Goal: Answer question/provide support: Share knowledge or assist other users

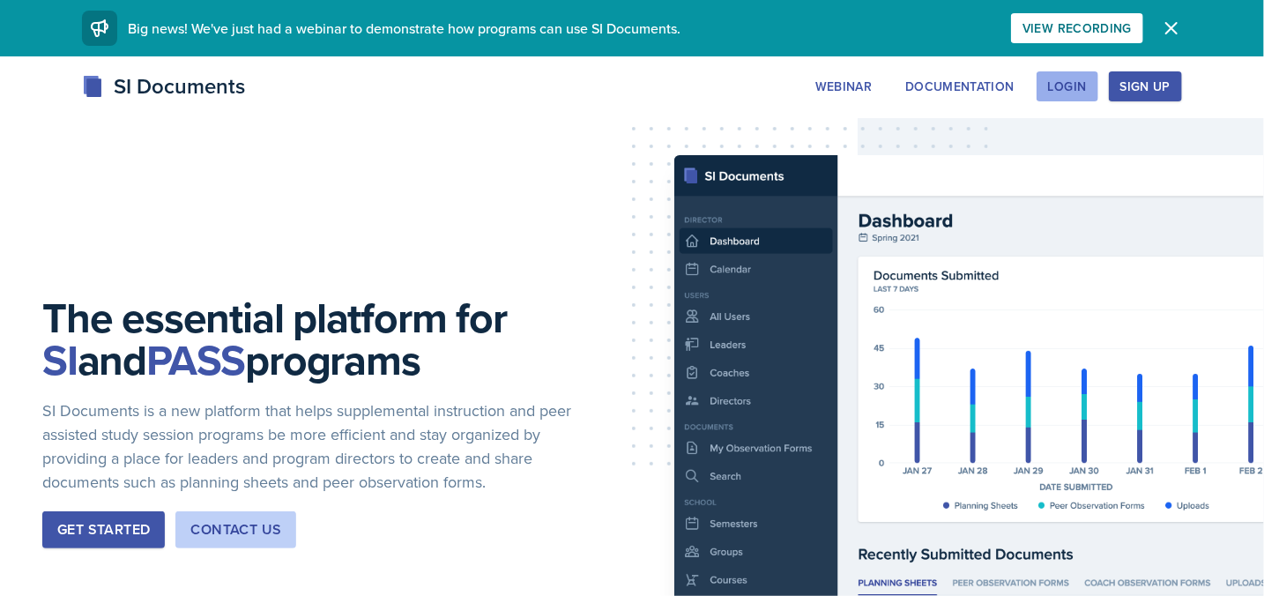
click at [1061, 84] on div "Login" at bounding box center [1067, 86] width 39 height 14
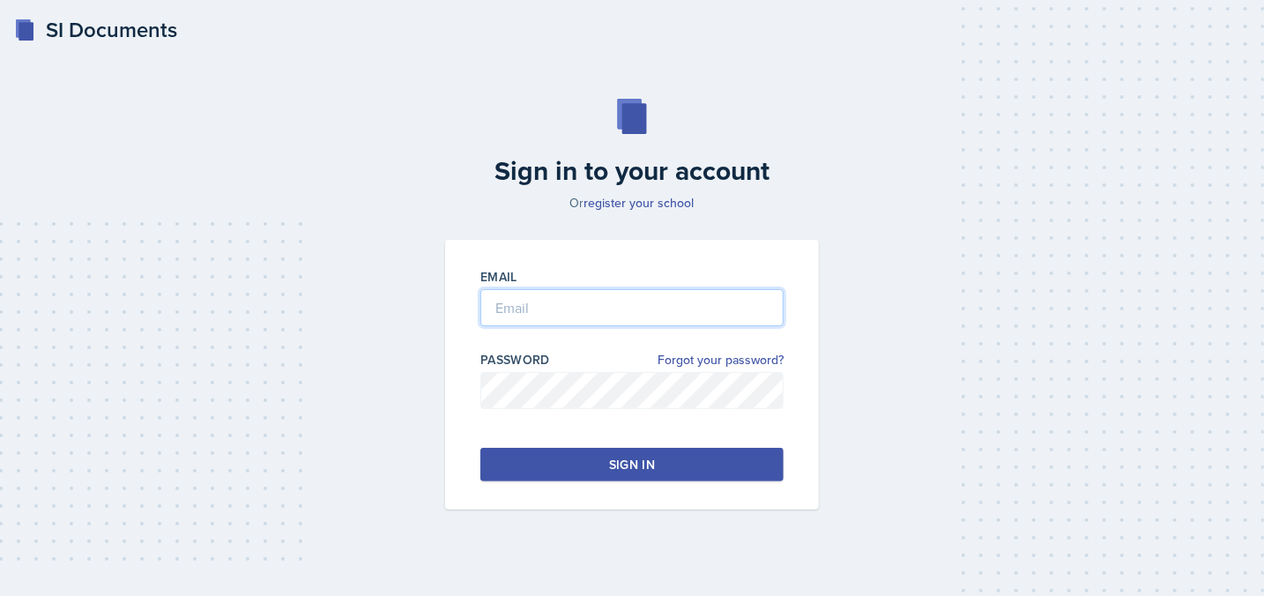
type input "[EMAIL_ADDRESS][DOMAIN_NAME]"
click at [610, 455] on button "Sign in" at bounding box center [632, 465] width 303 height 34
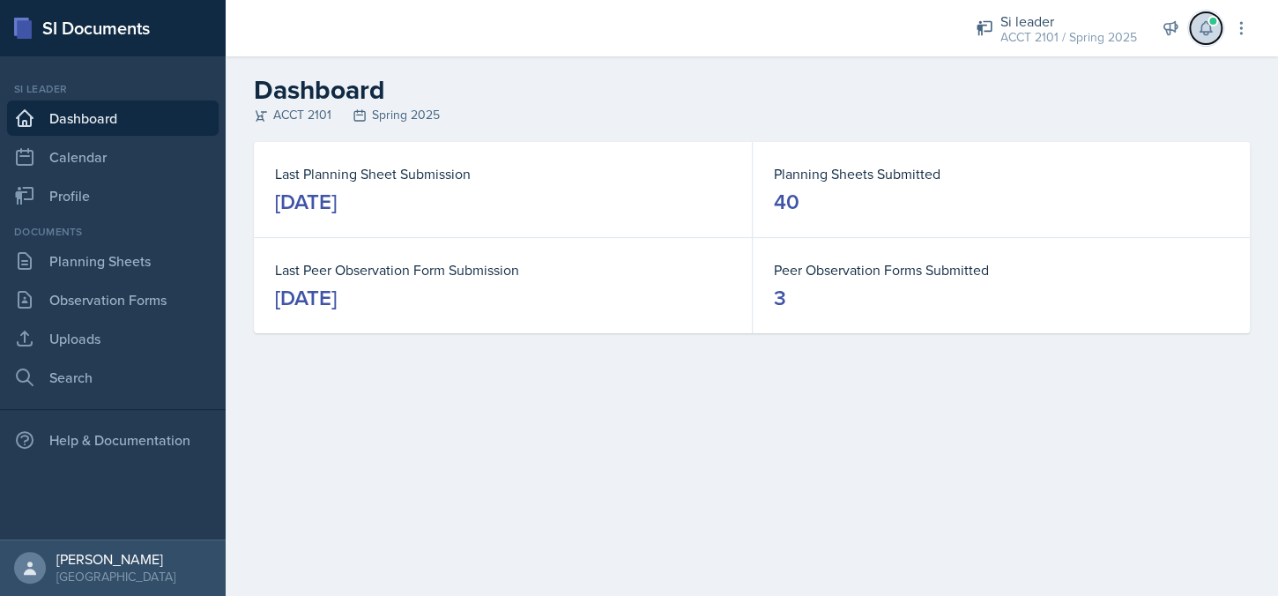
click at [1205, 38] on button at bounding box center [1206, 28] width 32 height 32
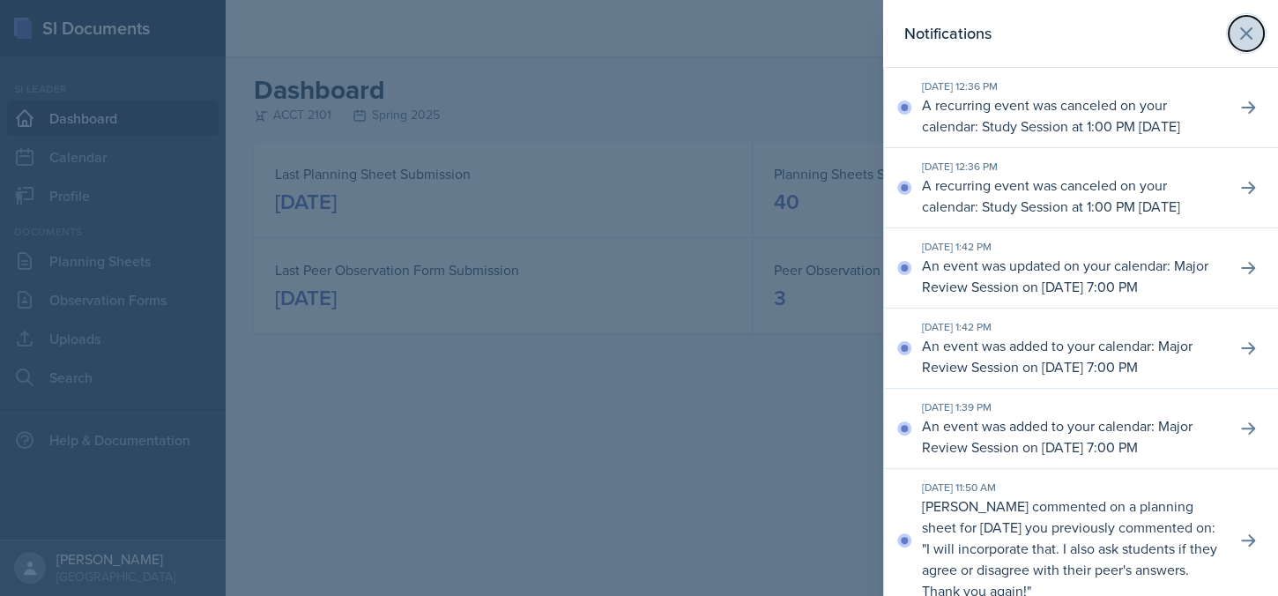
click at [1236, 28] on icon at bounding box center [1246, 33] width 21 height 21
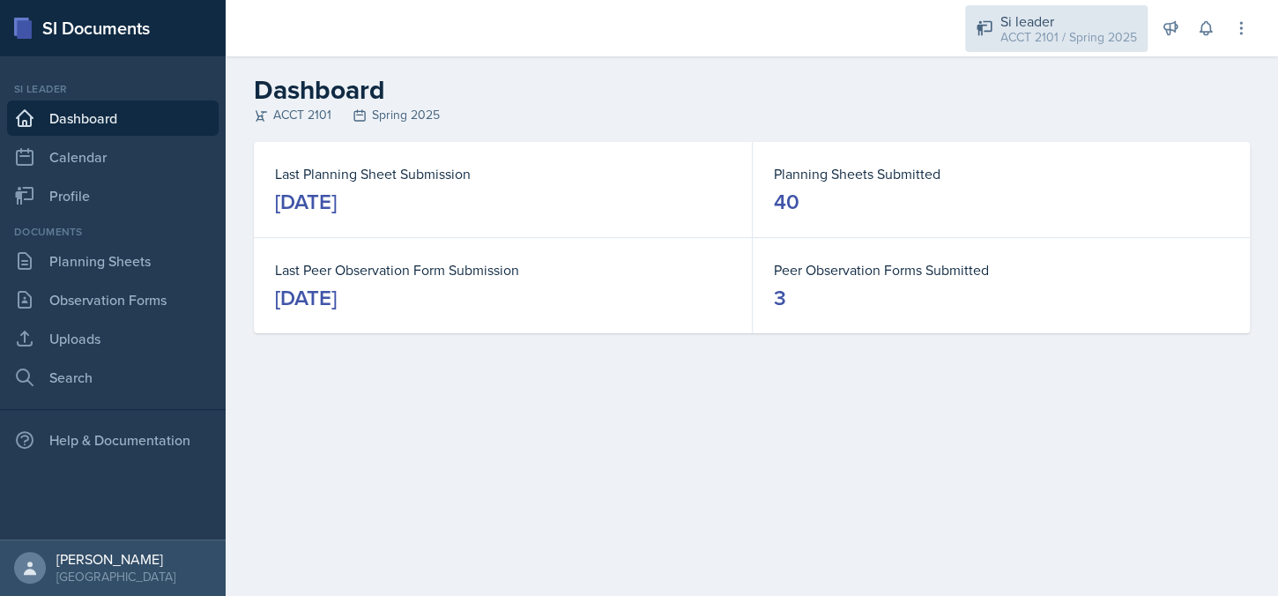
click at [1083, 32] on div "ACCT 2101 / Spring 2025" at bounding box center [1069, 37] width 137 height 19
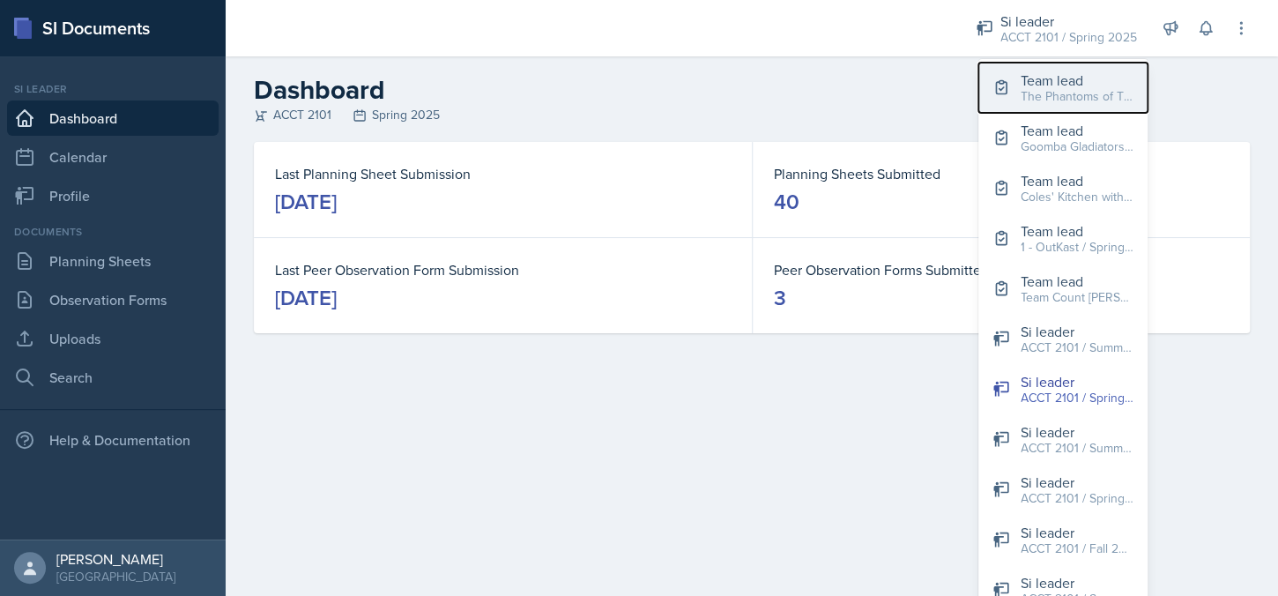
click at [1076, 87] on div "The Phantoms of The Opera / Fall 2025" at bounding box center [1077, 96] width 113 height 19
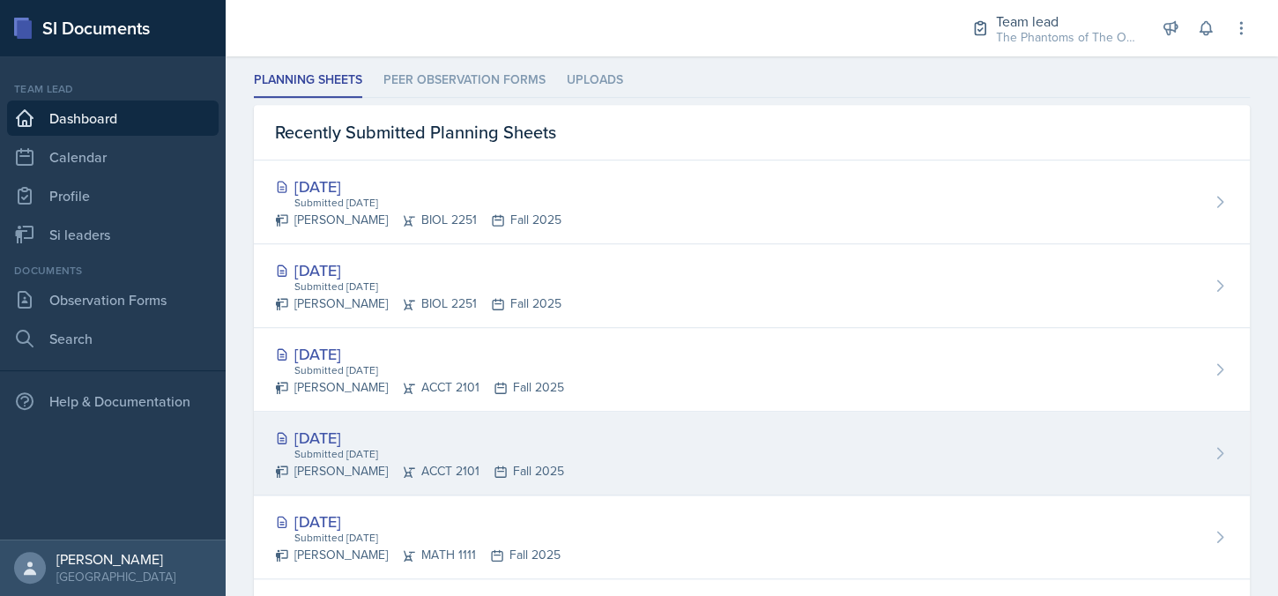
scroll to position [228, 0]
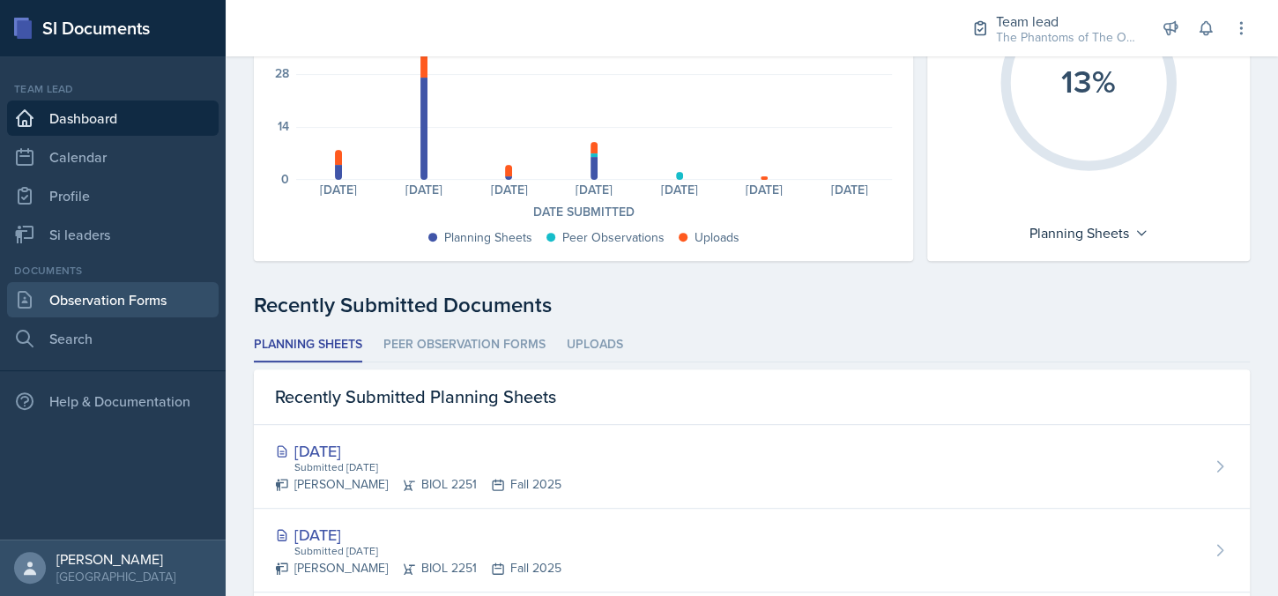
click at [126, 294] on link "Observation Forms" at bounding box center [113, 299] width 212 height 35
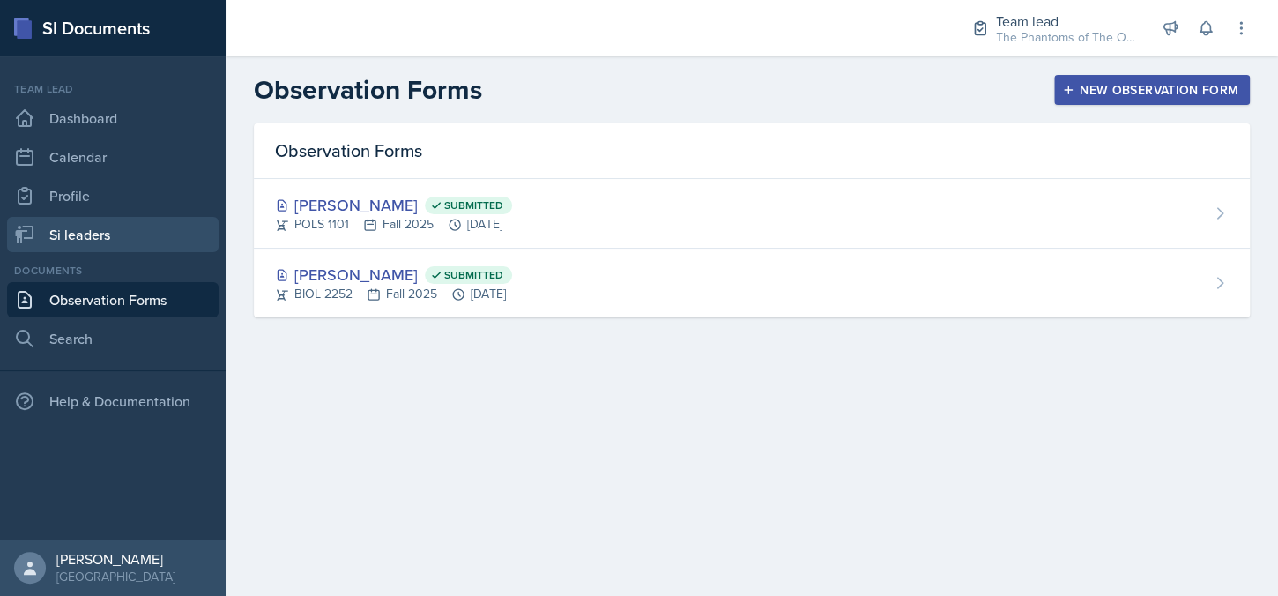
click at [92, 235] on link "Si leaders" at bounding box center [113, 234] width 212 height 35
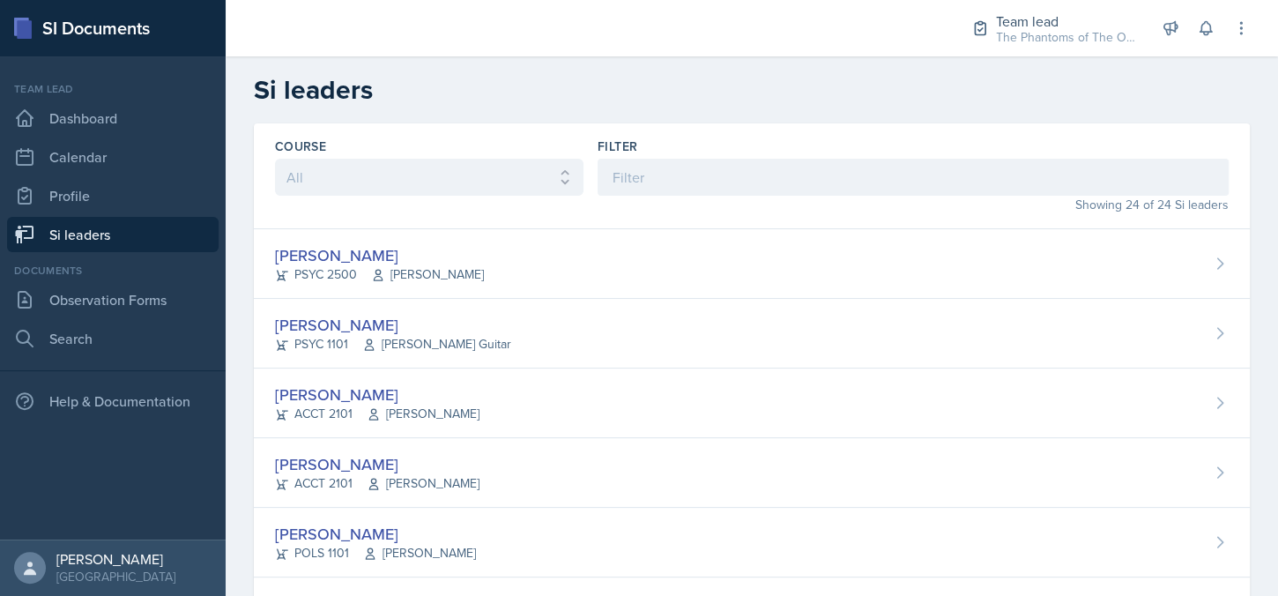
click at [555, 242] on div "[PERSON_NAME] PSYC 2500 [PERSON_NAME]" at bounding box center [752, 264] width 996 height 70
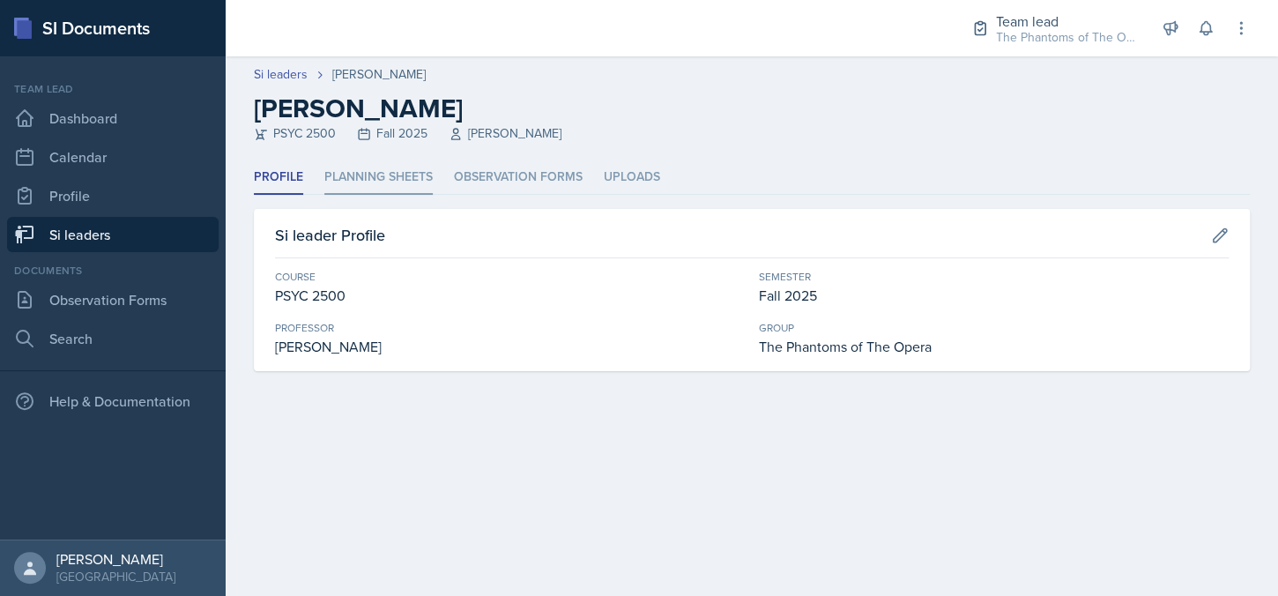
click at [363, 168] on li "Planning Sheets" at bounding box center [378, 177] width 108 height 34
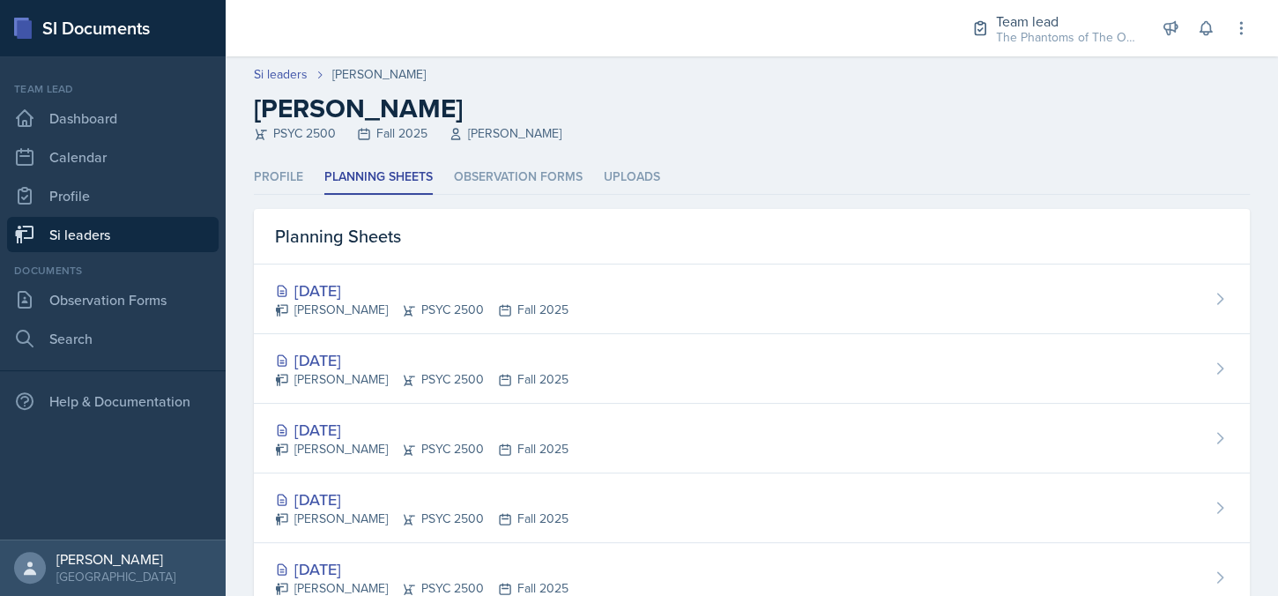
scroll to position [176, 0]
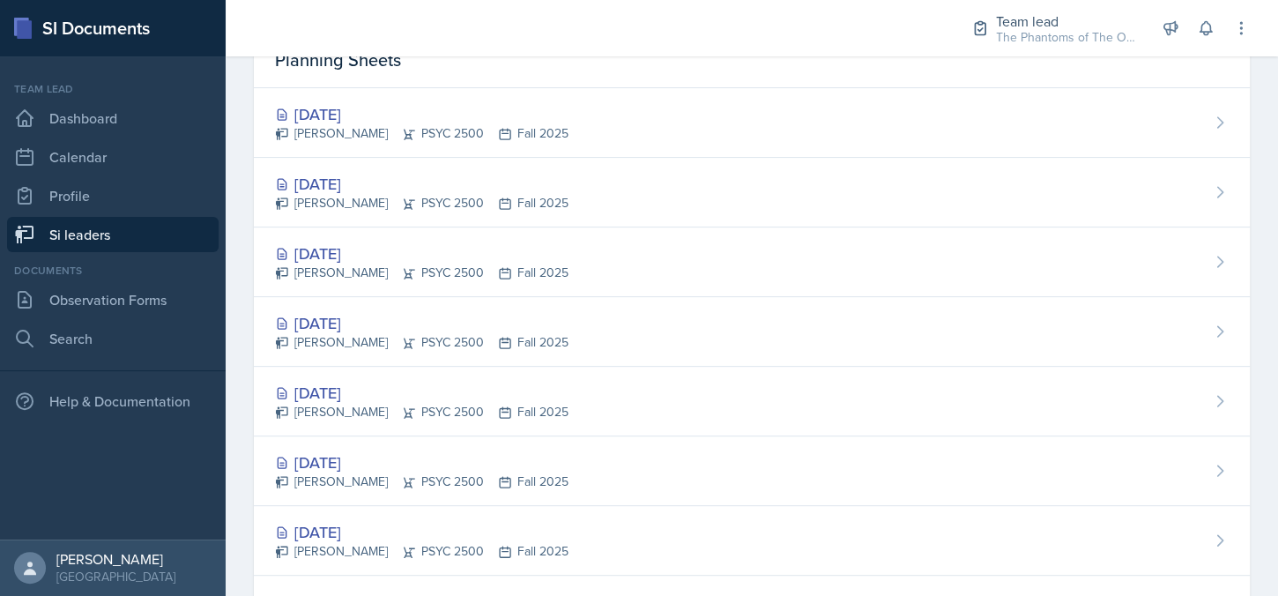
click at [410, 458] on div "[DATE]" at bounding box center [422, 463] width 294 height 24
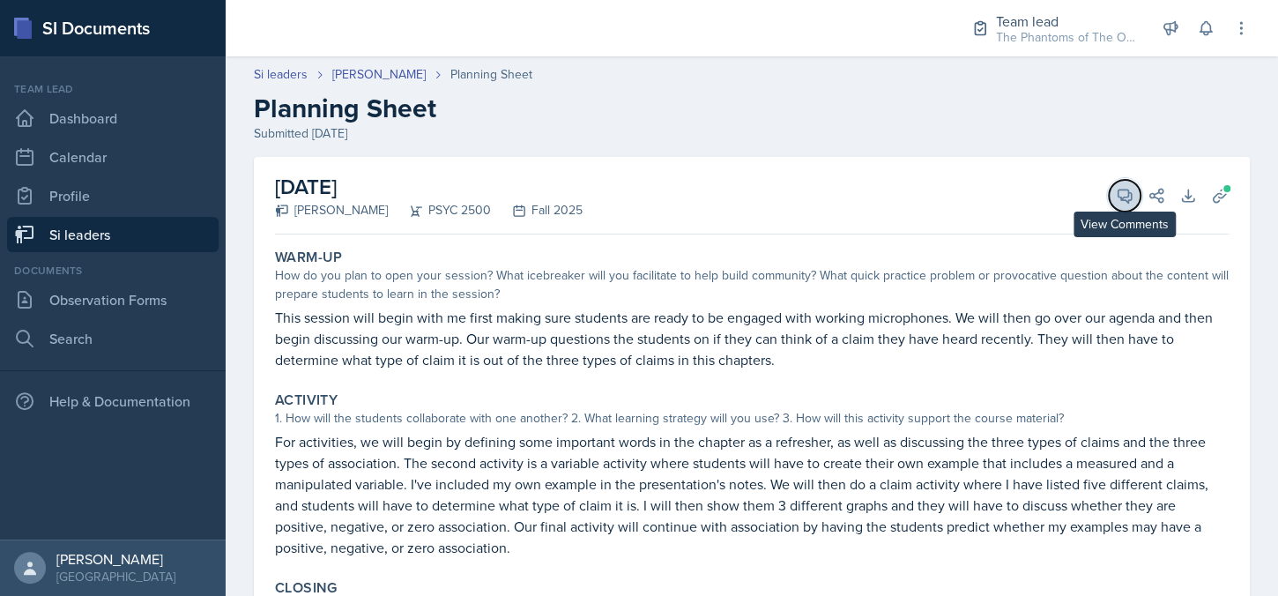
click at [1124, 202] on button "View Comments" at bounding box center [1125, 196] width 32 height 32
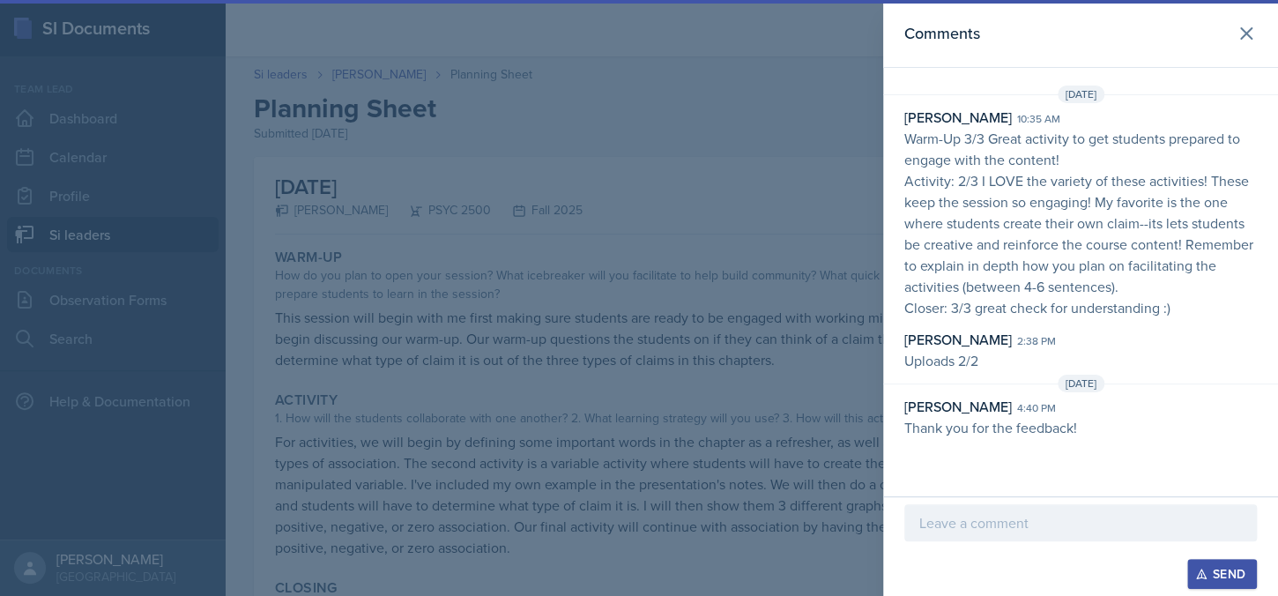
click at [514, 133] on div at bounding box center [639, 298] width 1278 height 596
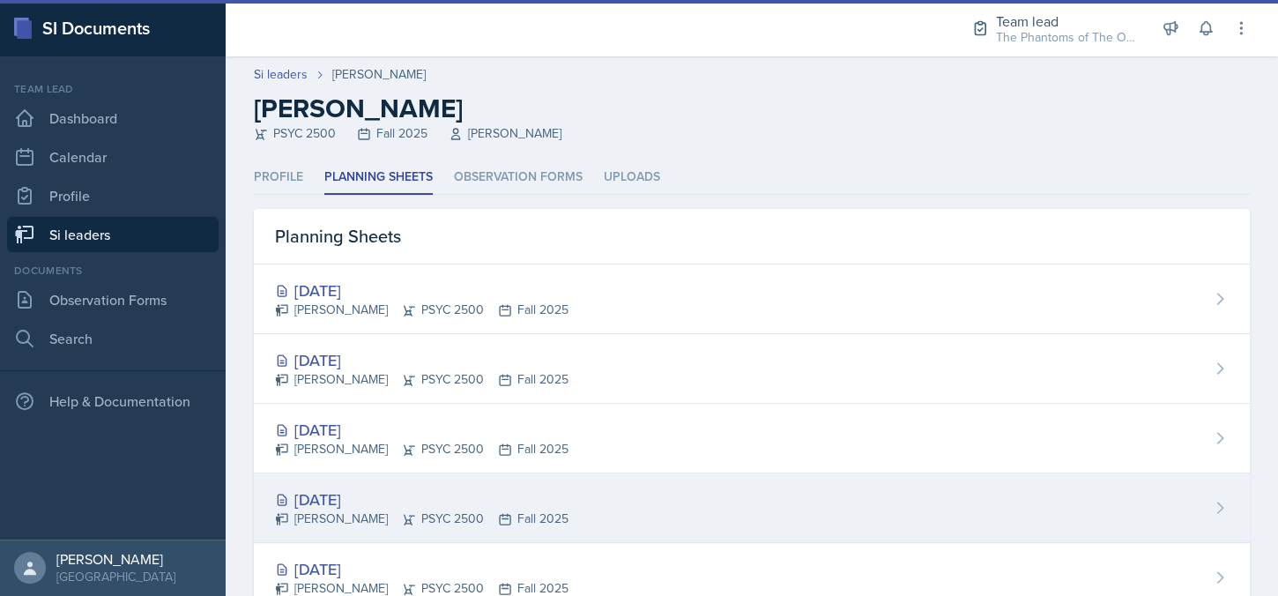
click at [374, 482] on div "[DATE] [PERSON_NAME] PSYC 2500 Fall 2025" at bounding box center [752, 508] width 996 height 70
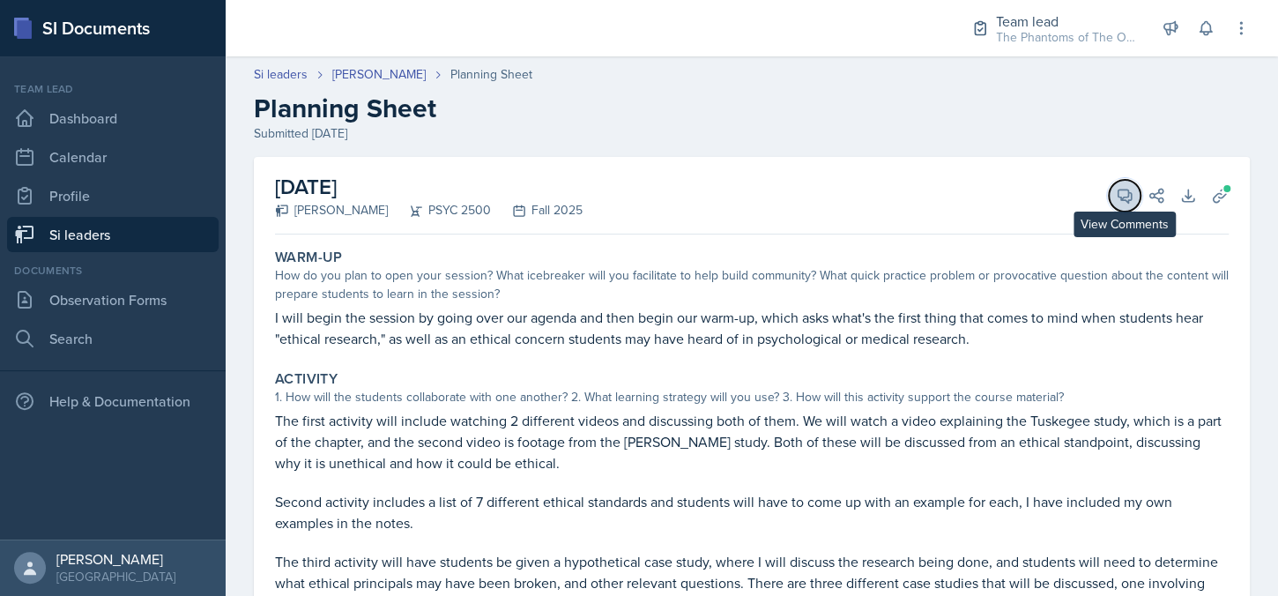
click at [1116, 194] on icon at bounding box center [1125, 196] width 18 height 18
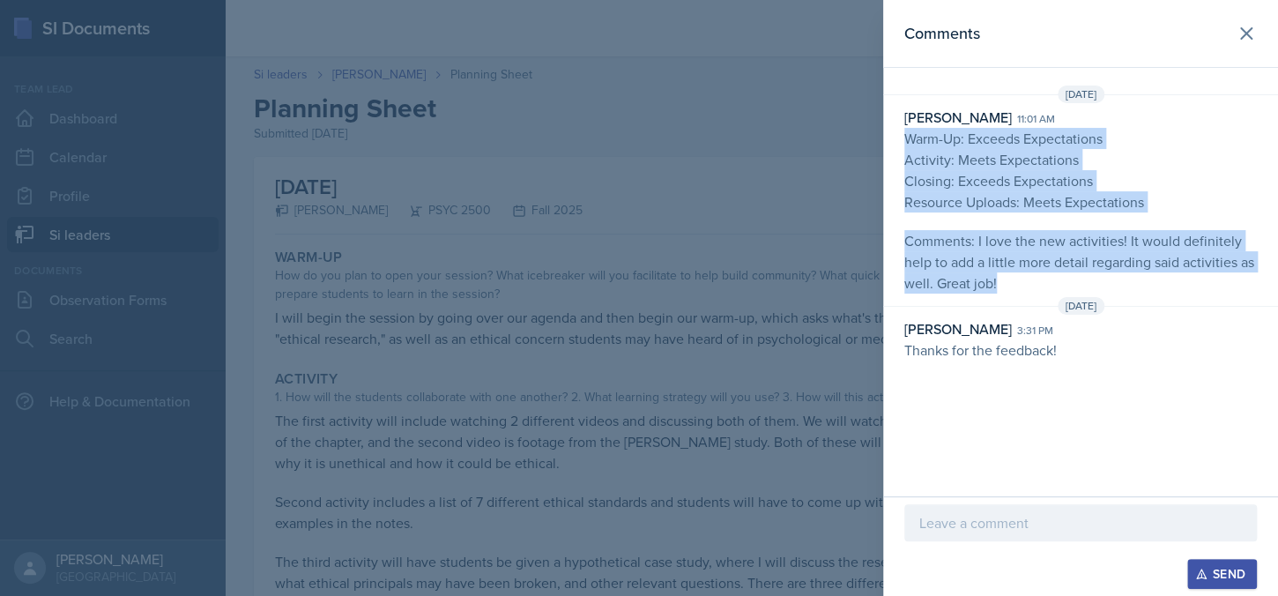
drag, startPoint x: 906, startPoint y: 137, endPoint x: 1021, endPoint y: 280, distance: 183.7
click at [1021, 280] on p "Warm-Up: Exceeds Expectations Activity: Meets Expectations Closing: Exceeds Exp…" at bounding box center [1081, 211] width 353 height 166
copy p "Warm-Up: Exceeds Expectations Activity: Meets Expectations Closing: Exceeds Exp…"
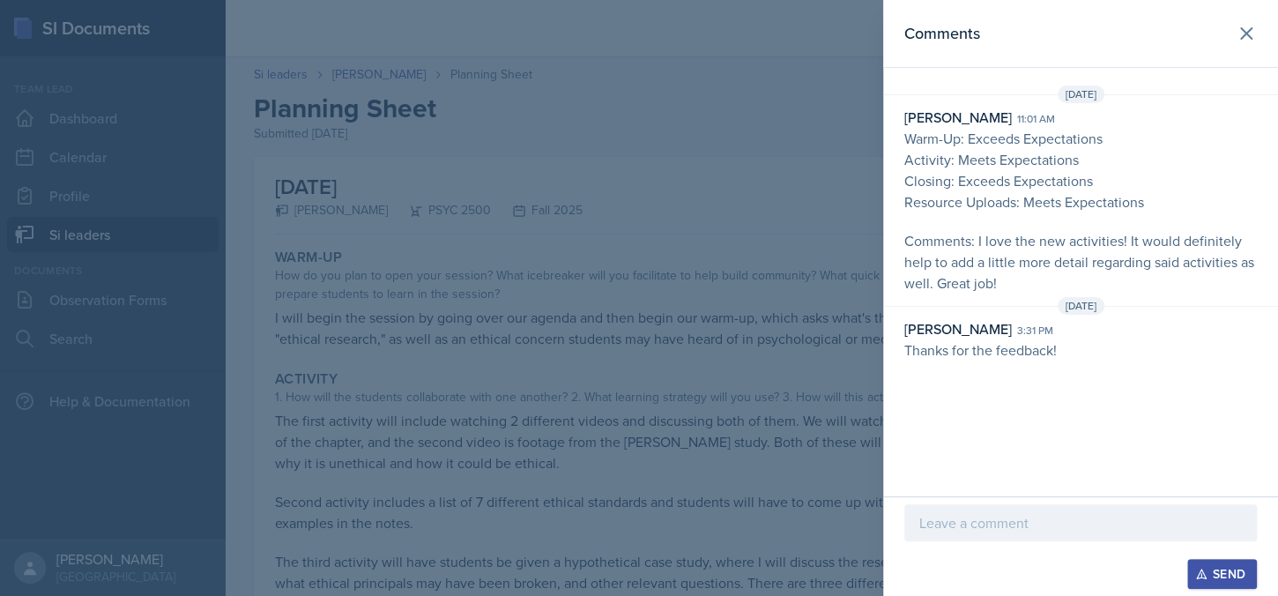
click at [698, 308] on div at bounding box center [639, 298] width 1278 height 596
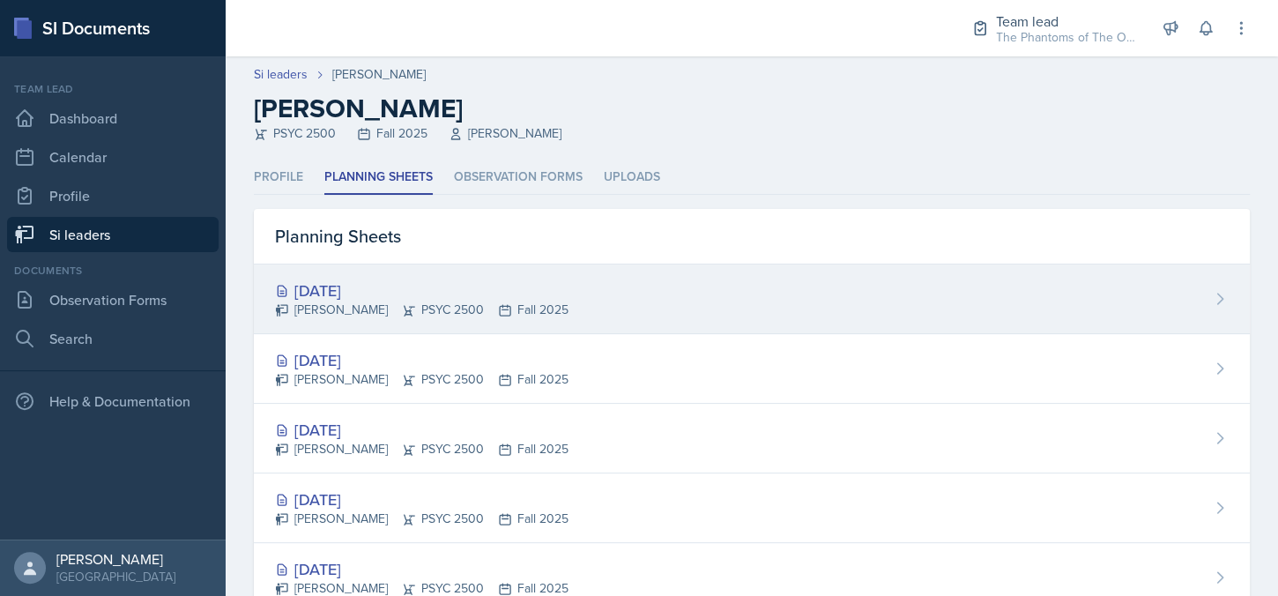
click at [632, 302] on div "[DATE] [PERSON_NAME] PSYC 2500 Fall 2025" at bounding box center [752, 300] width 996 height 70
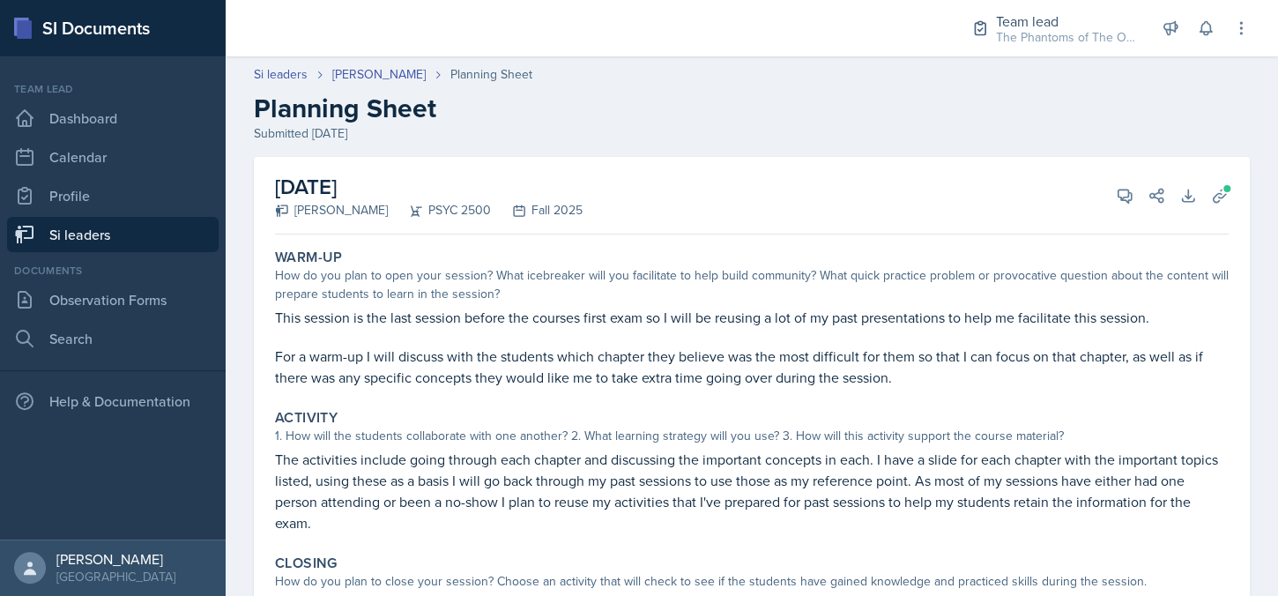
scroll to position [176, 0]
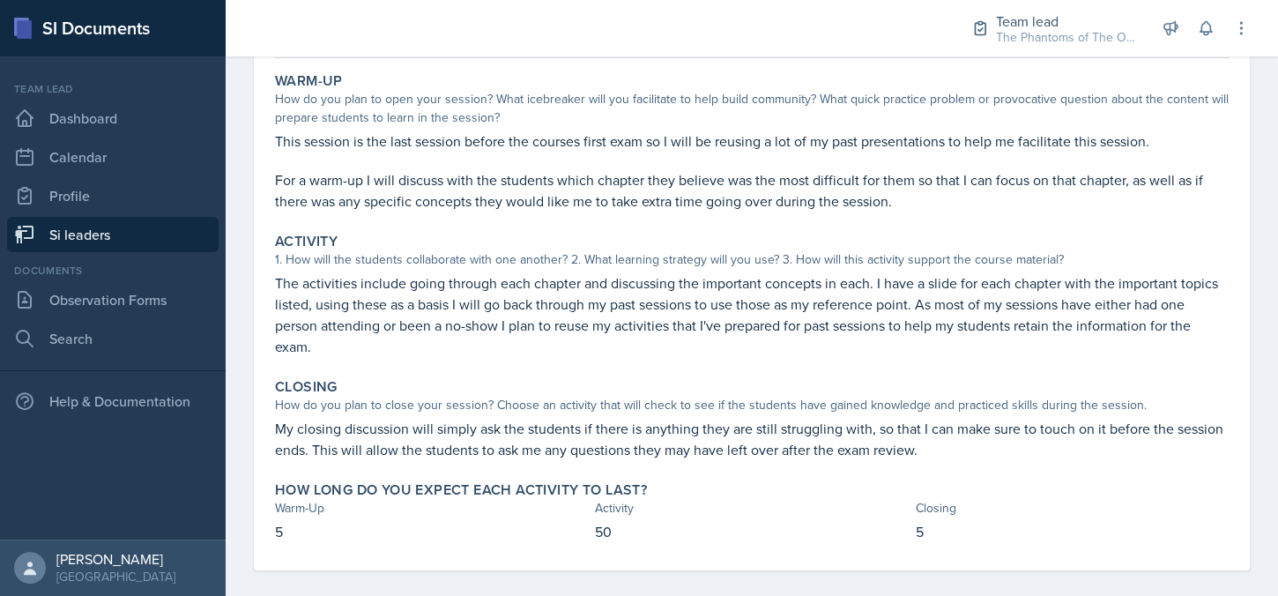
click at [242, 591] on div "[DATE] [PERSON_NAME] PSYC 2500 Fall 2025 View Comments Comments Send Share Down…" at bounding box center [752, 297] width 1053 height 632
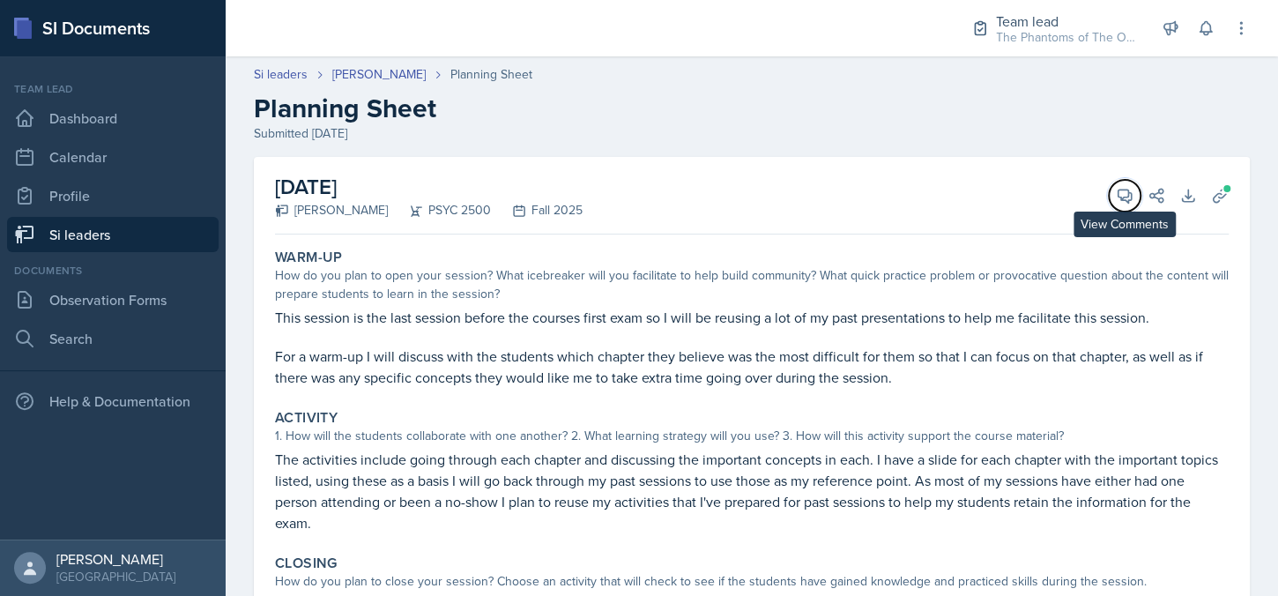
click at [1109, 204] on button "View Comments" at bounding box center [1125, 196] width 32 height 32
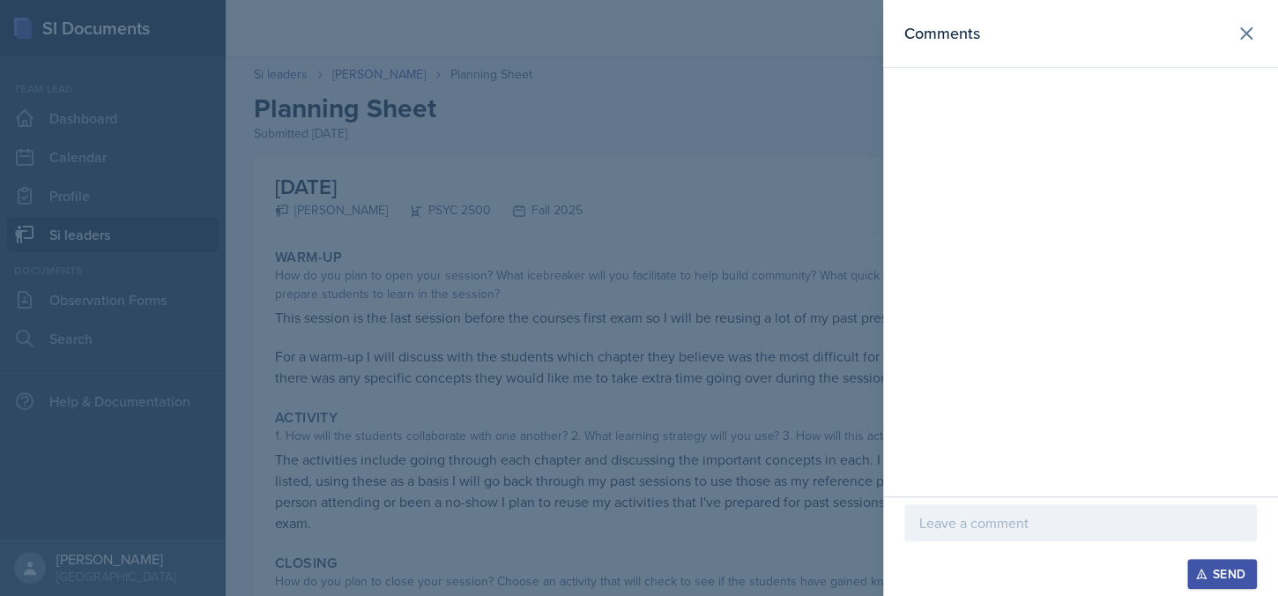
click at [1017, 512] on p at bounding box center [1081, 522] width 323 height 21
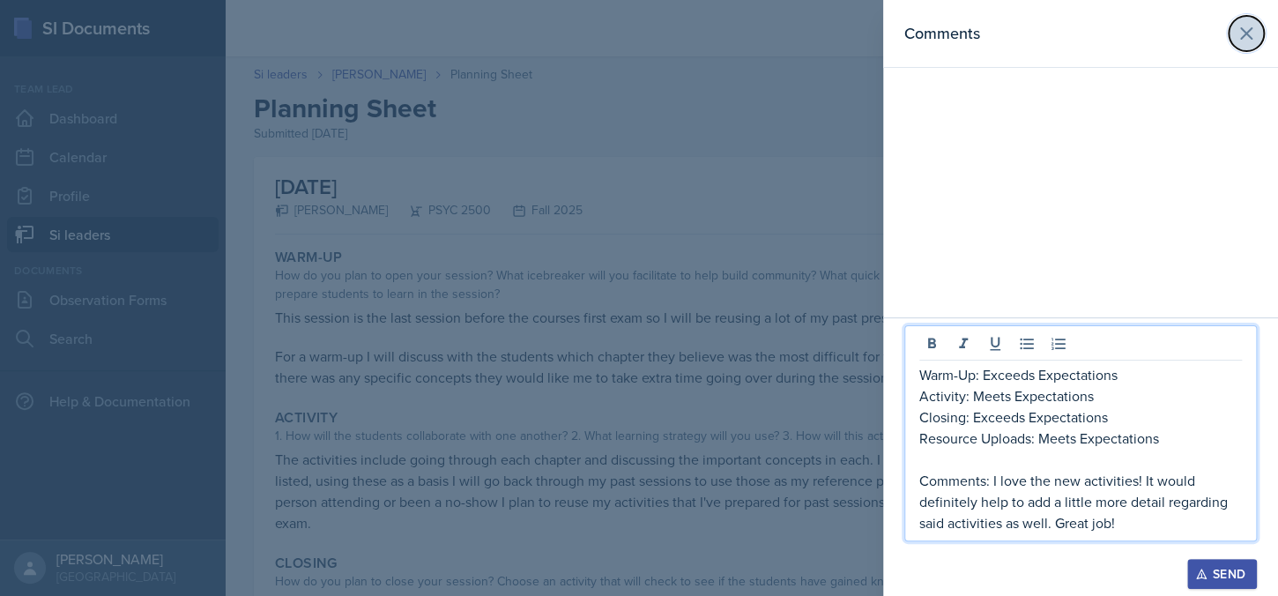
click at [1247, 26] on icon at bounding box center [1246, 33] width 21 height 21
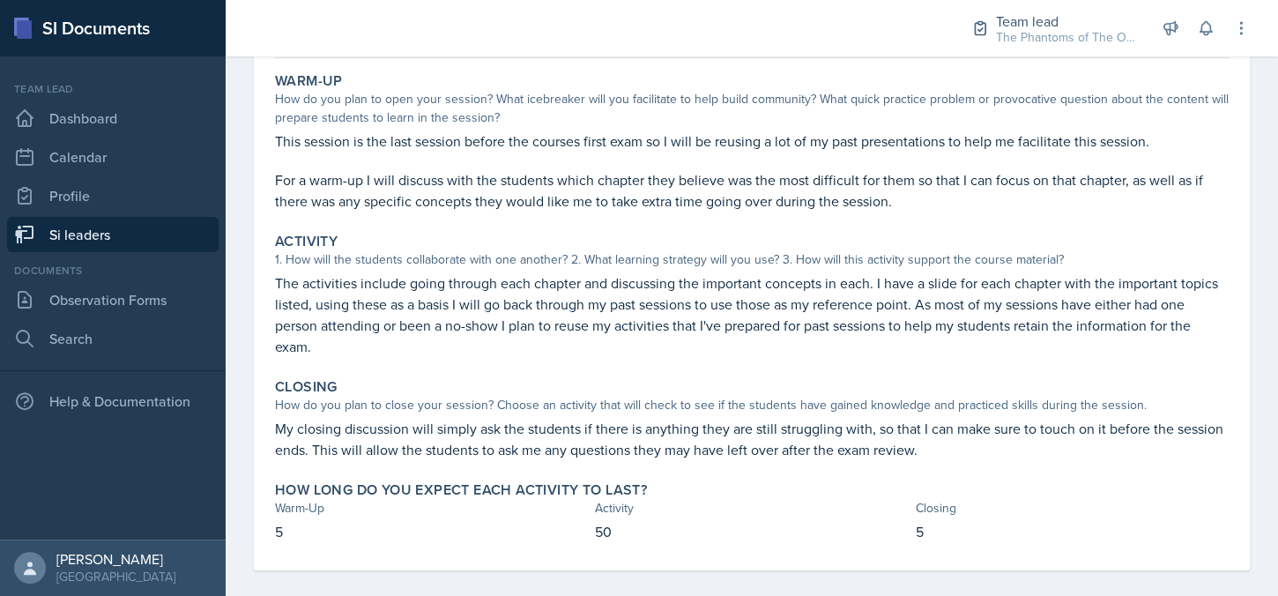
scroll to position [88, 0]
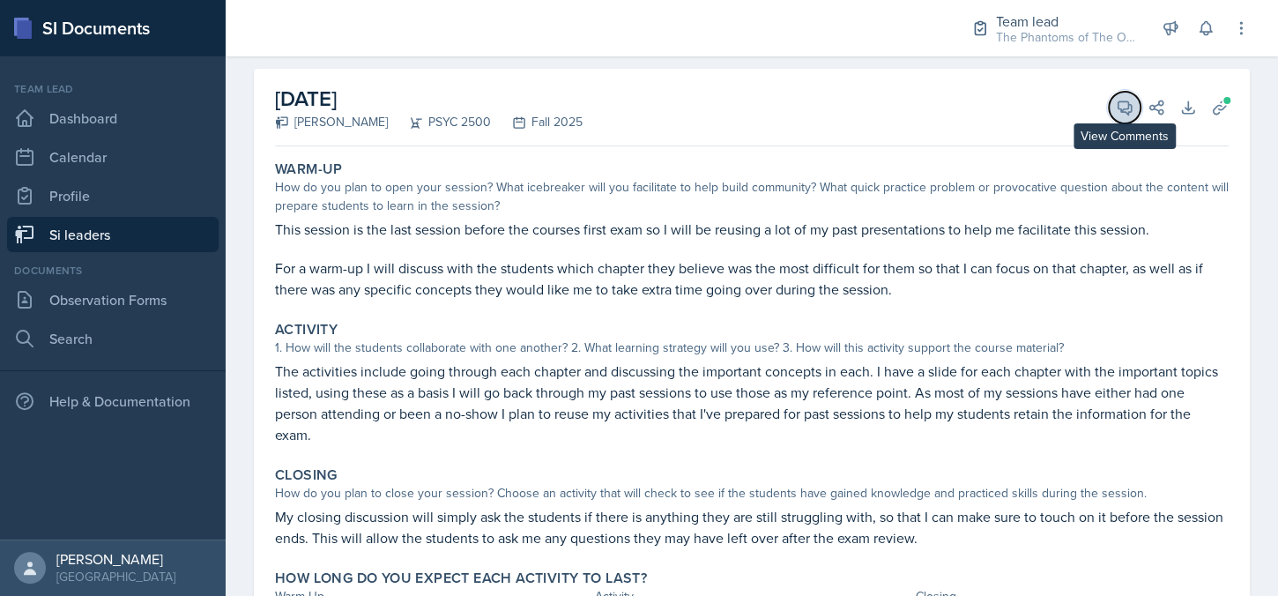
click at [1109, 117] on button "View Comments" at bounding box center [1125, 108] width 32 height 32
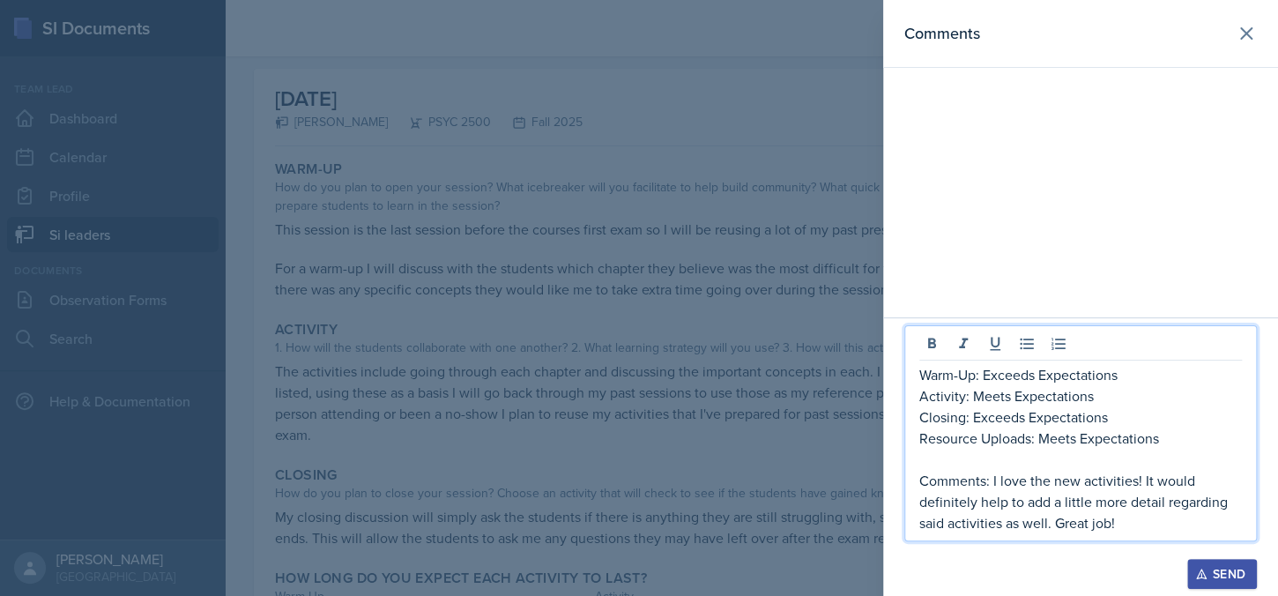
click at [991, 481] on p "Comments: I love the new activities! It would definitely help to add a little m…" at bounding box center [1081, 501] width 323 height 63
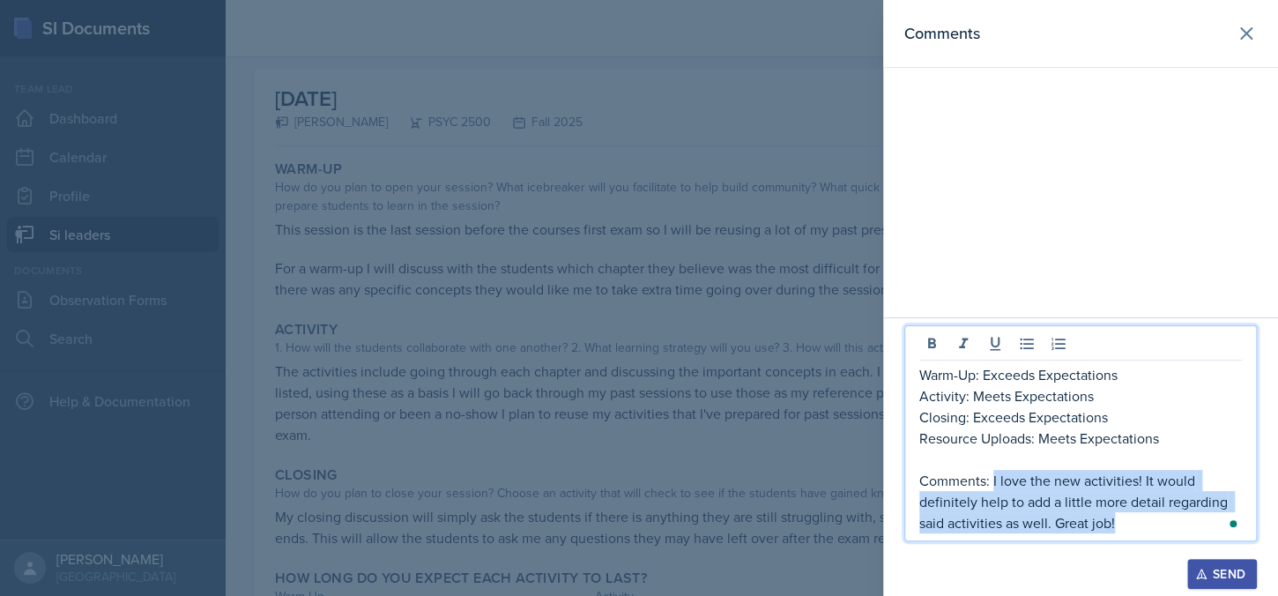
click at [1129, 522] on p "Comments: I love the new activities! It would definitely help to add a little m…" at bounding box center [1081, 501] width 323 height 63
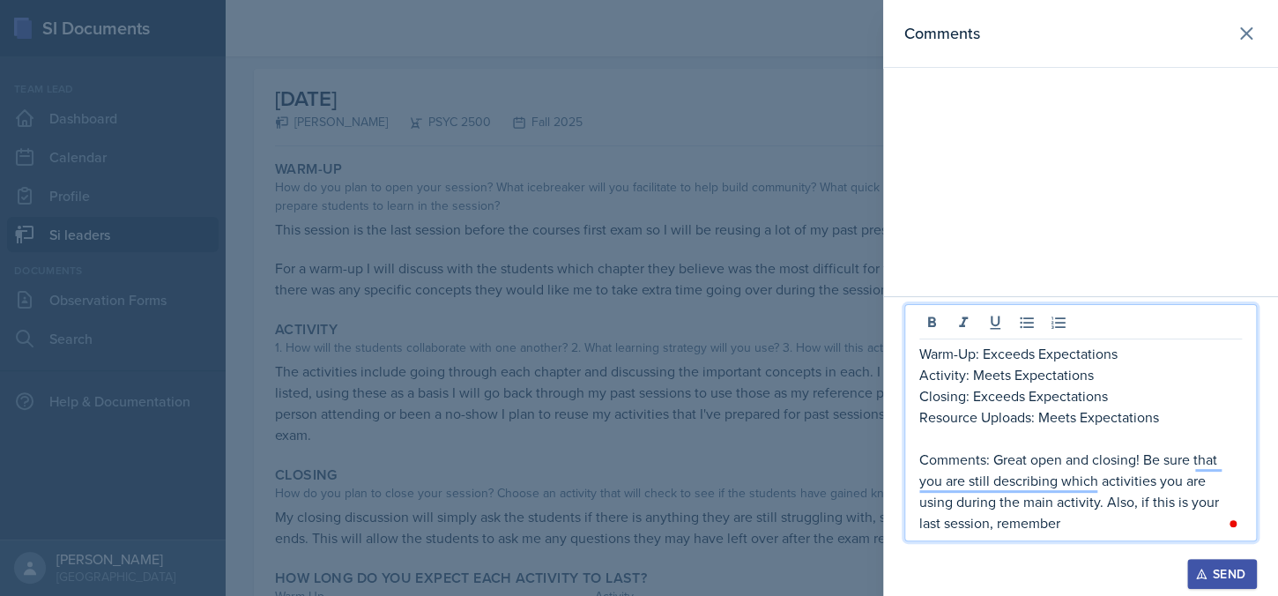
click at [963, 526] on p "Comments: Great open and closing! Be sure that you are still describing which a…" at bounding box center [1081, 491] width 323 height 85
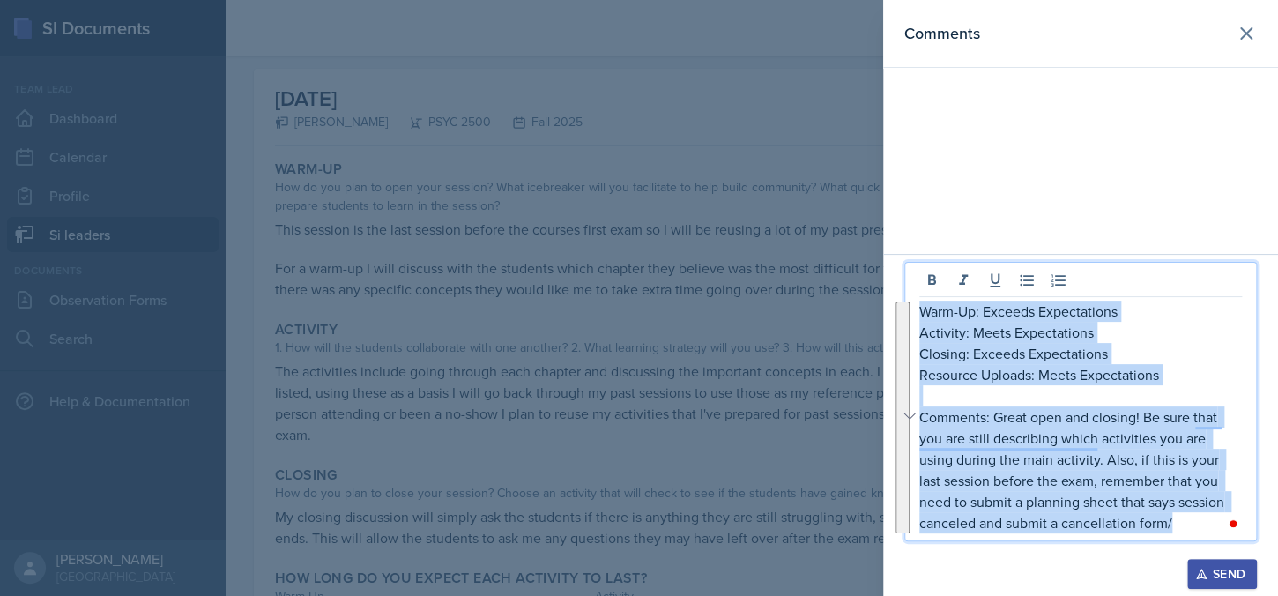
copy div "Warm-Up: Exceeds Expectations Activity: Meets Expectations Closing: Exceeds Exp…"
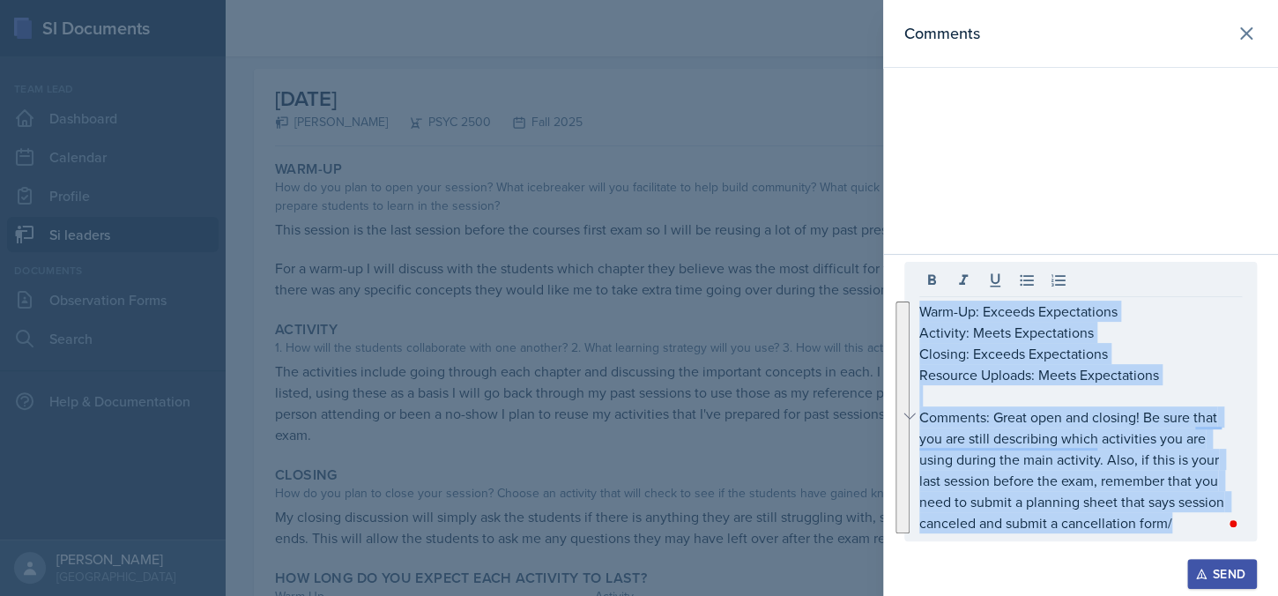
click at [1241, 580] on div "Send" at bounding box center [1222, 574] width 47 height 14
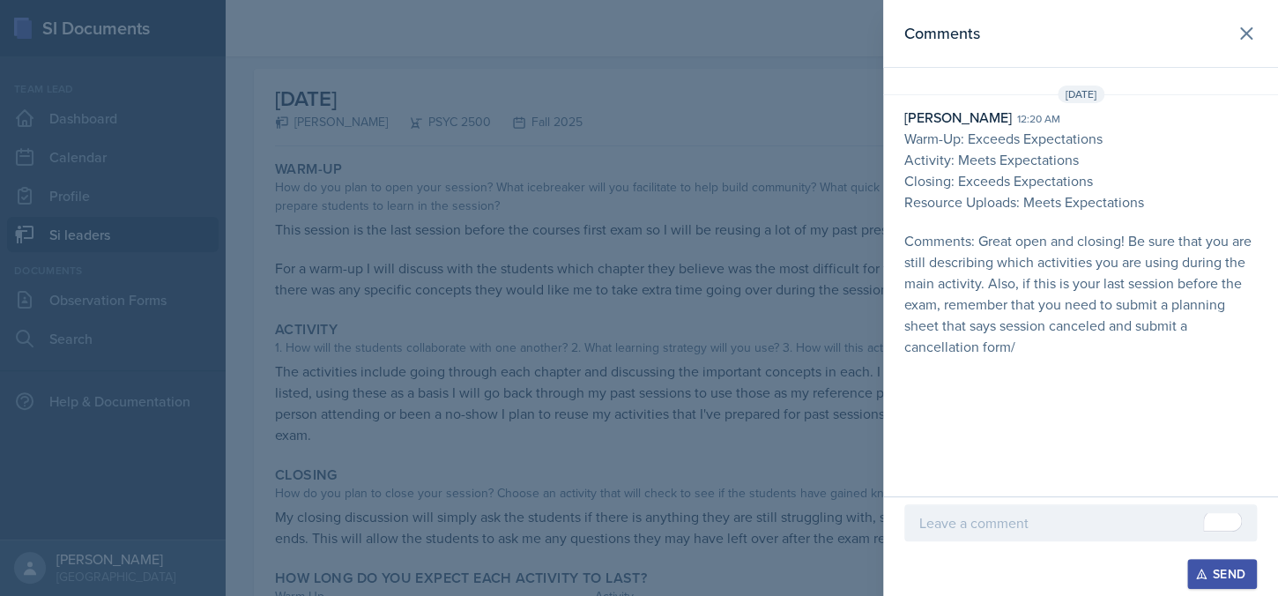
click at [645, 212] on div at bounding box center [639, 298] width 1278 height 596
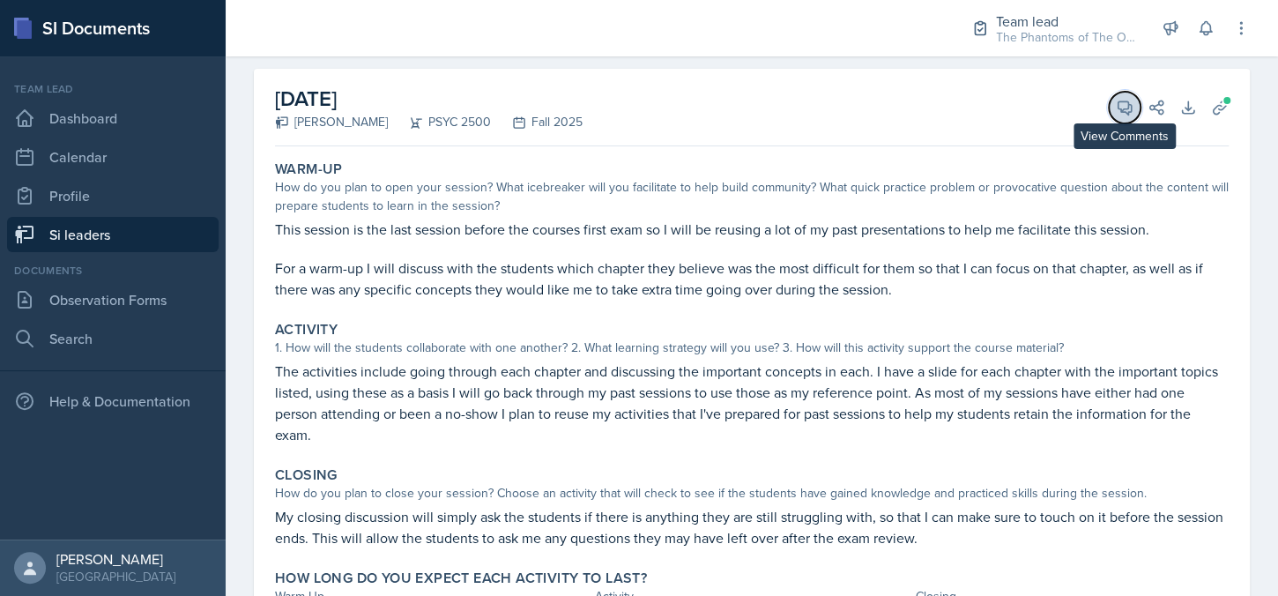
click at [1116, 109] on icon at bounding box center [1125, 108] width 18 height 18
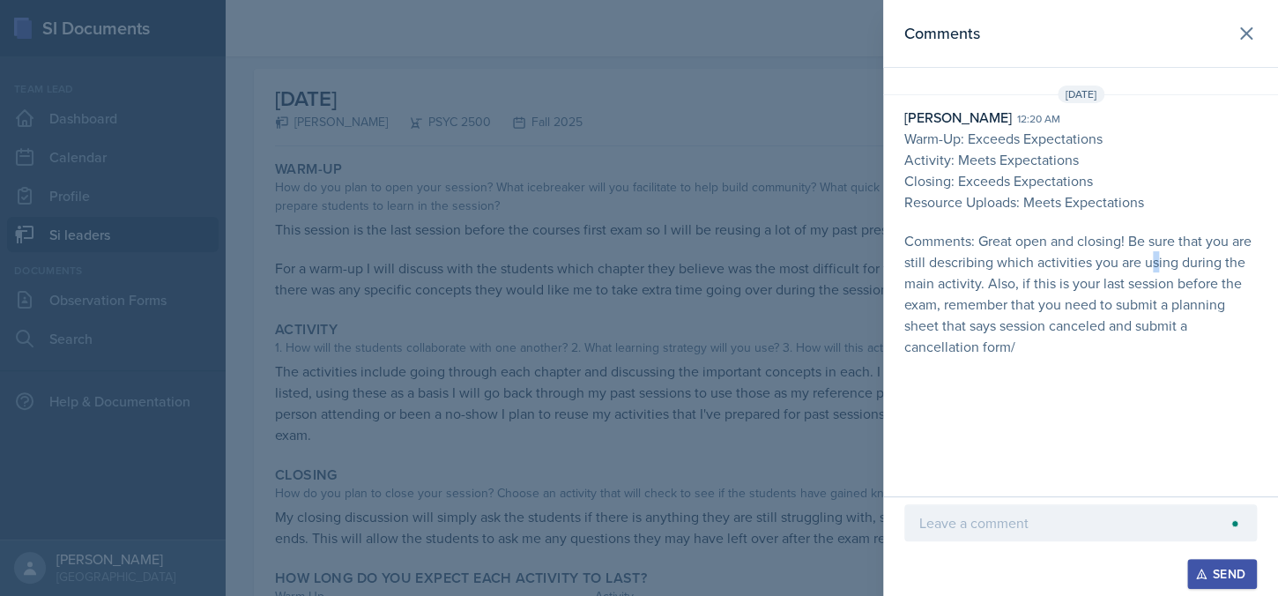
drag, startPoint x: 1107, startPoint y: 229, endPoint x: 1159, endPoint y: 269, distance: 65.4
click at [1157, 266] on p "Comments: Great open and closing! Be sure that you are still describing which a…" at bounding box center [1081, 293] width 353 height 127
click at [1155, 276] on p "Comments: Great open and closing! Be sure that you are still describing which a…" at bounding box center [1081, 293] width 353 height 127
click at [741, 308] on div at bounding box center [639, 298] width 1278 height 596
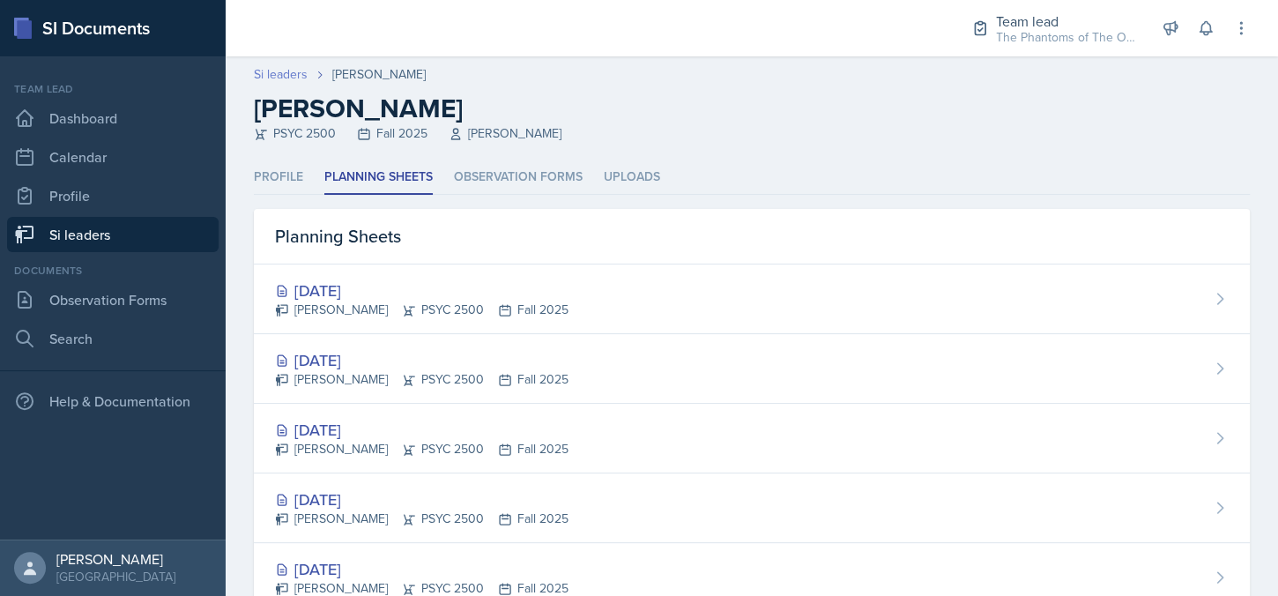
click at [290, 76] on link "Si leaders" at bounding box center [281, 74] width 54 height 19
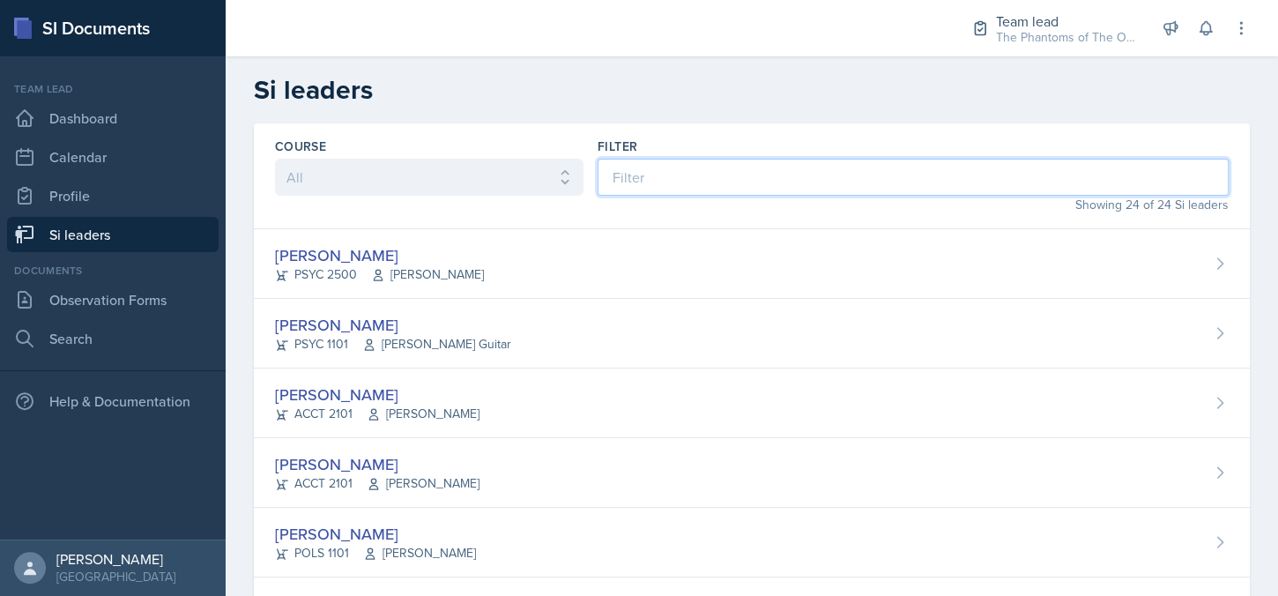
click at [676, 164] on input at bounding box center [913, 177] width 631 height 37
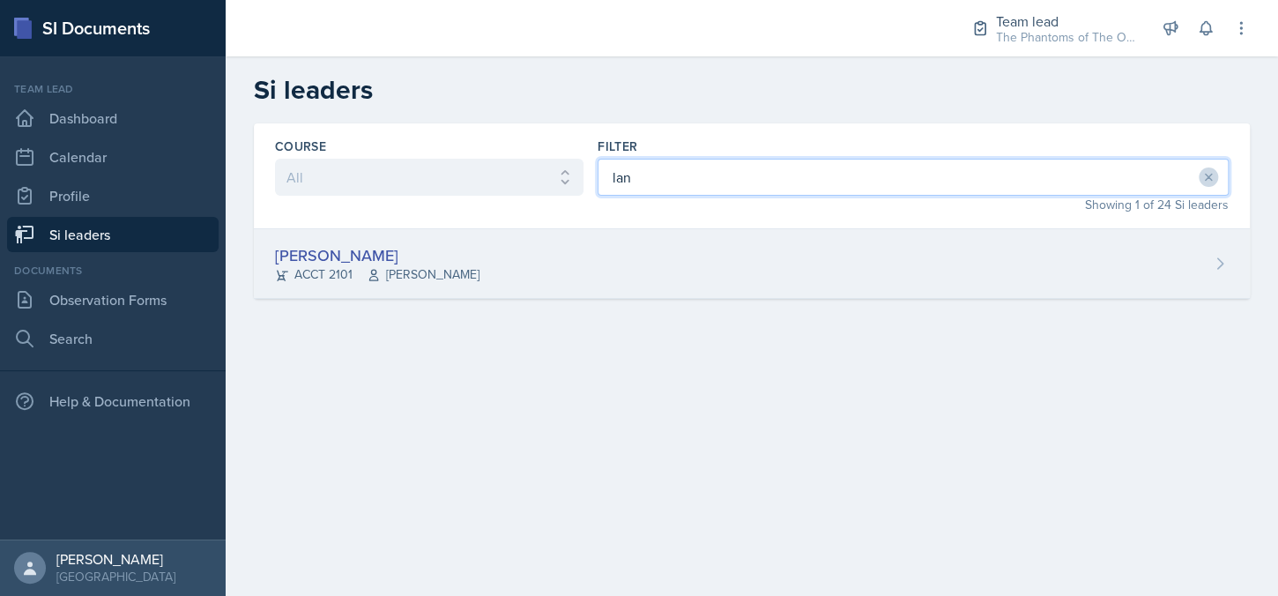
type input "lan"
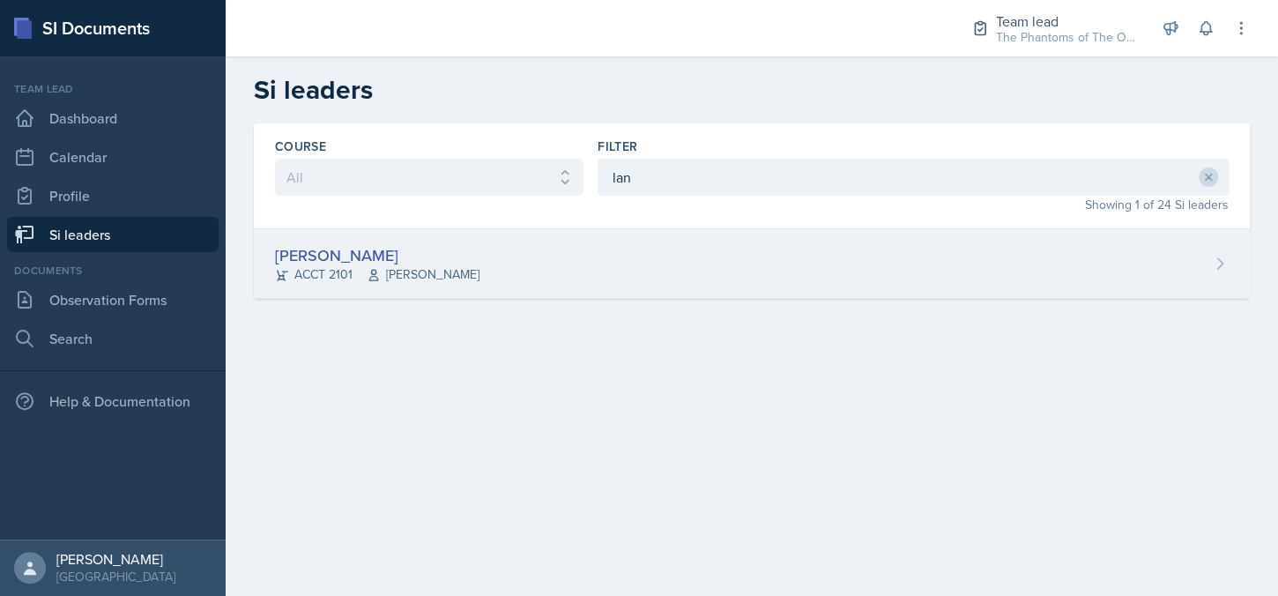
click at [819, 246] on div "[PERSON_NAME] ACCT 2101 [PERSON_NAME]" at bounding box center [752, 264] width 996 height 70
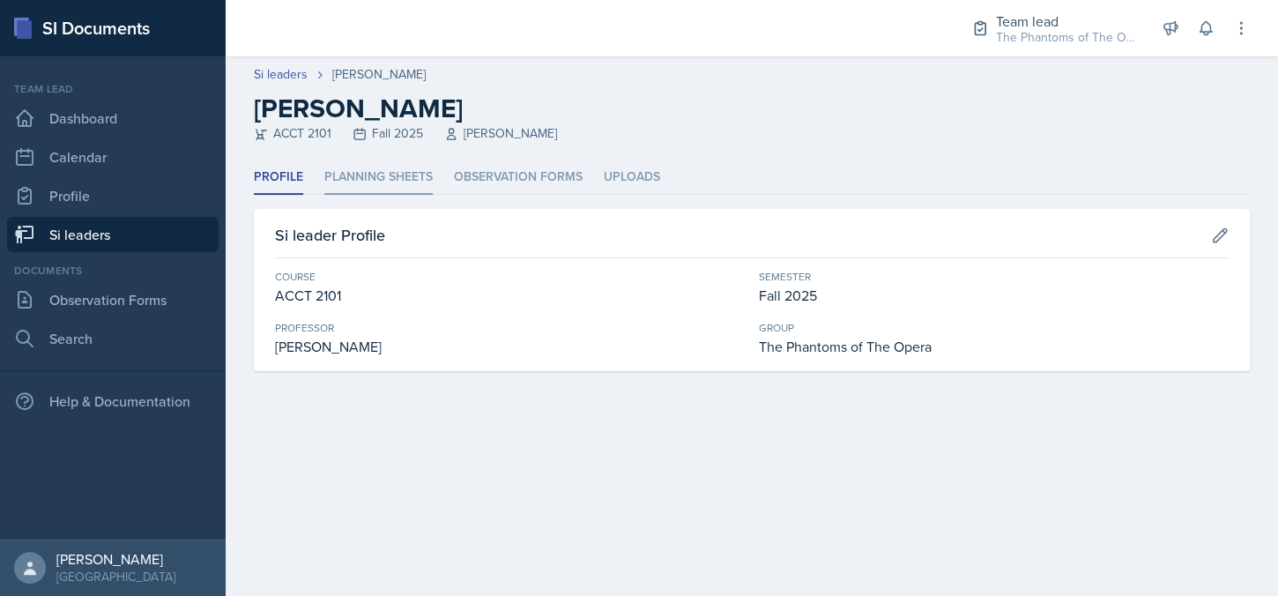
click at [416, 177] on li "Planning Sheets" at bounding box center [378, 177] width 108 height 34
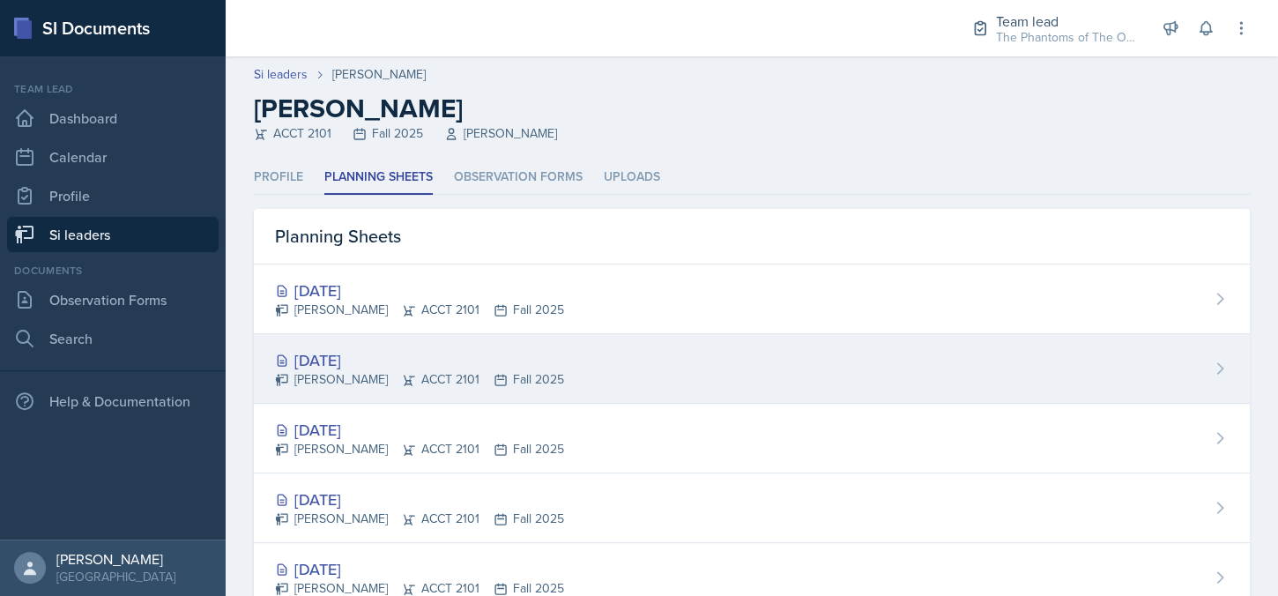
drag, startPoint x: 573, startPoint y: 381, endPoint x: 585, endPoint y: 392, distance: 16.8
click at [574, 381] on div "[DATE] [PERSON_NAME] ACCT 2101 Fall 2025" at bounding box center [752, 369] width 996 height 70
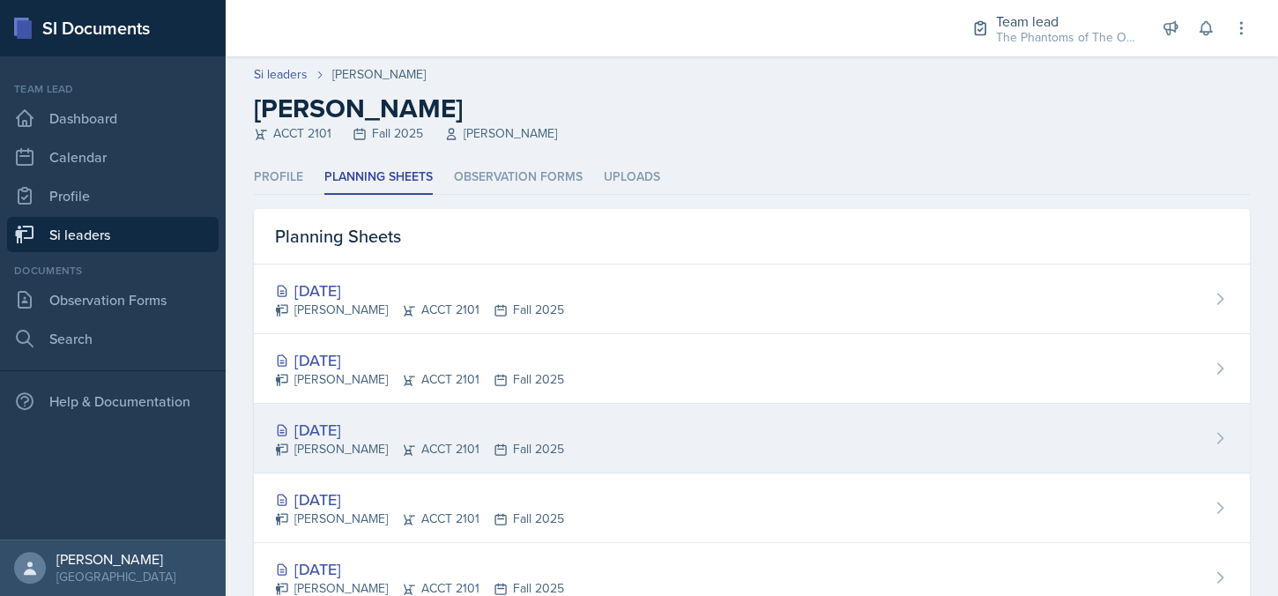
click at [372, 442] on div "[PERSON_NAME] ACCT 2101 Fall 2025" at bounding box center [419, 449] width 289 height 19
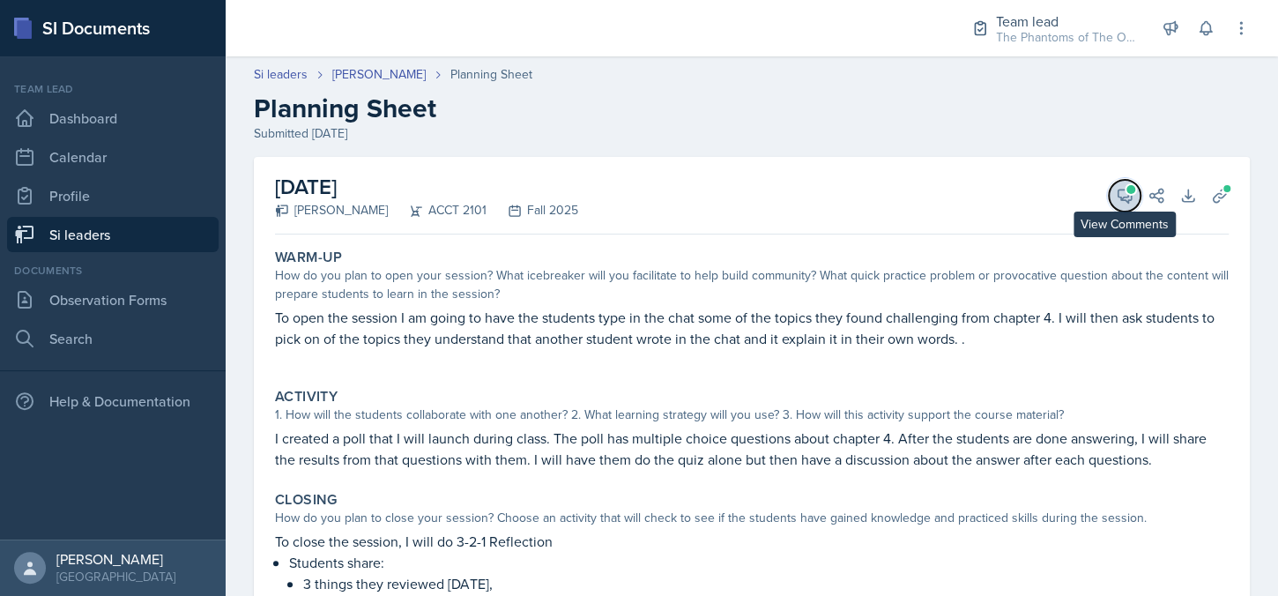
click at [1116, 193] on icon at bounding box center [1125, 196] width 18 height 18
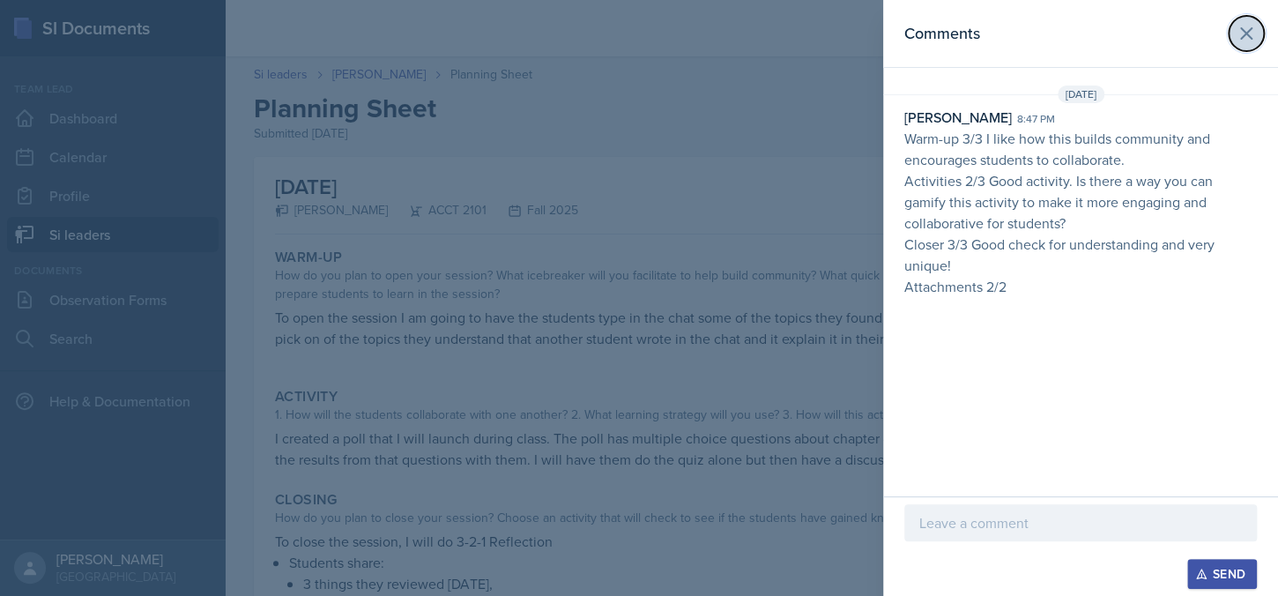
click at [1241, 34] on icon at bounding box center [1246, 33] width 21 height 21
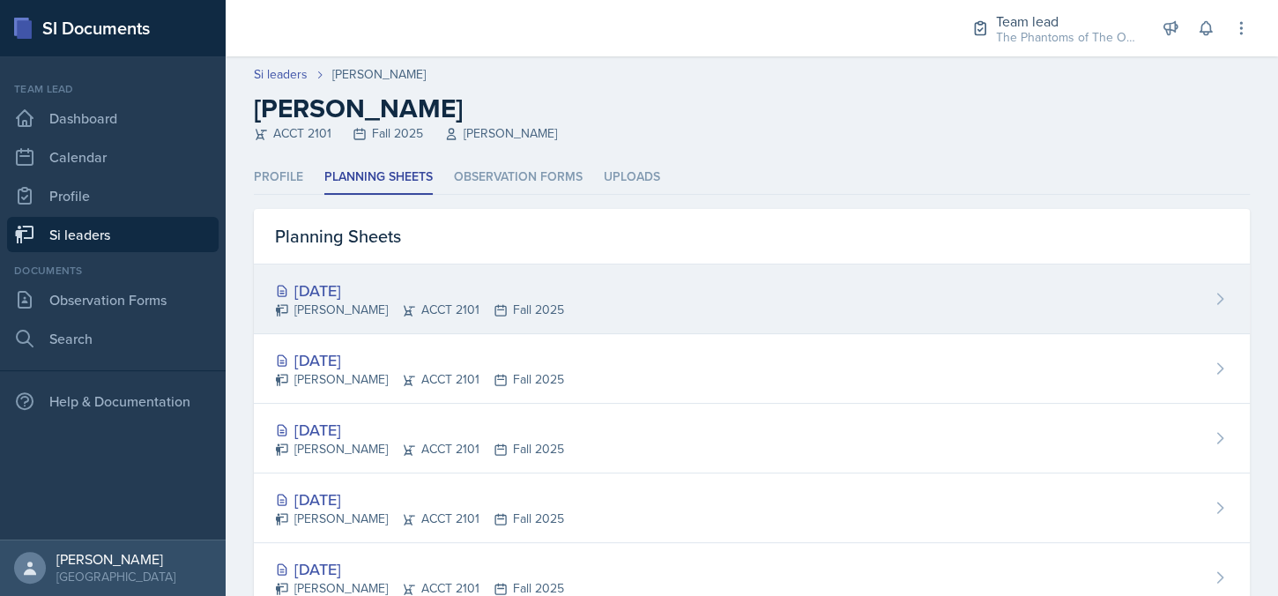
click at [482, 308] on div "[PERSON_NAME] ACCT 2101 Fall 2025" at bounding box center [419, 310] width 289 height 19
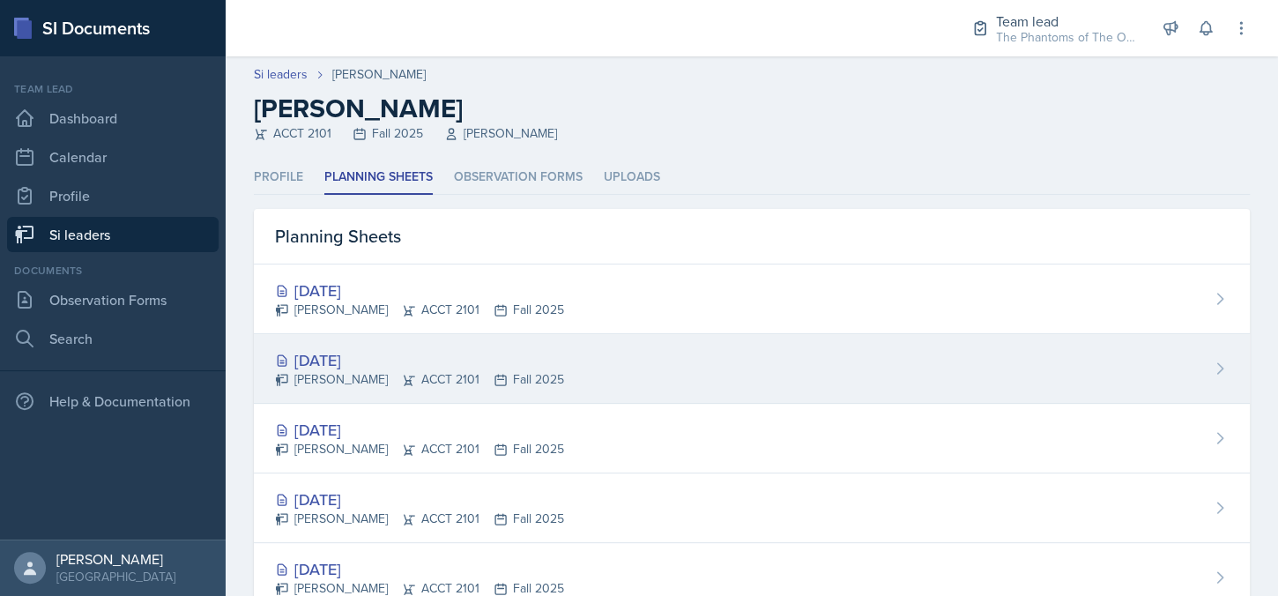
click at [547, 354] on div "[DATE]" at bounding box center [419, 360] width 289 height 24
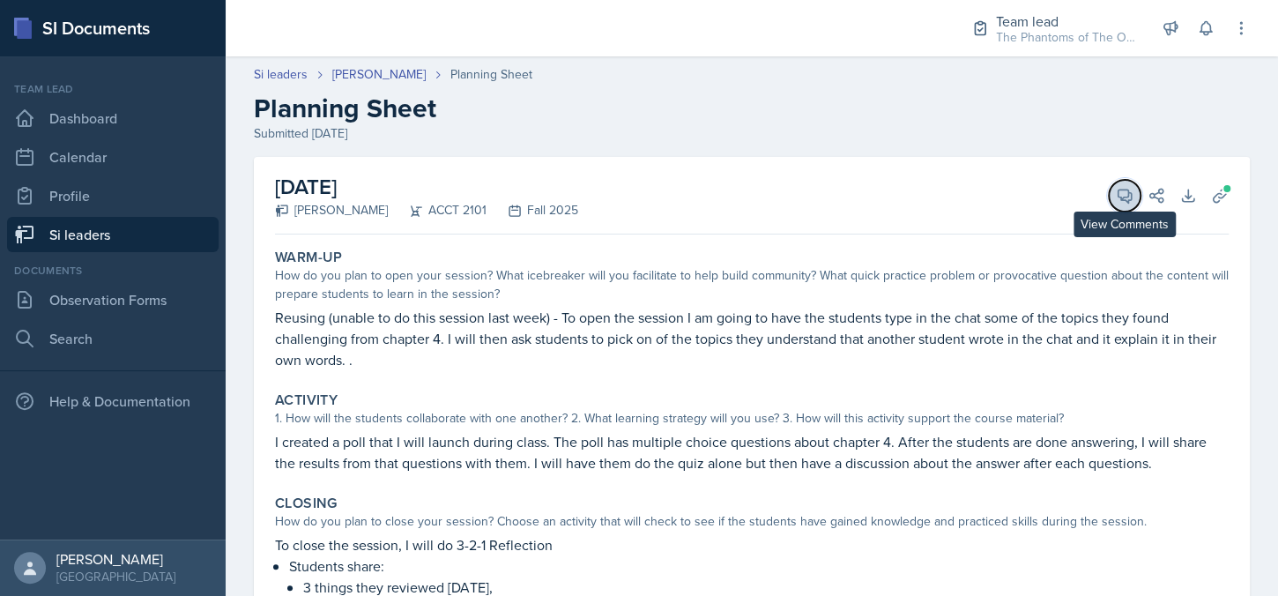
click at [1122, 198] on button "View Comments" at bounding box center [1125, 196] width 32 height 32
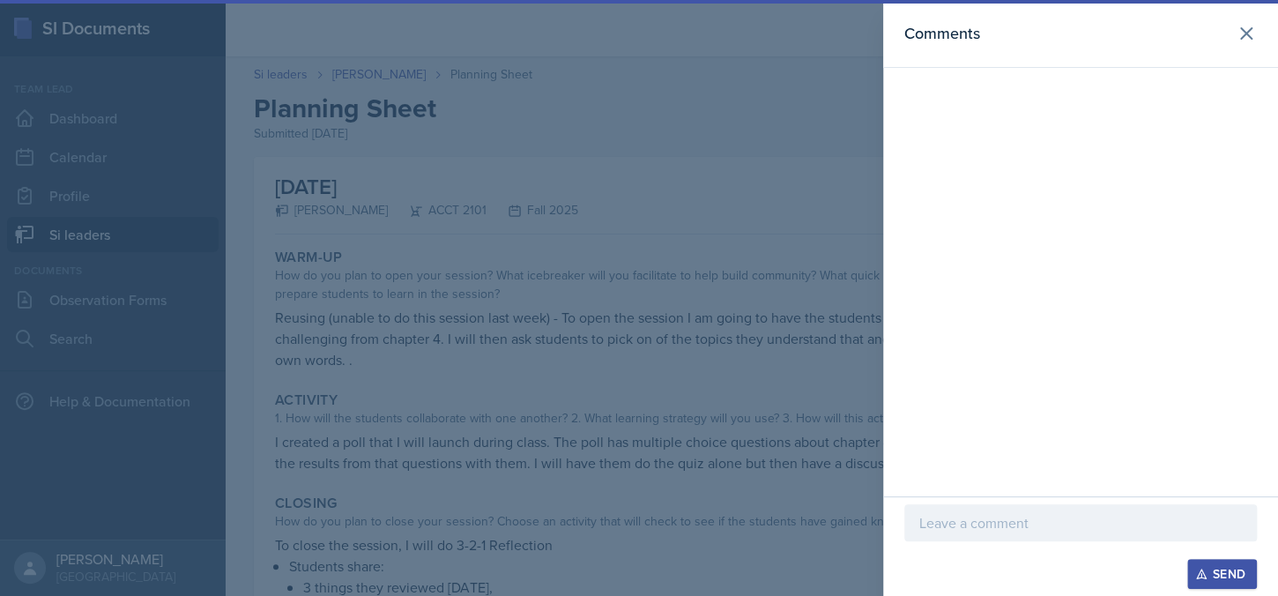
click at [1017, 521] on p at bounding box center [1081, 522] width 323 height 21
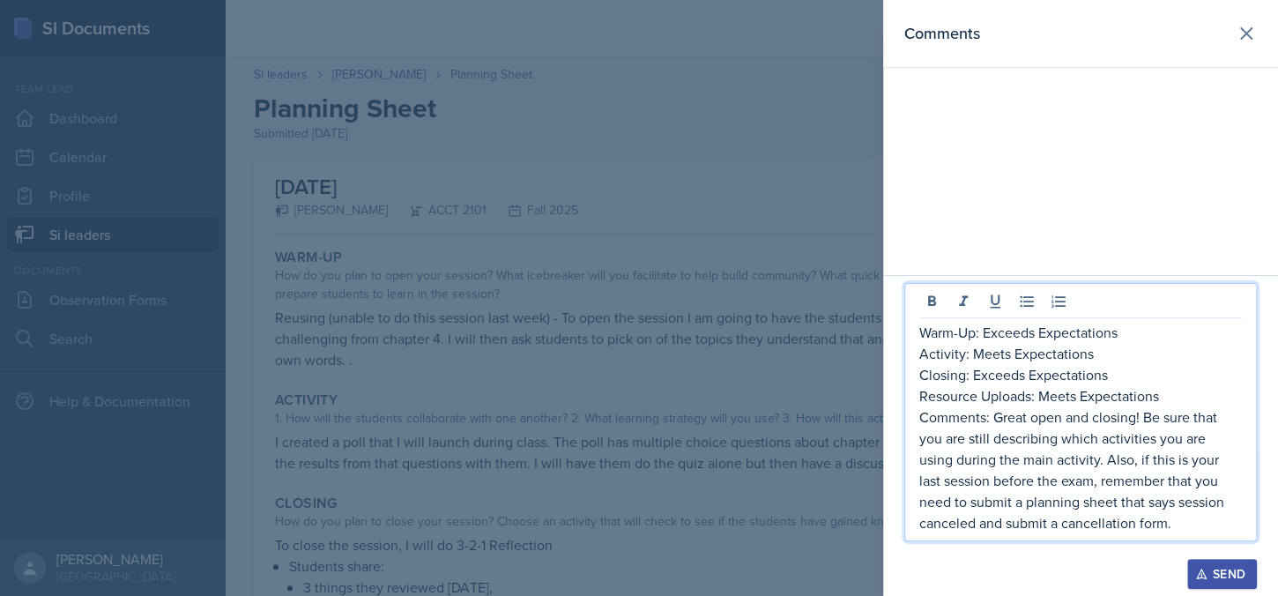
click at [993, 416] on p "Comments: Great open and closing! Be sure that you are still describing which a…" at bounding box center [1081, 469] width 323 height 127
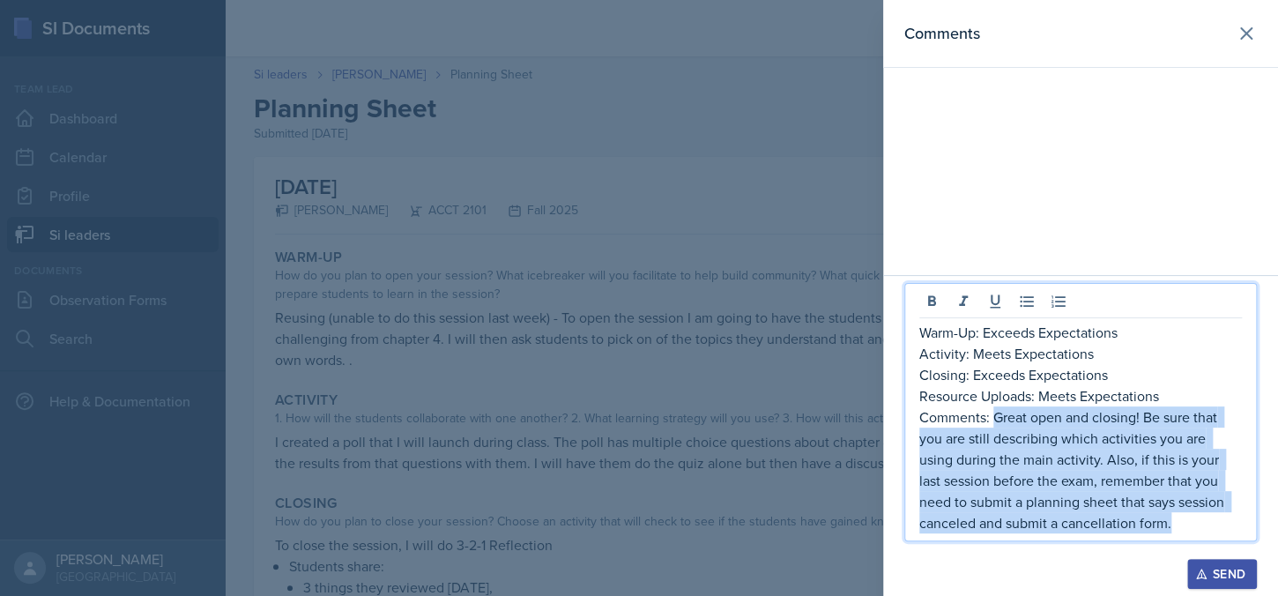
click at [1194, 519] on p "Comments: Great open and closing! Be sure that you are still describing which a…" at bounding box center [1081, 469] width 323 height 127
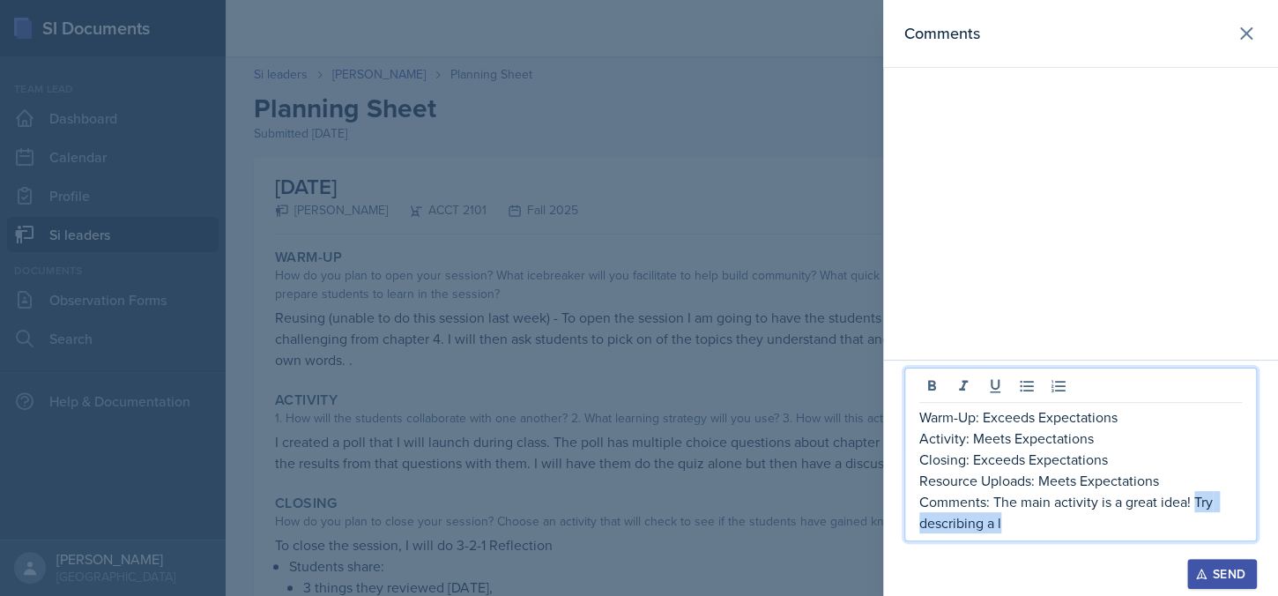
click at [1195, 501] on p "Comments: The main activity is a great idea! Try describing a l" at bounding box center [1081, 512] width 323 height 42
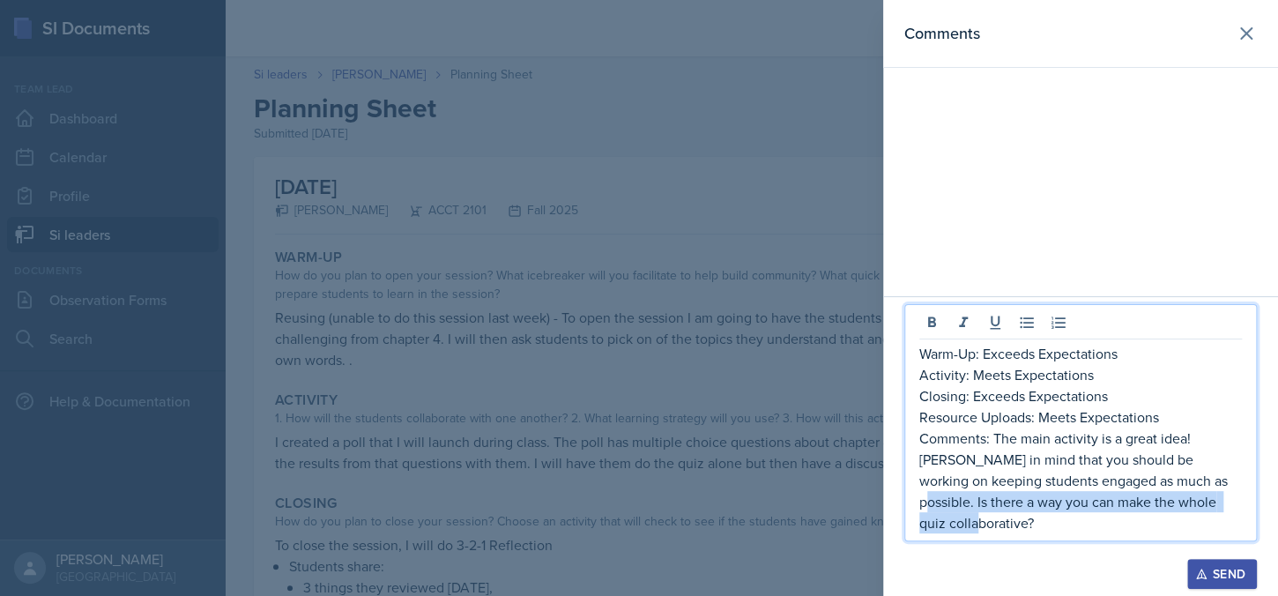
click at [1167, 506] on p "Comments: The main activity is a great idea! [PERSON_NAME] in mind that you sho…" at bounding box center [1081, 481] width 323 height 106
click at [997, 518] on p "Comments: The main activity is a great idea! [PERSON_NAME] in mind that you sho…" at bounding box center [1081, 481] width 323 height 106
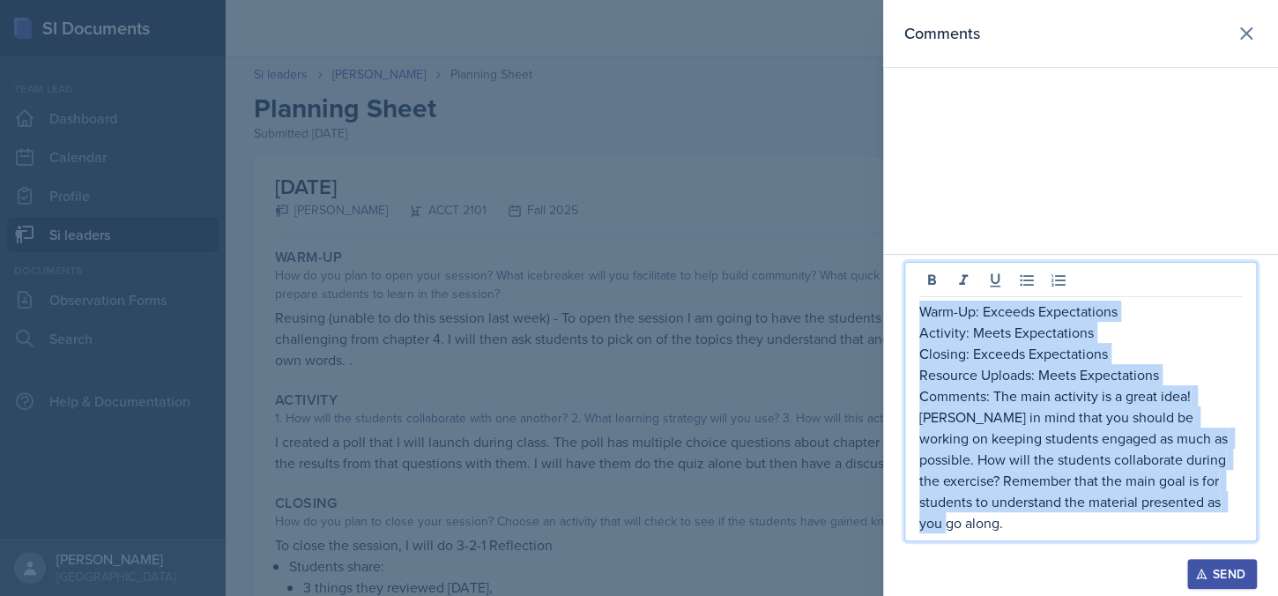
copy div "Warm-Up: Exceeds Expectations Activity: Meets Expectations Closing: Exceeds Exp…"
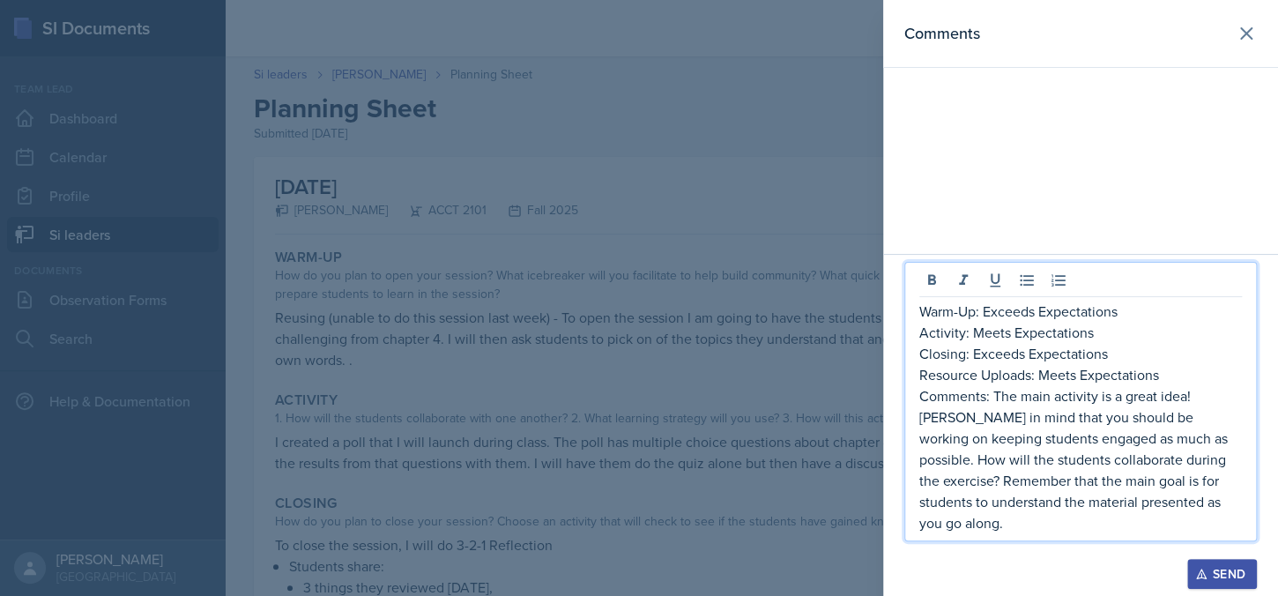
click at [1211, 482] on p "Comments: The main activity is a great idea! [PERSON_NAME] in mind that you sho…" at bounding box center [1081, 459] width 323 height 148
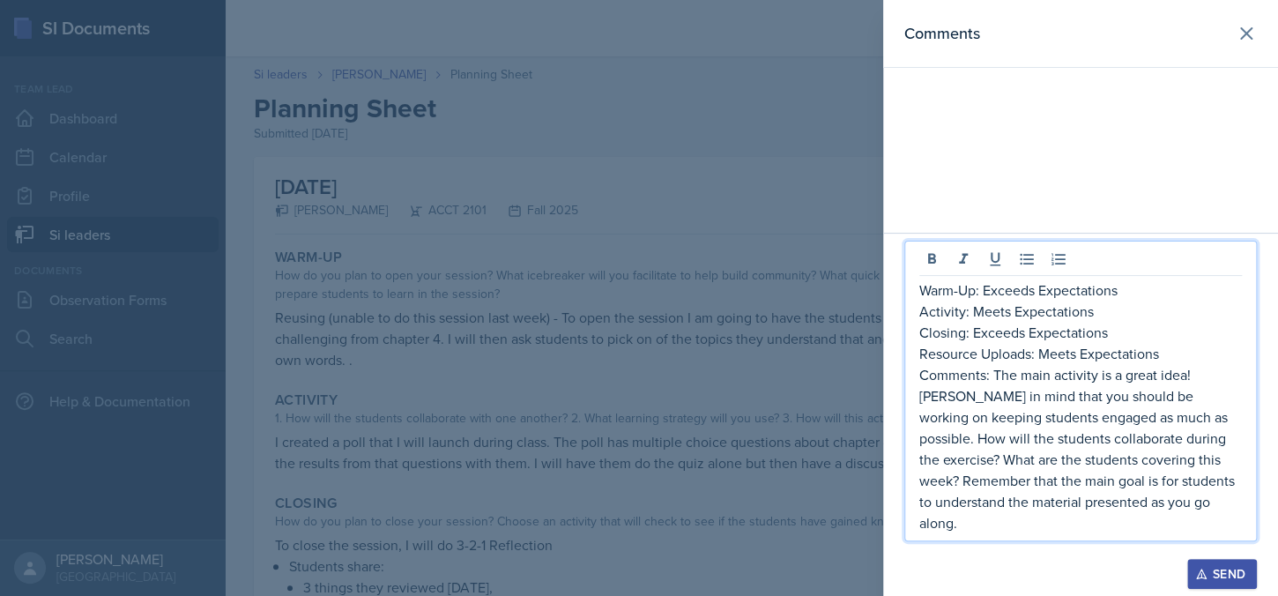
click at [1174, 526] on p "Comments: The main activity is a great idea! [PERSON_NAME] in mind that you sho…" at bounding box center [1081, 448] width 323 height 169
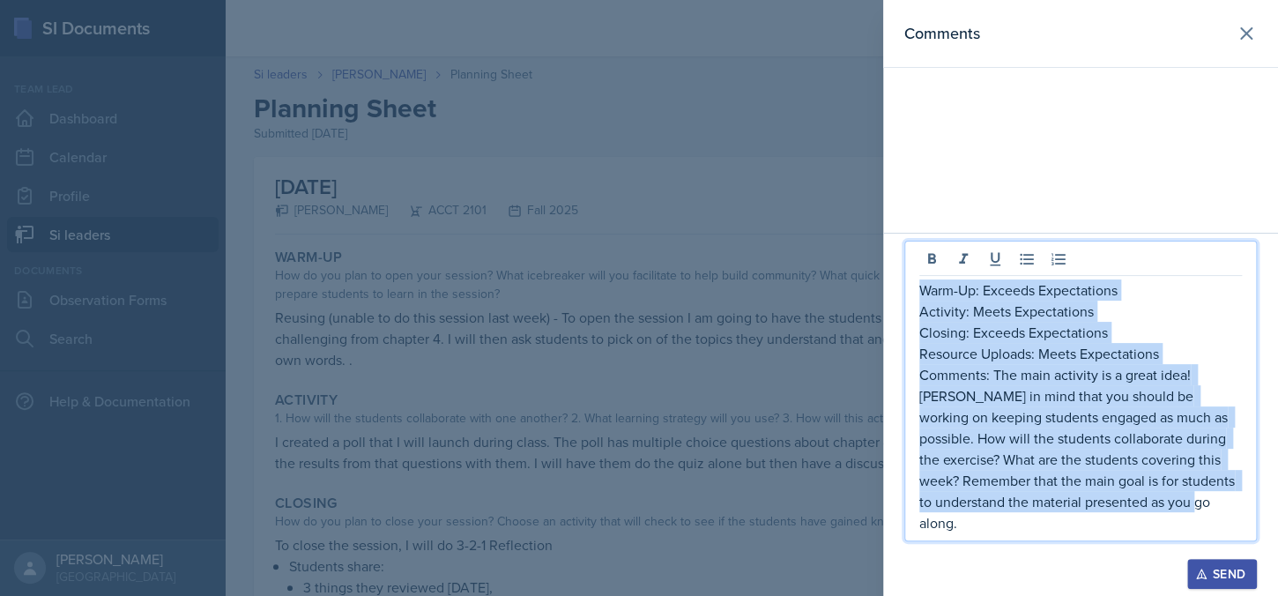
click at [921, 301] on p "Warm-Up: Exceeds Expectations" at bounding box center [1081, 290] width 323 height 21
copy div "Warm-Up: Exceeds Expectations Activity: Meets Expectations Closing: Exceeds Exp…"
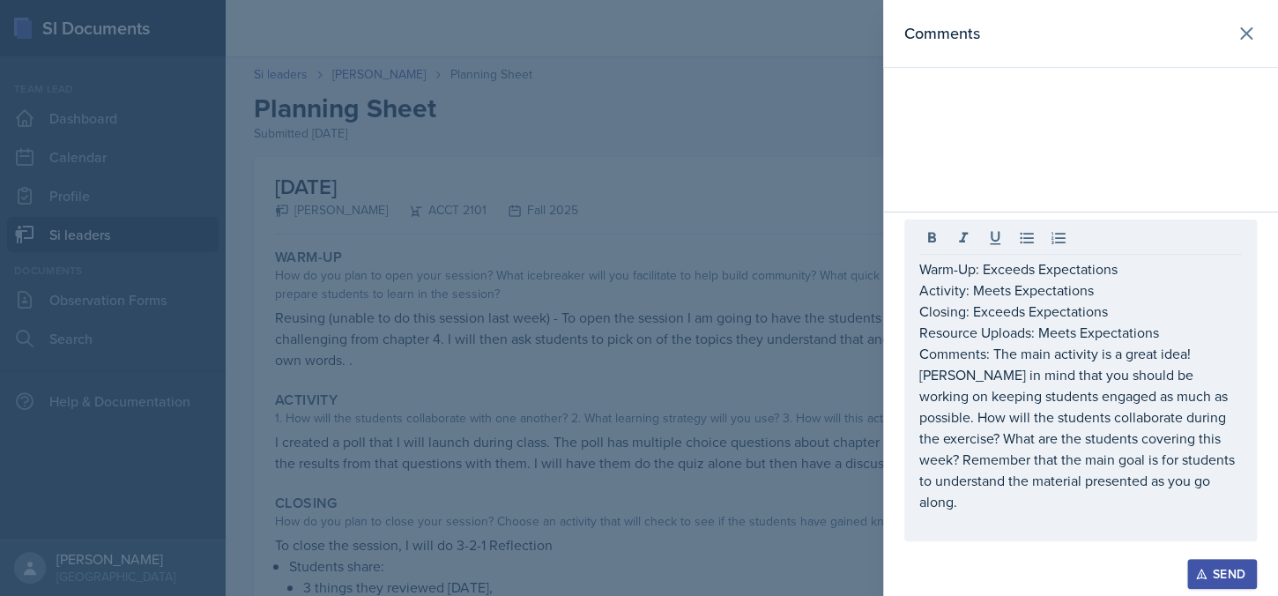
click at [1227, 574] on div "Send" at bounding box center [1222, 574] width 47 height 14
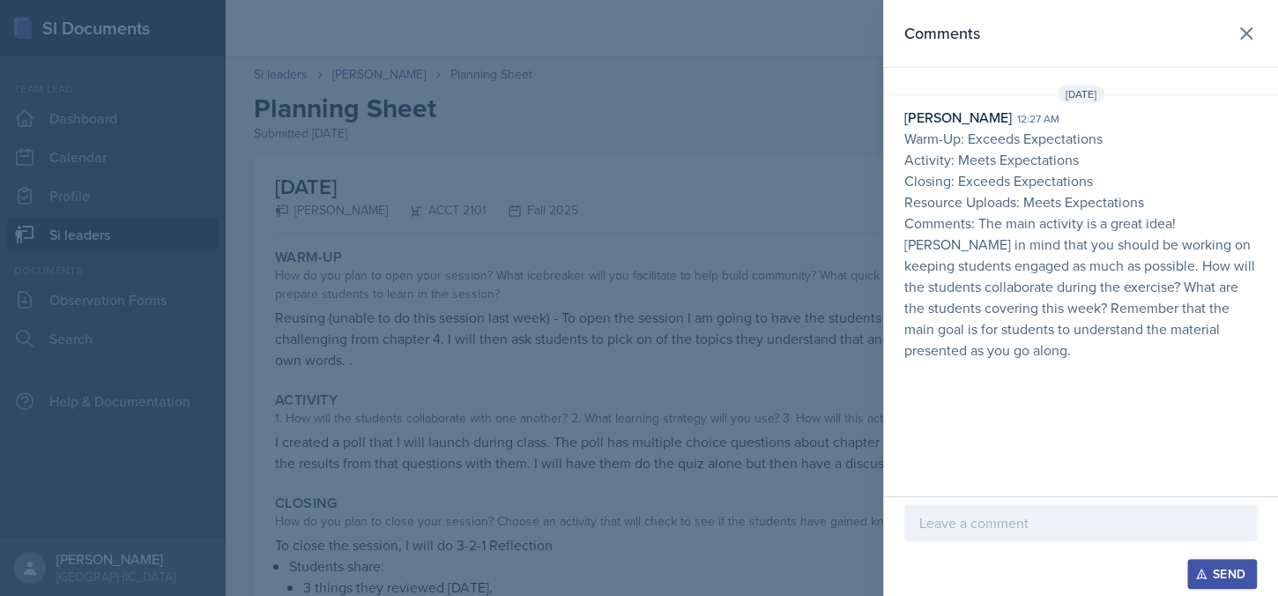
click at [575, 170] on div at bounding box center [639, 298] width 1278 height 596
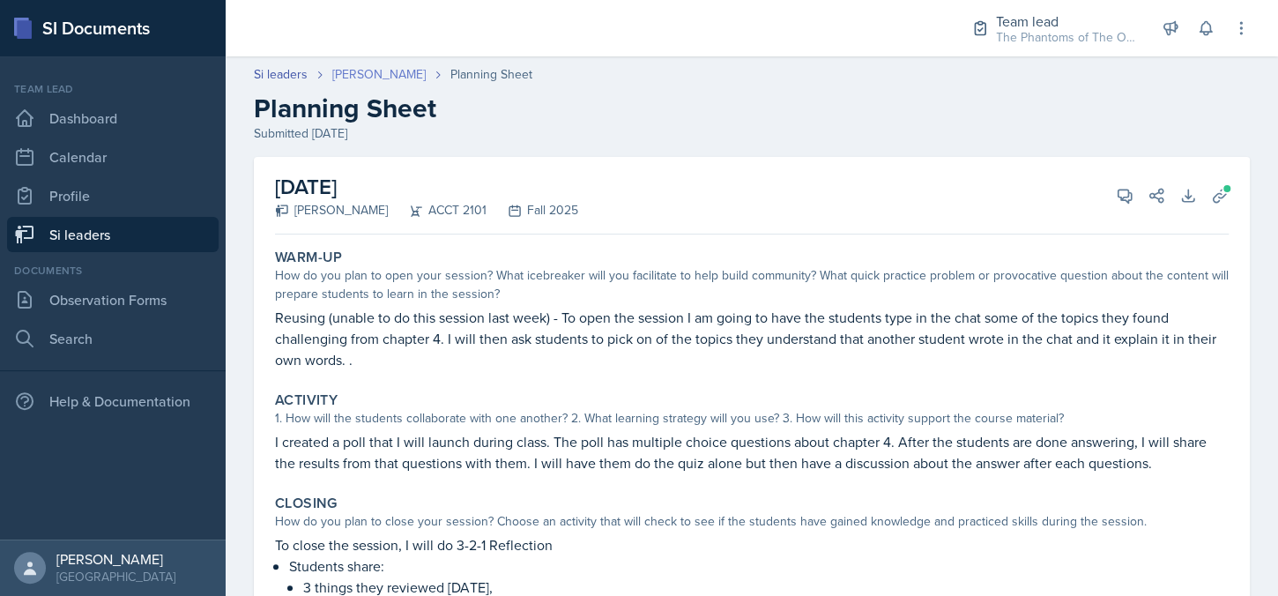
click at [396, 75] on link "[PERSON_NAME]" at bounding box center [378, 74] width 93 height 19
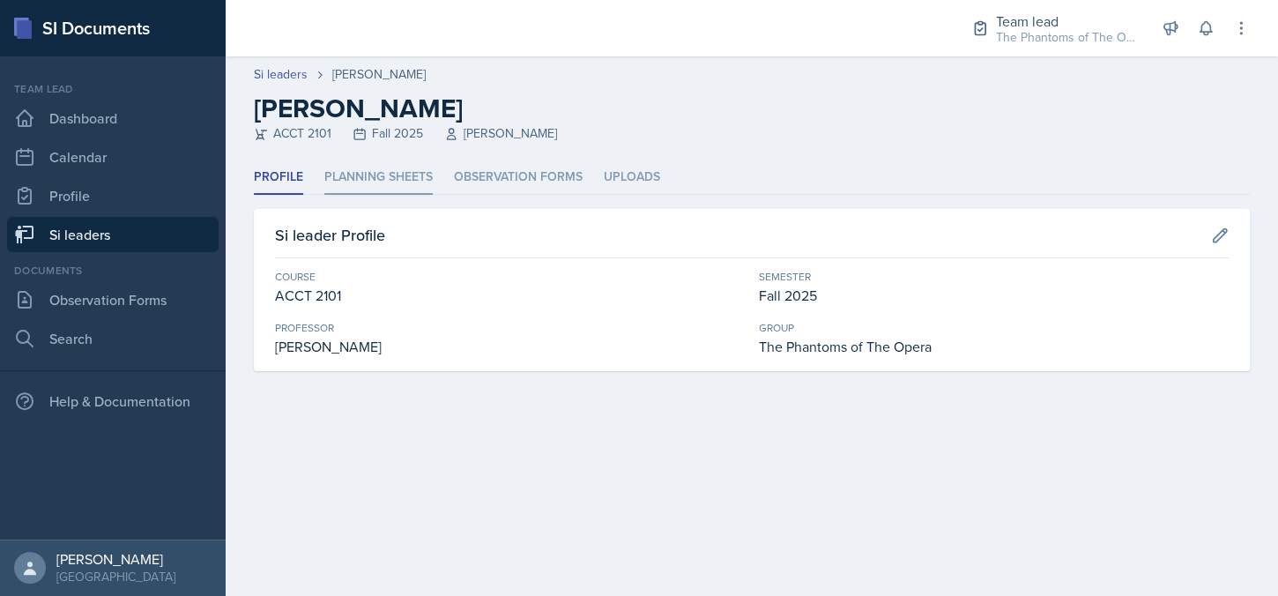
click at [390, 176] on li "Planning Sheets" at bounding box center [378, 177] width 108 height 34
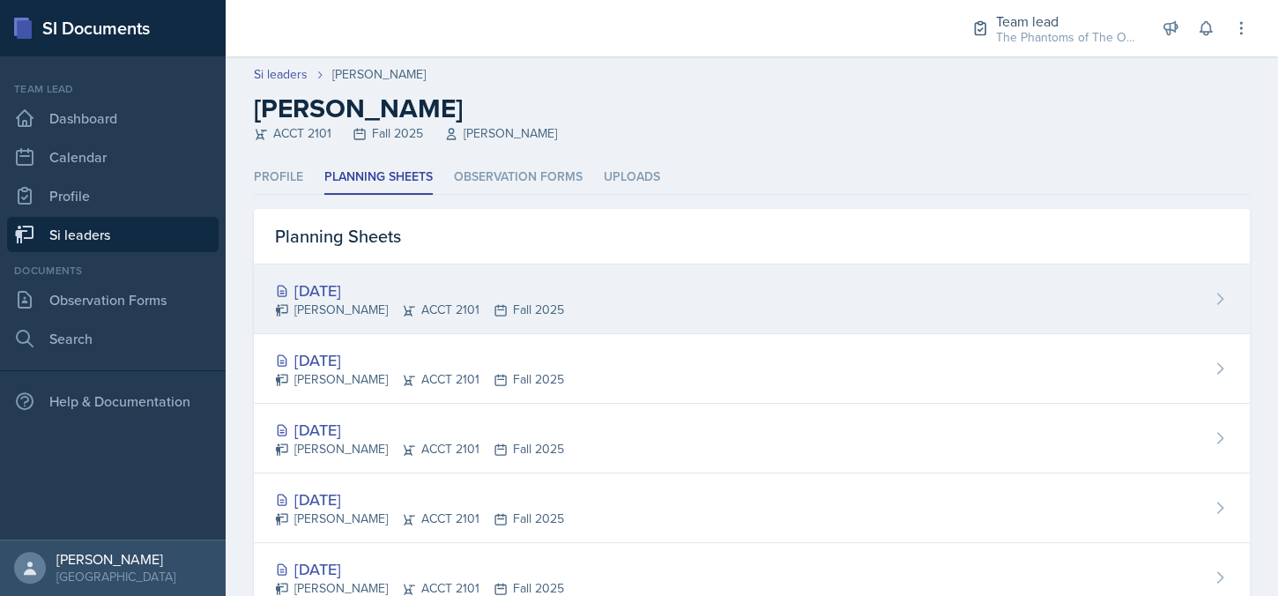
click at [390, 268] on div "[DATE] [PERSON_NAME] ACCT 2101 Fall 2025" at bounding box center [752, 300] width 996 height 70
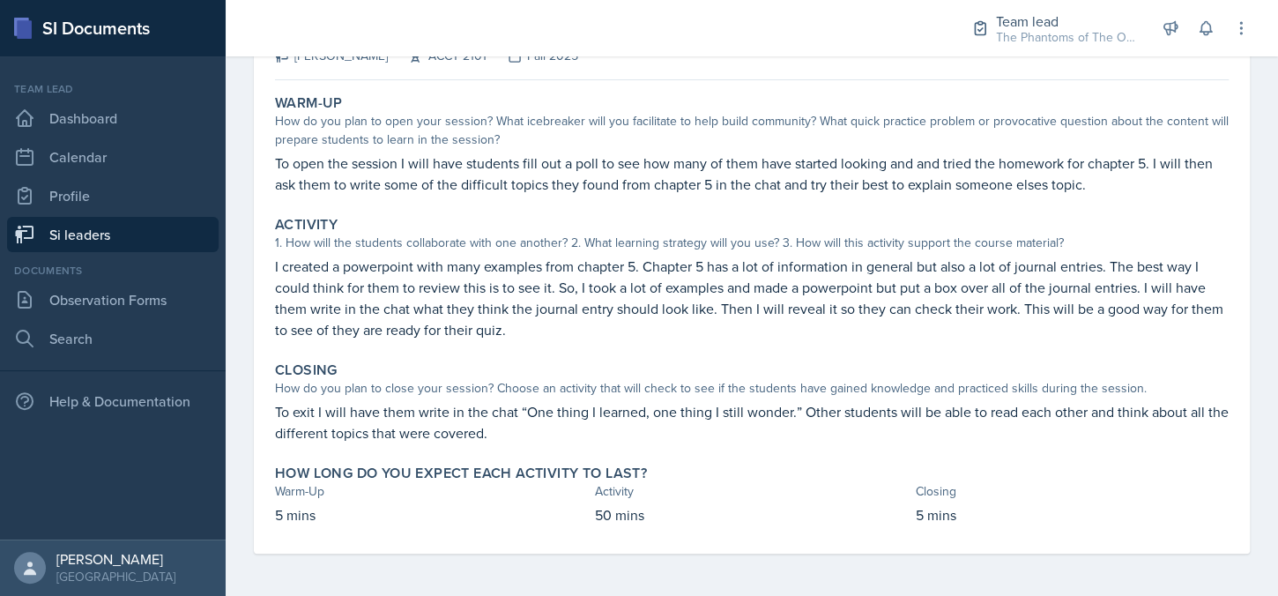
scroll to position [66, 0]
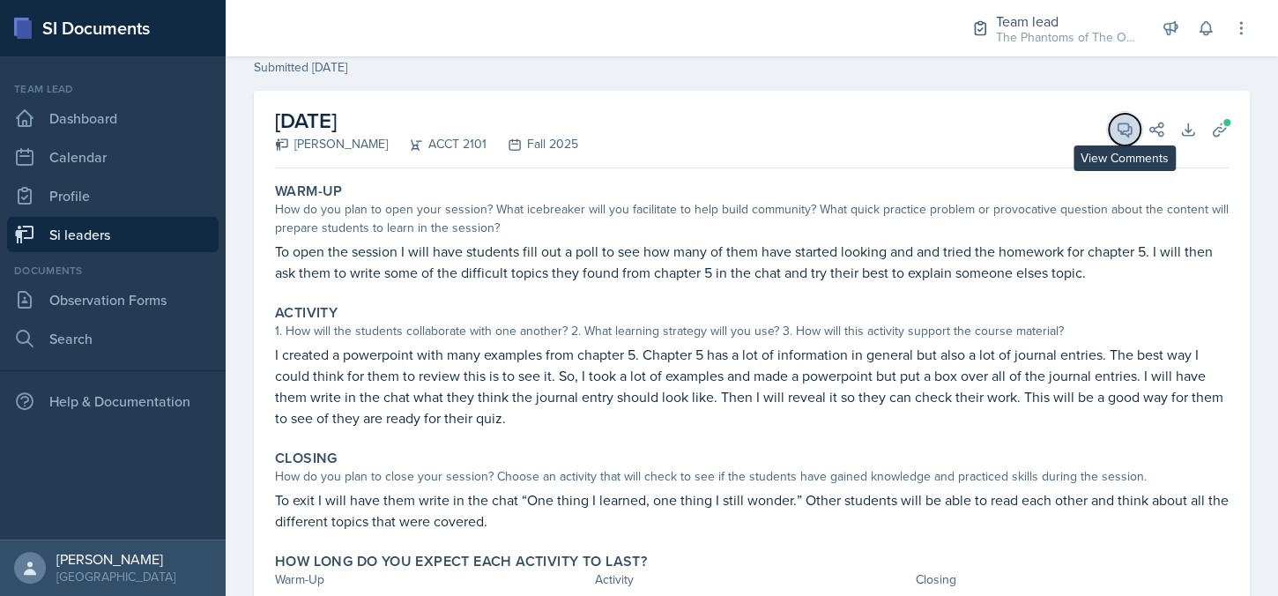
click at [1122, 122] on button "View Comments" at bounding box center [1125, 130] width 32 height 32
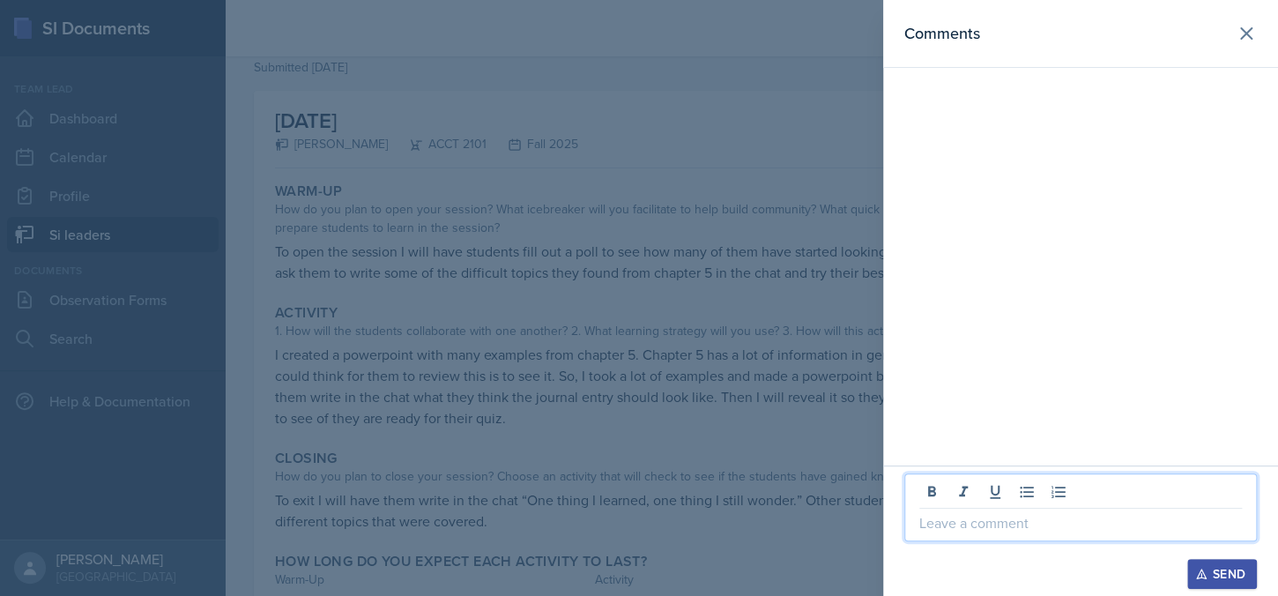
click at [1023, 526] on p at bounding box center [1081, 522] width 323 height 21
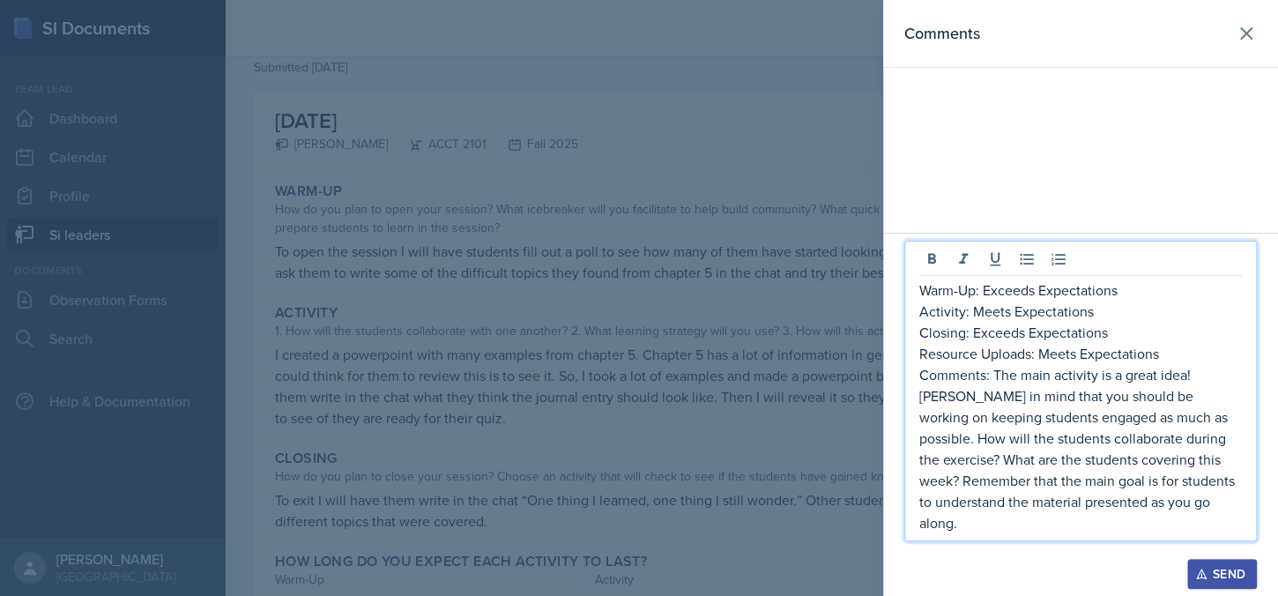
click at [995, 399] on p "Comments: The main activity is a great idea! [PERSON_NAME] in mind that you sho…" at bounding box center [1081, 448] width 323 height 169
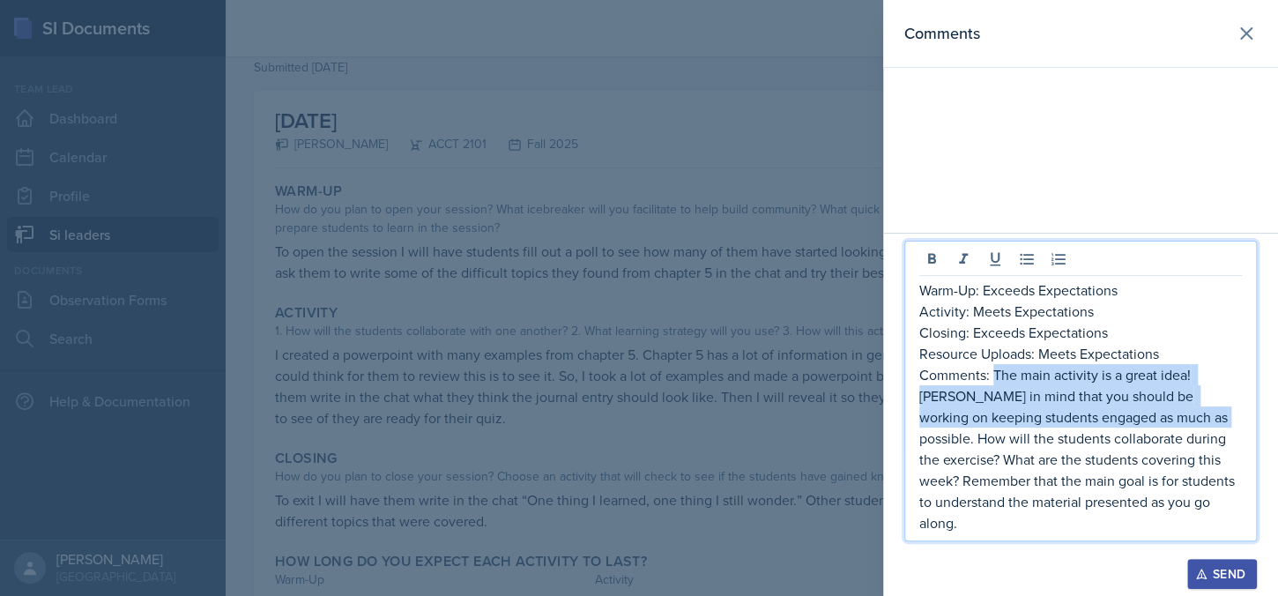
click at [1162, 438] on p "Comments: The main activity is a great idea! [PERSON_NAME] in mind that you sho…" at bounding box center [1081, 448] width 323 height 169
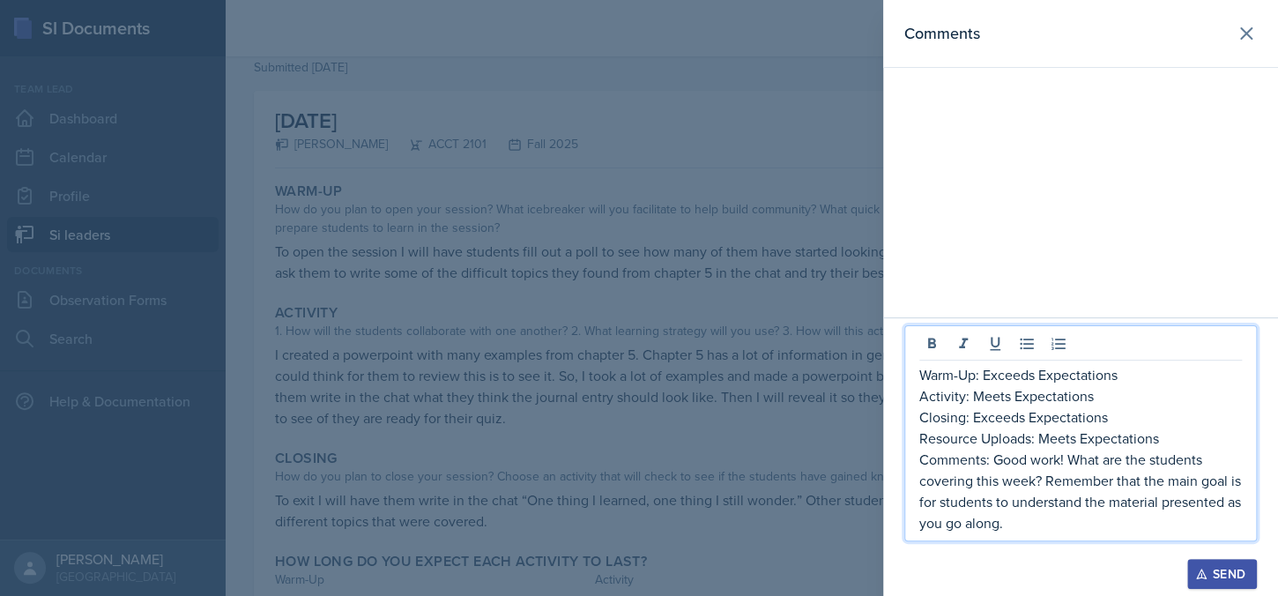
click at [1104, 458] on p "Comments: Good work! What are the students covering this week? Remember that th…" at bounding box center [1081, 491] width 323 height 85
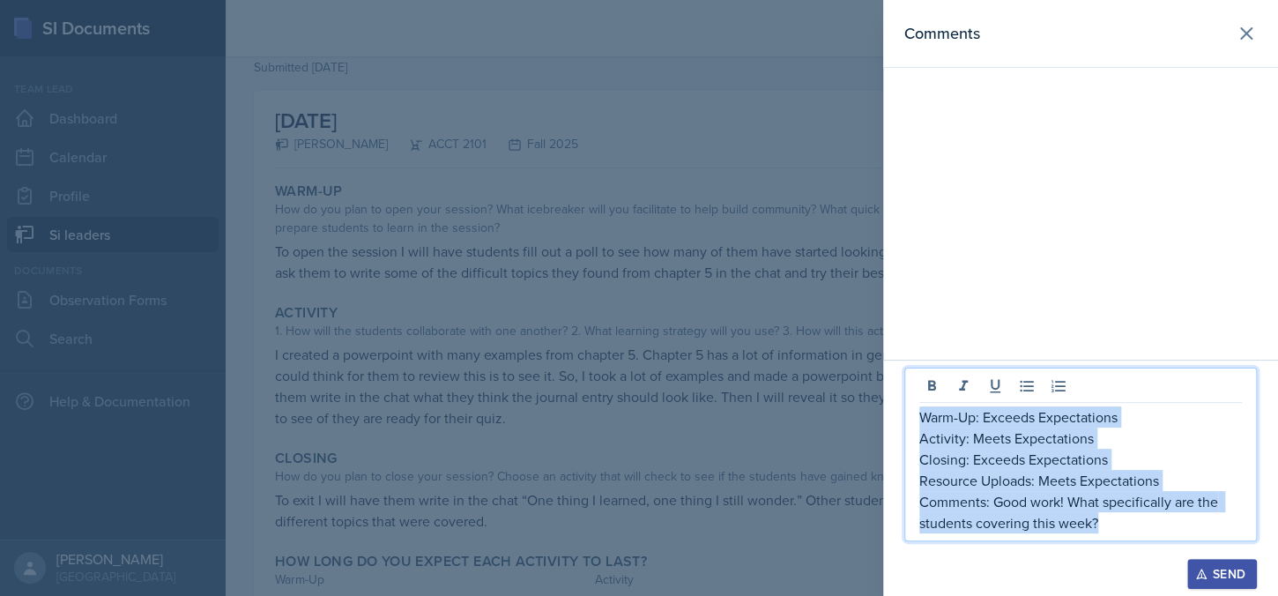
copy div "Warm-Up: Exceeds Expectations Activity: Meets Expectations Closing: Exceeds Exp…"
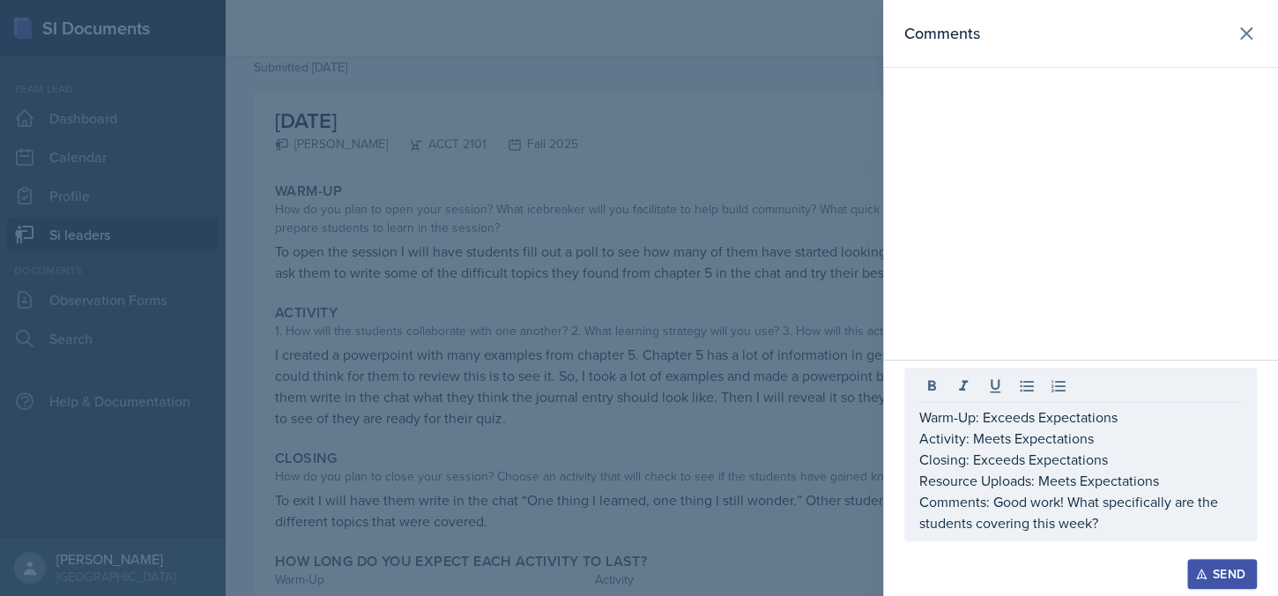
click at [1211, 567] on div "Send" at bounding box center [1222, 574] width 47 height 14
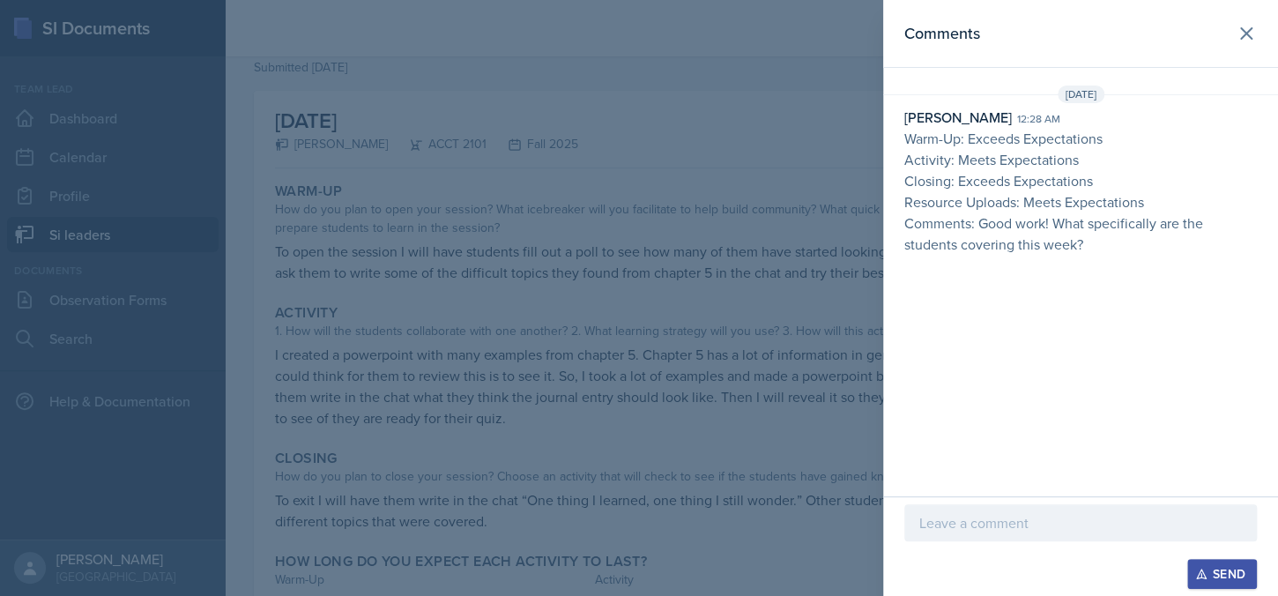
click at [430, 191] on div at bounding box center [639, 298] width 1278 height 596
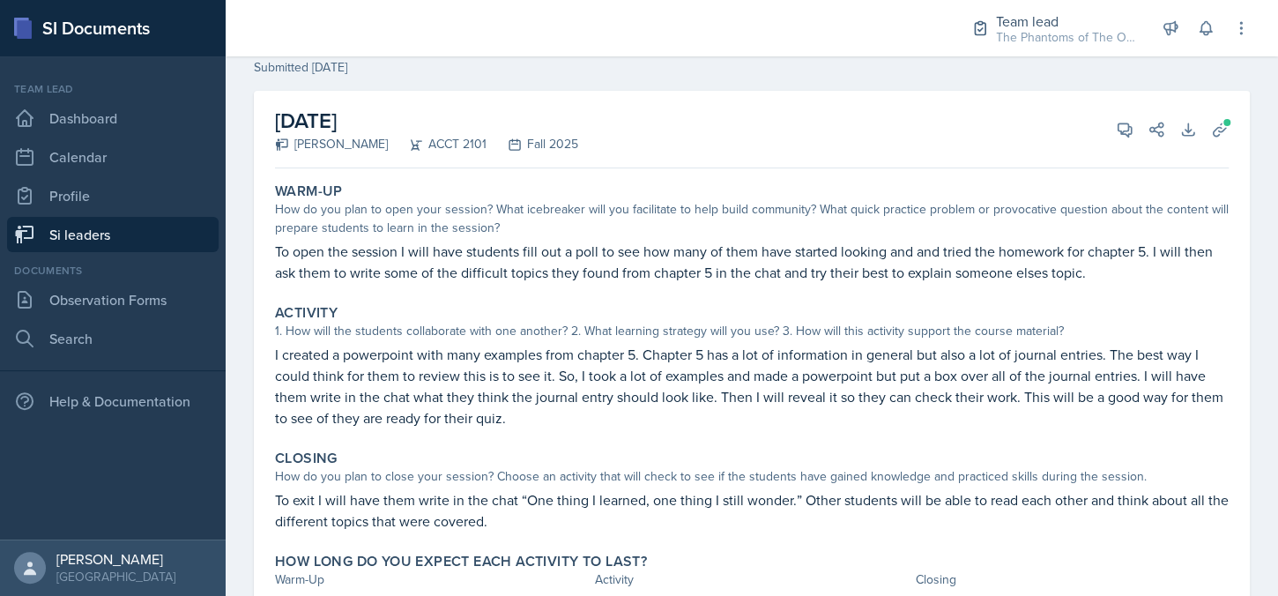
scroll to position [0, 0]
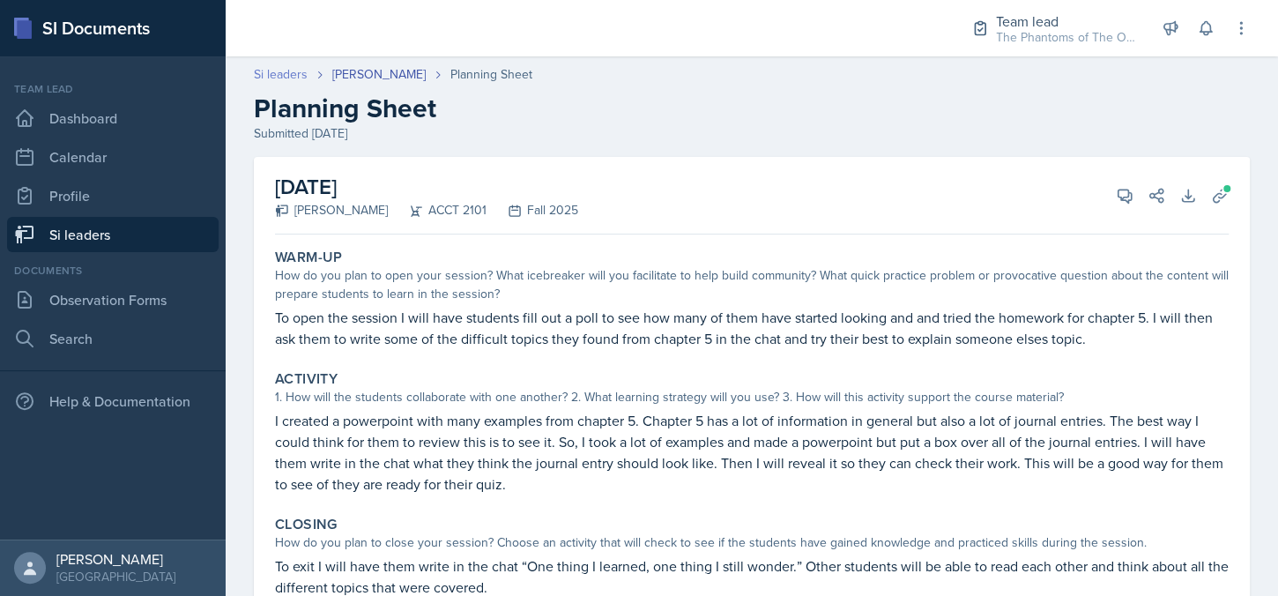
click at [291, 76] on link "Si leaders" at bounding box center [281, 74] width 54 height 19
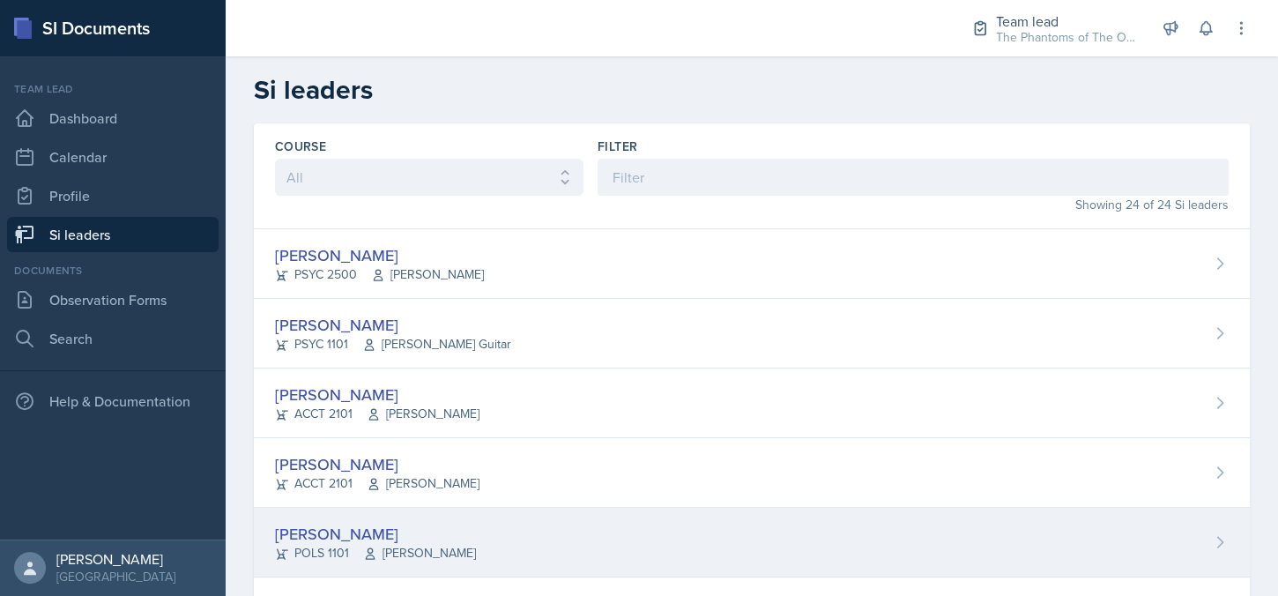
click at [469, 532] on div "[PERSON_NAME] POLS 1101 [PERSON_NAME]" at bounding box center [752, 543] width 996 height 70
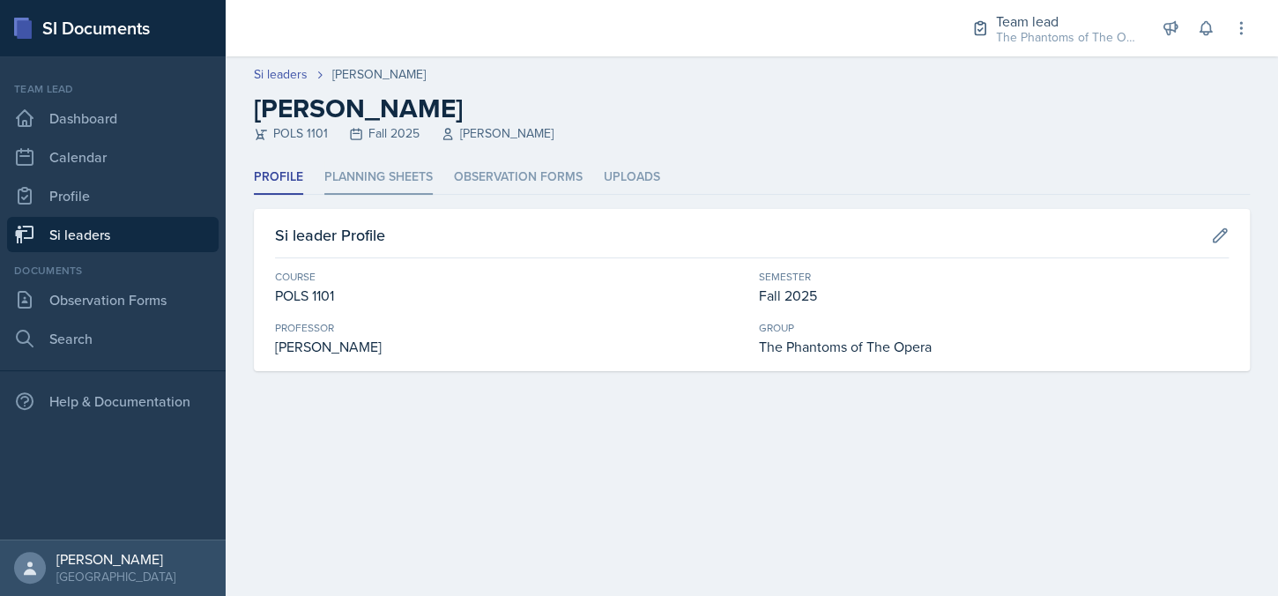
click at [401, 172] on li "Planning Sheets" at bounding box center [378, 177] width 108 height 34
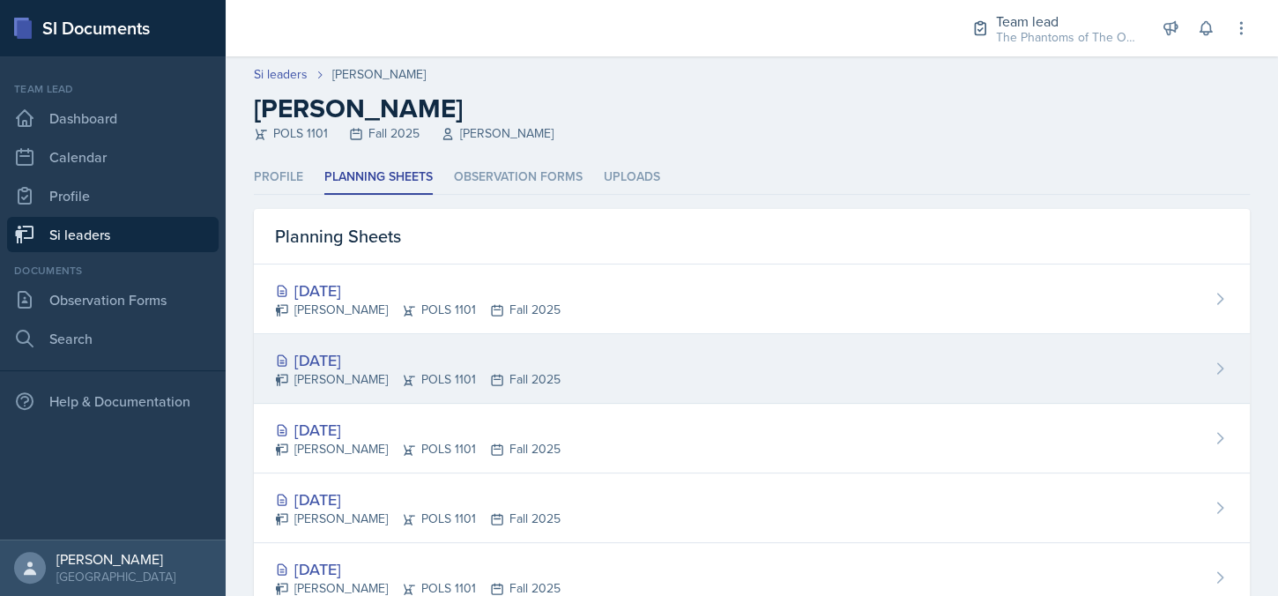
click at [444, 378] on div "[PERSON_NAME] POLS 1101 Fall 2025" at bounding box center [418, 379] width 286 height 19
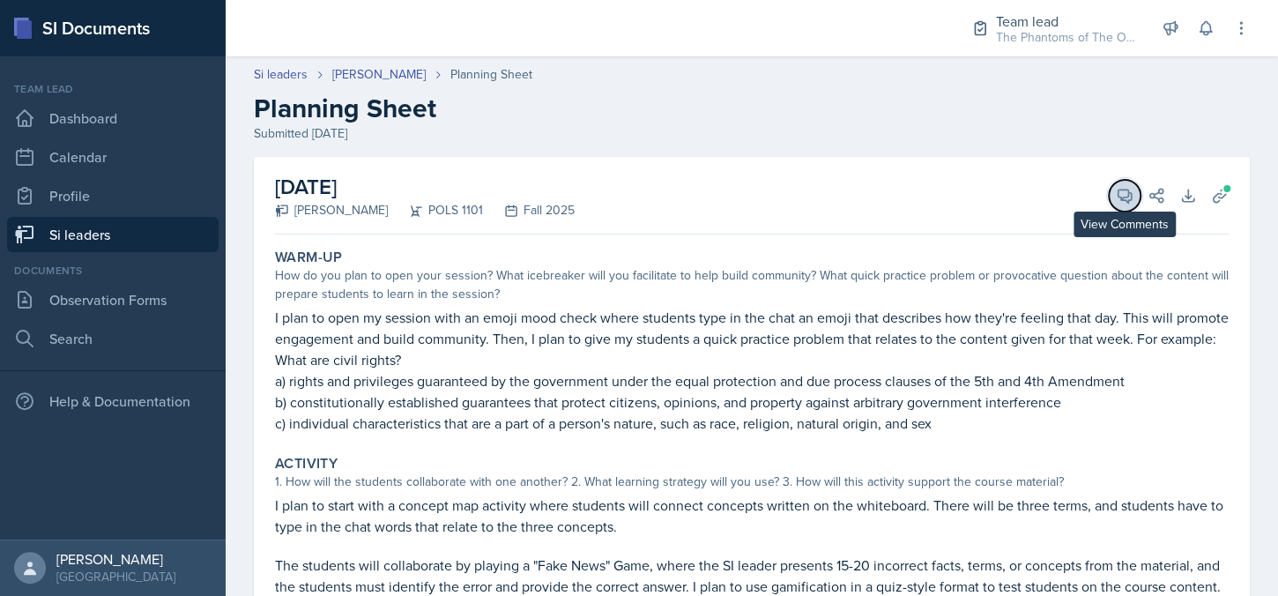
click at [1109, 200] on button "View Comments" at bounding box center [1125, 196] width 32 height 32
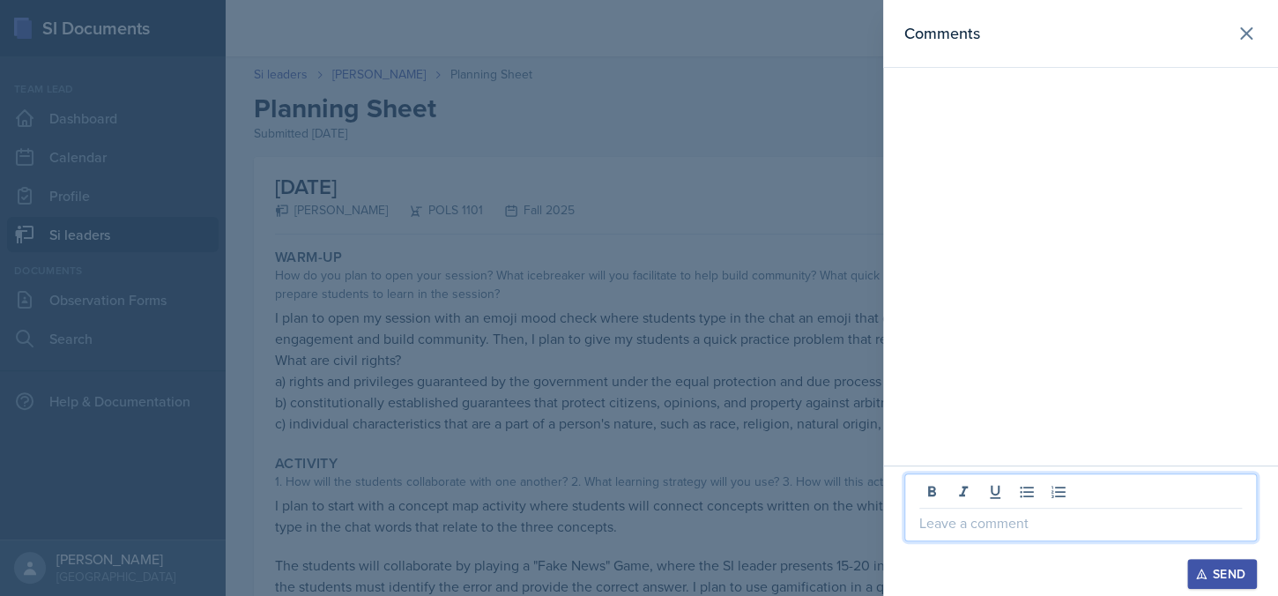
click at [1023, 528] on p at bounding box center [1081, 522] width 323 height 21
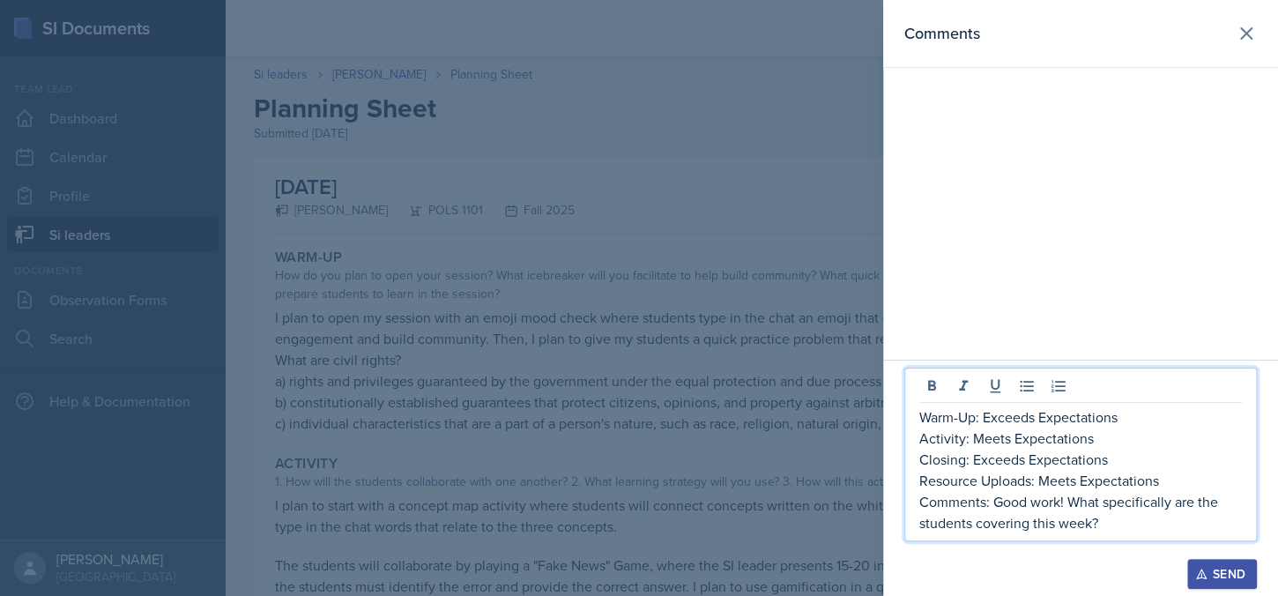
click at [1034, 419] on p "Warm-Up: Exceeds Expectations" at bounding box center [1081, 416] width 323 height 21
click at [989, 419] on p "Warm-Up: Exceeds Expectations" at bounding box center [1081, 416] width 323 height 21
click at [987, 419] on p "Warm-Up: Exceeds Expectations" at bounding box center [1081, 416] width 323 height 21
copy p "Exceeds"
click at [1010, 440] on p "Activity: Meets Expectations" at bounding box center [1081, 438] width 323 height 21
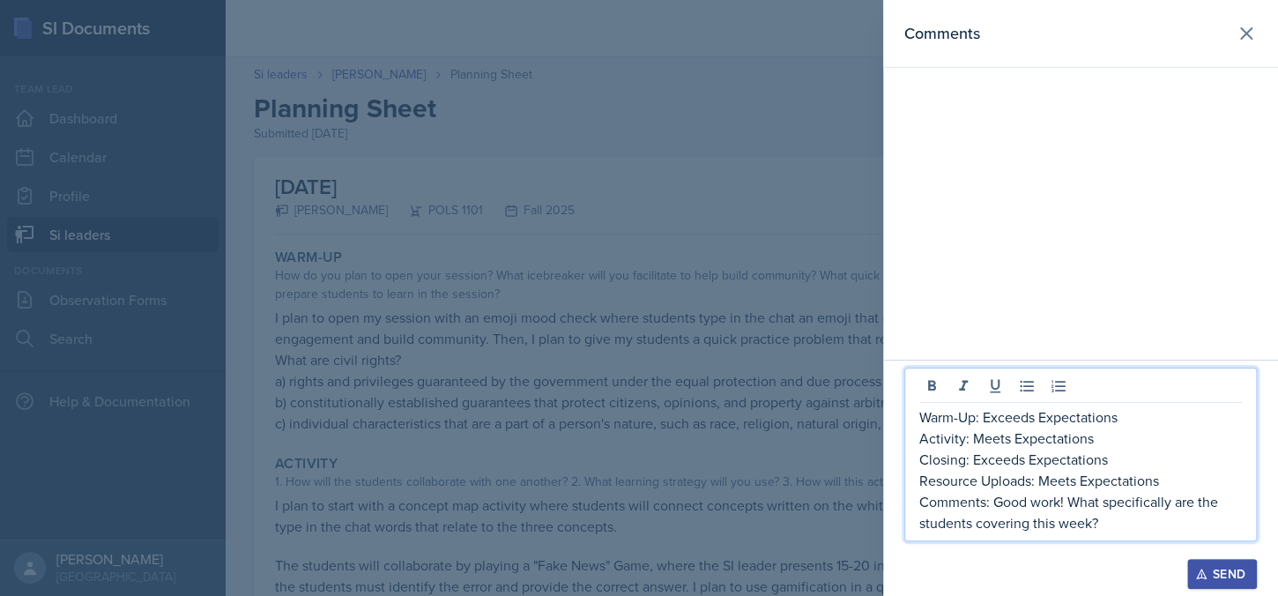
click at [1005, 441] on p "Activity: Meets Expectations" at bounding box center [1081, 438] width 323 height 21
click at [974, 442] on p "Activity: Meets Expectations" at bounding box center [1081, 438] width 323 height 21
drag, startPoint x: 995, startPoint y: 502, endPoint x: 1023, endPoint y: 509, distance: 28.2
click at [996, 502] on p "Comments: Good work! What specifically are the students covering this week?" at bounding box center [1081, 512] width 323 height 42
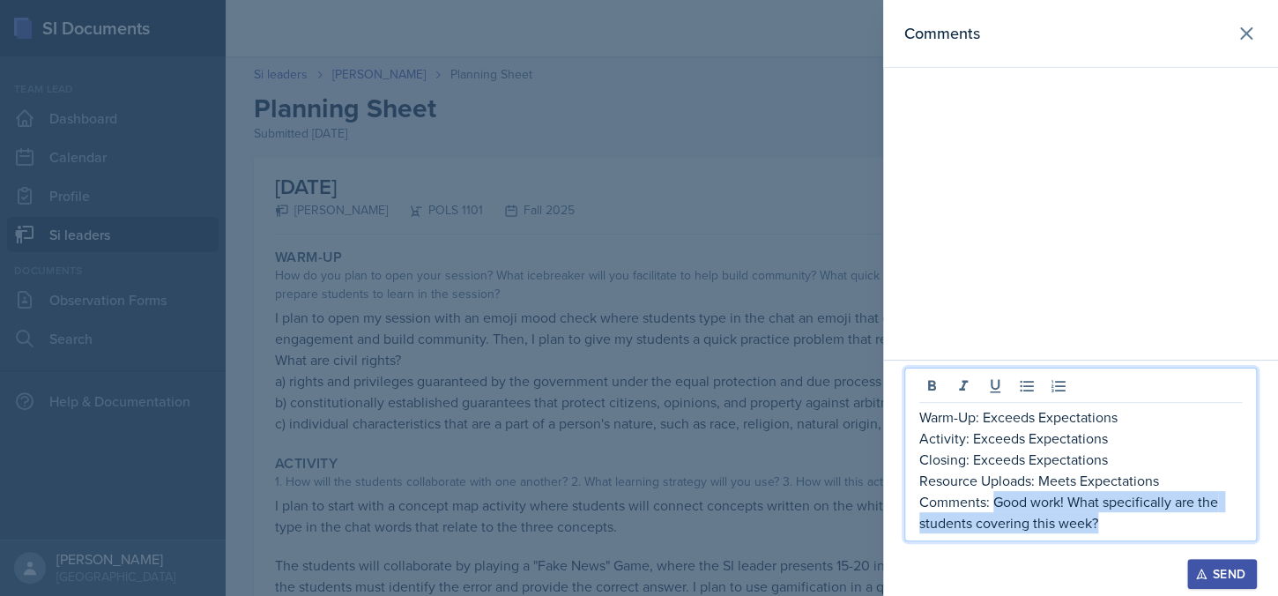
click at [1122, 519] on p "Comments: Good work! What specifically are the students covering this week?" at bounding box center [1081, 512] width 323 height 42
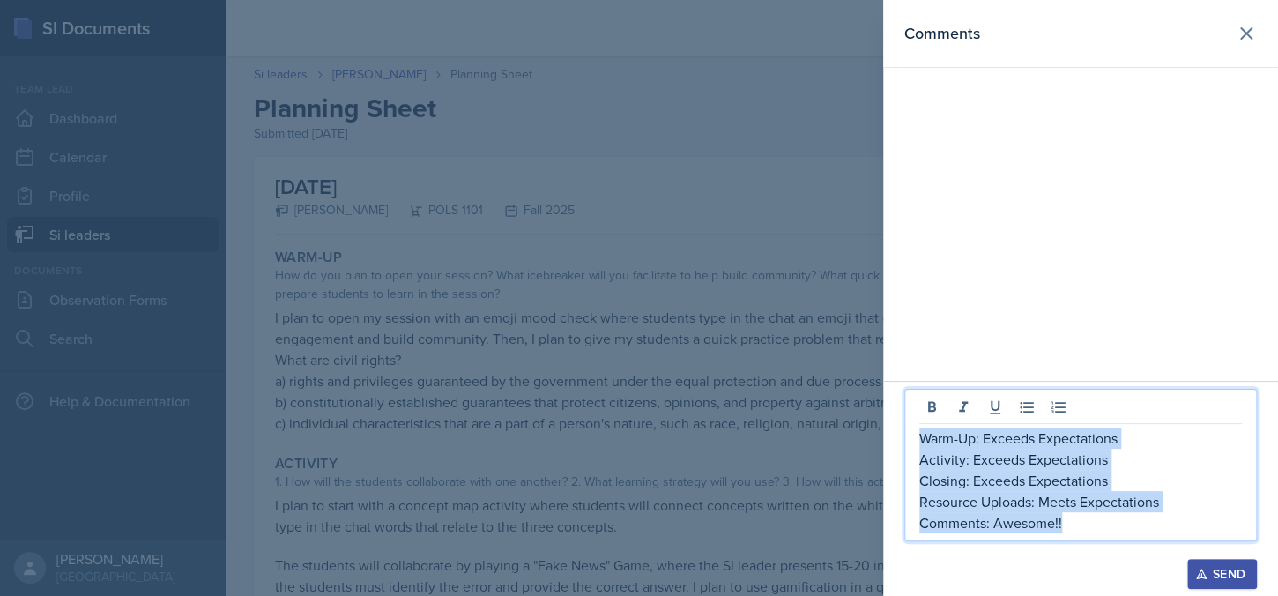
copy div "Warm-Up: Exceeds Expectations Activity: Exceeds Expectations Closing: Exceeds E…"
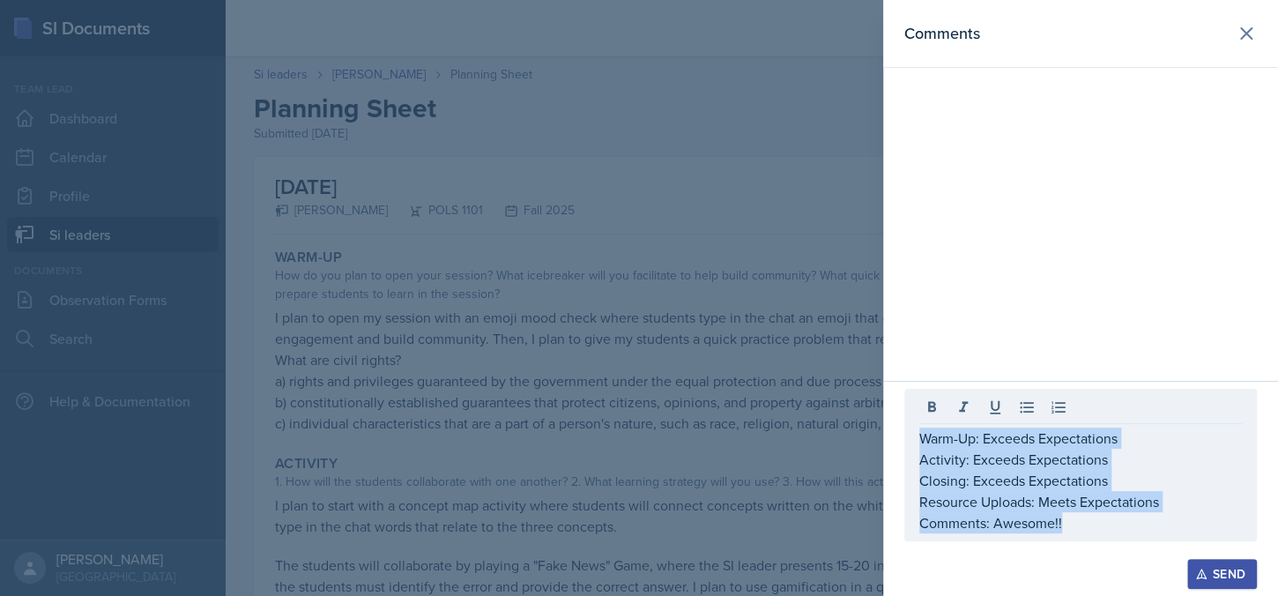
click at [1244, 578] on div "Send" at bounding box center [1222, 574] width 47 height 14
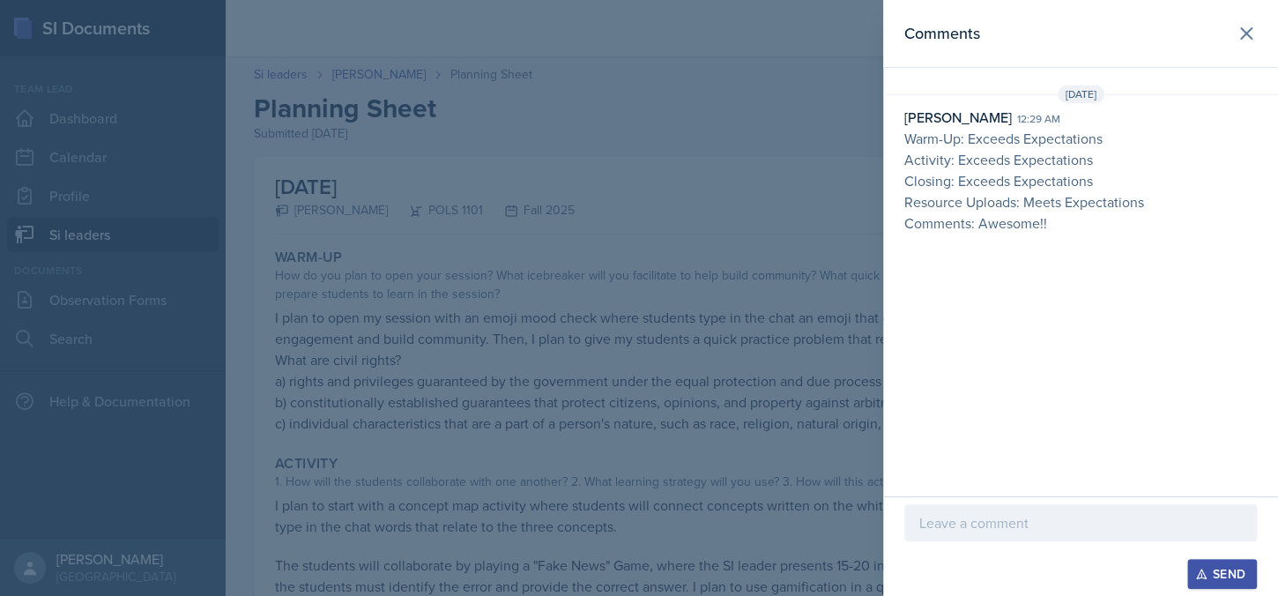
click at [897, 588] on div "Send" at bounding box center [1080, 546] width 395 height 100
drag, startPoint x: 660, startPoint y: 473, endPoint x: 608, endPoint y: 336, distance: 147.1
click at [660, 473] on div at bounding box center [639, 298] width 1278 height 596
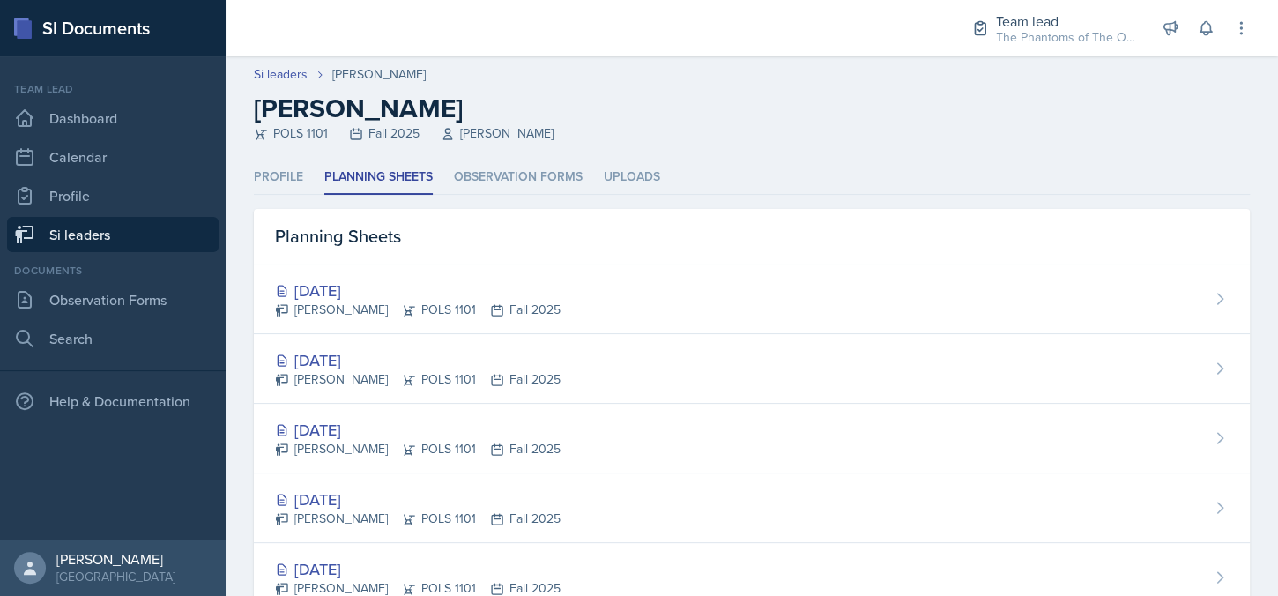
click at [406, 254] on div "Planning Sheets" at bounding box center [752, 237] width 996 height 56
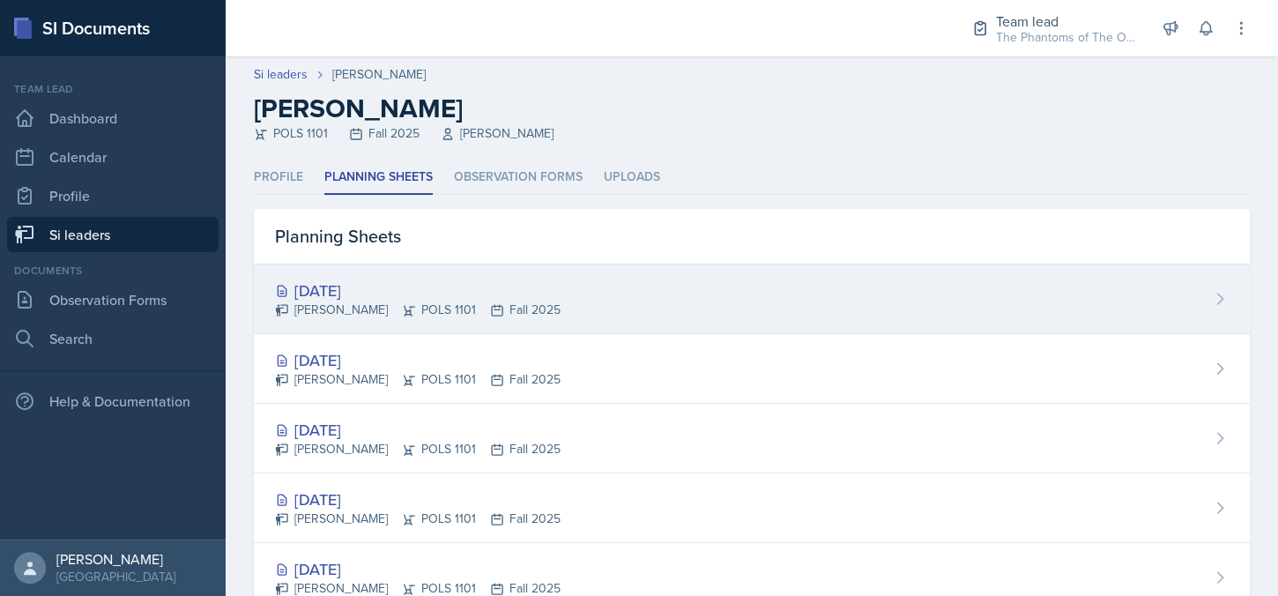
click at [403, 283] on div "[DATE]" at bounding box center [418, 291] width 286 height 24
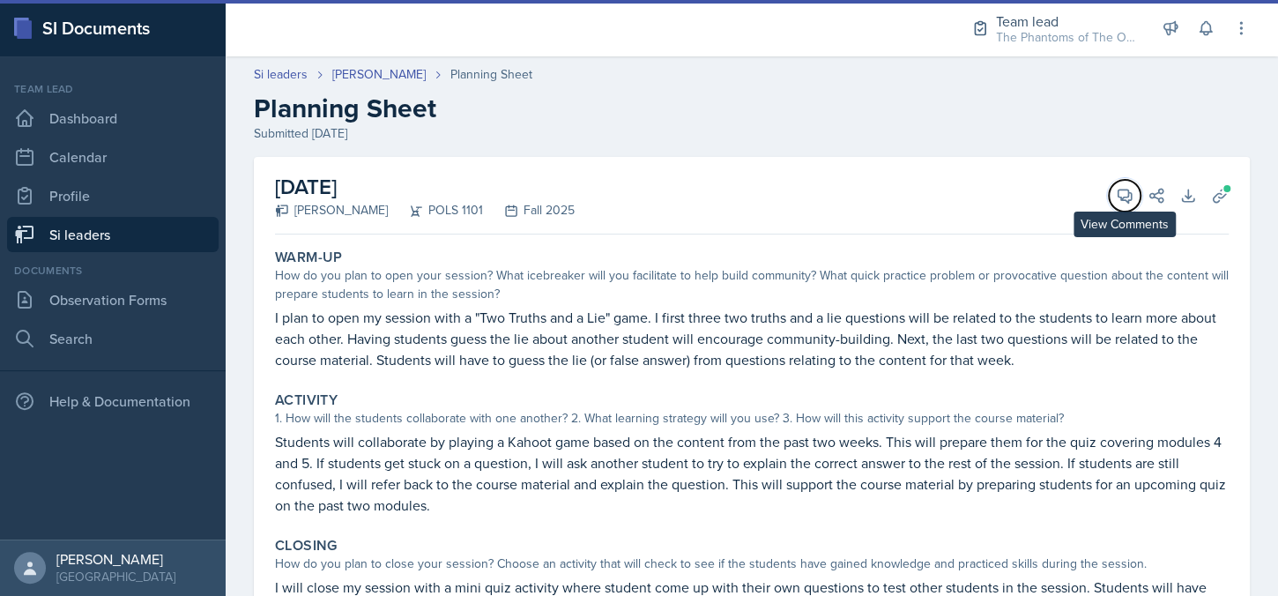
drag, startPoint x: 1109, startPoint y: 191, endPoint x: 887, endPoint y: 221, distance: 224.2
click at [1116, 191] on icon at bounding box center [1125, 196] width 18 height 18
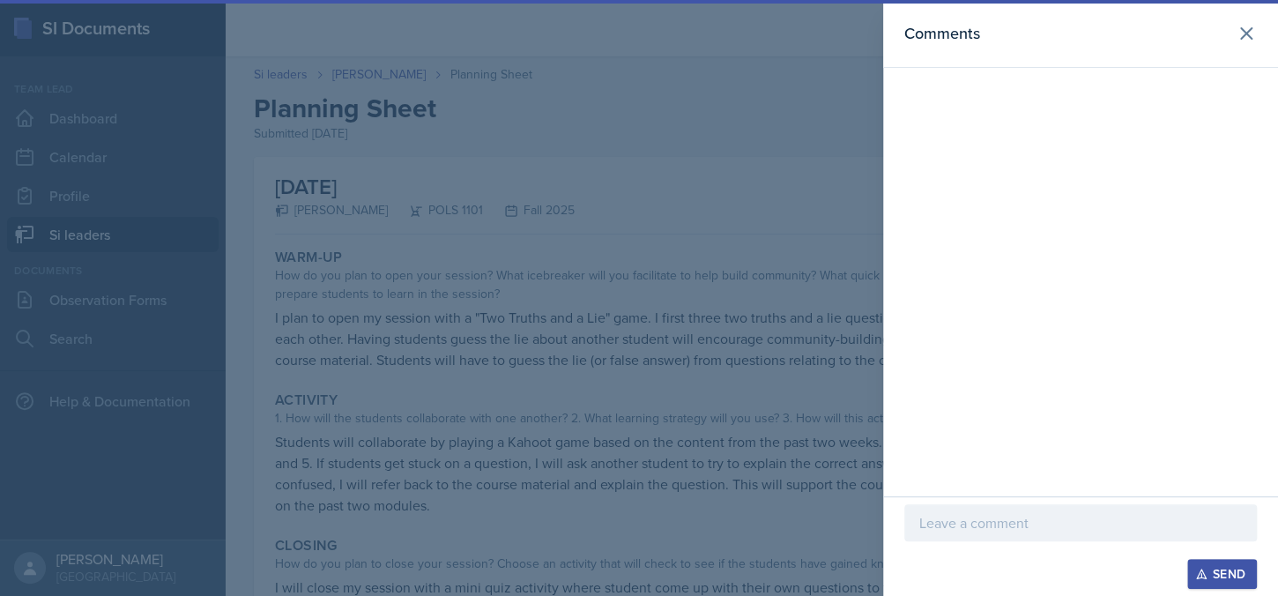
click at [592, 363] on div at bounding box center [639, 298] width 1278 height 596
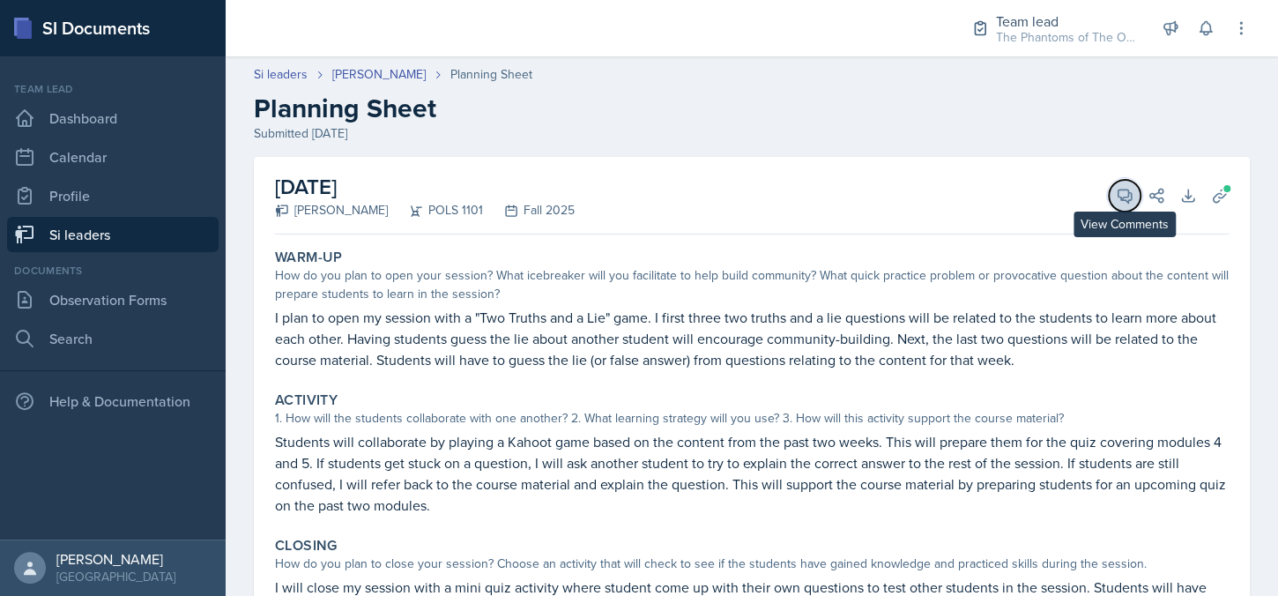
click at [1119, 193] on icon at bounding box center [1125, 196] width 13 height 13
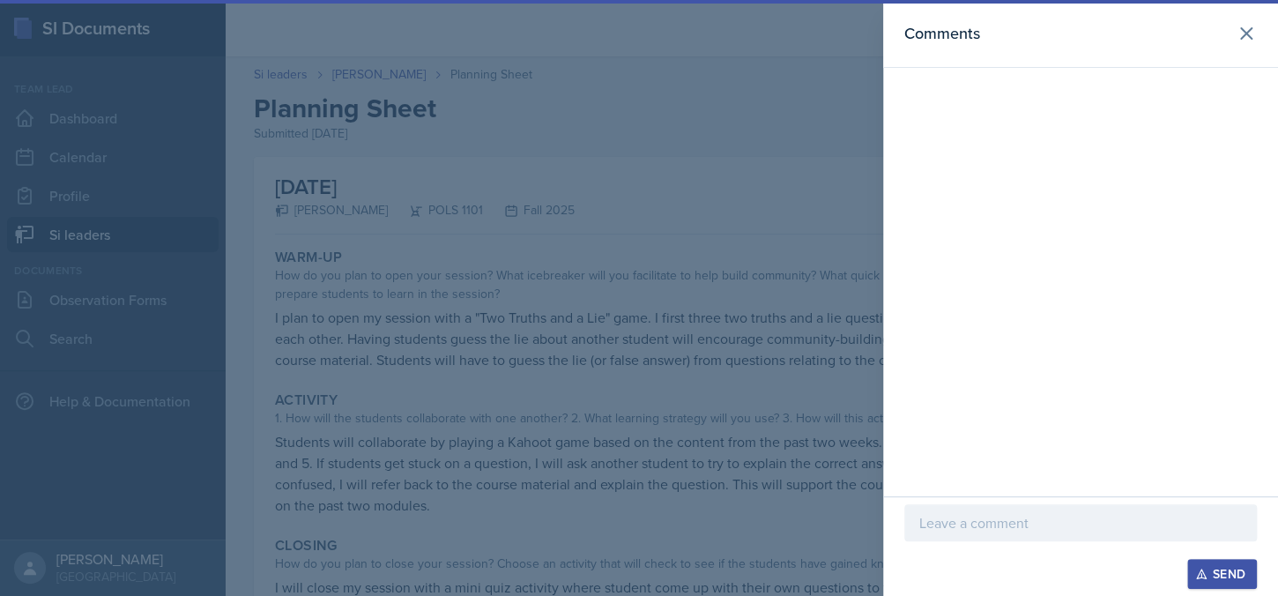
click at [1038, 526] on p at bounding box center [1081, 522] width 323 height 21
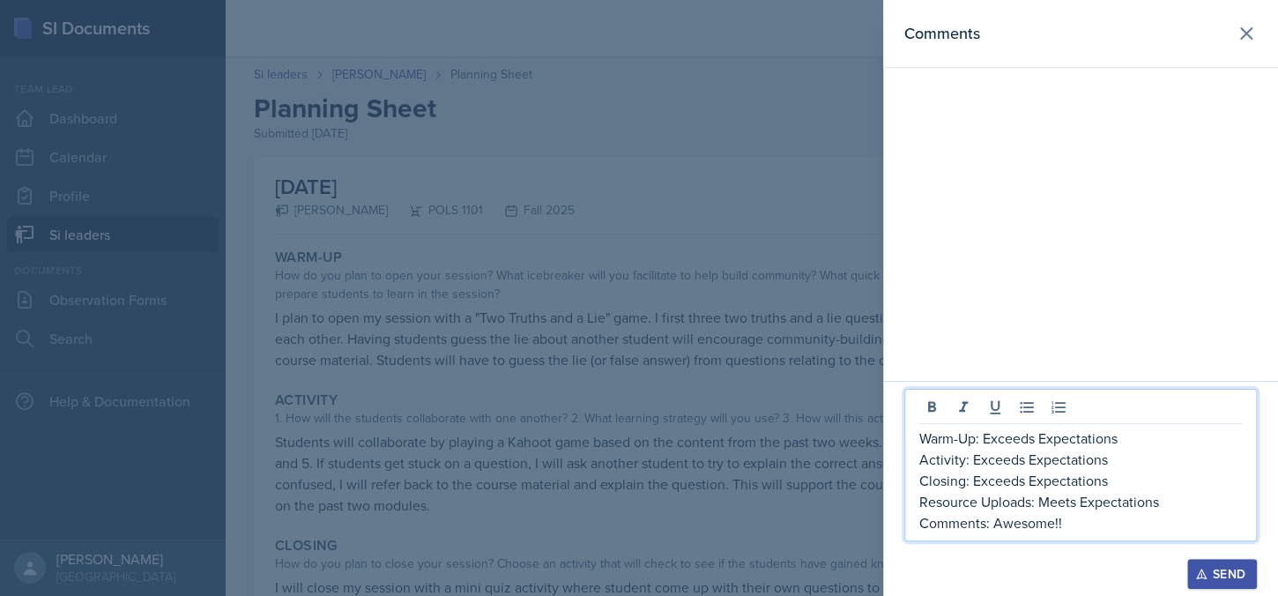
click at [1023, 463] on p "Activity: Exceeds Expectations" at bounding box center [1081, 459] width 323 height 21
click at [973, 461] on p "Activity: Exceeds Expectations" at bounding box center [1081, 459] width 323 height 21
click at [1080, 521] on p "Comments: Awesome!!" at bounding box center [1081, 522] width 323 height 21
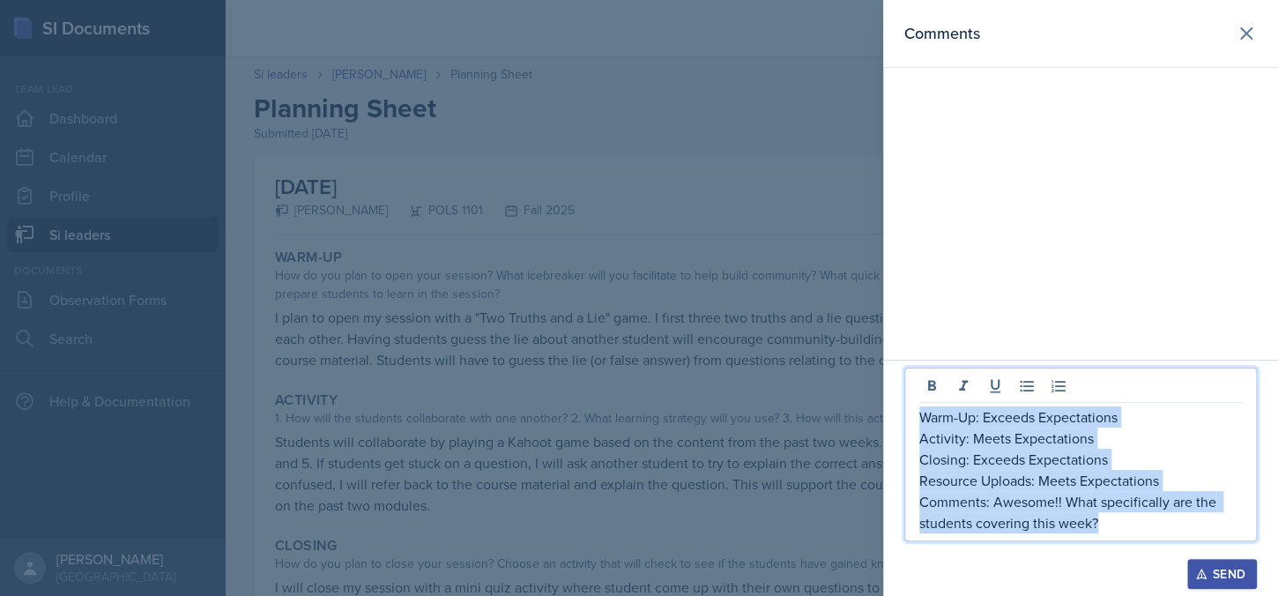
click at [921, 416] on p "Warm-Up: Exceeds Expectations" at bounding box center [1081, 416] width 323 height 21
copy div "Warm-Up: Exceeds Expectations Activity: Meets Expectations Closing: Exceeds Exp…"
click at [1228, 570] on div "Send" at bounding box center [1222, 574] width 47 height 14
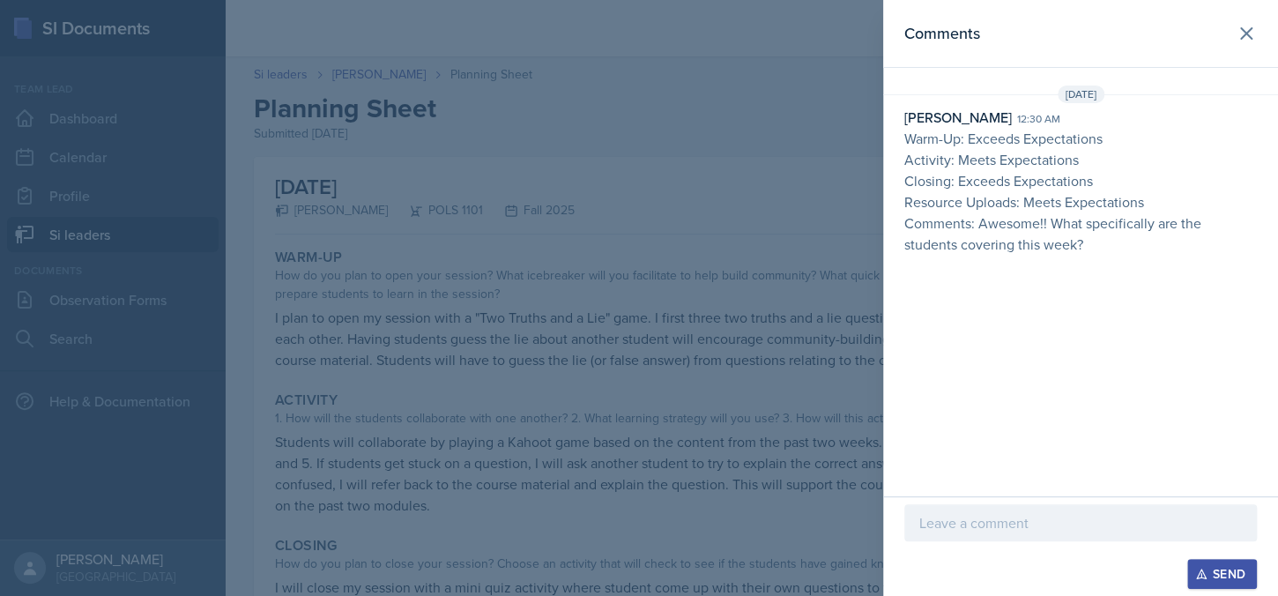
click at [575, 257] on div at bounding box center [639, 298] width 1278 height 596
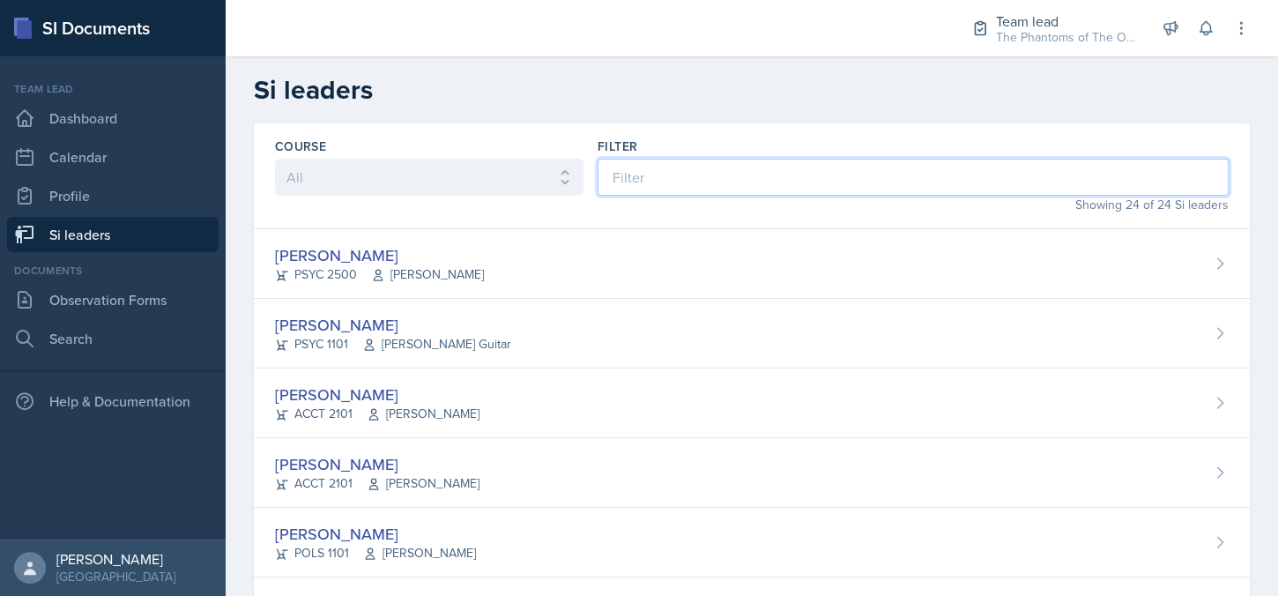
click at [662, 185] on input at bounding box center [913, 177] width 631 height 37
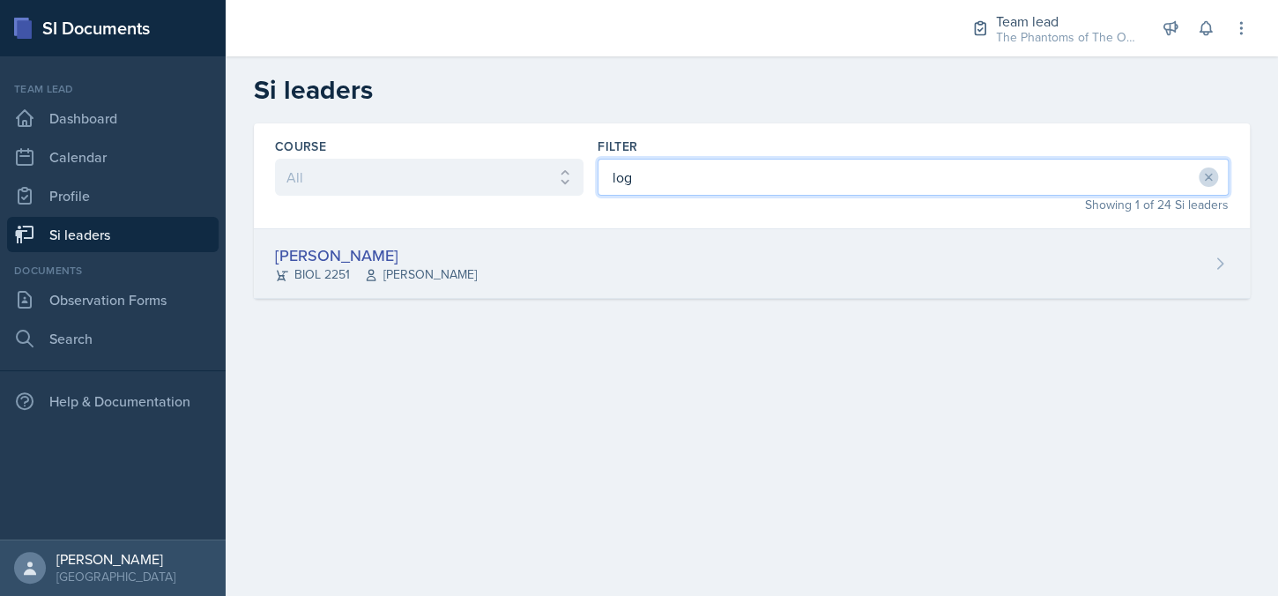
type input "log"
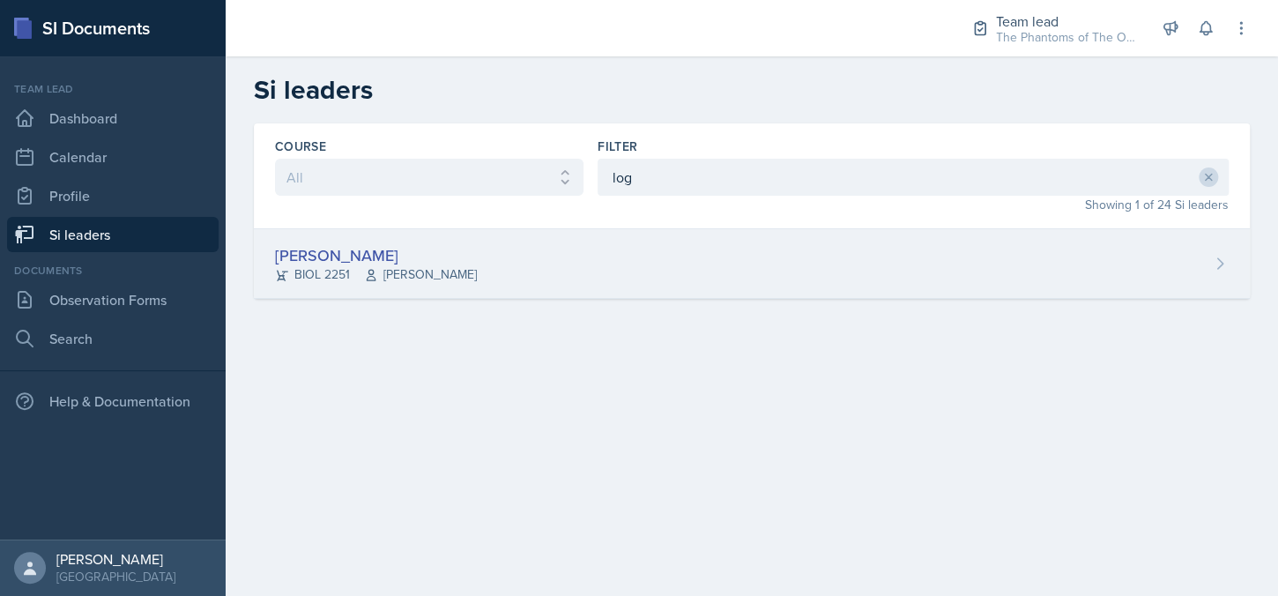
click at [550, 276] on div "[PERSON_NAME] BIOL 2251 Vennece [PERSON_NAME]" at bounding box center [752, 264] width 996 height 70
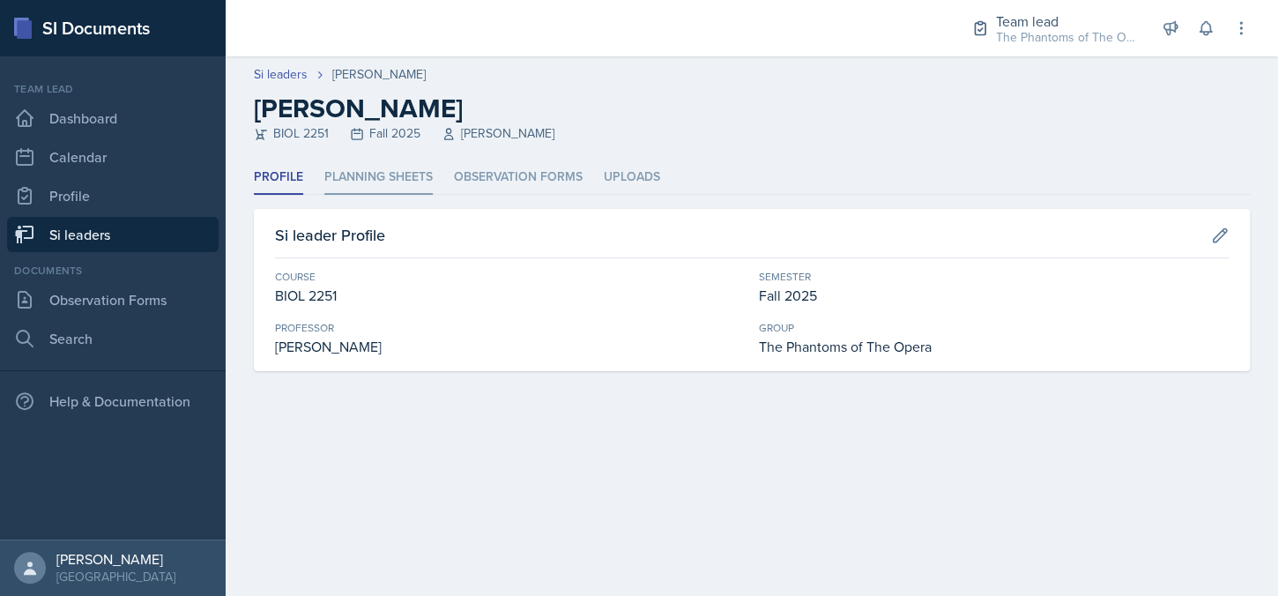
click at [370, 165] on li "Planning Sheets" at bounding box center [378, 177] width 108 height 34
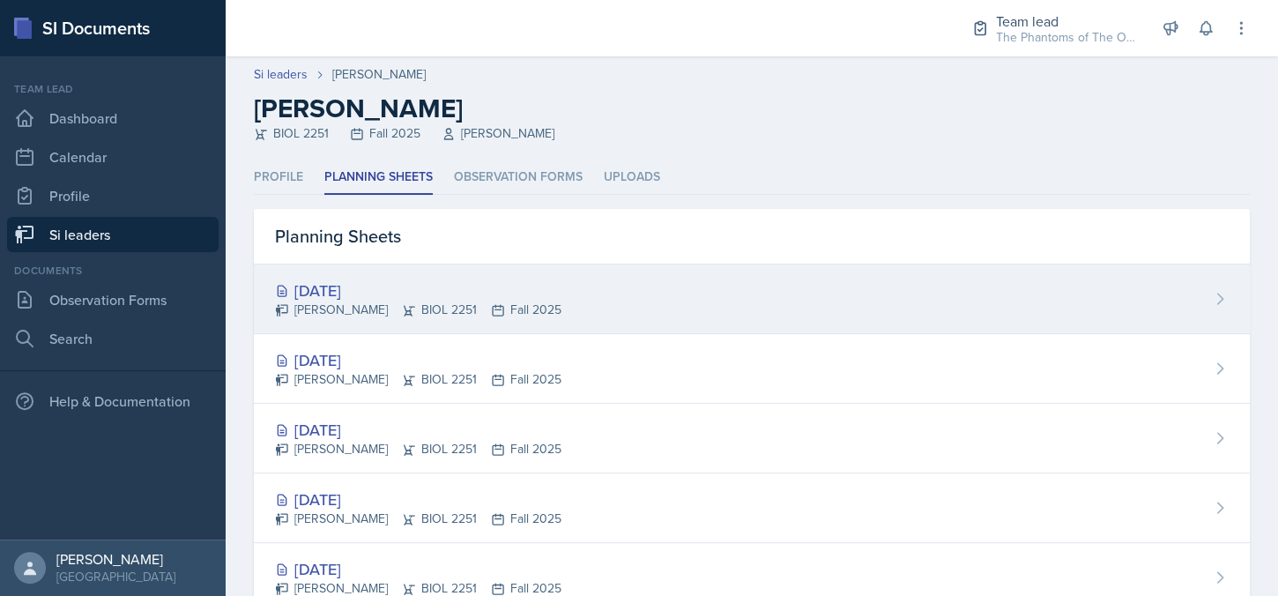
click at [670, 278] on div "[DATE] [PERSON_NAME] BIOL 2251 Fall 2025" at bounding box center [752, 300] width 996 height 70
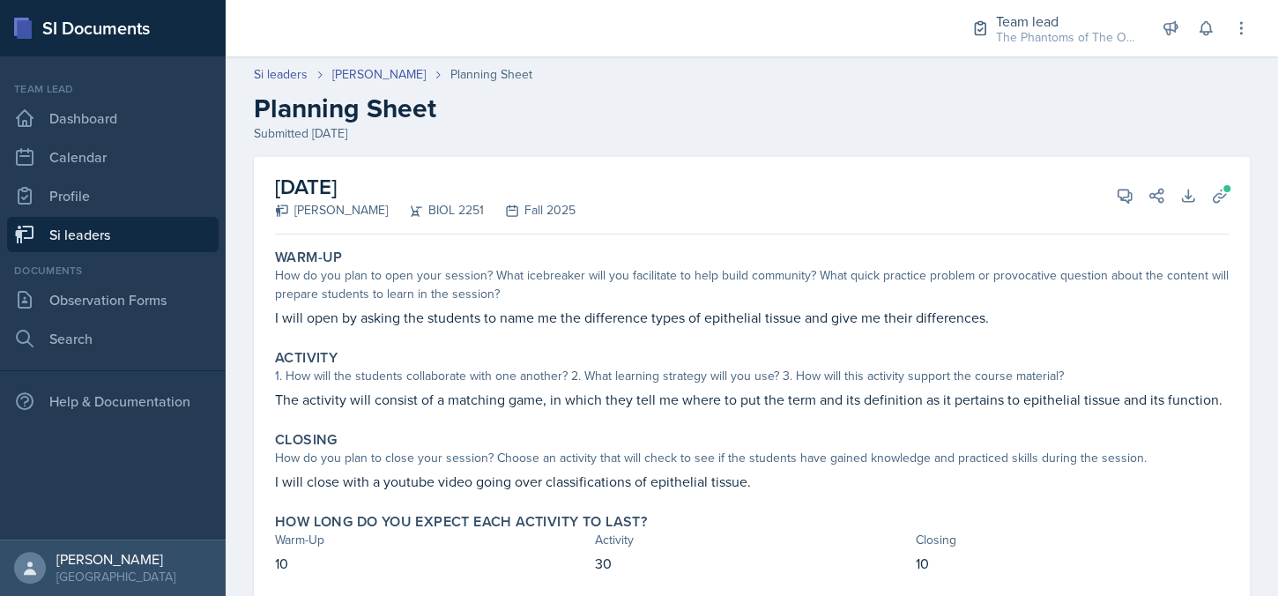
click at [1106, 216] on div "[DATE] [PERSON_NAME] BIOL 2251 Fall 2025 View Comments Comments Send Share Down…" at bounding box center [752, 196] width 954 height 78
click at [1116, 193] on icon at bounding box center [1125, 196] width 18 height 18
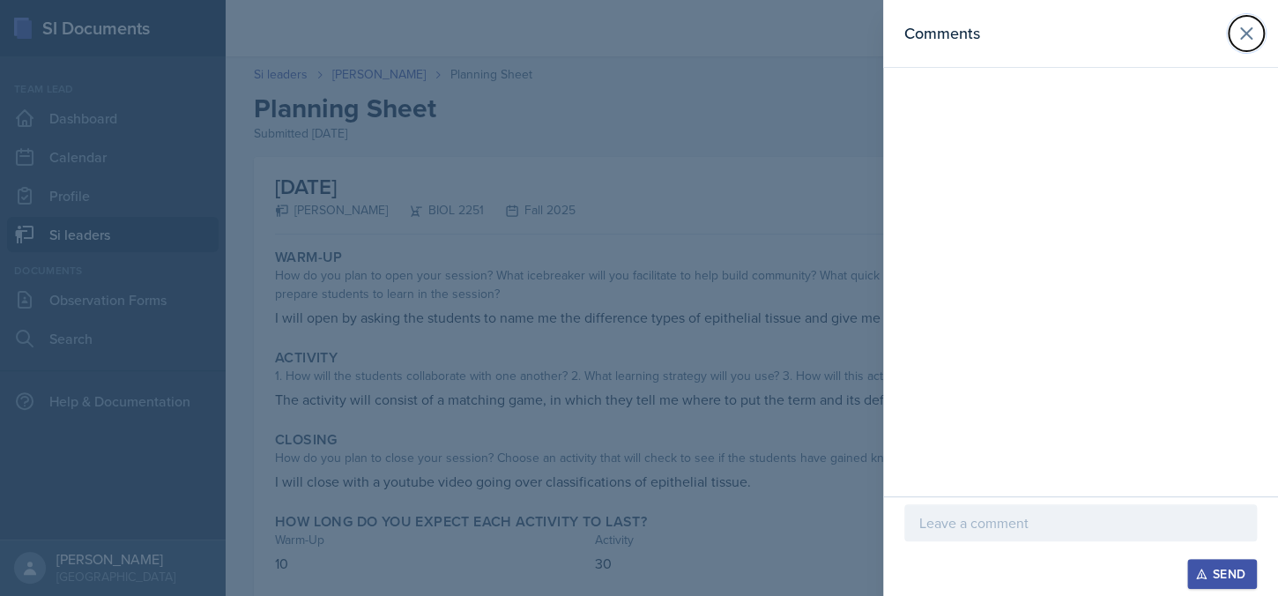
click at [1234, 38] on button at bounding box center [1246, 33] width 35 height 35
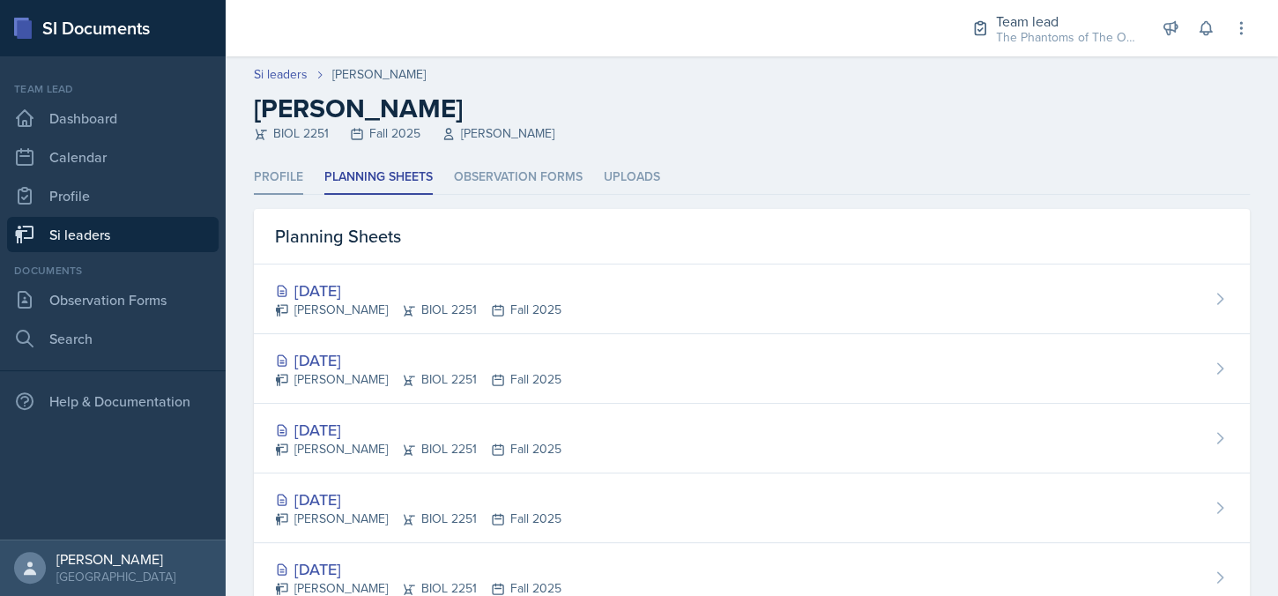
click at [299, 180] on li "Profile" at bounding box center [278, 177] width 49 height 34
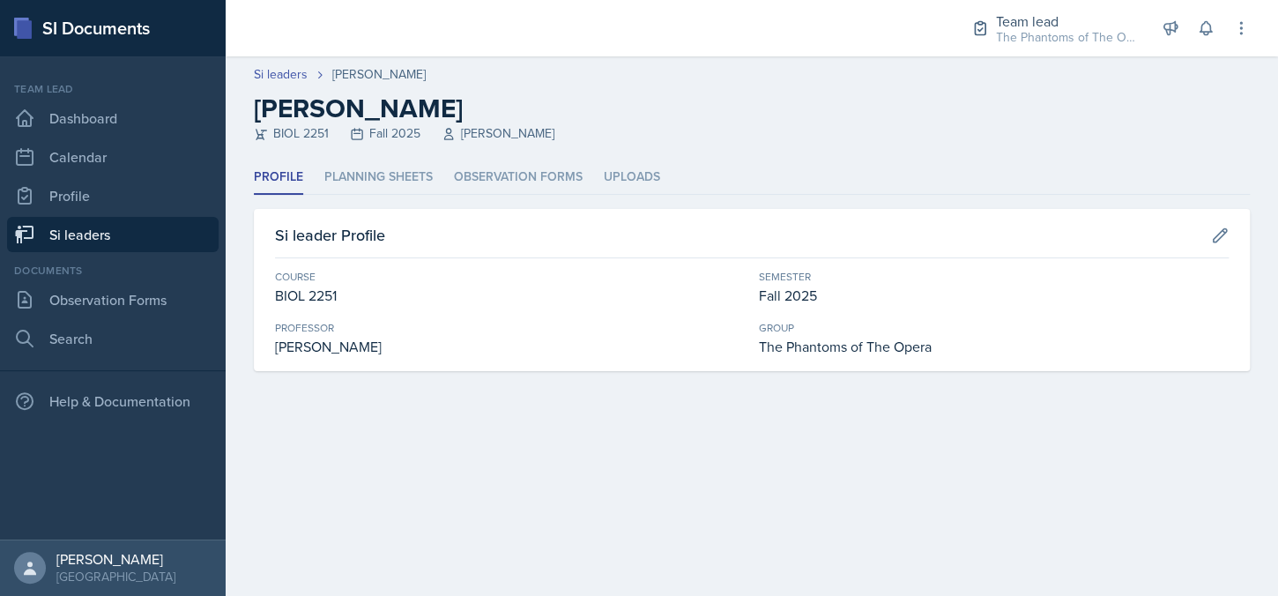
click at [397, 200] on div "Profile Planning Sheets Observation Forms Uploads Profile Planning Sheets Obser…" at bounding box center [752, 265] width 996 height 211
drag, startPoint x: 408, startPoint y: 183, endPoint x: 423, endPoint y: 186, distance: 15.4
click at [412, 182] on li "Planning Sheets" at bounding box center [378, 177] width 108 height 34
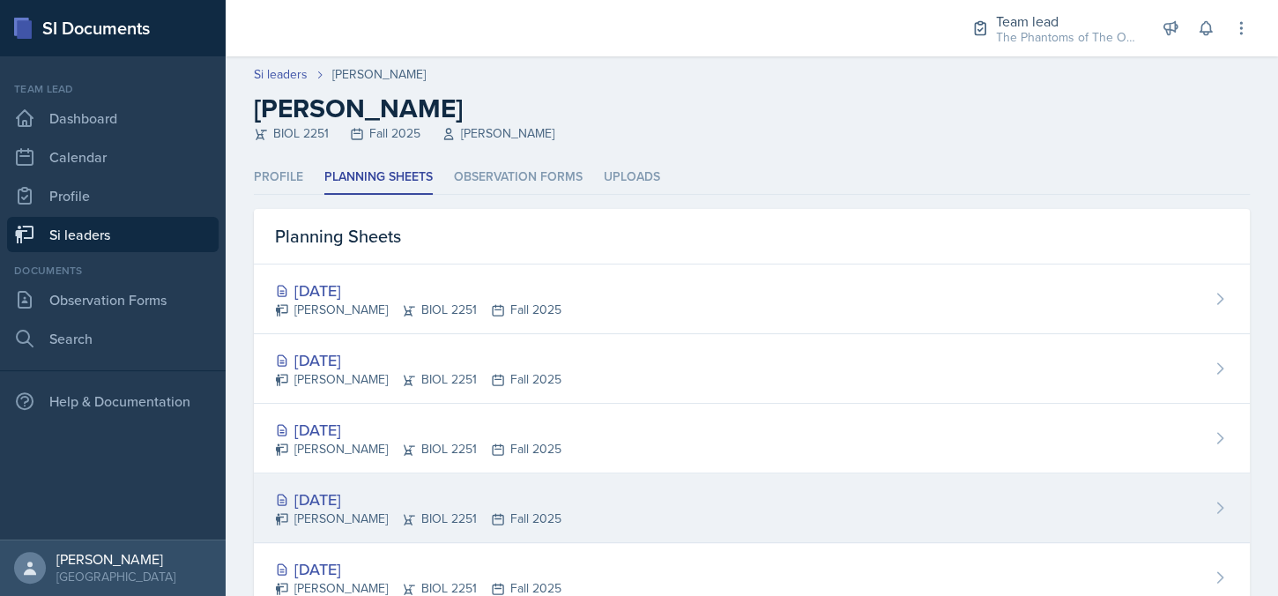
scroll to position [126, 0]
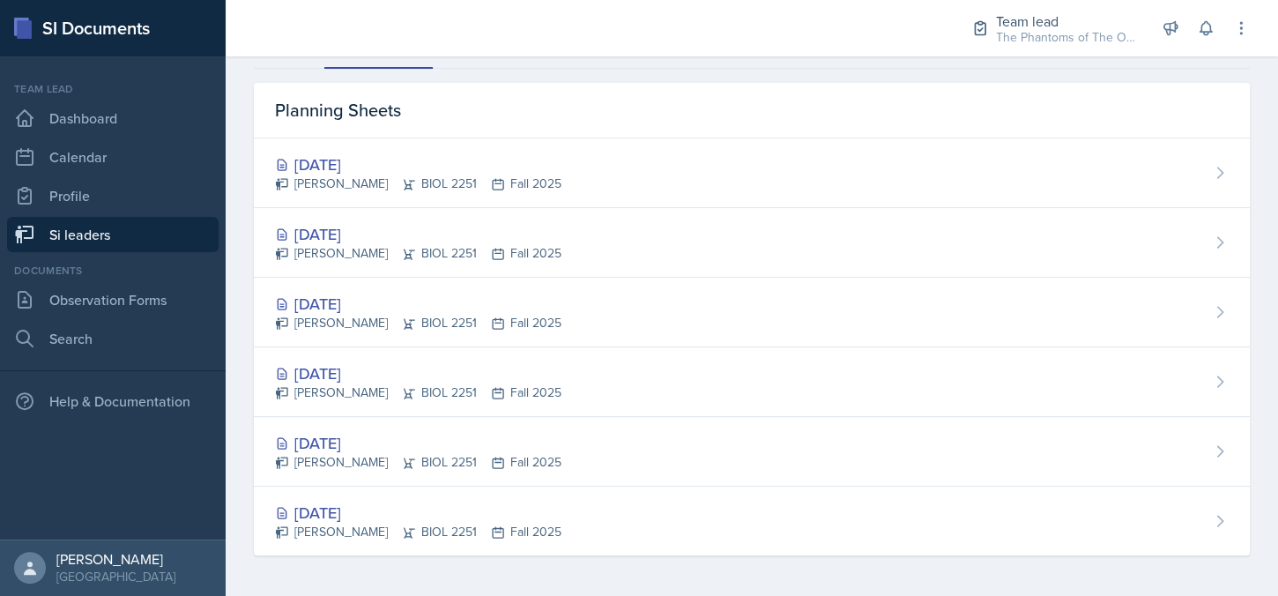
click at [392, 496] on div "[DATE] [PERSON_NAME] BIOL 2251 Fall 2025" at bounding box center [752, 521] width 996 height 69
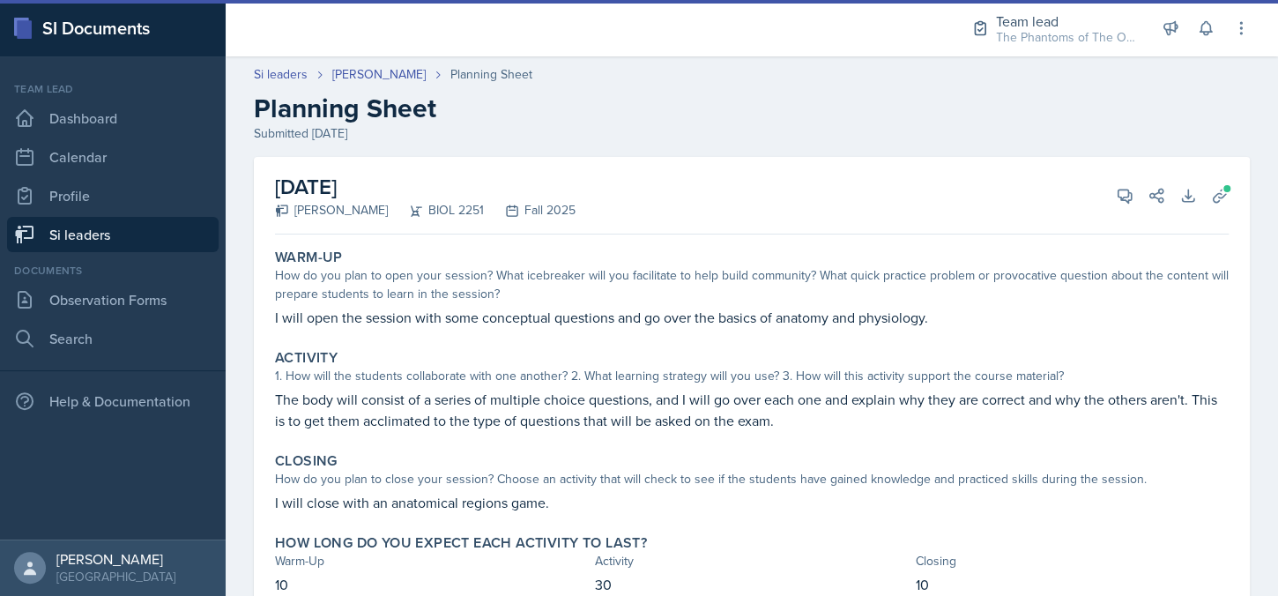
scroll to position [70, 0]
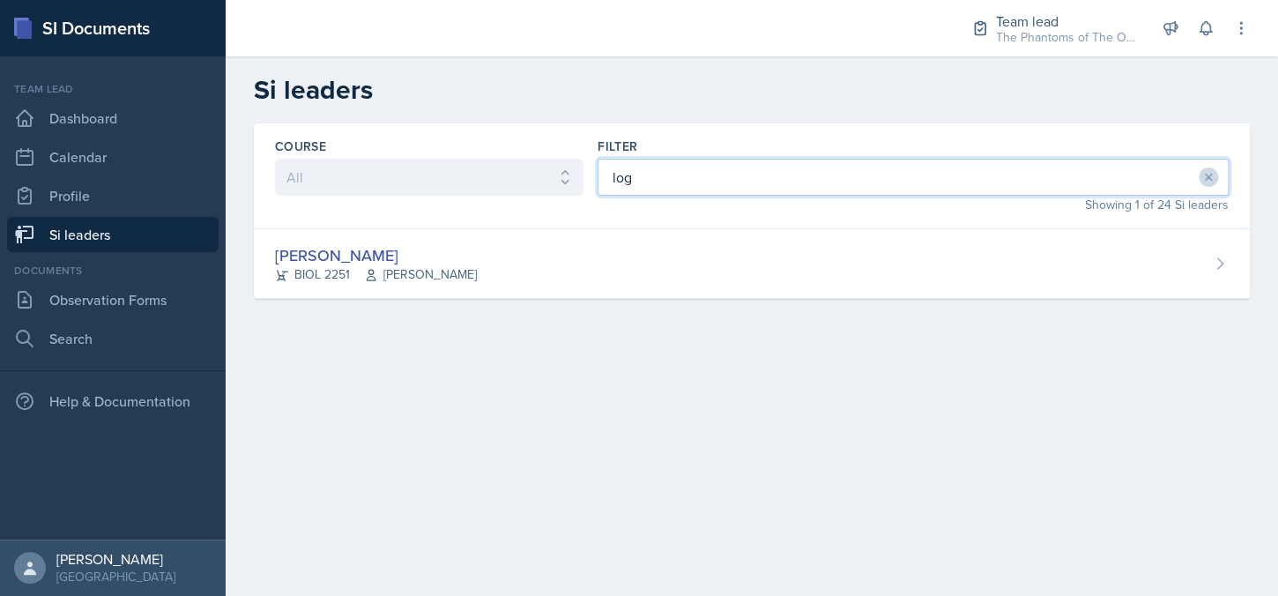
click at [744, 182] on input "log" at bounding box center [913, 177] width 631 height 37
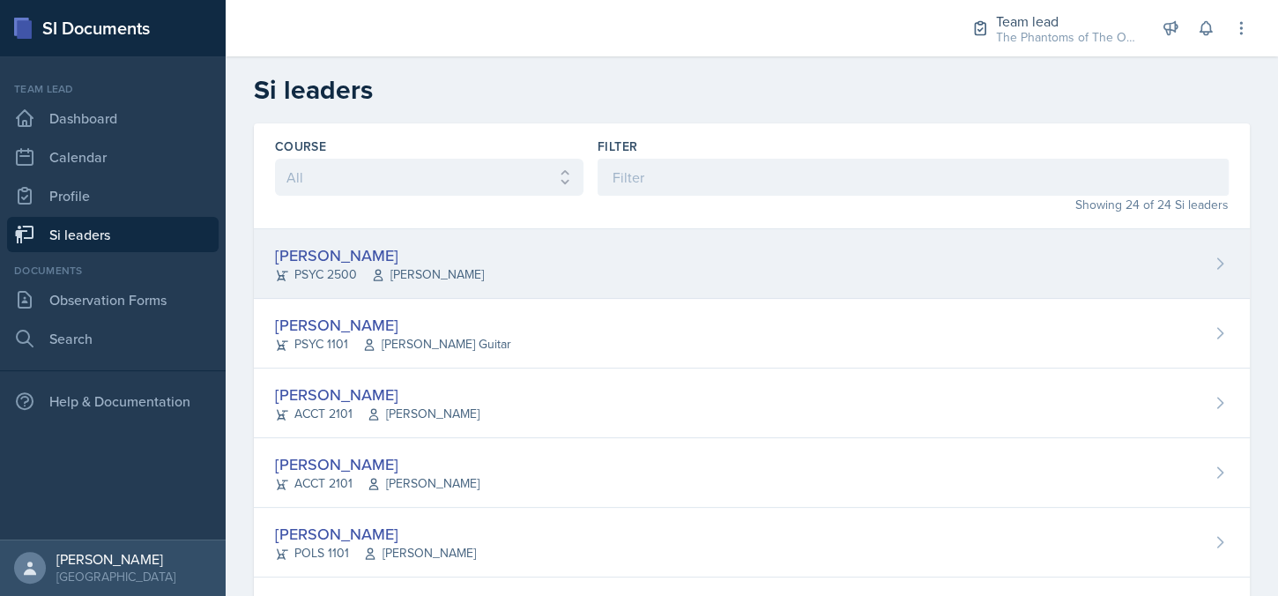
click at [592, 262] on div "[PERSON_NAME] PSYC 2500 [PERSON_NAME]" at bounding box center [752, 264] width 996 height 70
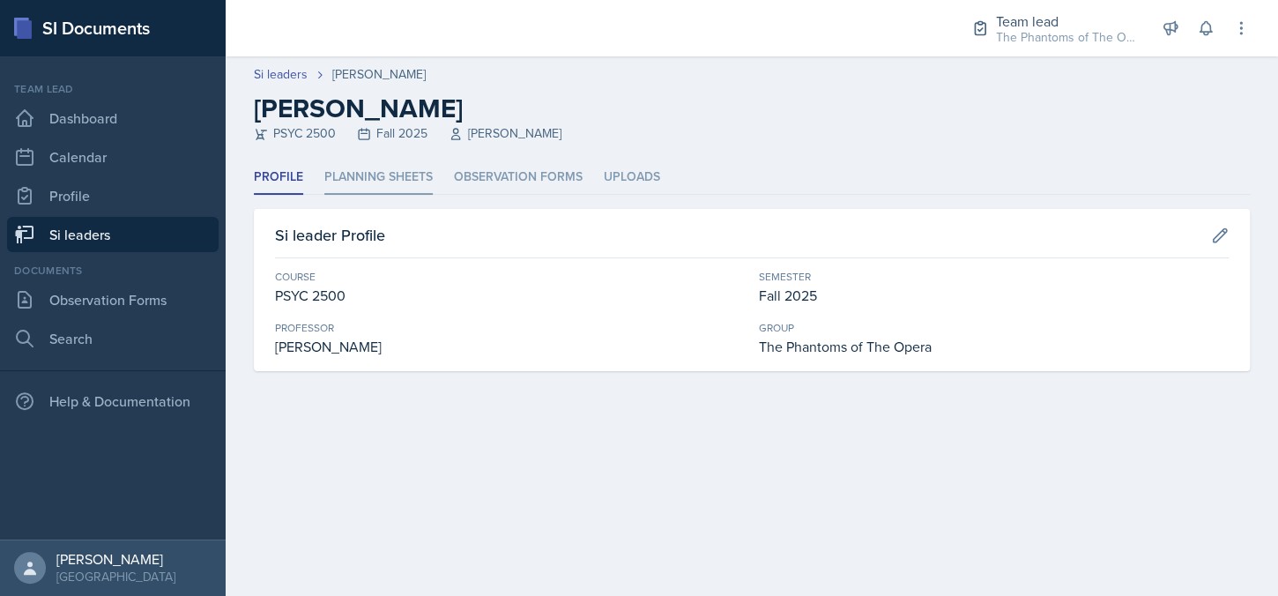
click at [395, 183] on li "Planning Sheets" at bounding box center [378, 177] width 108 height 34
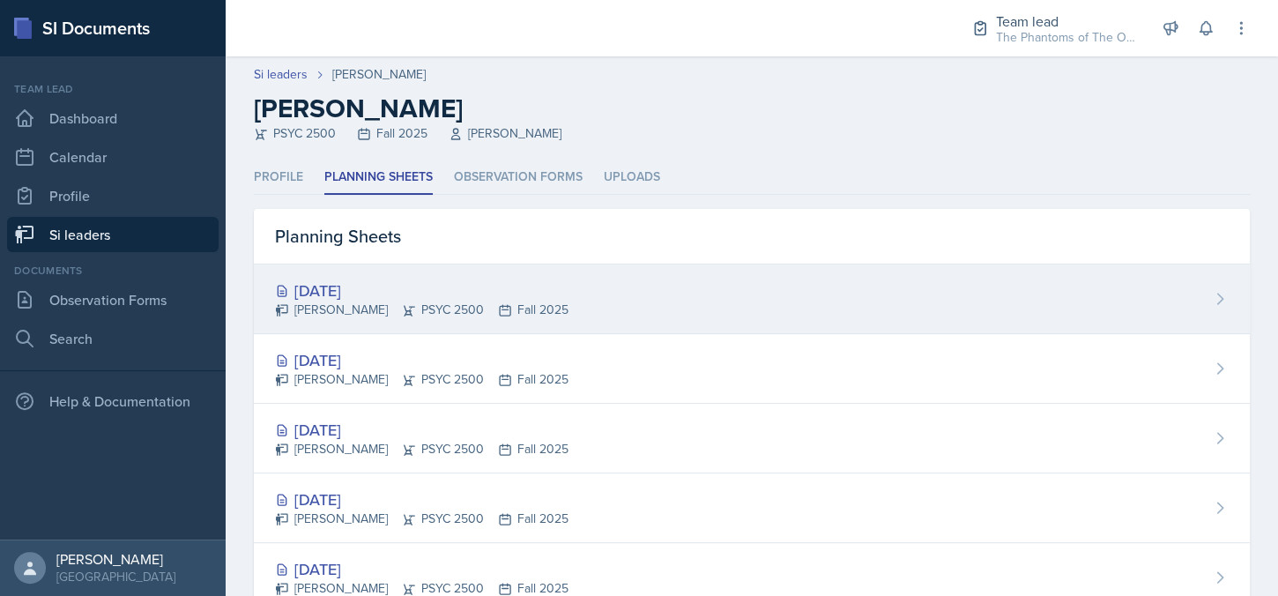
click at [394, 267] on div "[DATE] [PERSON_NAME] PSYC 2500 Fall 2025" at bounding box center [752, 300] width 996 height 70
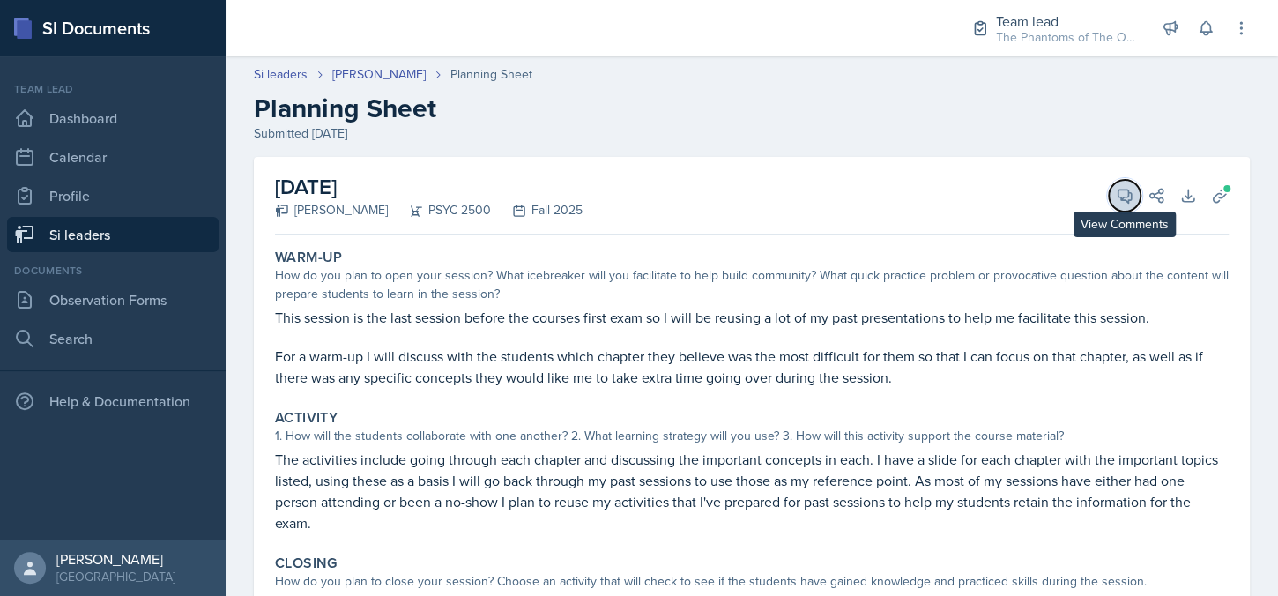
click at [1116, 190] on icon at bounding box center [1125, 196] width 18 height 18
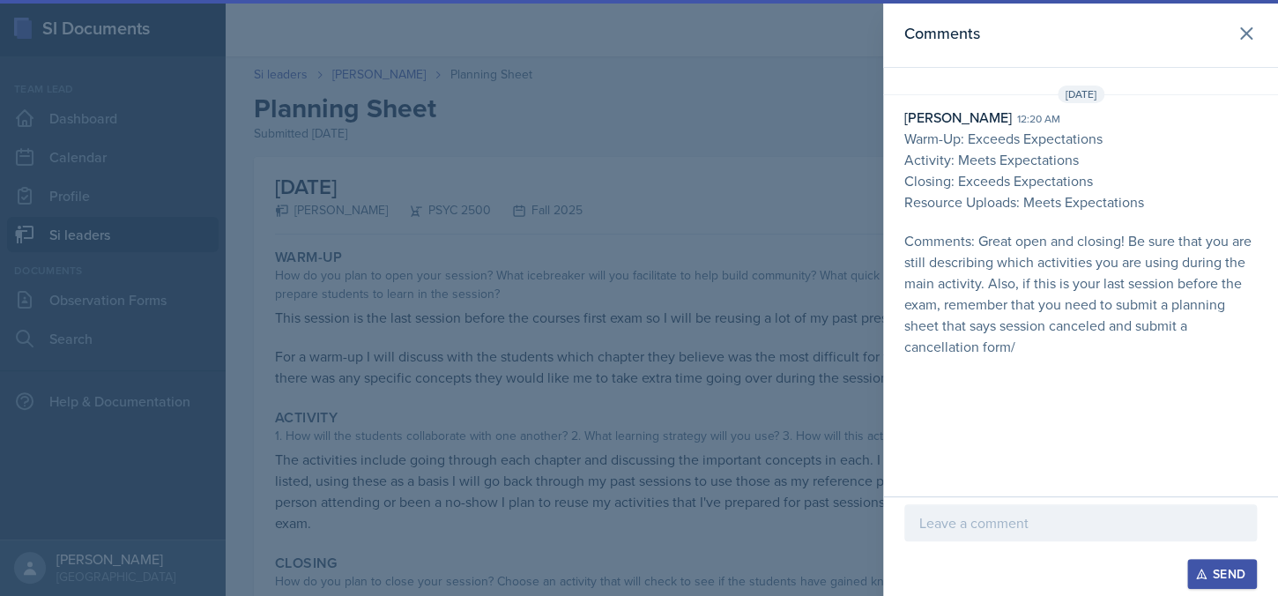
click at [607, 255] on div at bounding box center [639, 298] width 1278 height 596
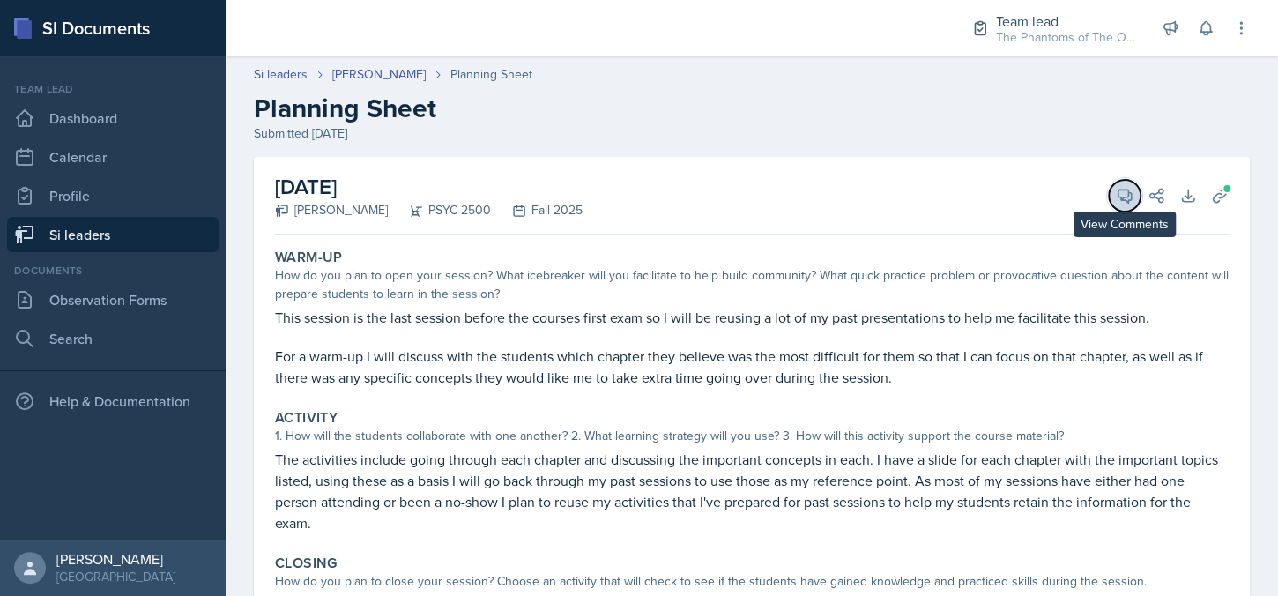
click at [1109, 191] on button "View Comments" at bounding box center [1125, 196] width 32 height 32
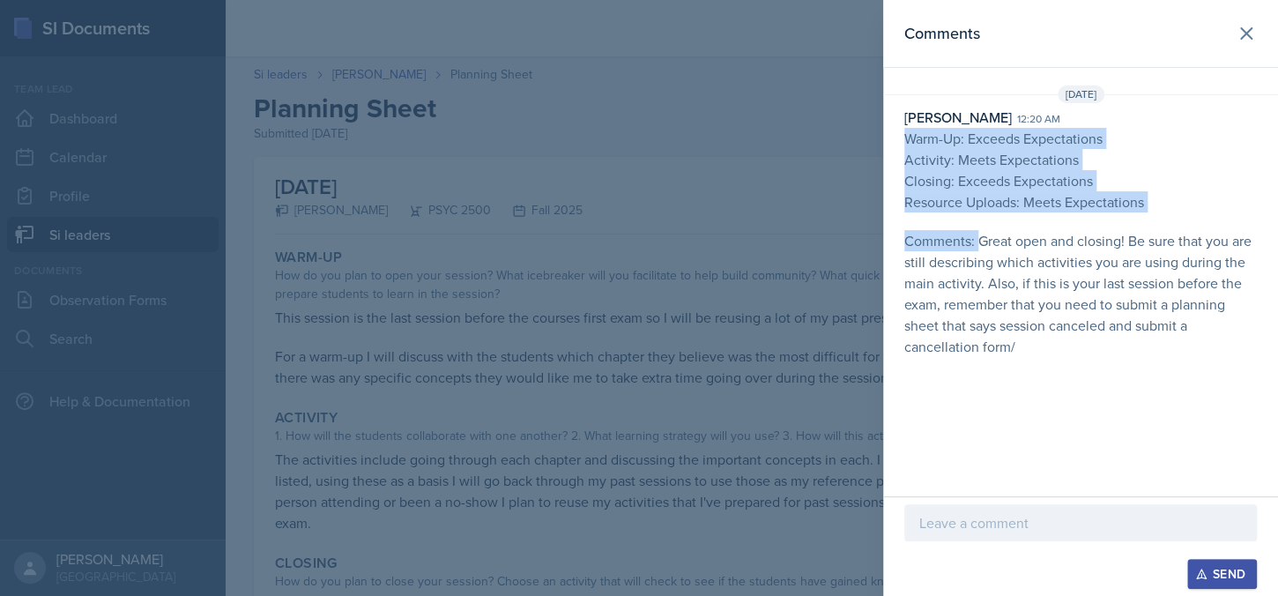
drag, startPoint x: 908, startPoint y: 136, endPoint x: 980, endPoint y: 240, distance: 126.2
click at [980, 240] on p "Warm-Up: Exceeds Expectations Activity: Meets Expectations Closing: Exceeds Exp…" at bounding box center [1081, 242] width 353 height 229
copy p "Warm-Up: Exceeds Expectations Activity: Meets Expectations Closing: Exceeds Exp…"
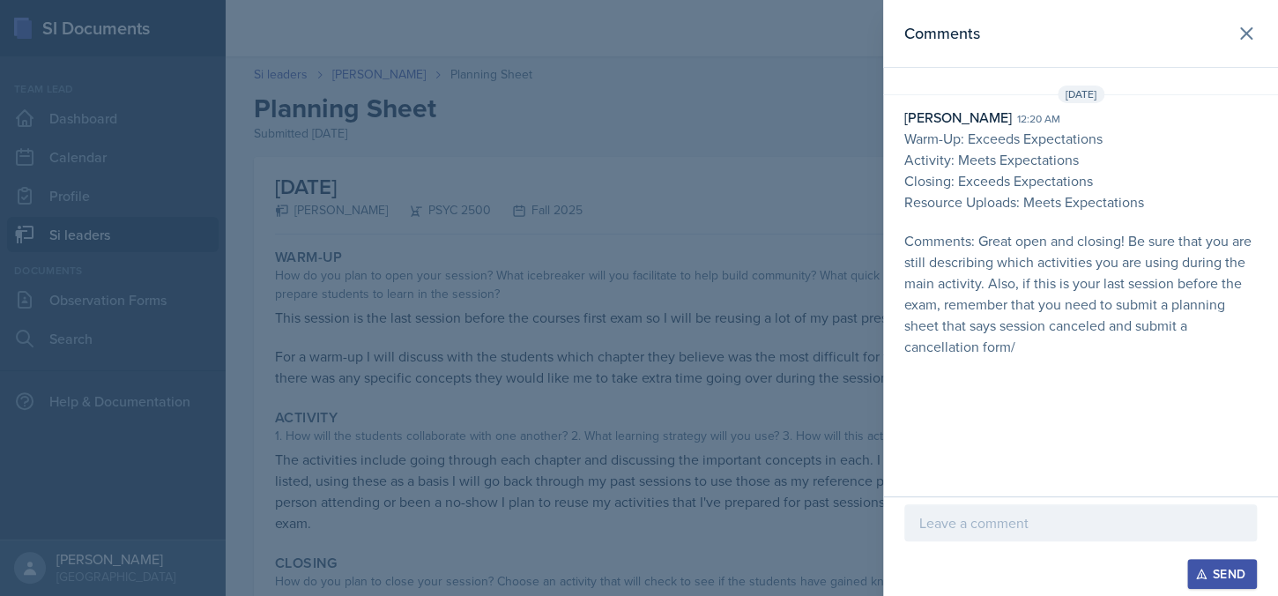
drag, startPoint x: 741, startPoint y: 343, endPoint x: 716, endPoint y: 325, distance: 30.3
click at [731, 339] on div at bounding box center [639, 298] width 1278 height 596
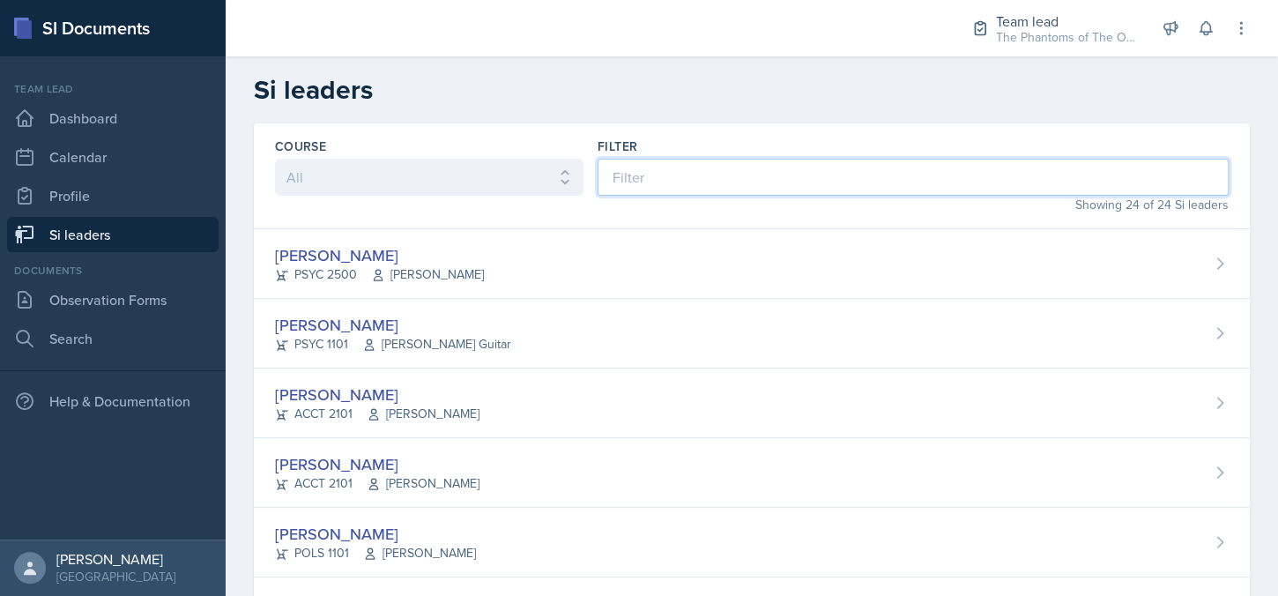
click at [750, 164] on input at bounding box center [913, 177] width 631 height 37
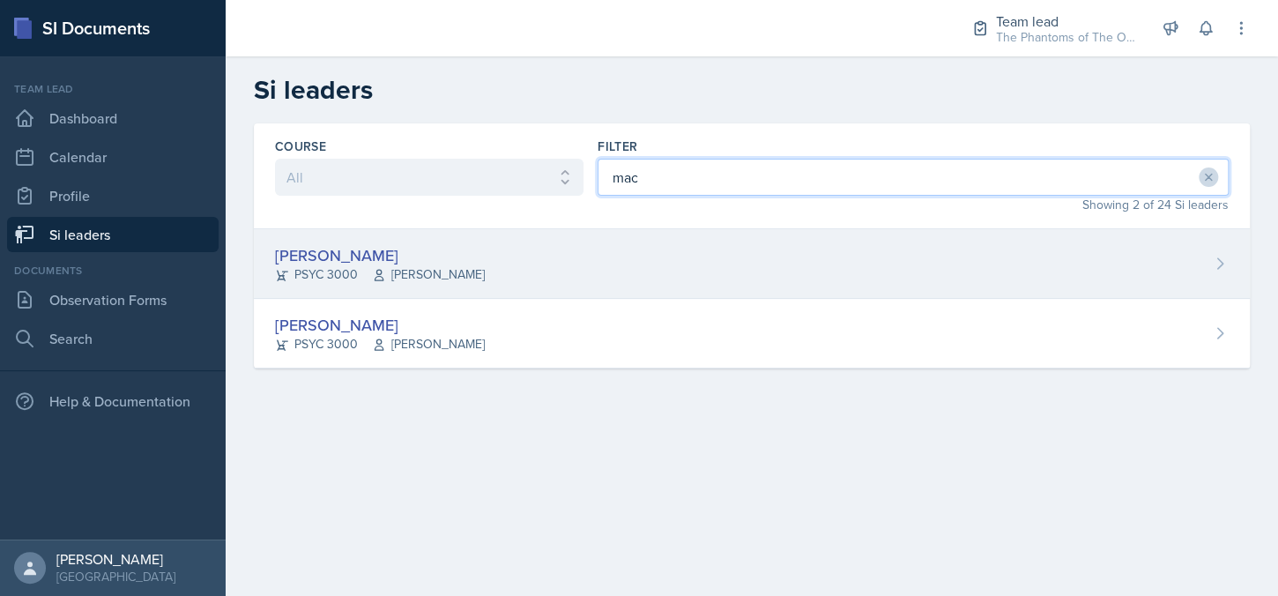
type input "mac"
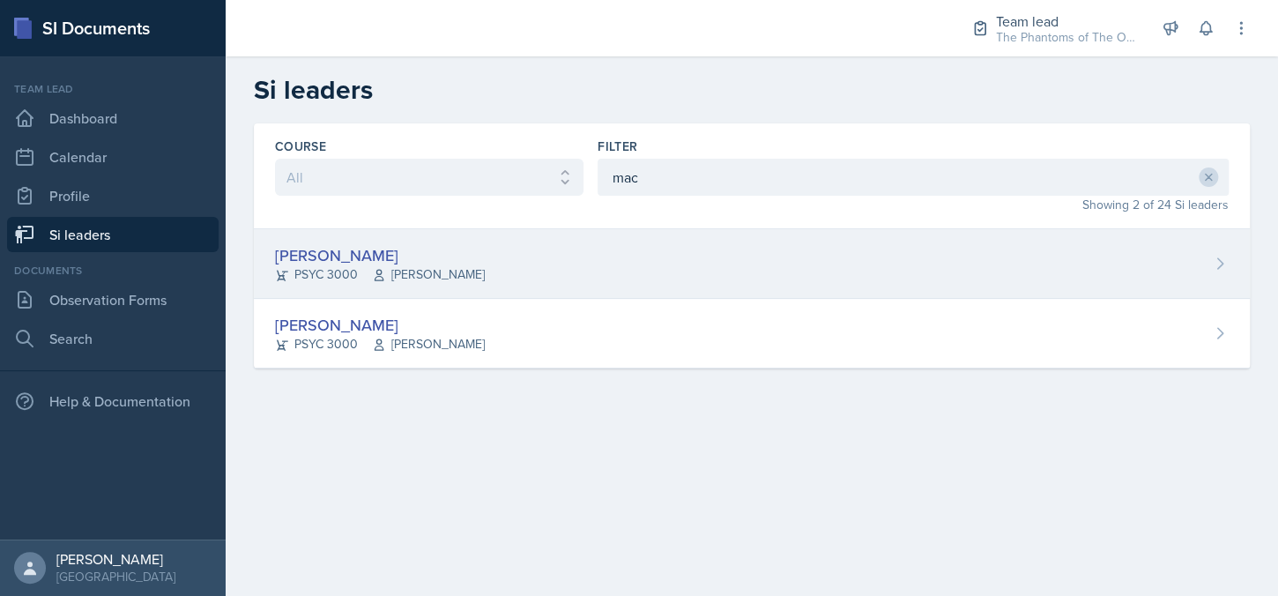
click at [598, 275] on div "[PERSON_NAME] PSYC 3000 [PERSON_NAME]" at bounding box center [752, 264] width 996 height 70
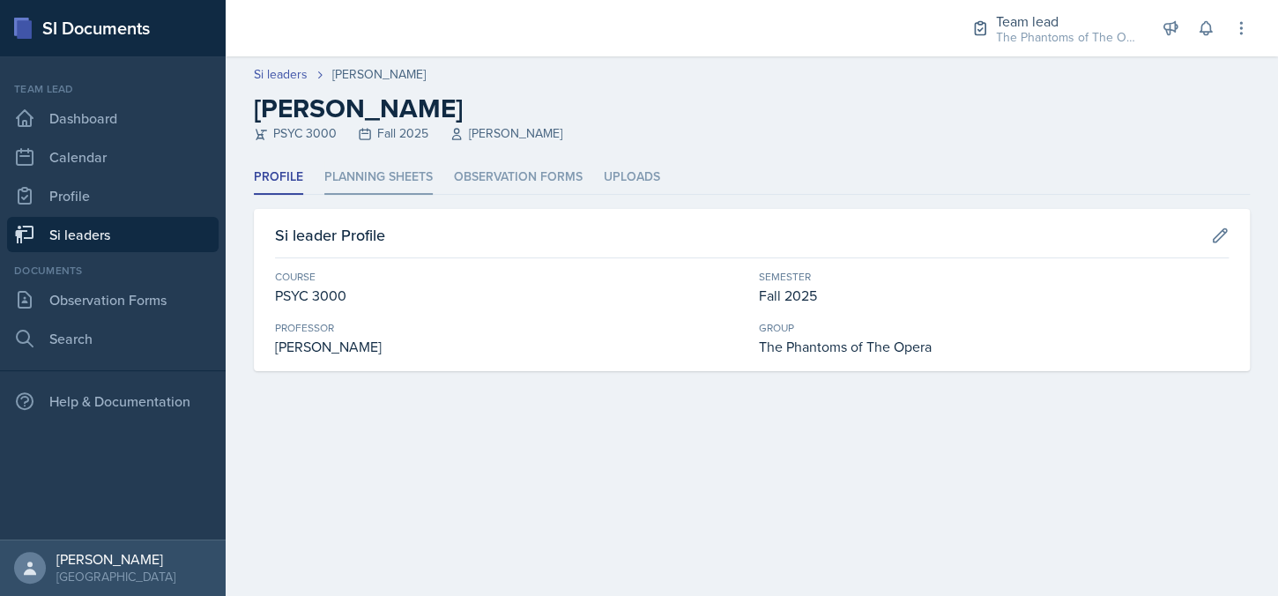
click at [395, 178] on li "Planning Sheets" at bounding box center [378, 177] width 108 height 34
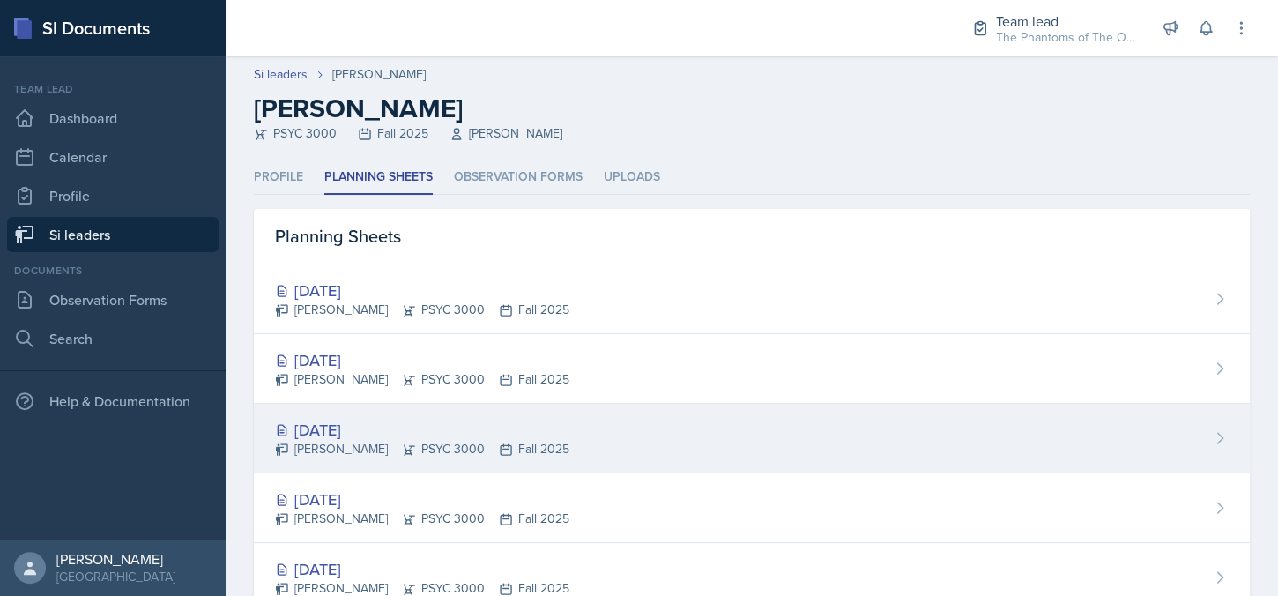
click at [627, 442] on div "[DATE] [PERSON_NAME] PSYC 3000 Fall 2025" at bounding box center [752, 439] width 996 height 70
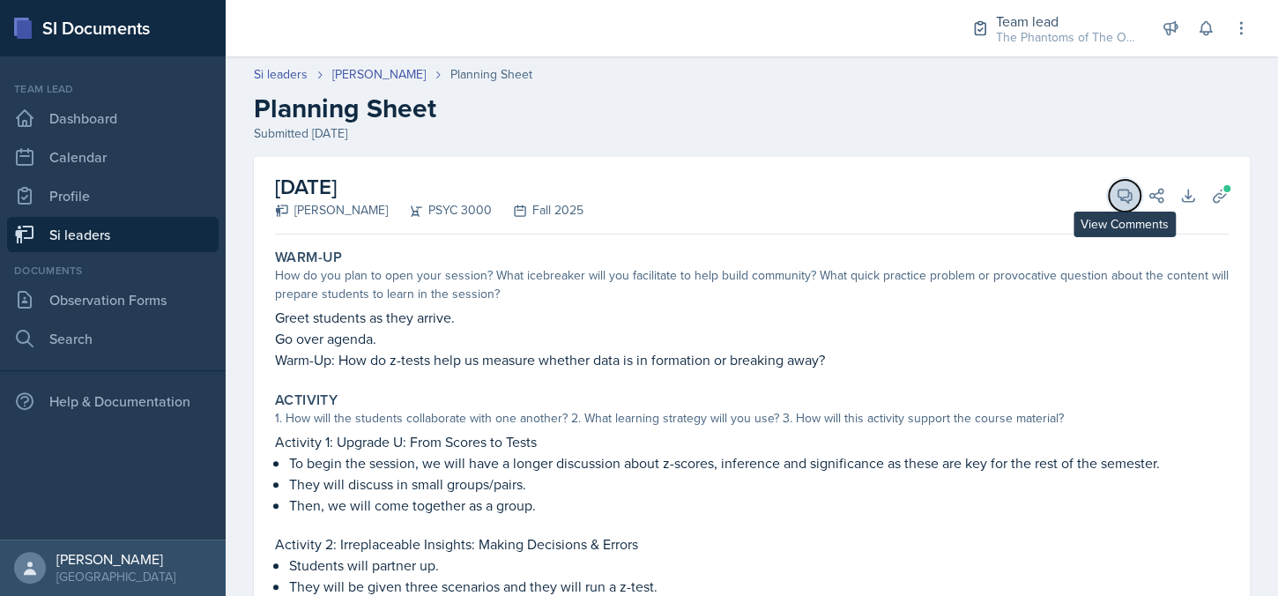
click at [1127, 186] on span at bounding box center [1131, 189] width 9 height 9
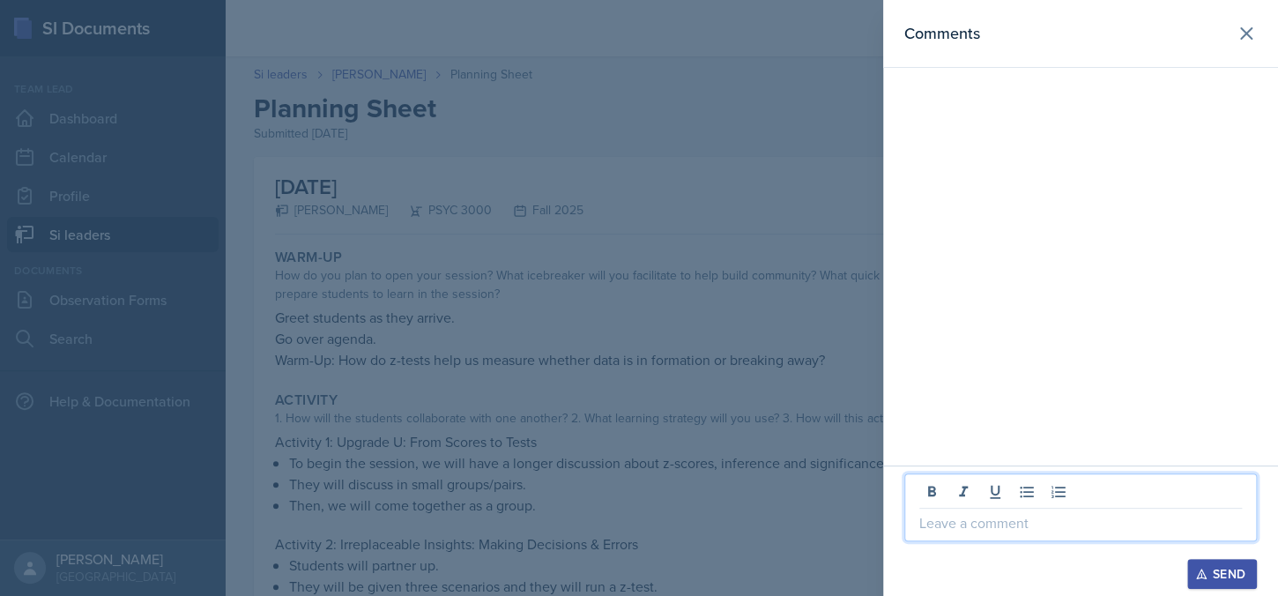
click at [1054, 530] on p at bounding box center [1081, 522] width 323 height 21
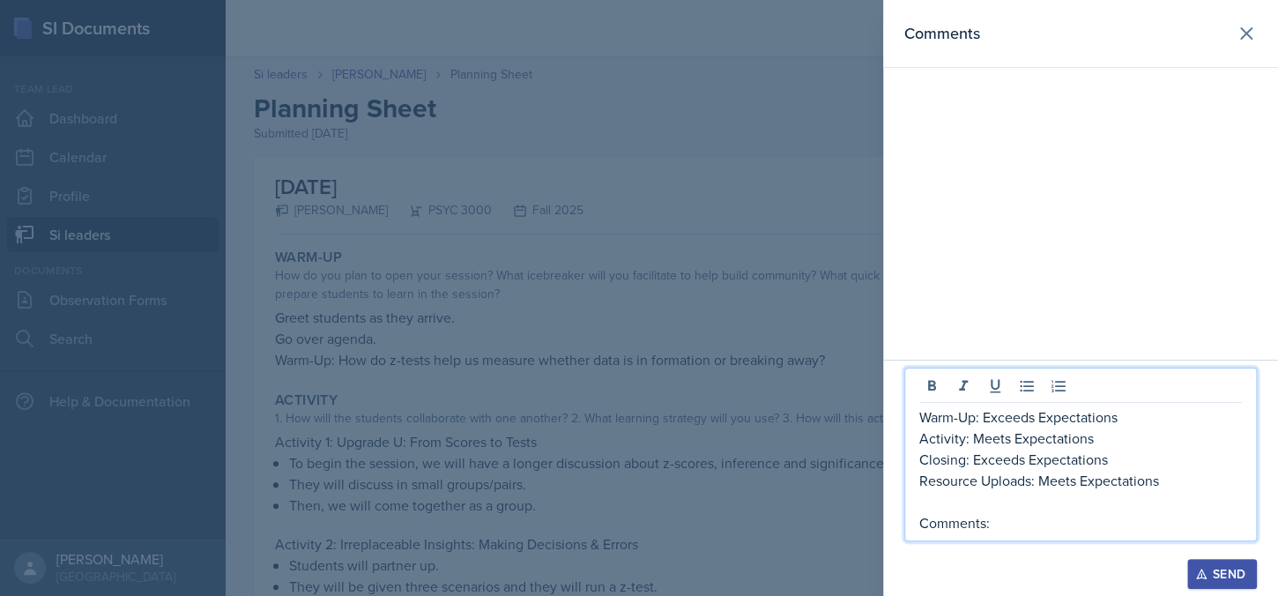
click at [1009, 435] on p "Activity: Meets Expectations" at bounding box center [1081, 438] width 323 height 21
click at [1010, 440] on p "Activity: Meets Expectations" at bounding box center [1081, 438] width 323 height 21
click at [976, 443] on p "Activity: Meets Expectations" at bounding box center [1081, 438] width 323 height 21
click at [1014, 517] on p "Comments:" at bounding box center [1081, 522] width 323 height 21
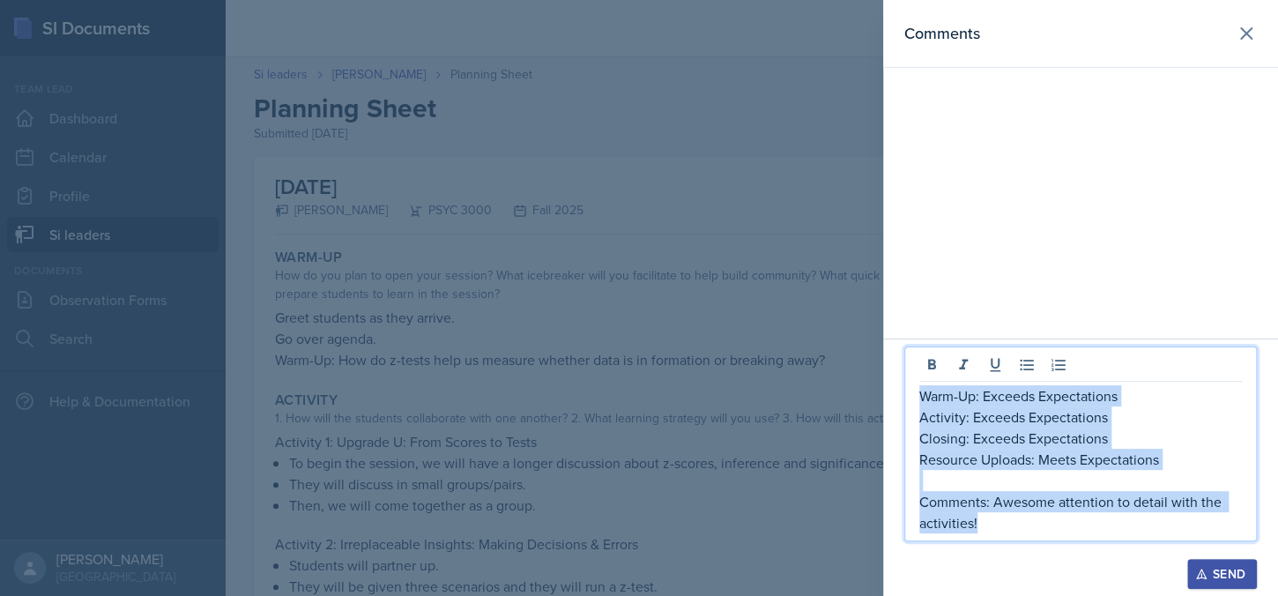
copy div "Warm-Up: Exceeds Expectations Activity: Exceeds Expectations Closing: Exceeds E…"
drag, startPoint x: 1211, startPoint y: 574, endPoint x: 1223, endPoint y: 567, distance: 13.5
click at [1217, 571] on div "Send" at bounding box center [1222, 574] width 47 height 14
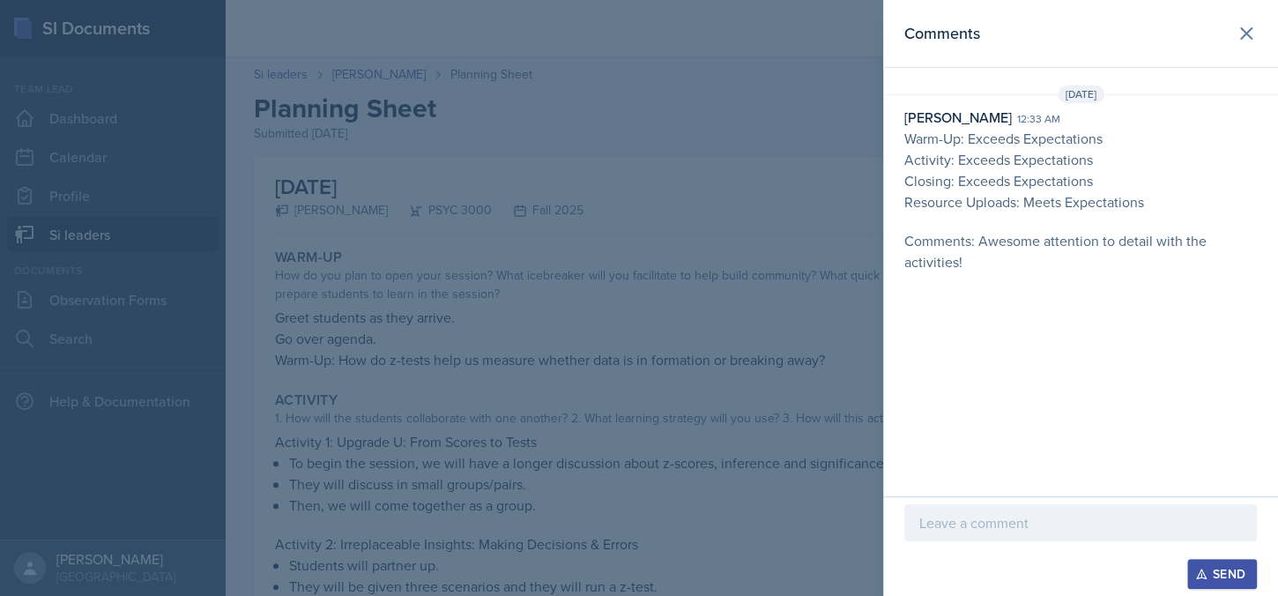
click at [800, 278] on div at bounding box center [639, 298] width 1278 height 596
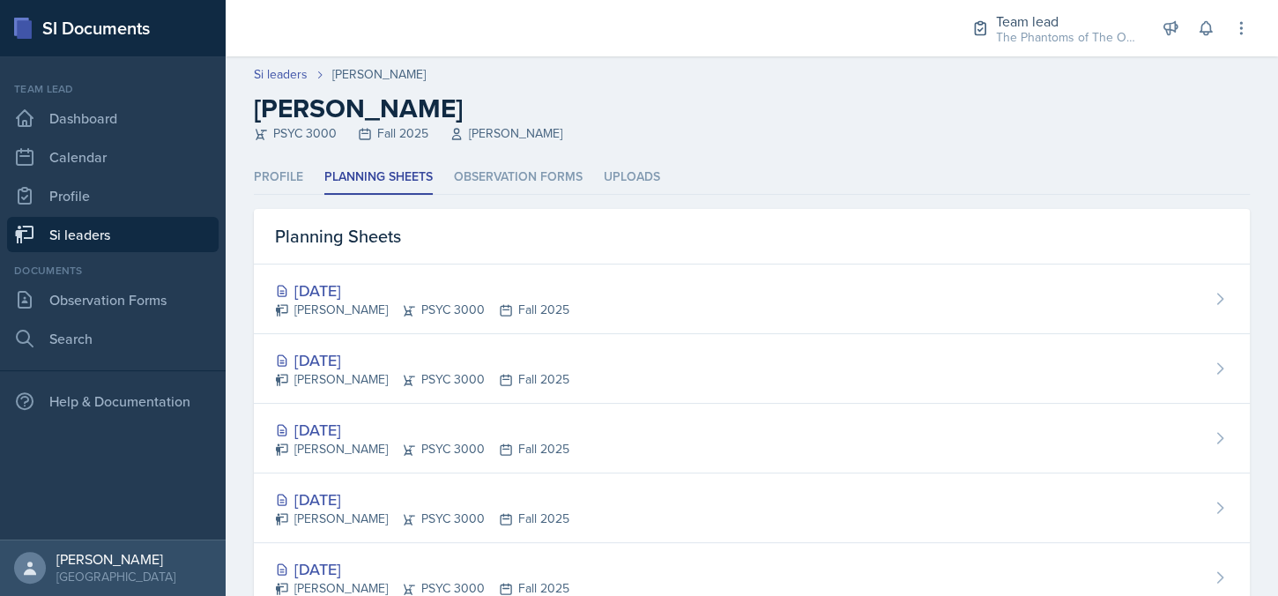
click at [420, 357] on div "[DATE]" at bounding box center [422, 360] width 294 height 24
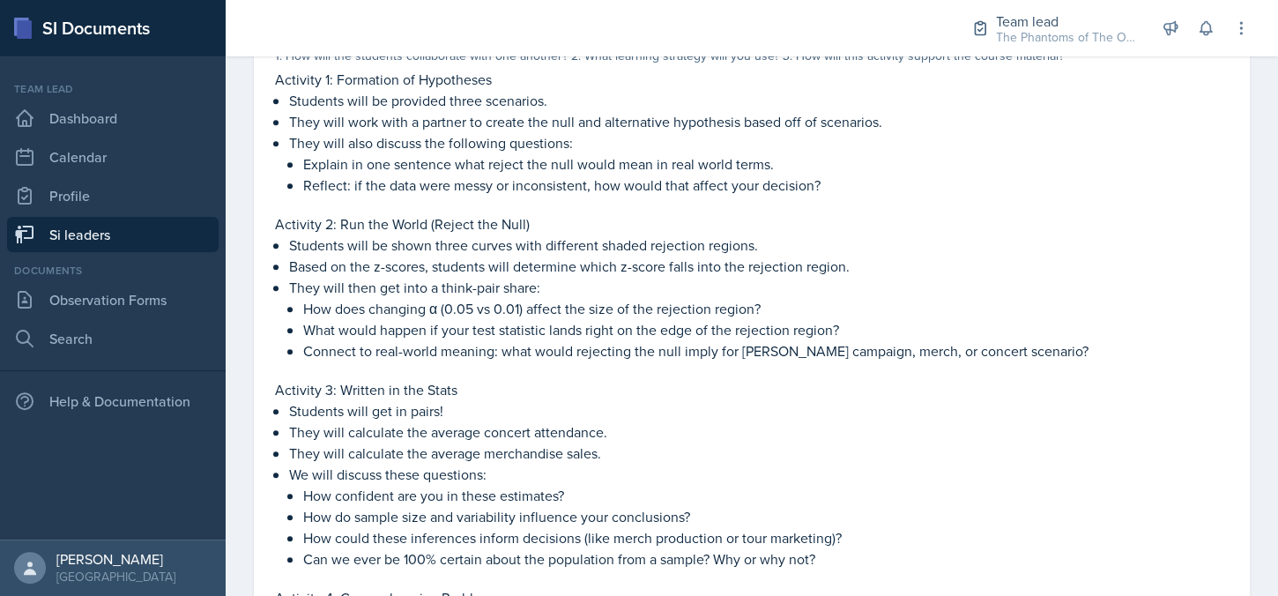
scroll to position [52, 0]
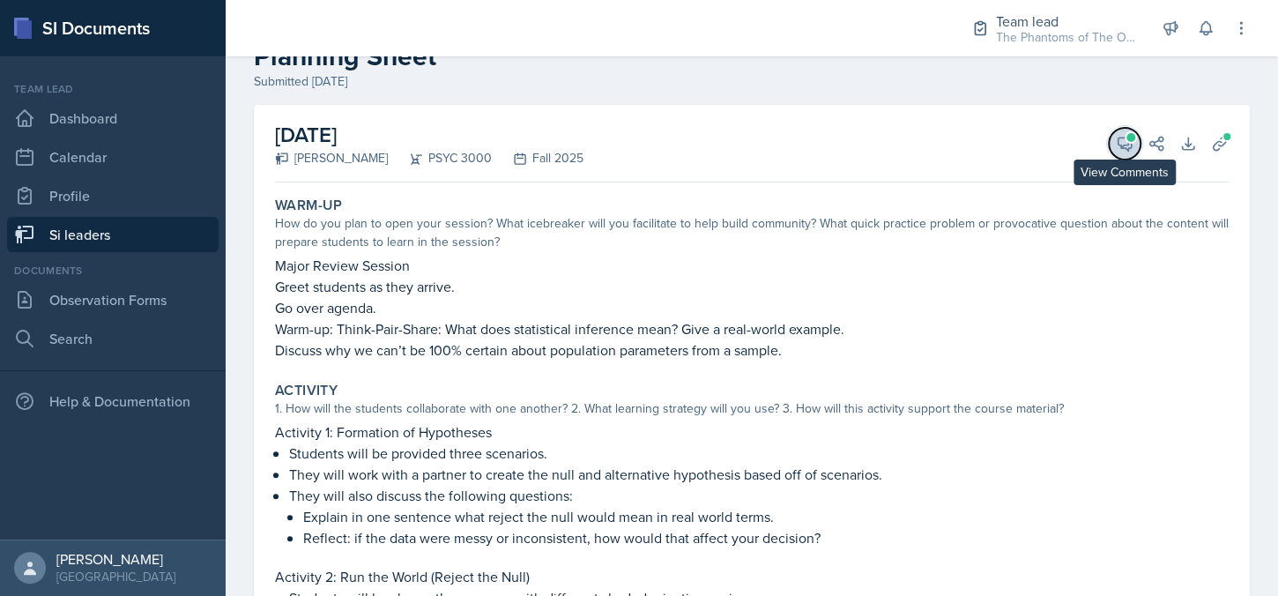
click at [1119, 130] on button "View Comments" at bounding box center [1125, 144] width 32 height 32
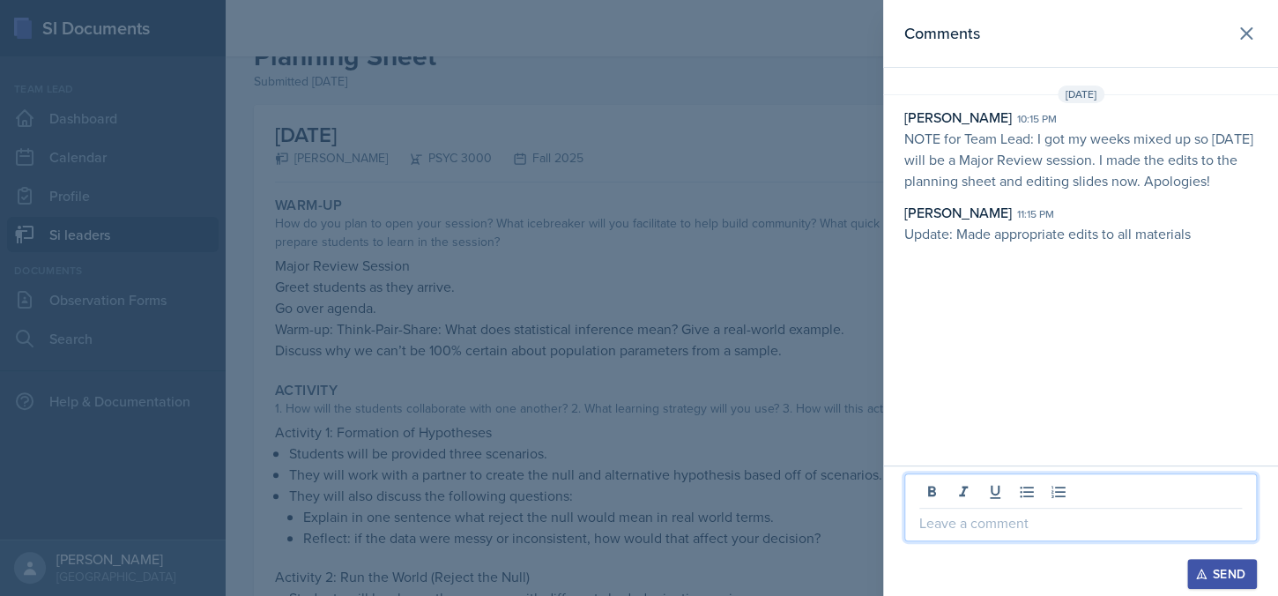
click at [1074, 530] on p at bounding box center [1081, 522] width 323 height 21
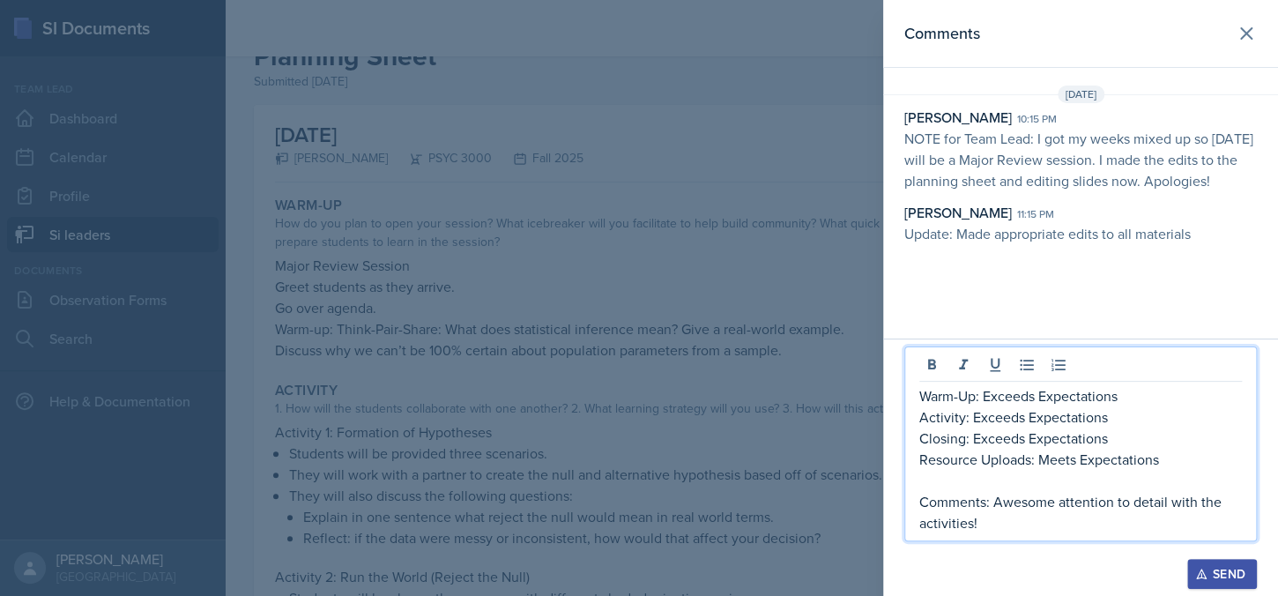
click at [995, 500] on p "Comments: Awesome attention to detail with the activities!" at bounding box center [1081, 512] width 323 height 42
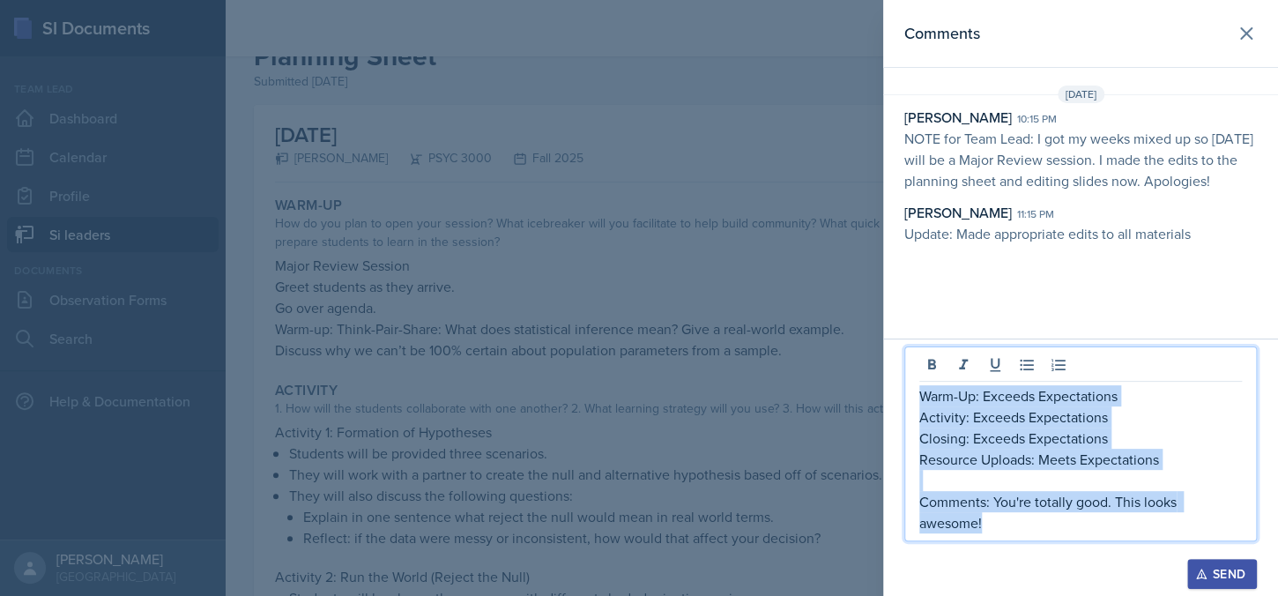
click at [1224, 578] on div "Send" at bounding box center [1222, 574] width 47 height 14
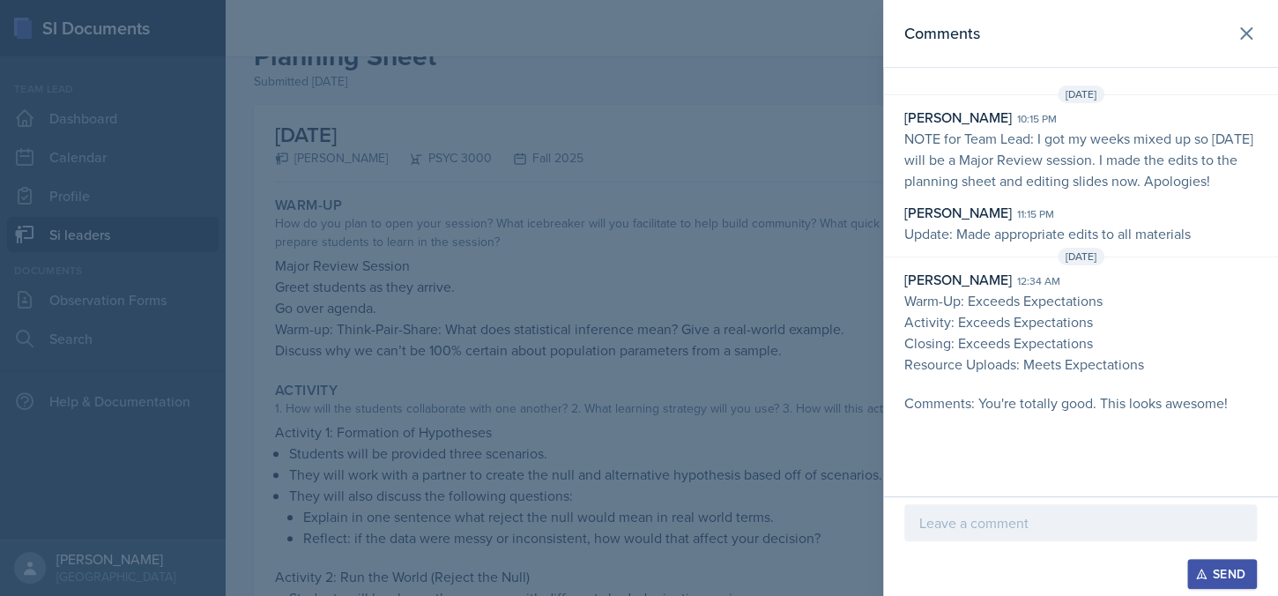
click at [759, 432] on div at bounding box center [639, 298] width 1278 height 596
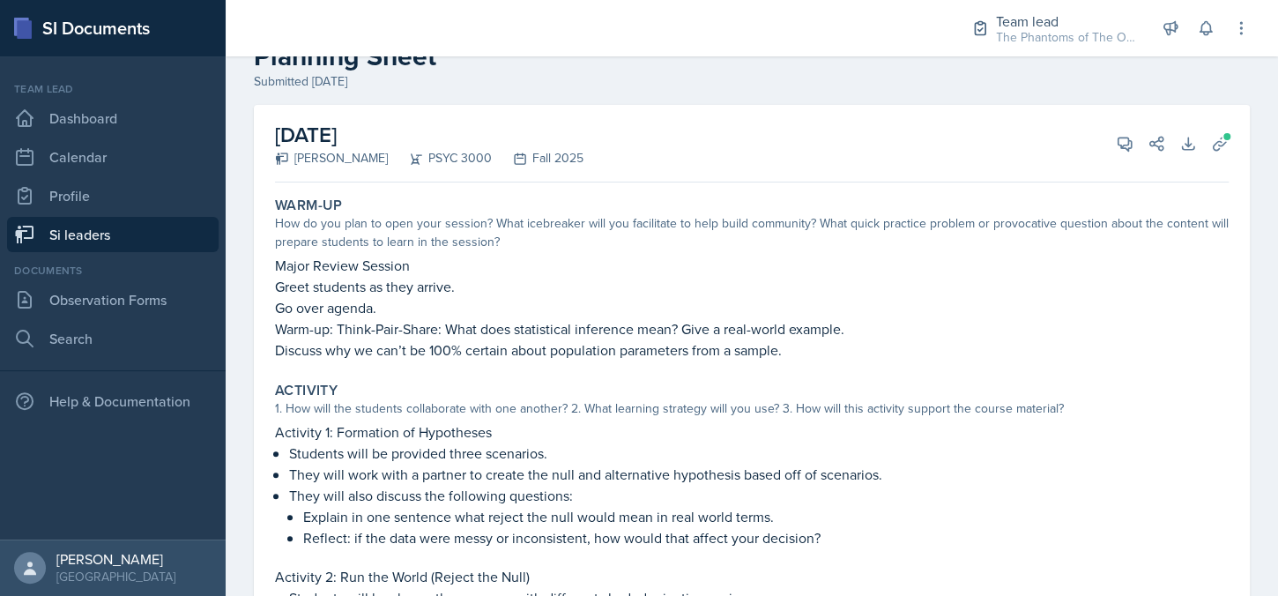
scroll to position [0, 0]
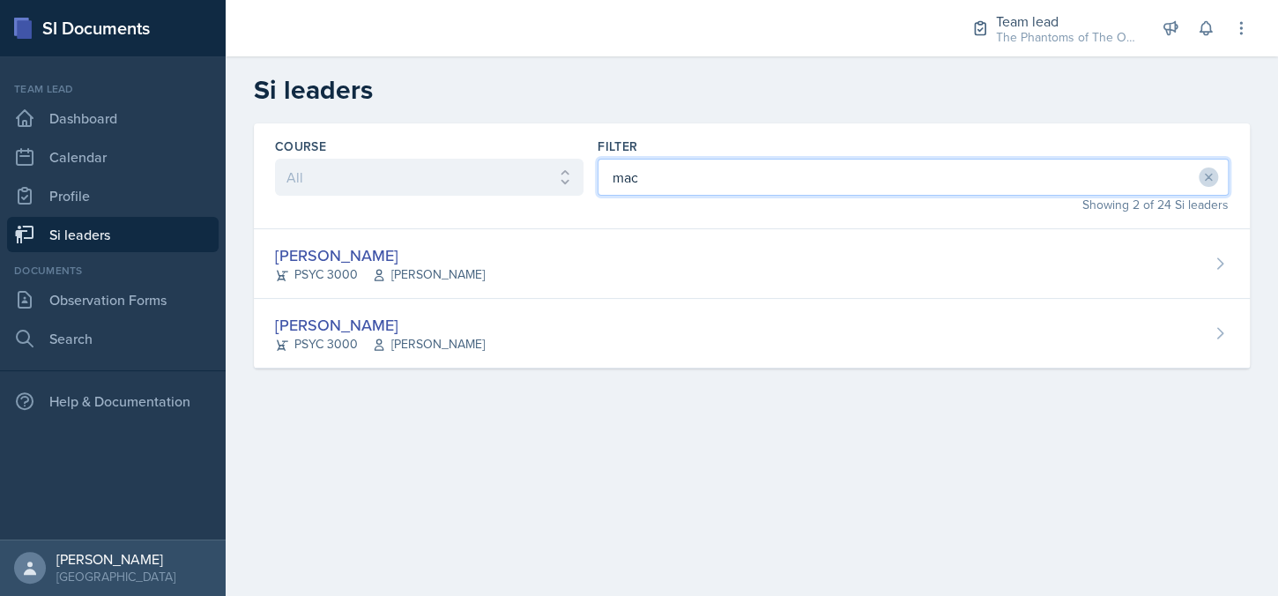
click at [716, 183] on input "mac" at bounding box center [913, 177] width 631 height 37
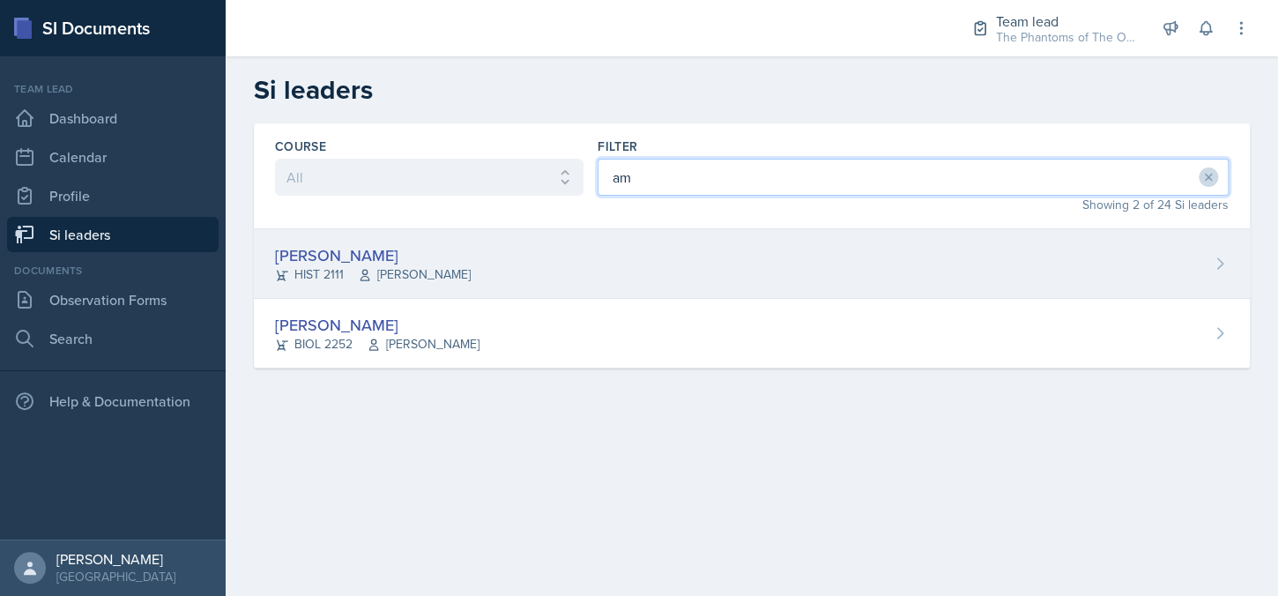
type input "am"
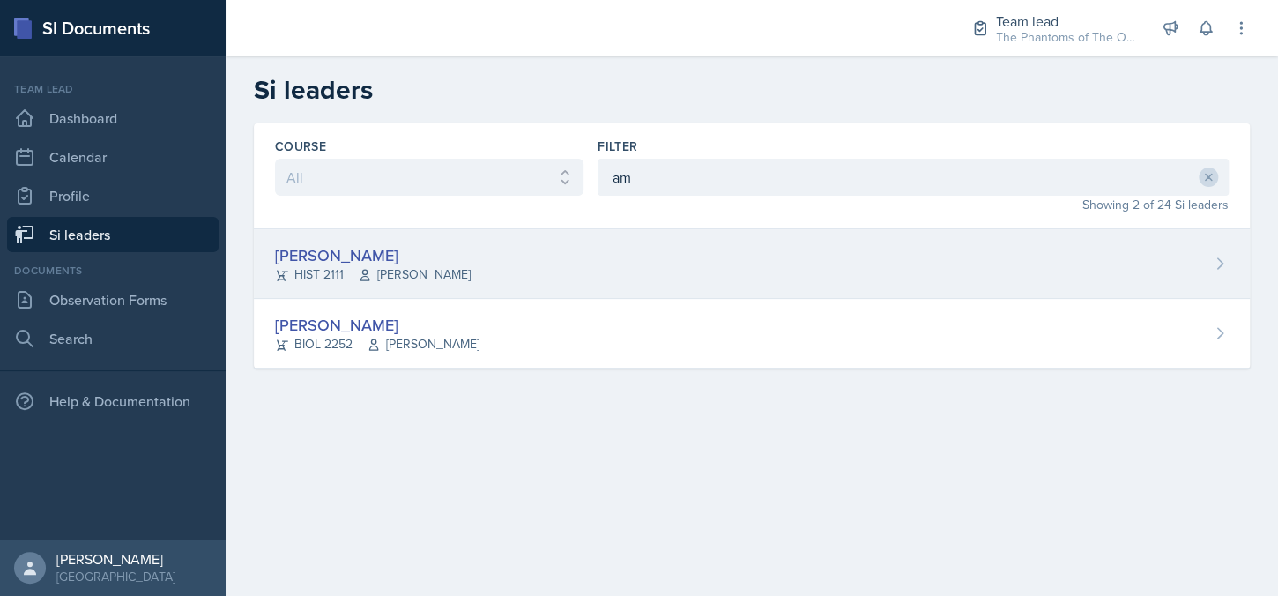
click at [505, 265] on div "[PERSON_NAME] HIST 2111 [PERSON_NAME]" at bounding box center [752, 264] width 996 height 70
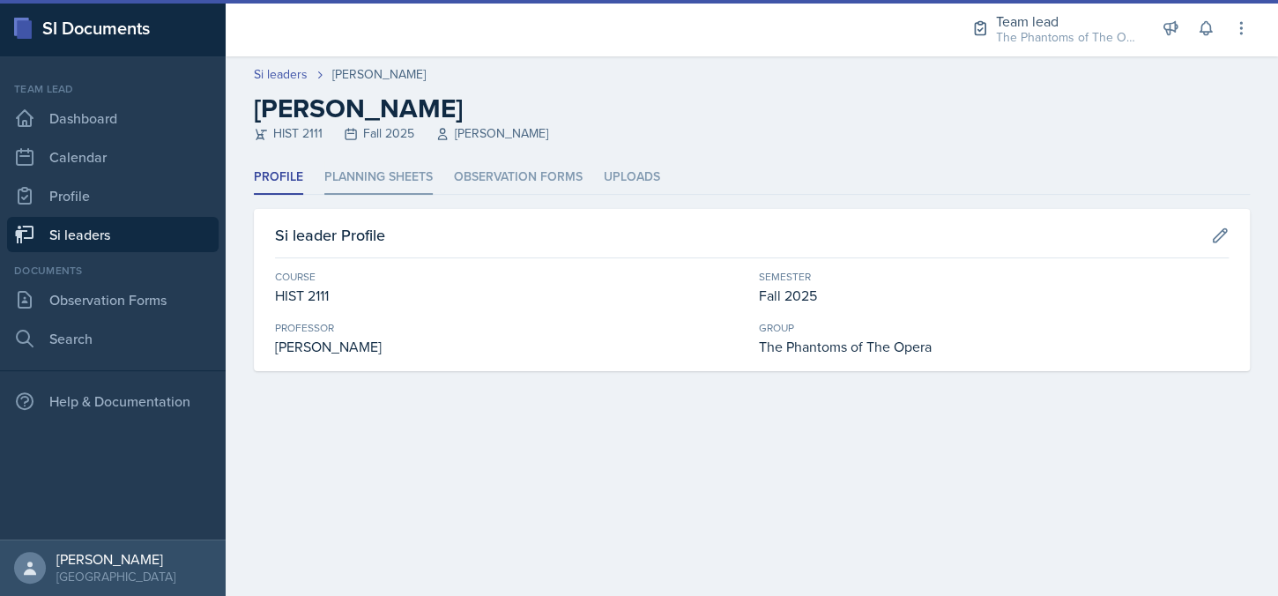
click at [363, 181] on li "Planning Sheets" at bounding box center [378, 177] width 108 height 34
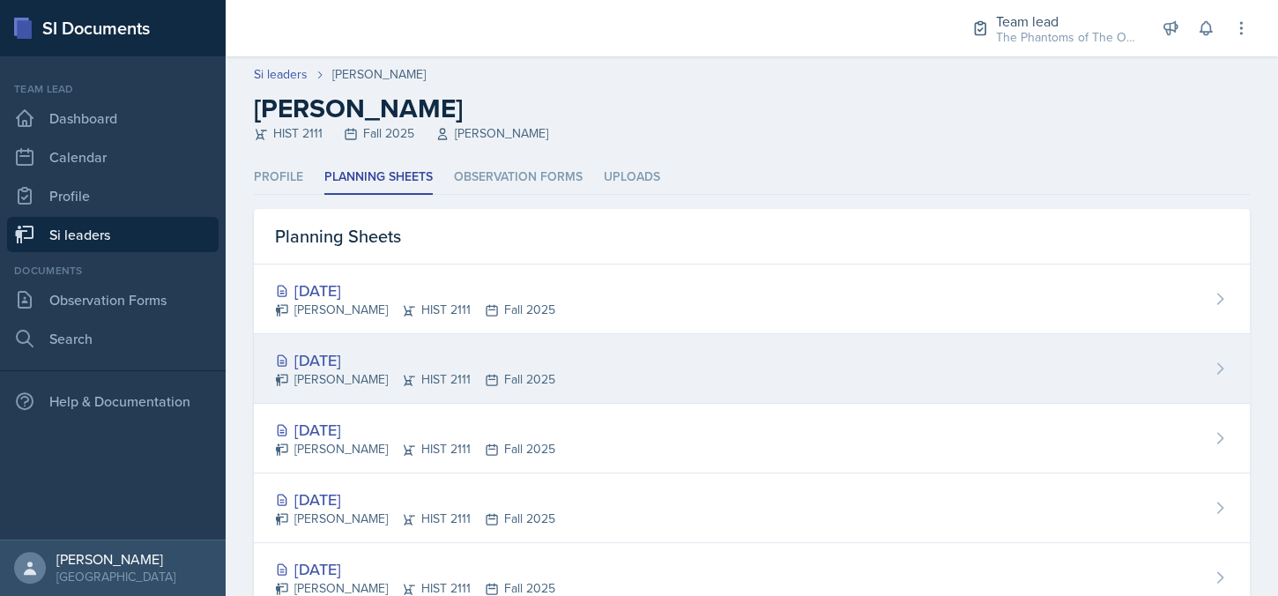
click at [630, 372] on div "[DATE] [PERSON_NAME] HIST 2111 Fall 2025" at bounding box center [752, 369] width 996 height 70
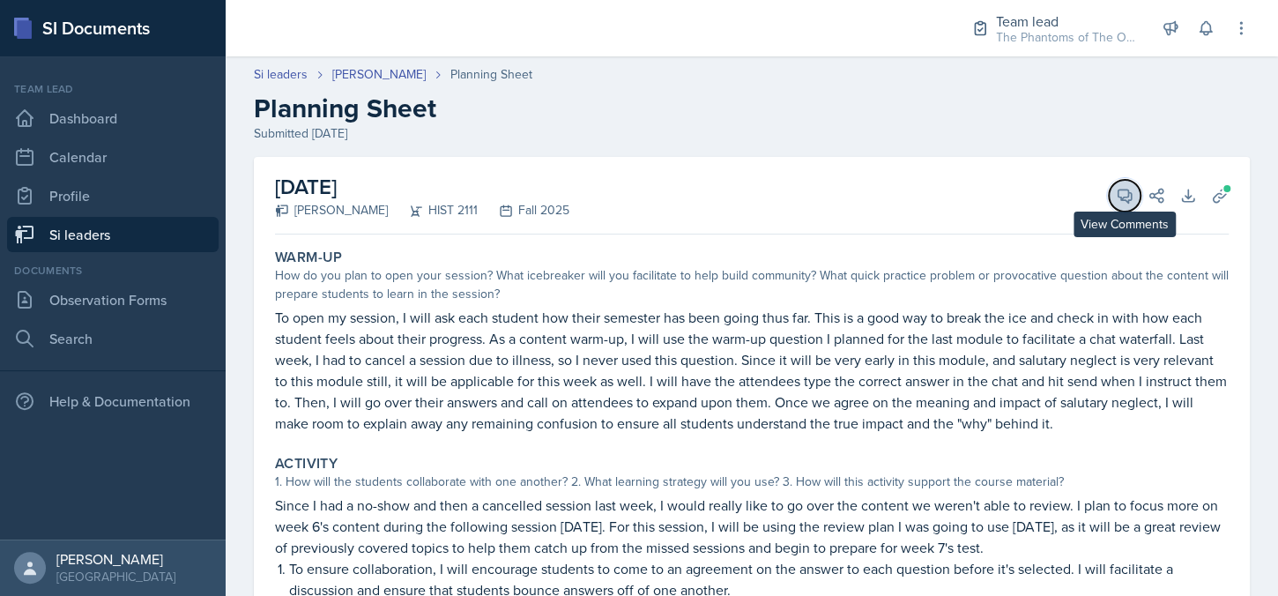
click at [1119, 195] on icon at bounding box center [1125, 196] width 18 height 18
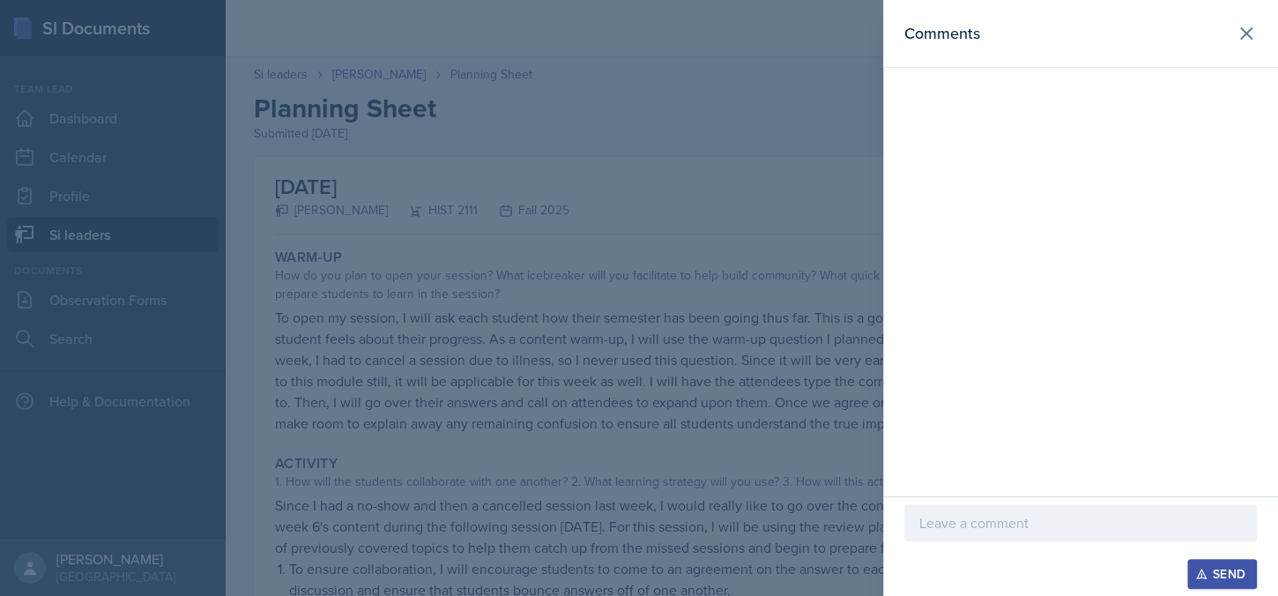
click at [723, 482] on div at bounding box center [639, 298] width 1278 height 596
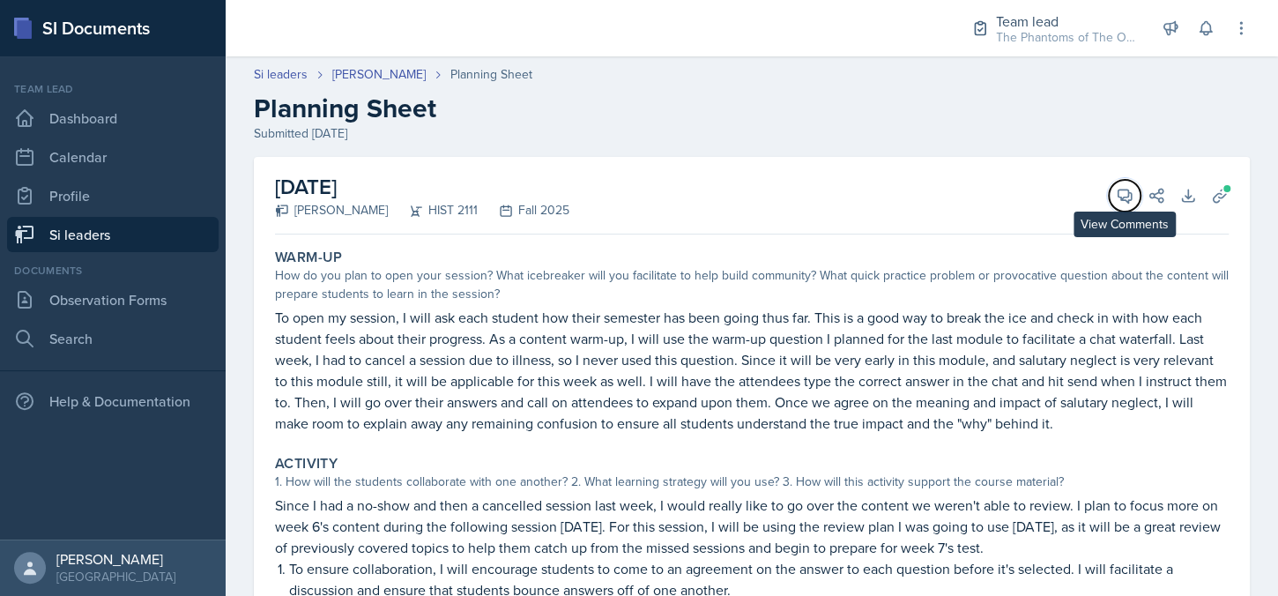
click at [1116, 200] on icon at bounding box center [1125, 196] width 18 height 18
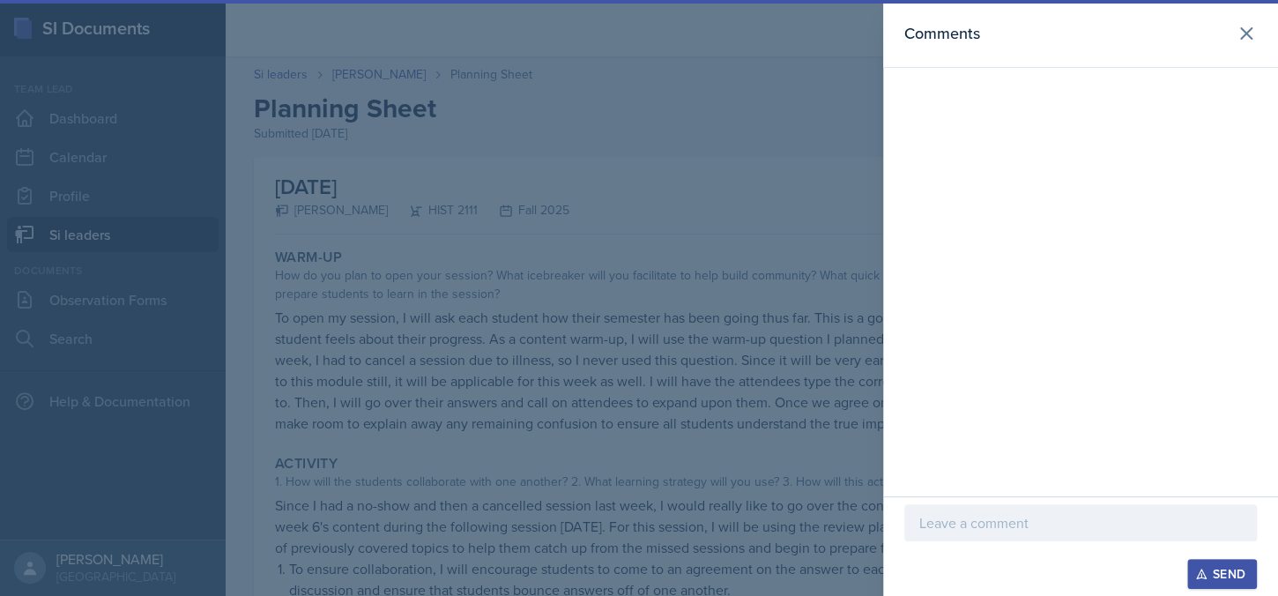
click at [1040, 530] on p at bounding box center [1081, 522] width 323 height 21
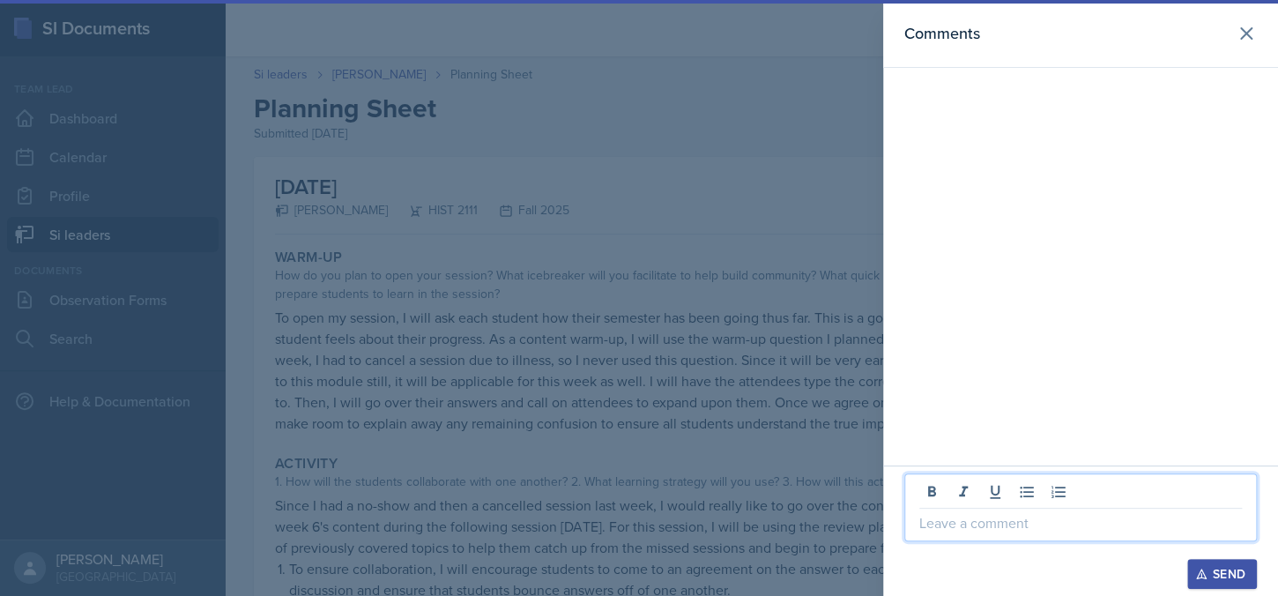
paste div
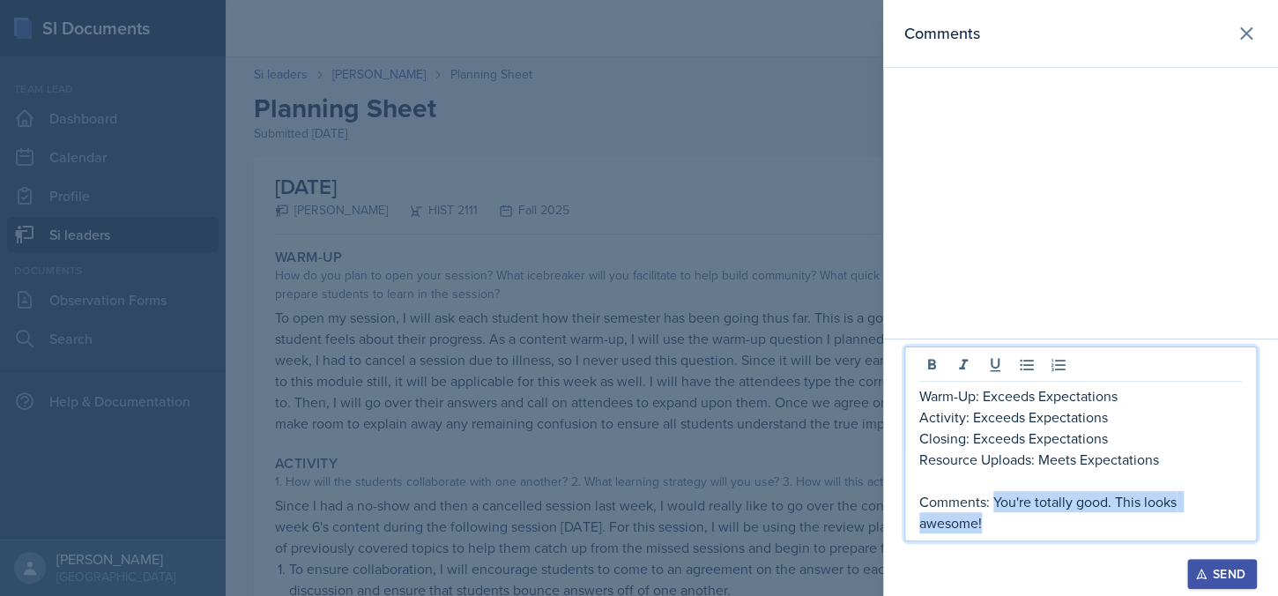
click at [995, 500] on p "Comments: You're totally good. This looks awesome!" at bounding box center [1081, 512] width 323 height 42
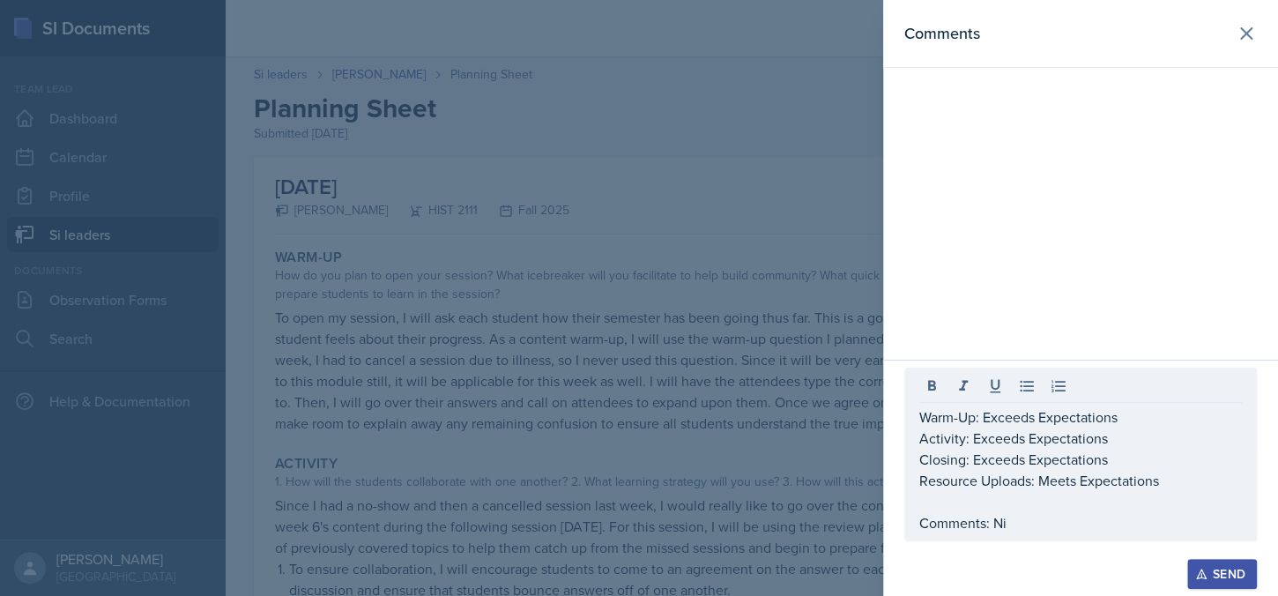
click at [531, 444] on div at bounding box center [639, 298] width 1278 height 596
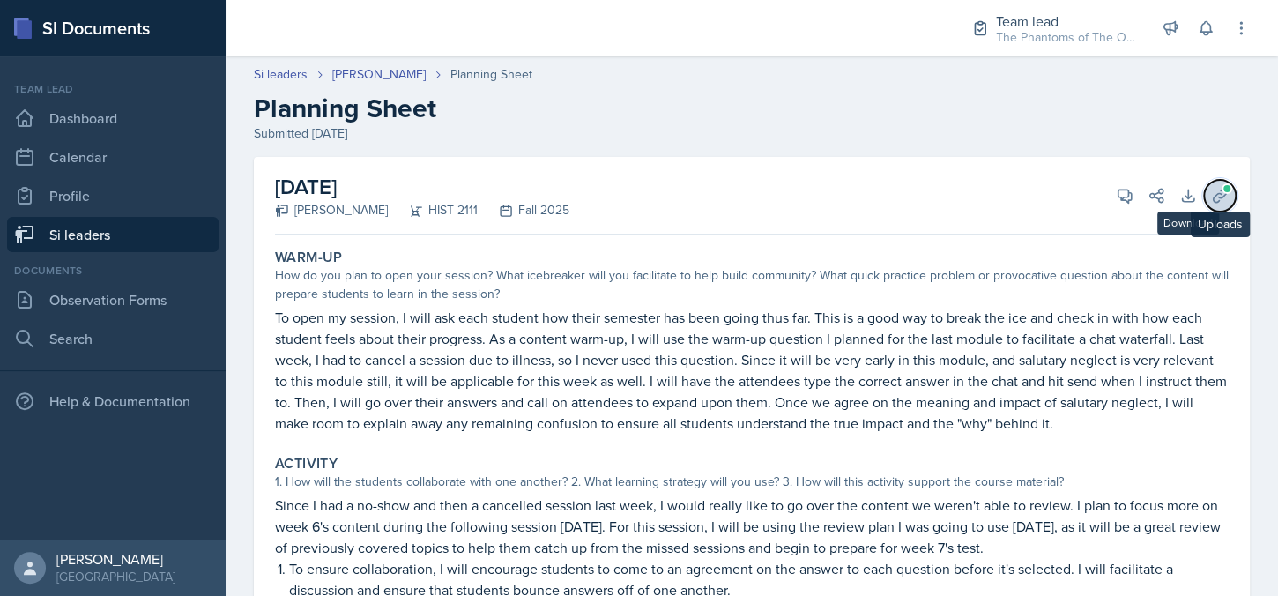
click at [1222, 190] on span at bounding box center [1227, 188] width 11 height 11
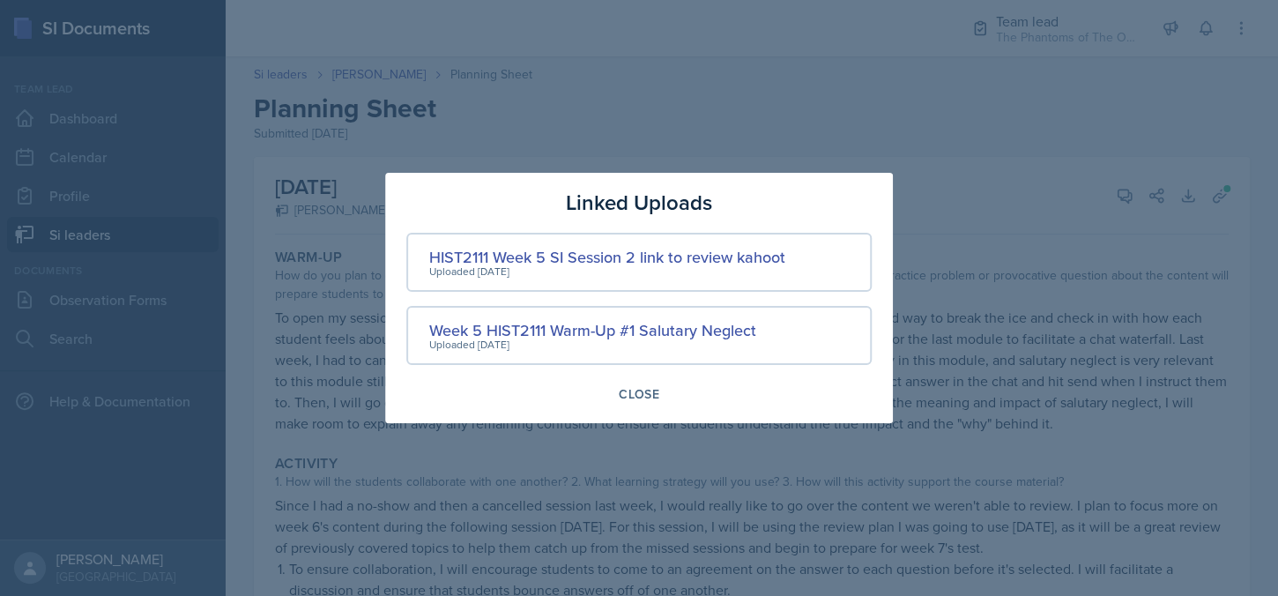
drag, startPoint x: 981, startPoint y: 382, endPoint x: 991, endPoint y: 368, distance: 17.1
click at [985, 373] on div at bounding box center [639, 298] width 1278 height 596
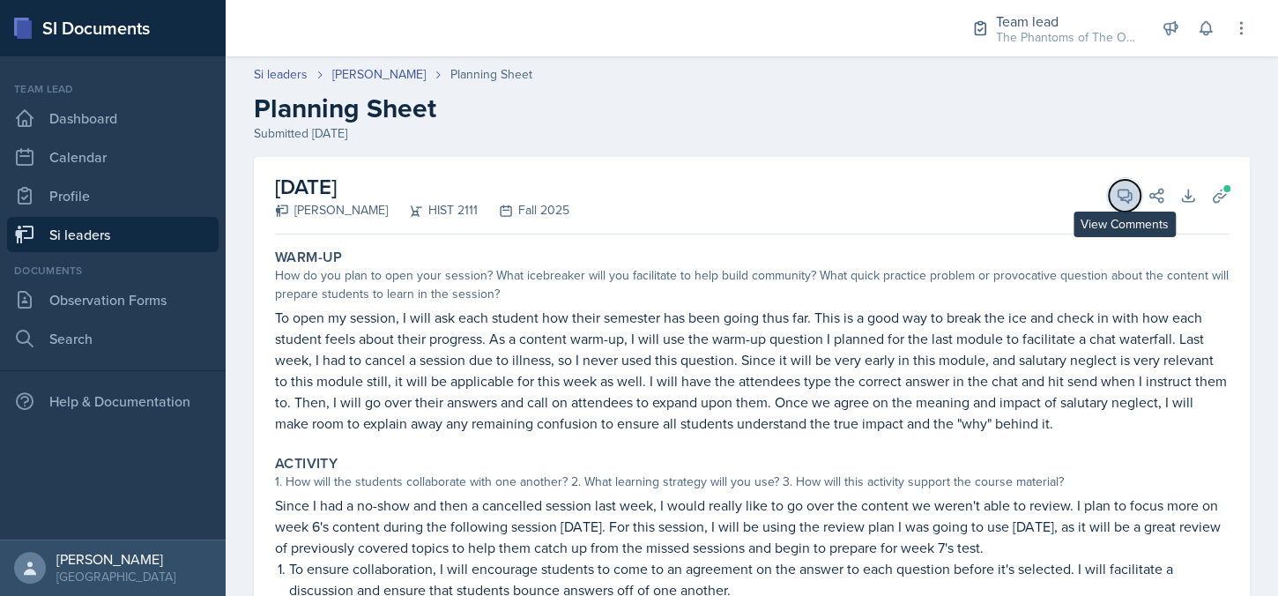
click at [1119, 190] on icon at bounding box center [1125, 196] width 13 height 13
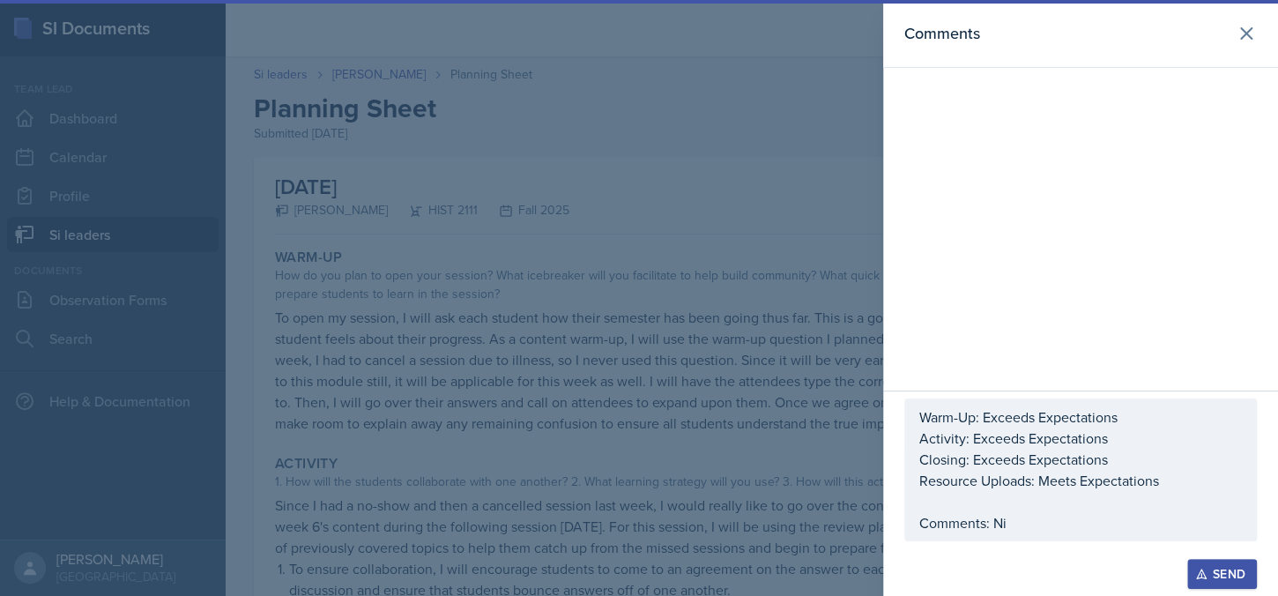
click at [1047, 527] on p "Comments: Ni" at bounding box center [1081, 522] width 323 height 21
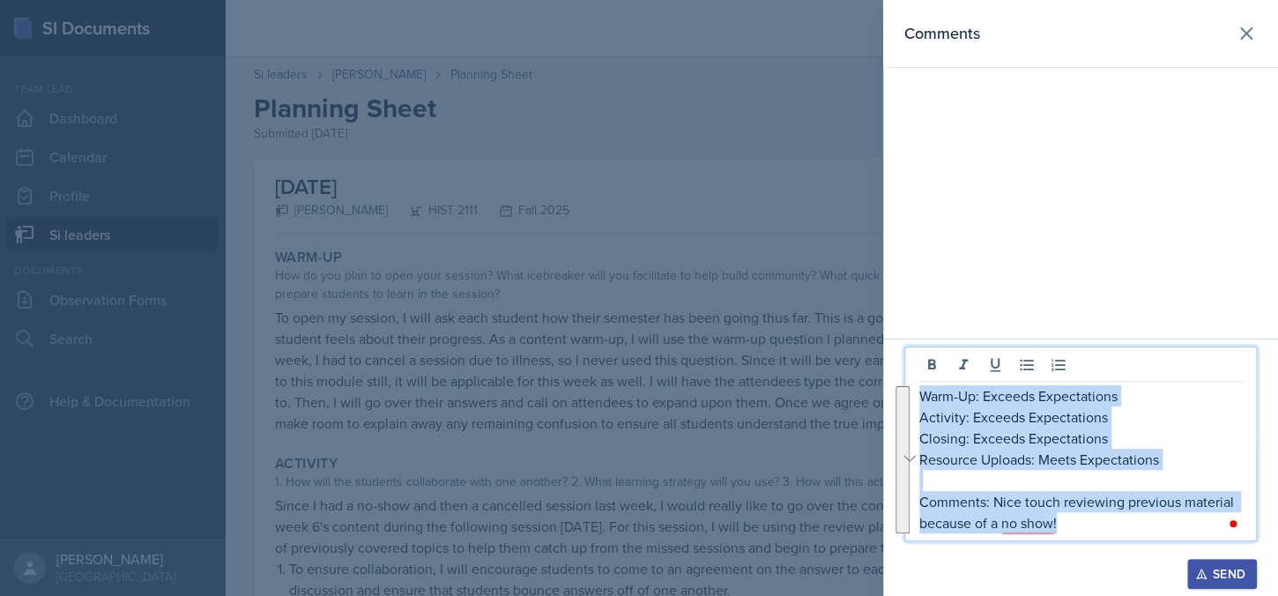
click at [1233, 578] on div "Send" at bounding box center [1222, 574] width 47 height 14
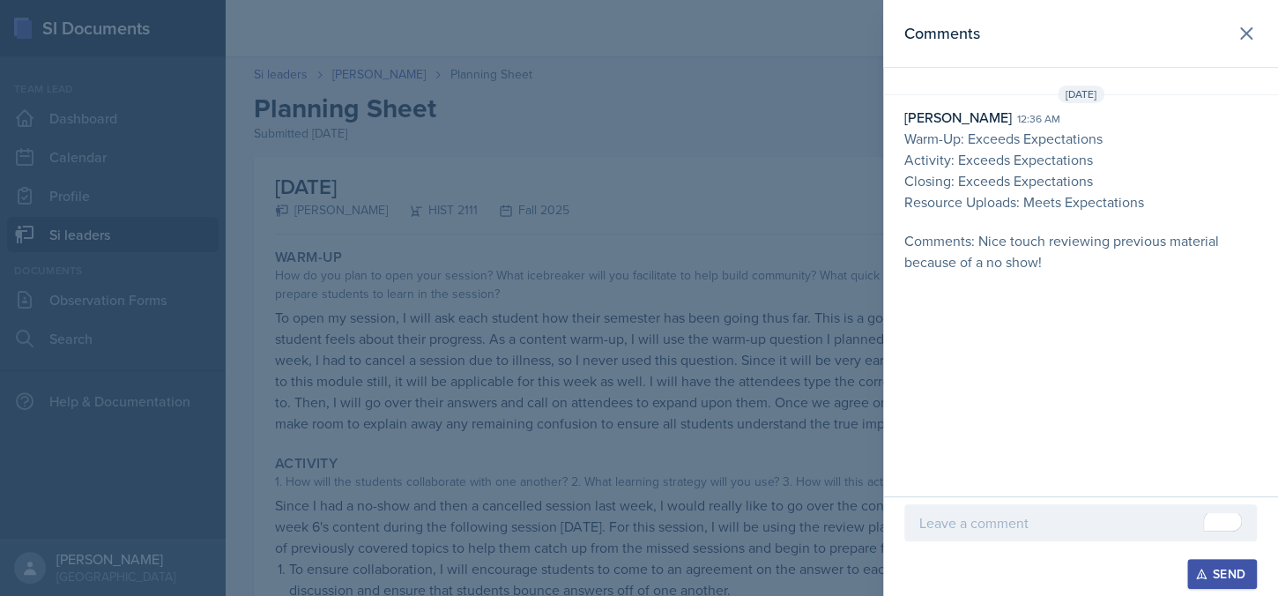
click at [579, 429] on div at bounding box center [639, 298] width 1278 height 596
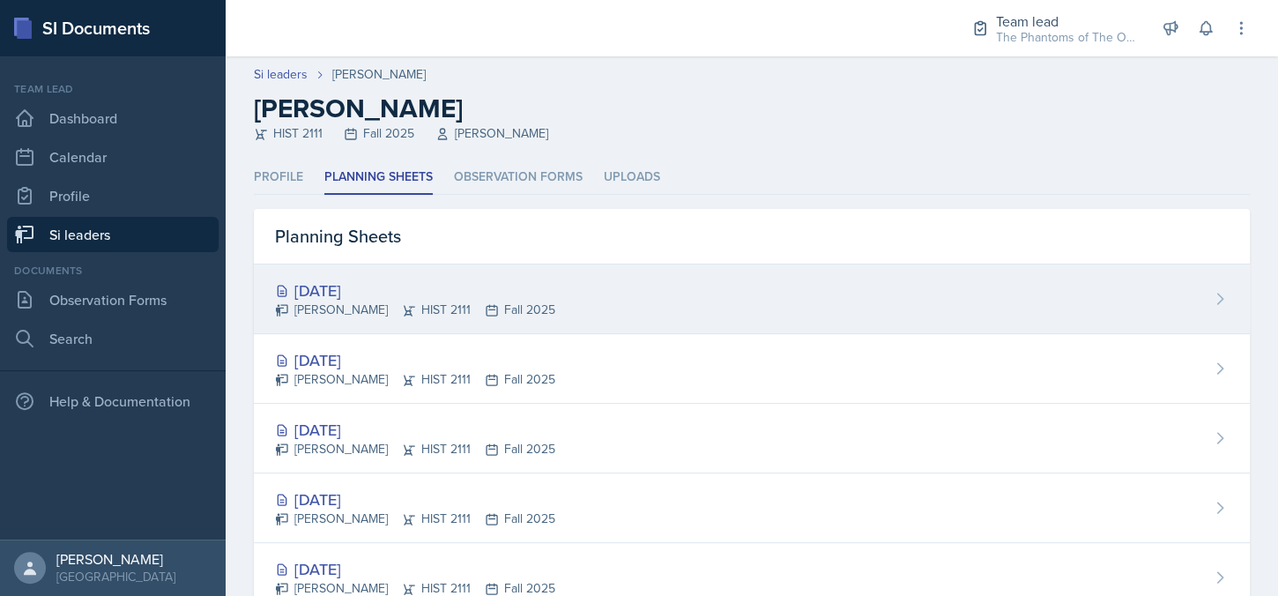
click at [427, 279] on div "[DATE]" at bounding box center [415, 291] width 280 height 24
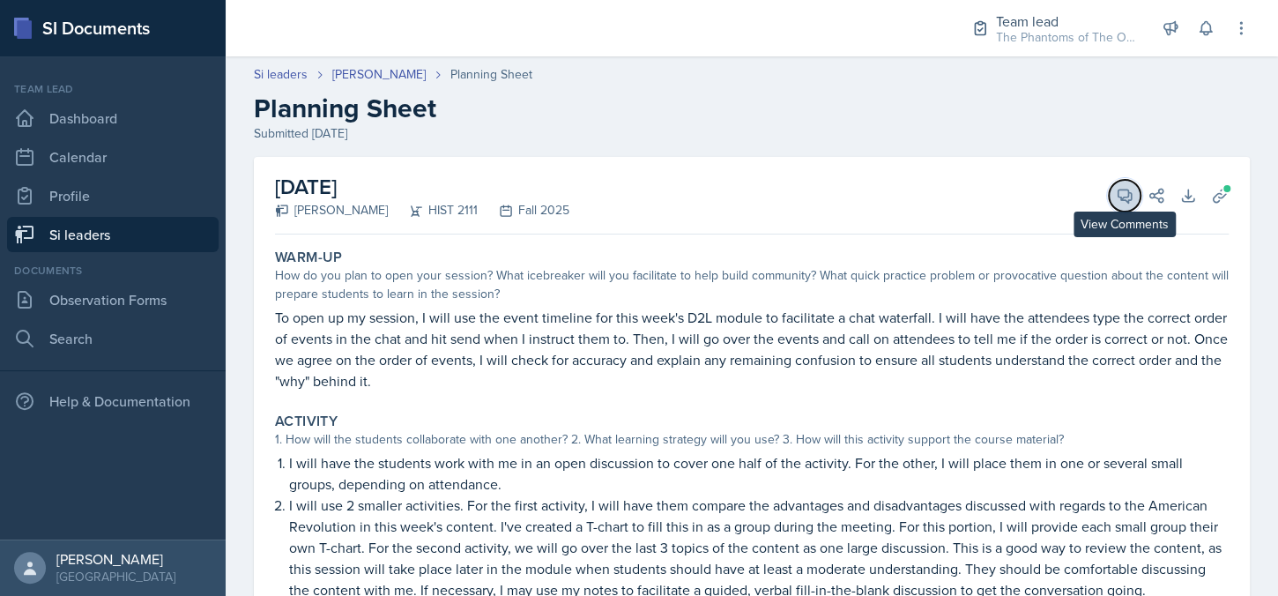
click at [1116, 193] on icon at bounding box center [1125, 196] width 18 height 18
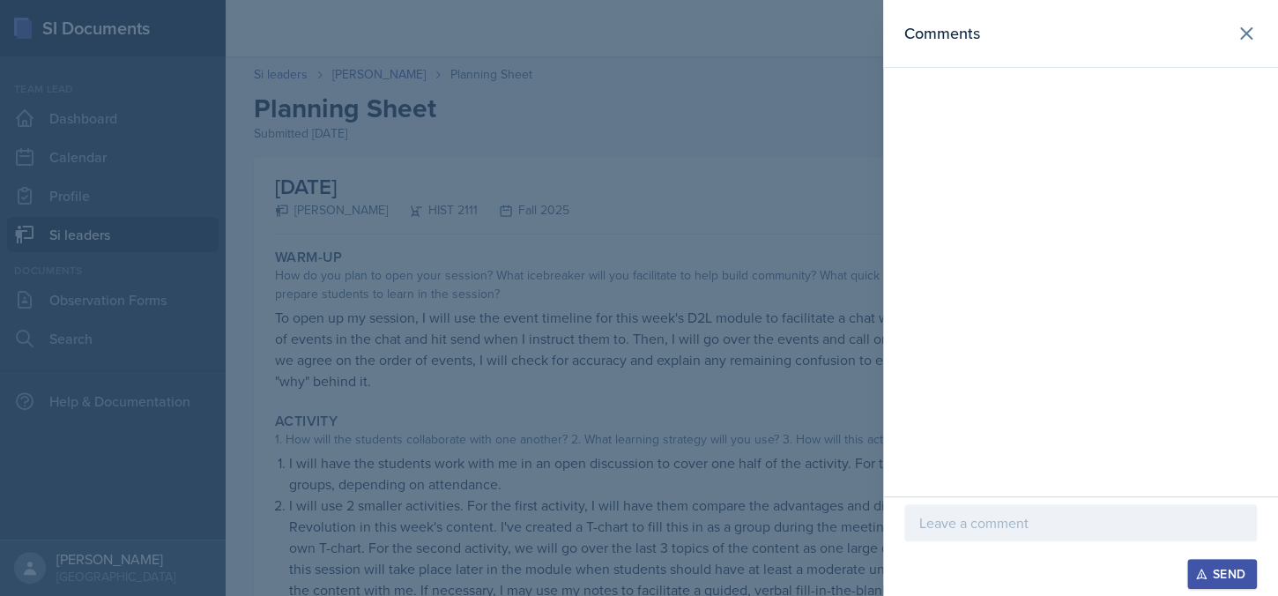
click at [1080, 533] on p at bounding box center [1081, 522] width 323 height 21
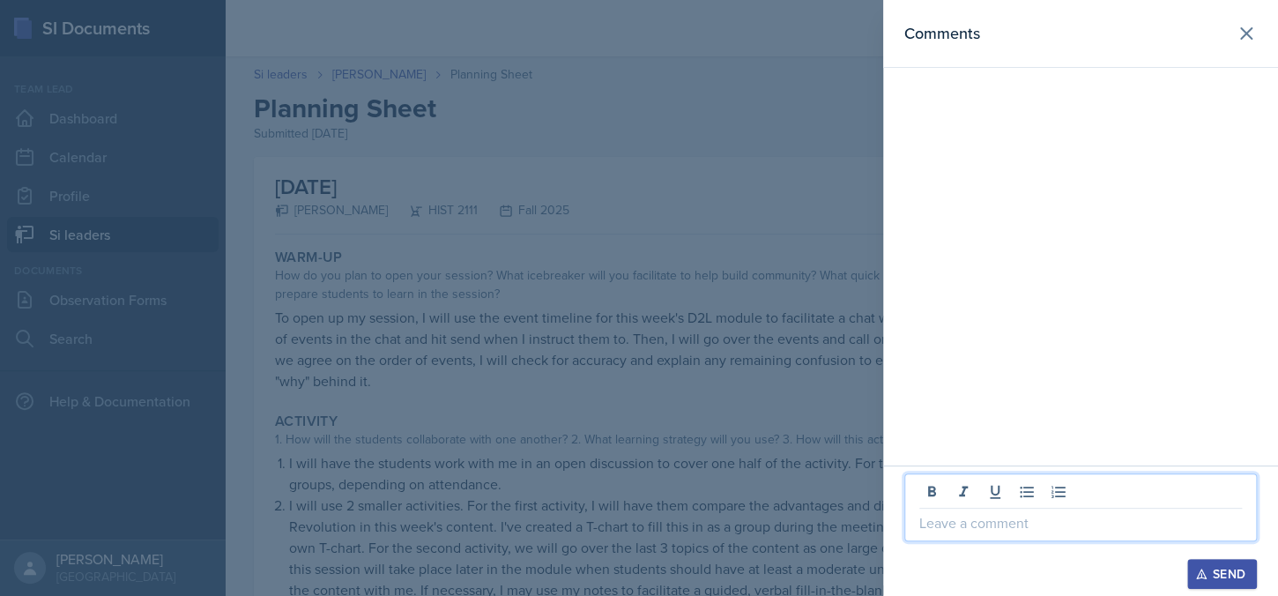
paste div
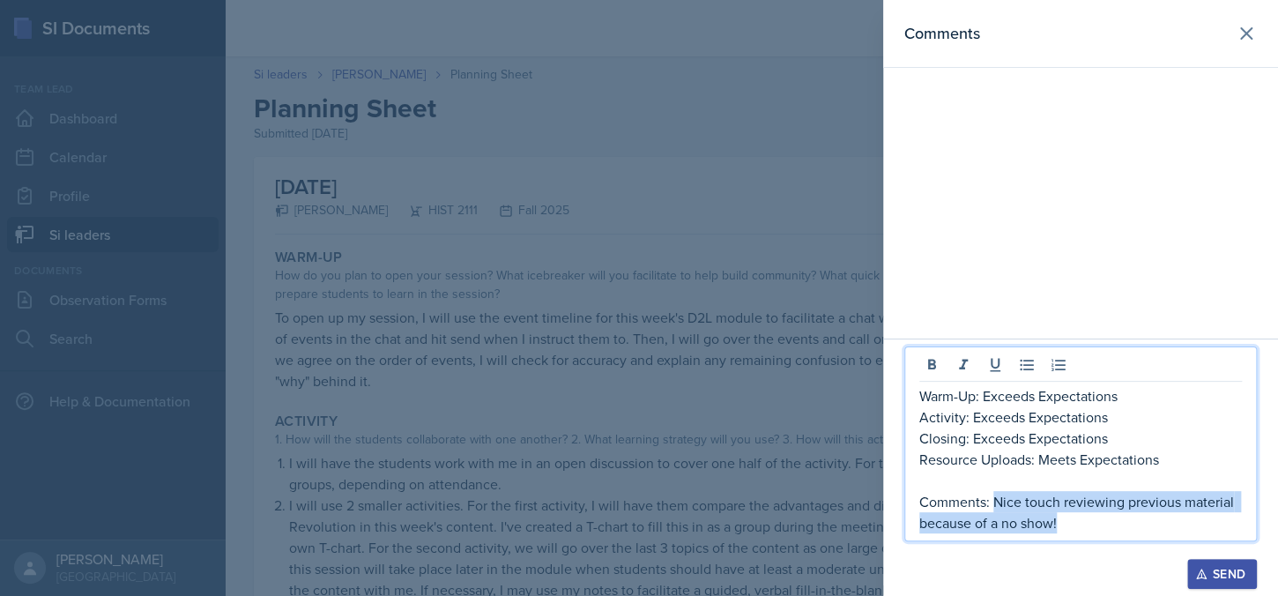
click at [994, 503] on p "Comments: Nice touch reviewing previous material because of a no show!" at bounding box center [1081, 512] width 323 height 42
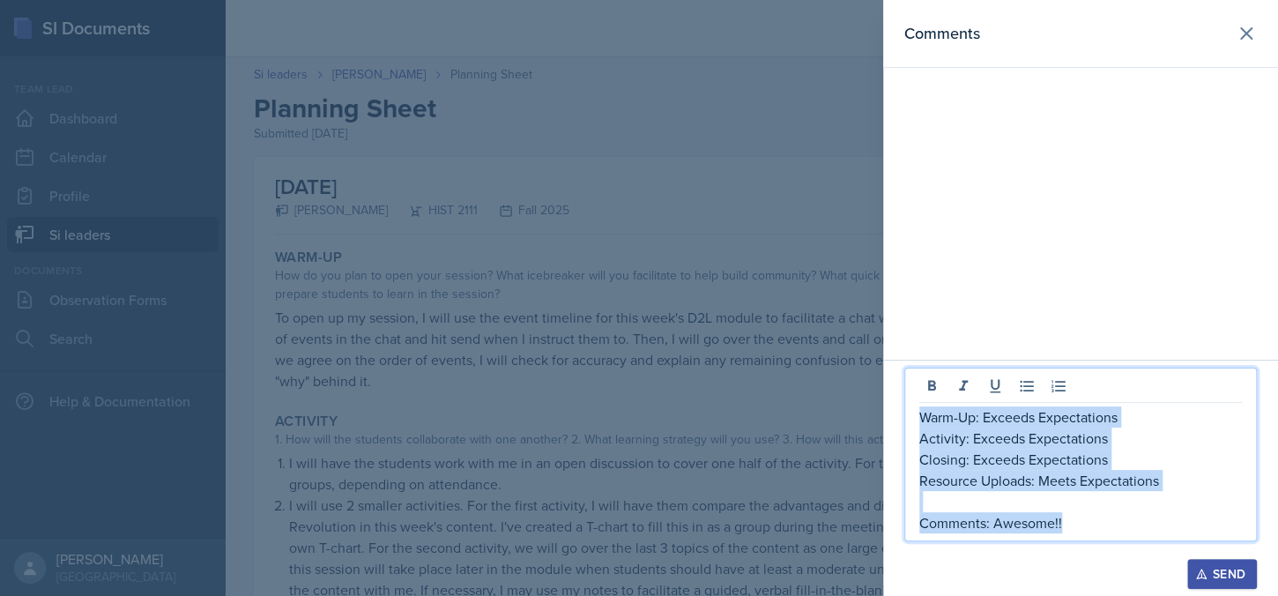
click at [921, 412] on p "Warm-Up: Exceeds Expectations" at bounding box center [1081, 416] width 323 height 21
click at [1231, 576] on div "Send" at bounding box center [1222, 574] width 47 height 14
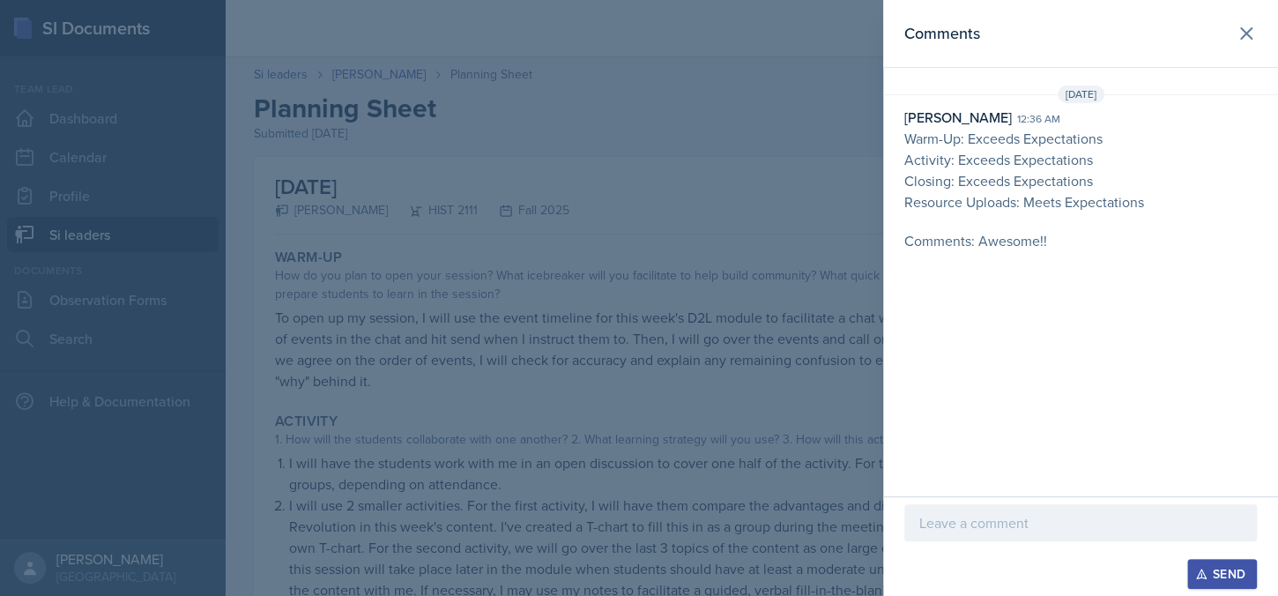
click at [377, 236] on div at bounding box center [639, 298] width 1278 height 596
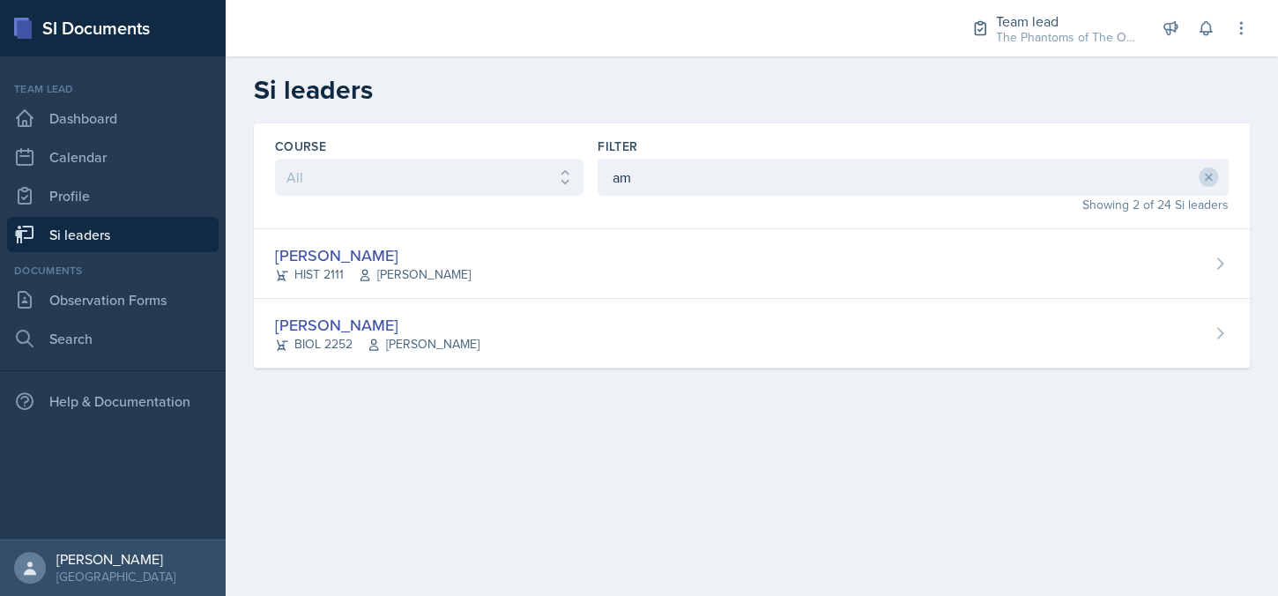
click at [650, 157] on div "Filter am" at bounding box center [913, 167] width 631 height 58
drag, startPoint x: 650, startPoint y: 157, endPoint x: 657, endPoint y: 183, distance: 26.5
click at [650, 158] on div "Filter am" at bounding box center [913, 167] width 631 height 58
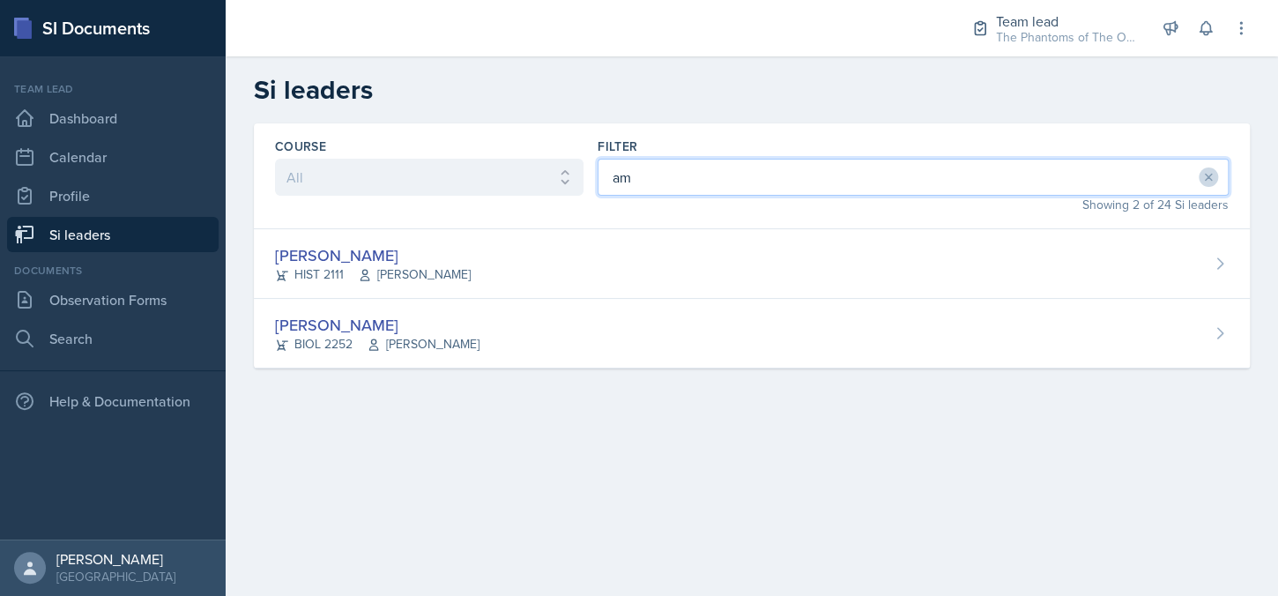
click at [657, 183] on input "am" at bounding box center [913, 177] width 631 height 37
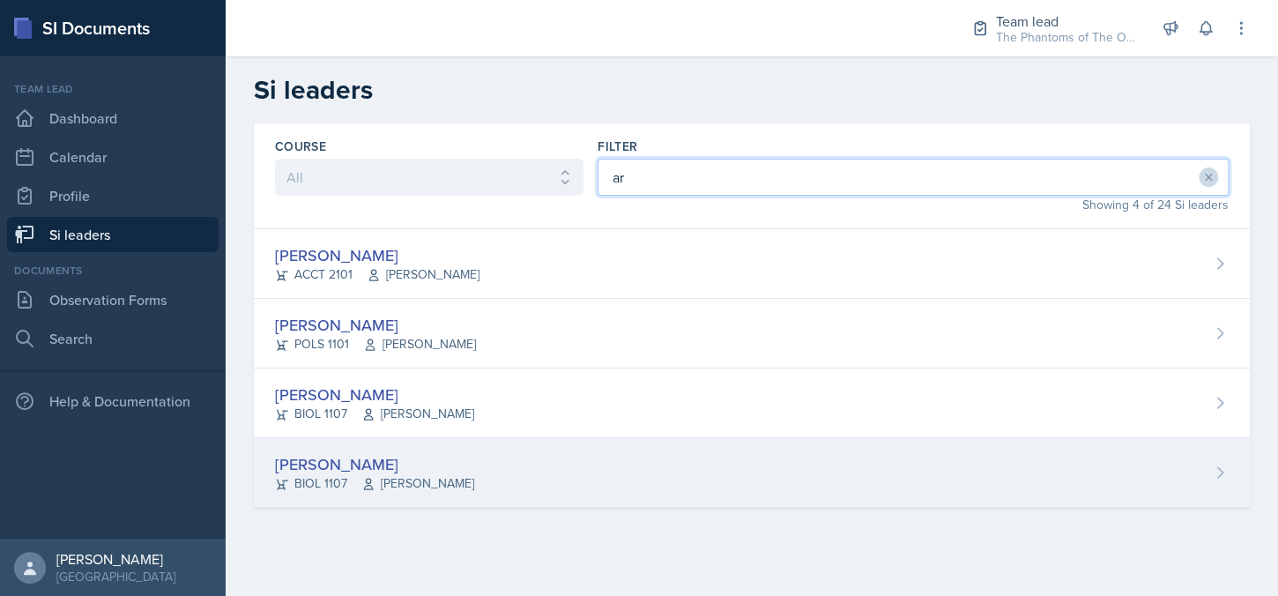
type input "ar"
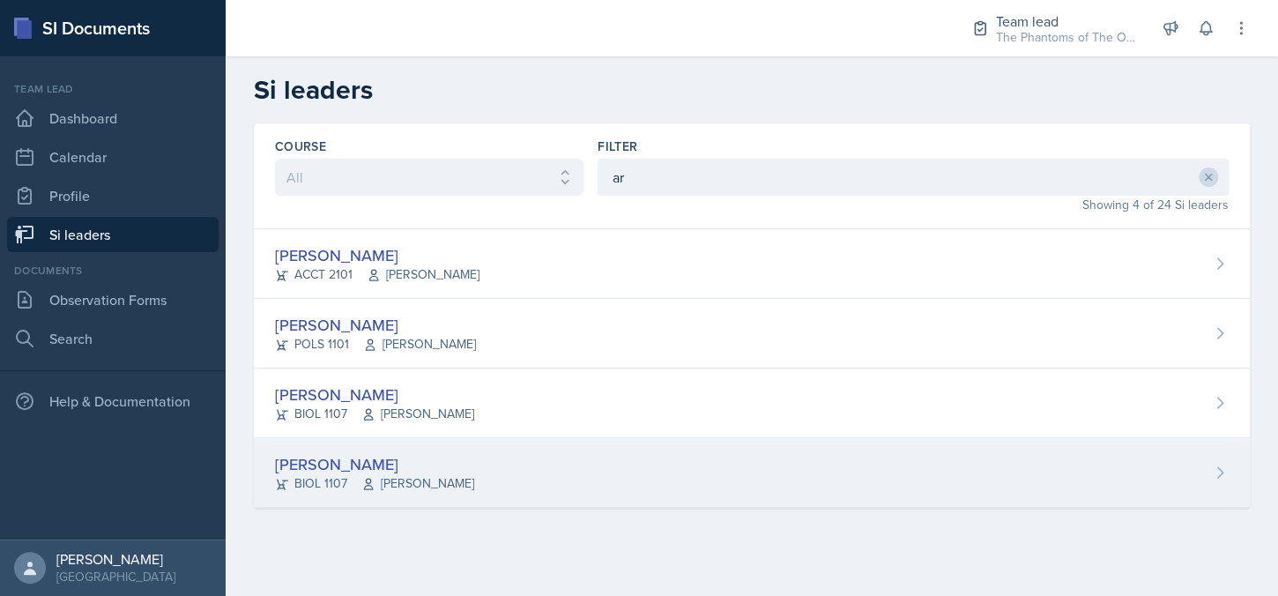
click at [521, 496] on div "[PERSON_NAME] BIOL 1107 [PERSON_NAME]" at bounding box center [752, 473] width 996 height 70
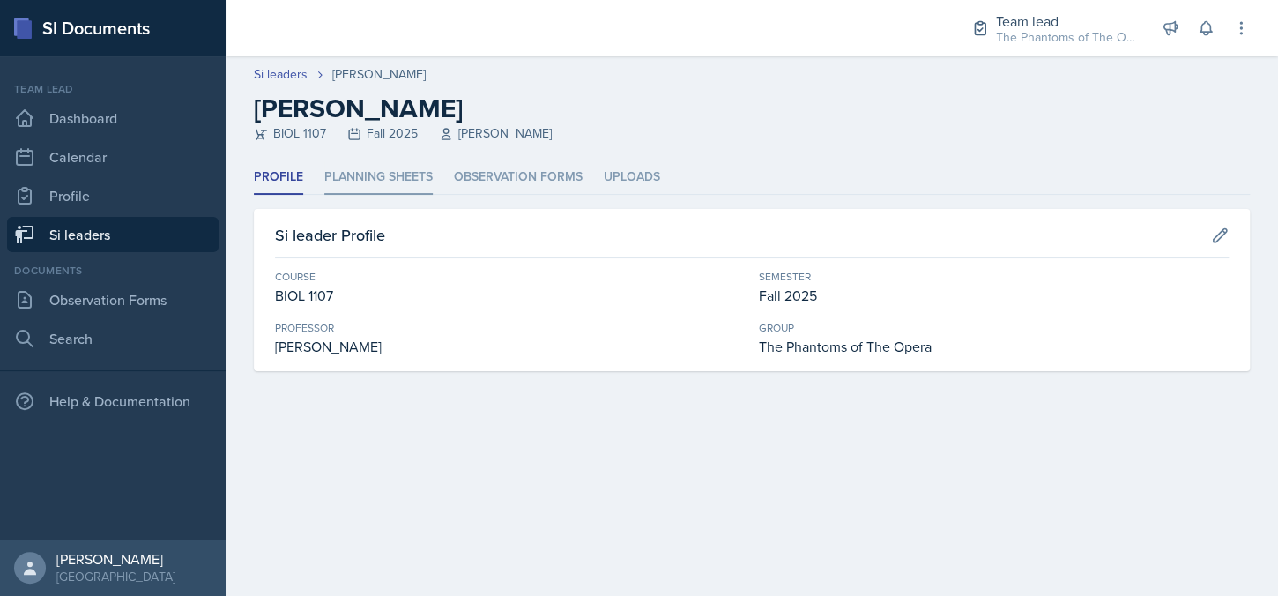
click at [406, 172] on li "Planning Sheets" at bounding box center [378, 177] width 108 height 34
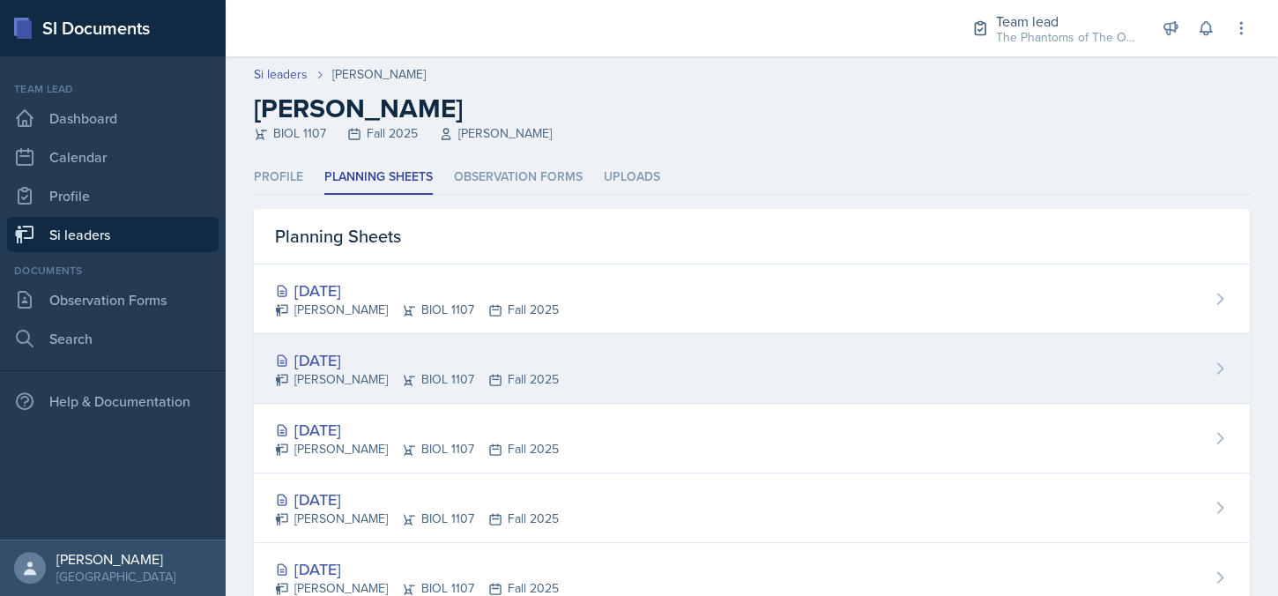
click at [515, 383] on div "[PERSON_NAME] BIOL 1107 Fall 2025" at bounding box center [417, 379] width 284 height 19
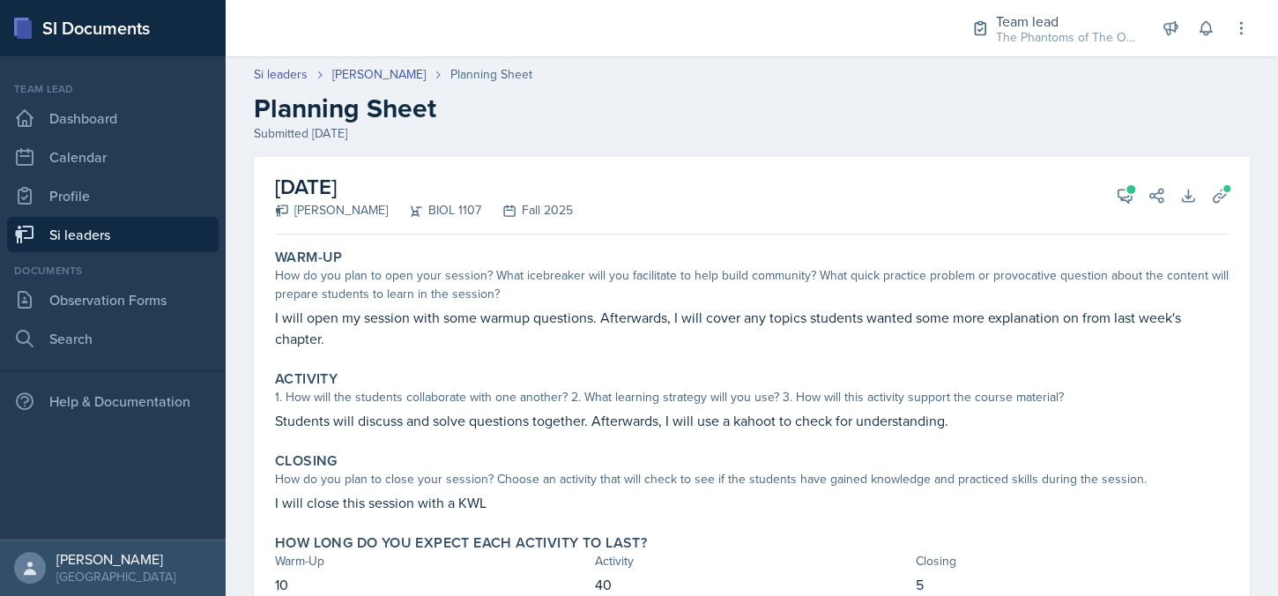
scroll to position [70, 0]
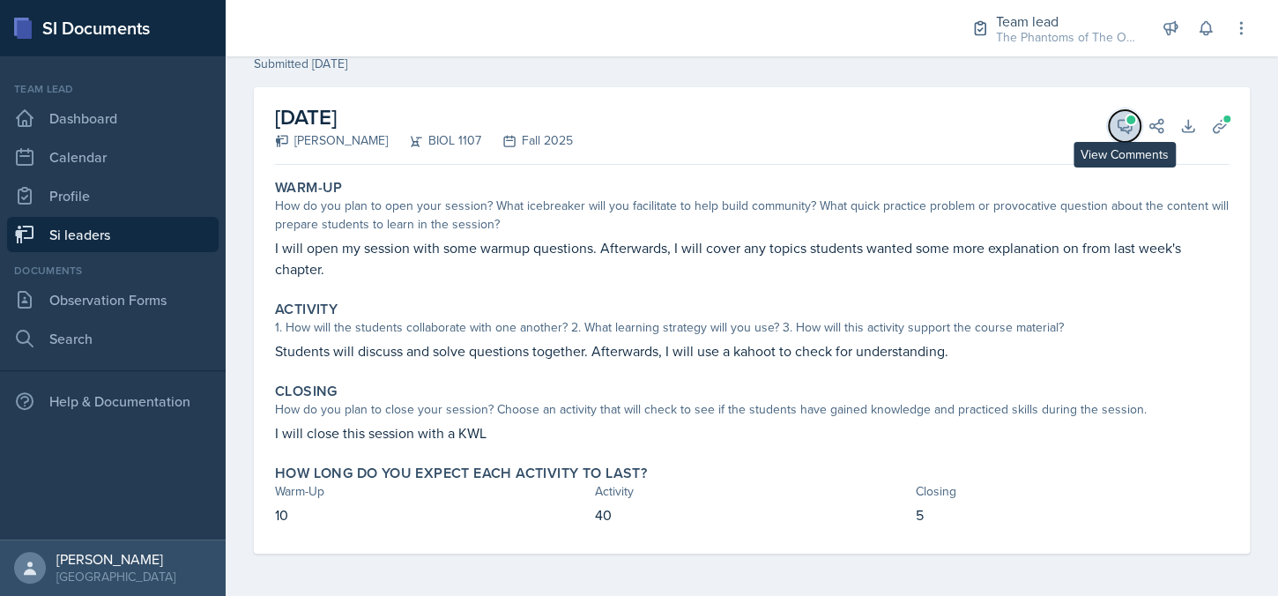
click at [1116, 137] on button "View Comments" at bounding box center [1125, 126] width 32 height 32
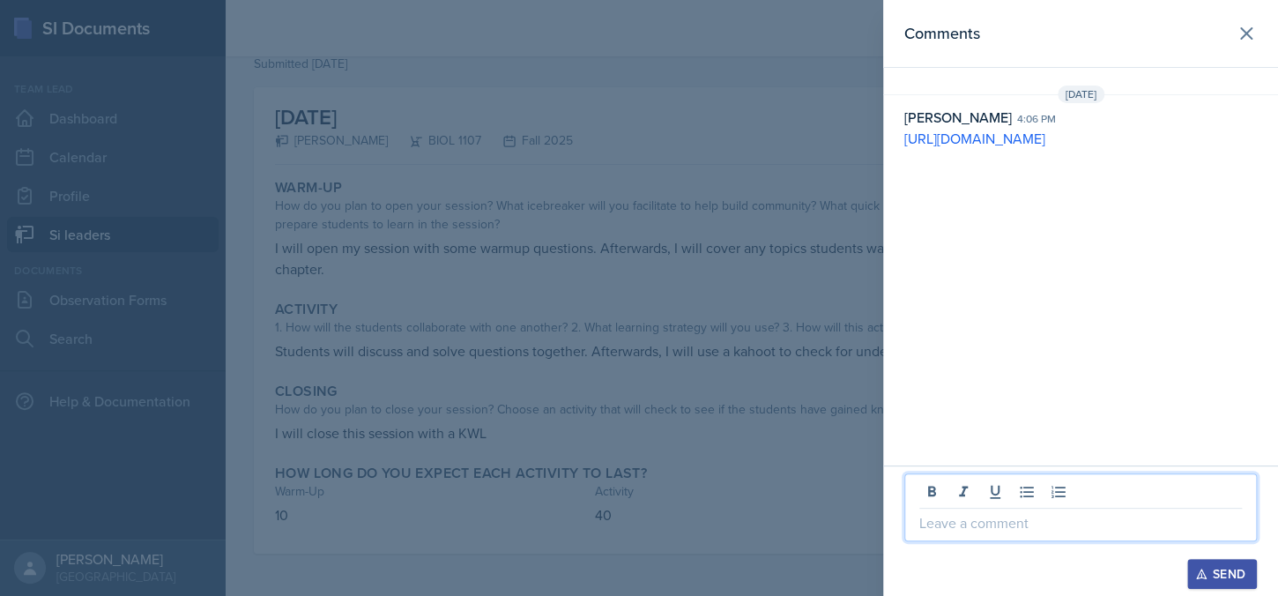
click at [968, 524] on p at bounding box center [1081, 522] width 323 height 21
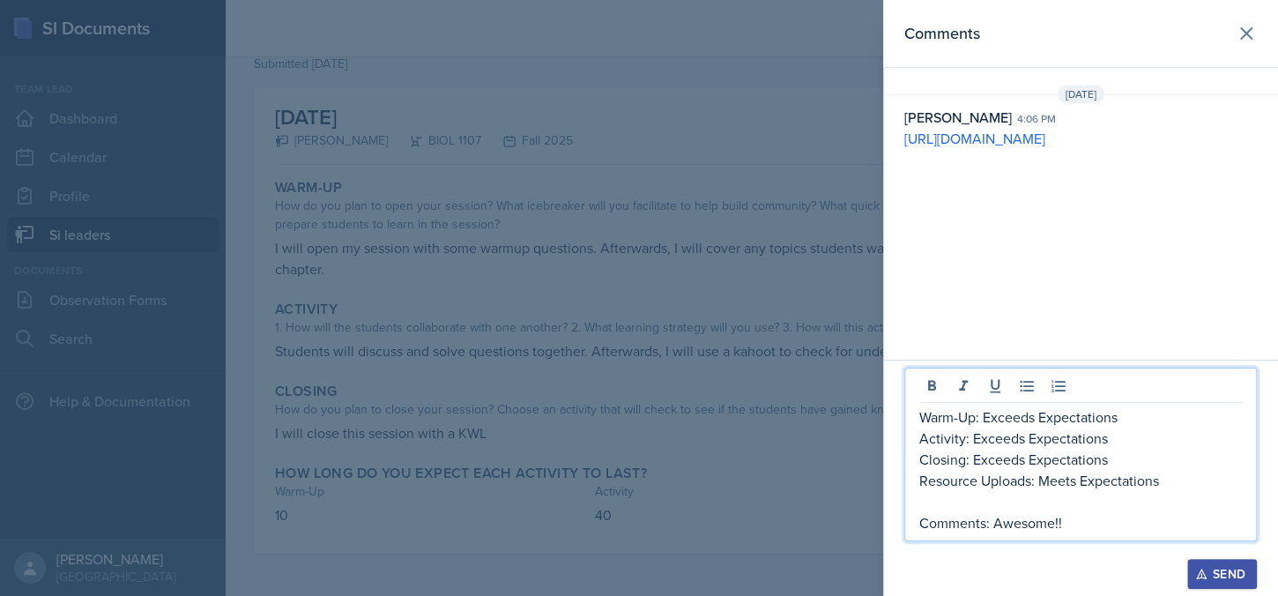
click at [1034, 414] on p "Warm-Up: Exceeds Expectations" at bounding box center [1081, 416] width 323 height 21
click at [988, 416] on p "Warm-Up: Exceeds Expectations" at bounding box center [1081, 416] width 323 height 21
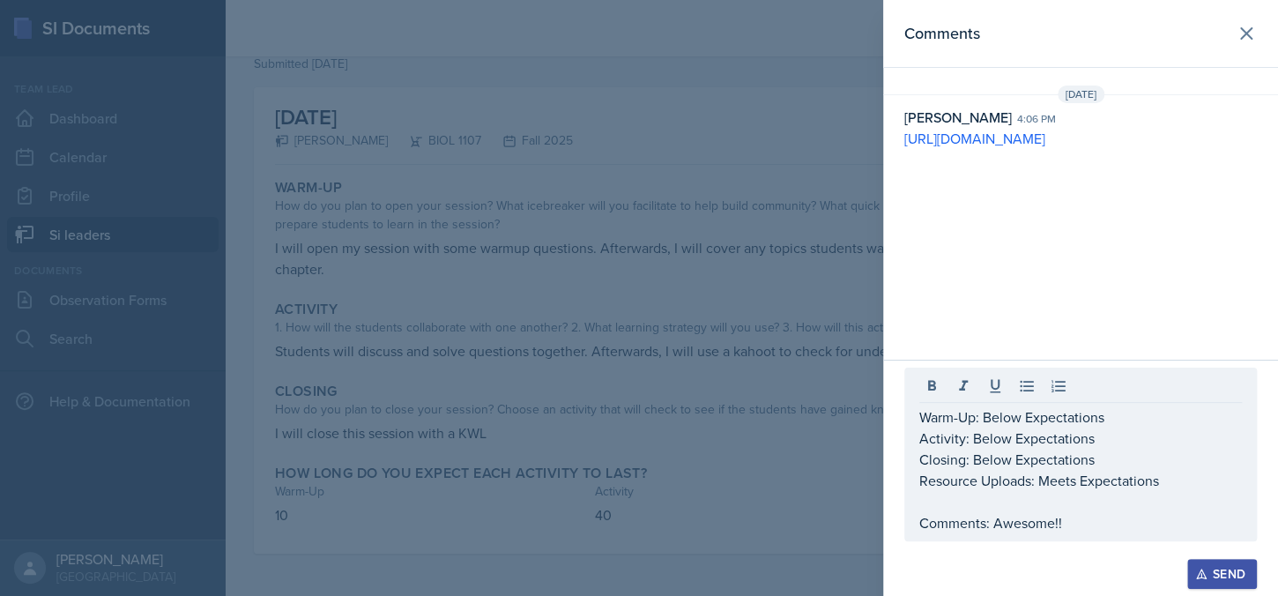
click at [843, 468] on div at bounding box center [639, 298] width 1278 height 596
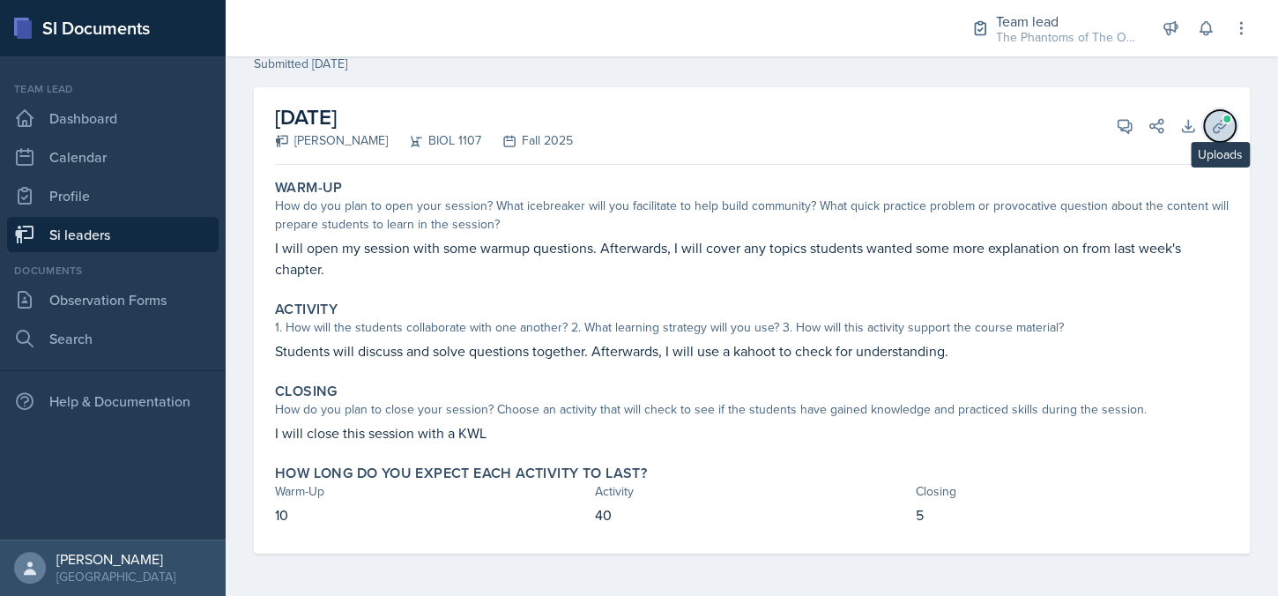
click at [1211, 136] on button "Uploads" at bounding box center [1220, 126] width 32 height 32
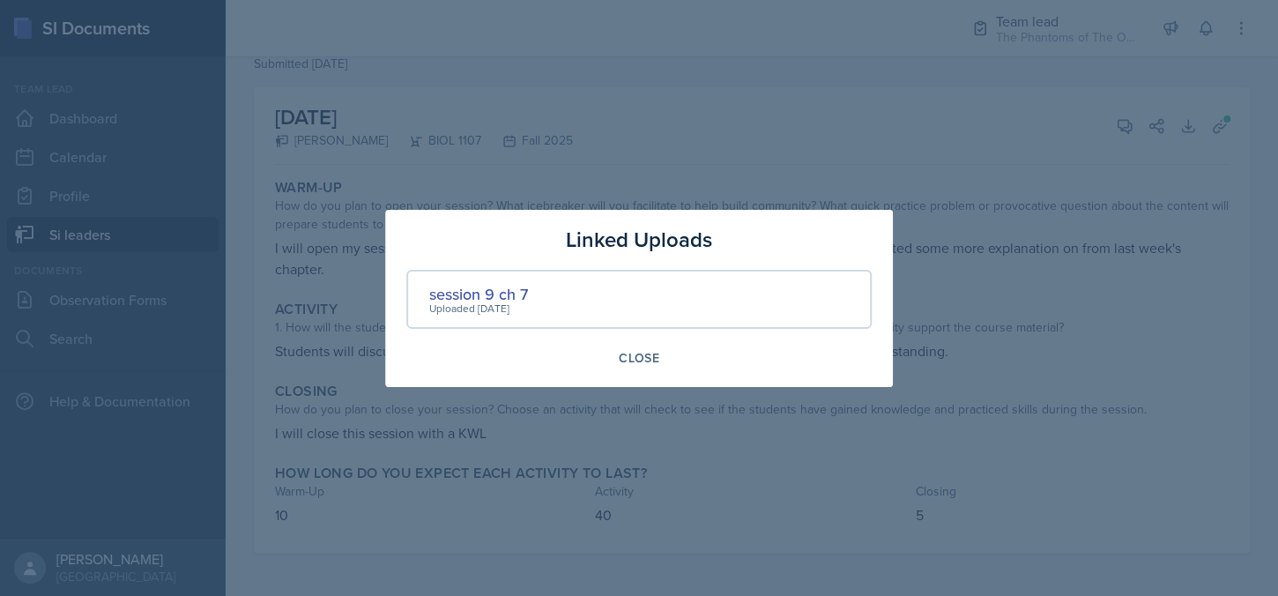
click at [1102, 306] on div at bounding box center [639, 298] width 1278 height 596
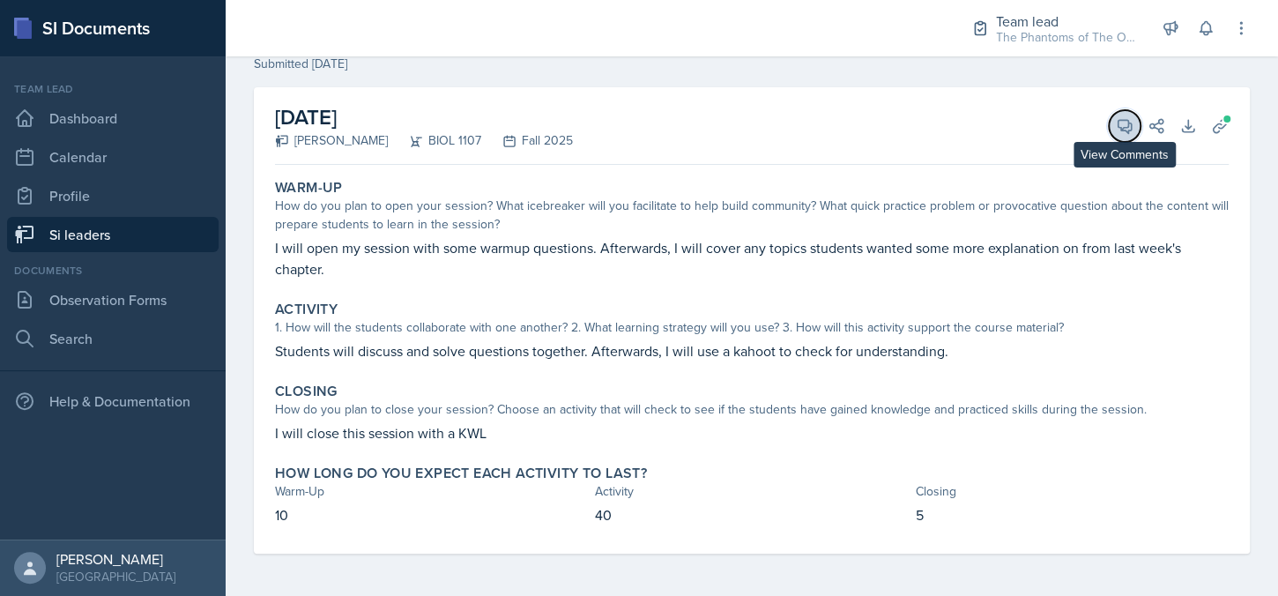
click at [1119, 130] on icon at bounding box center [1125, 126] width 13 height 13
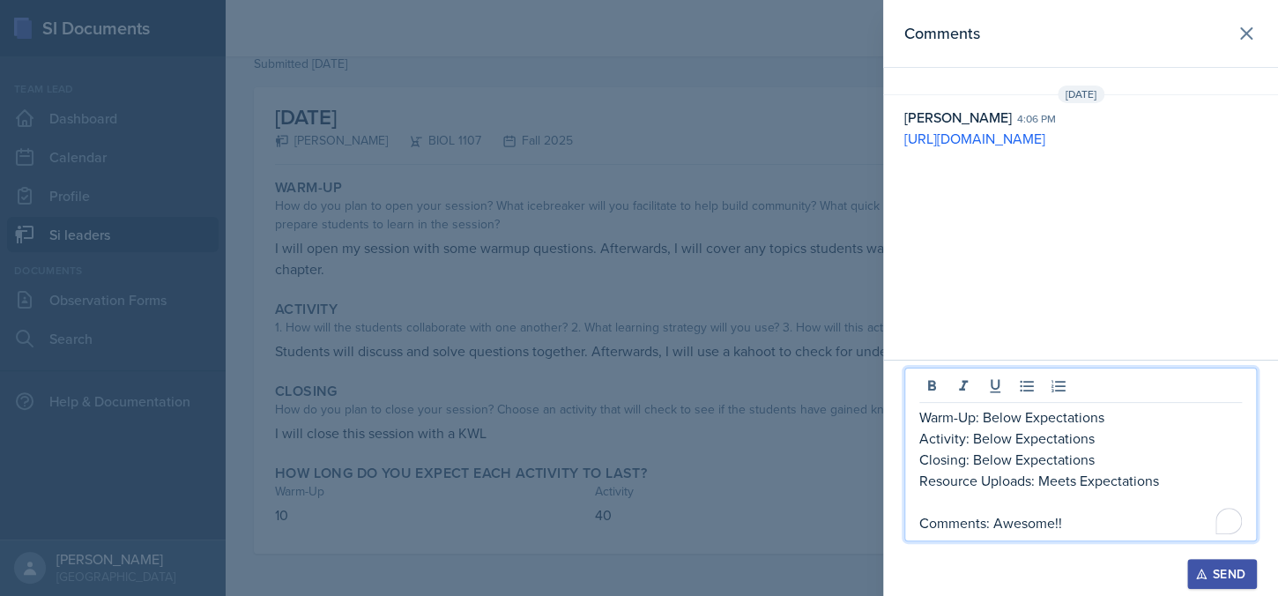
click at [1089, 515] on p "Comments: Awesome!!" at bounding box center [1081, 522] width 323 height 21
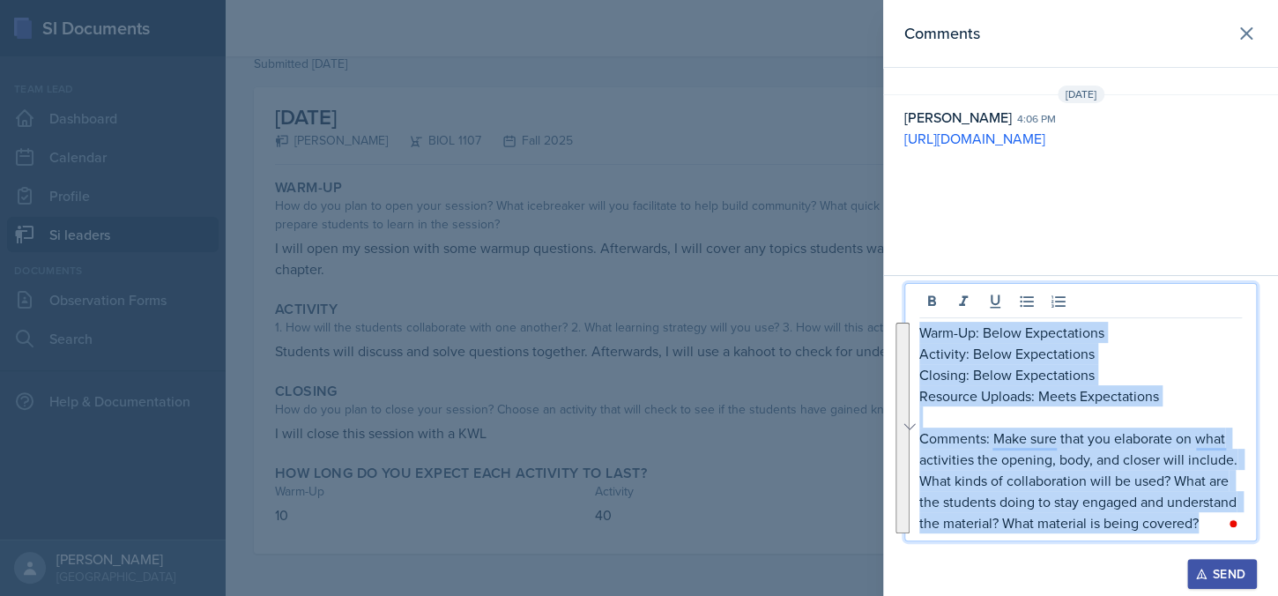
click at [1206, 573] on icon "button" at bounding box center [1202, 574] width 12 height 12
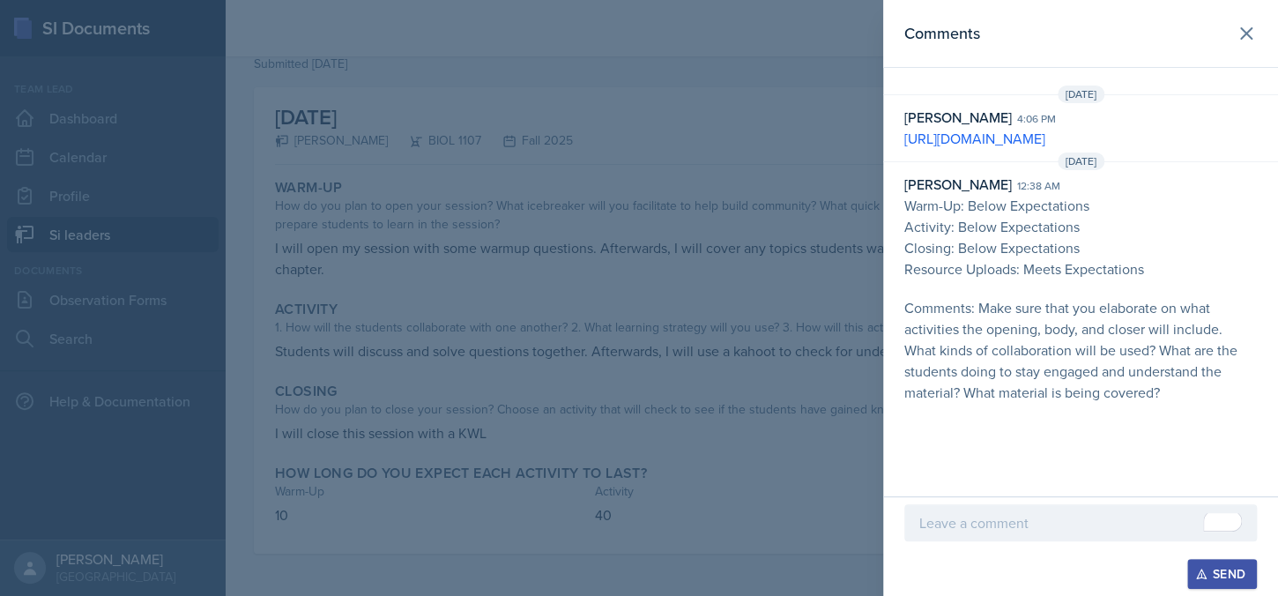
click at [569, 459] on div at bounding box center [639, 298] width 1278 height 596
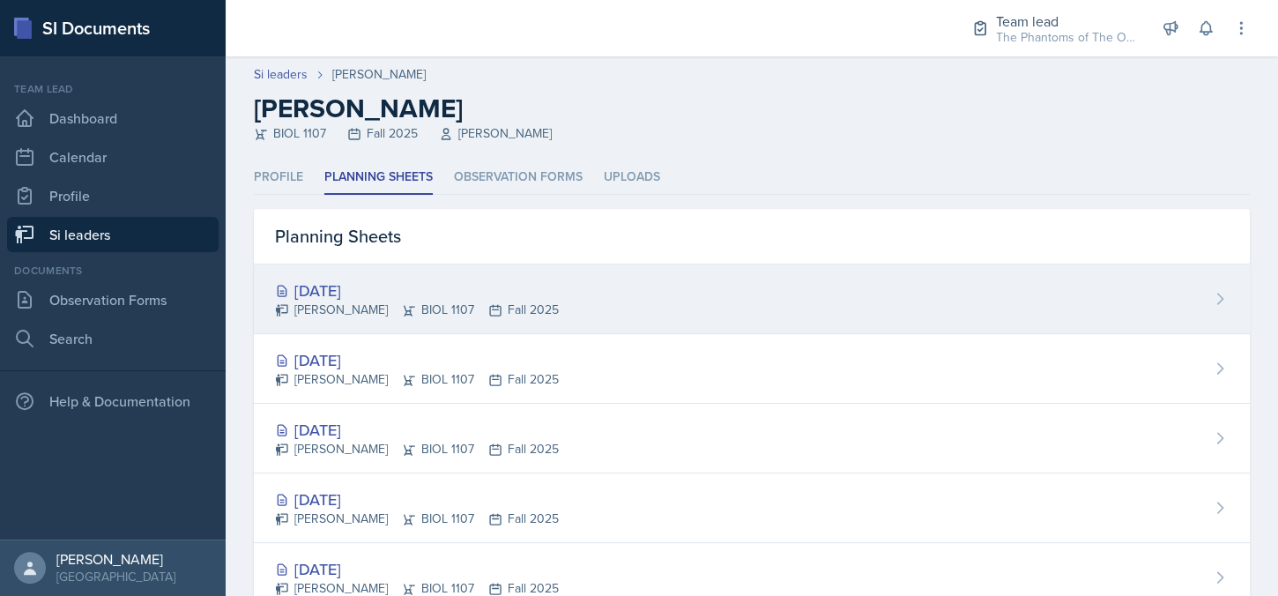
click at [425, 292] on div "[DATE]" at bounding box center [417, 291] width 284 height 24
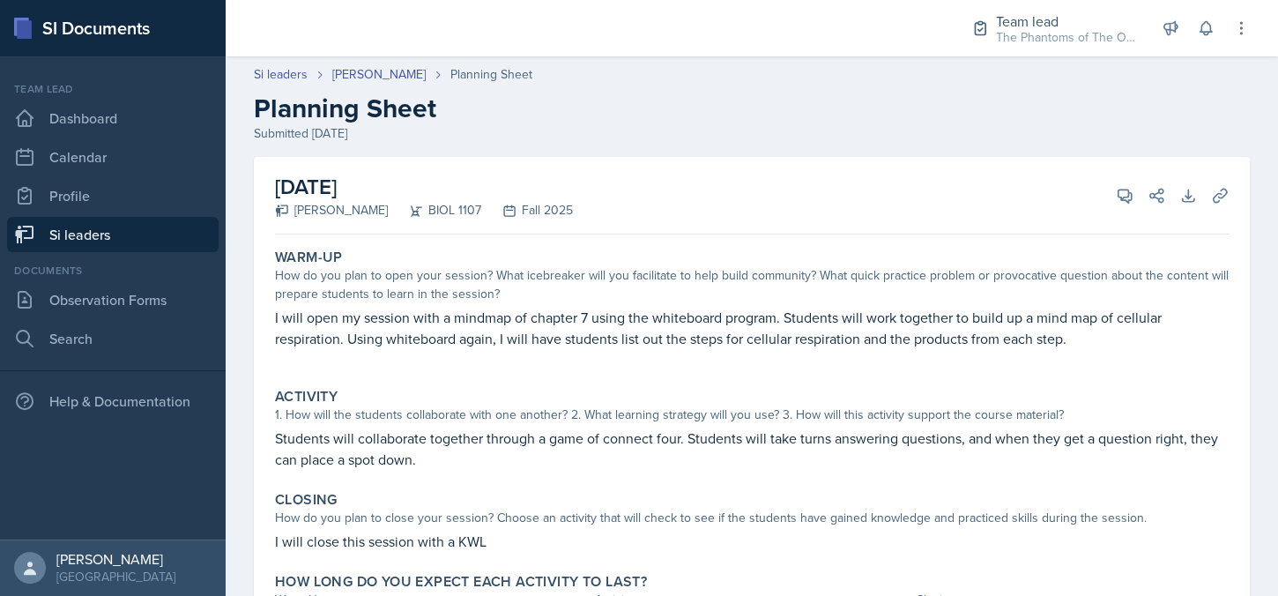
scroll to position [88, 0]
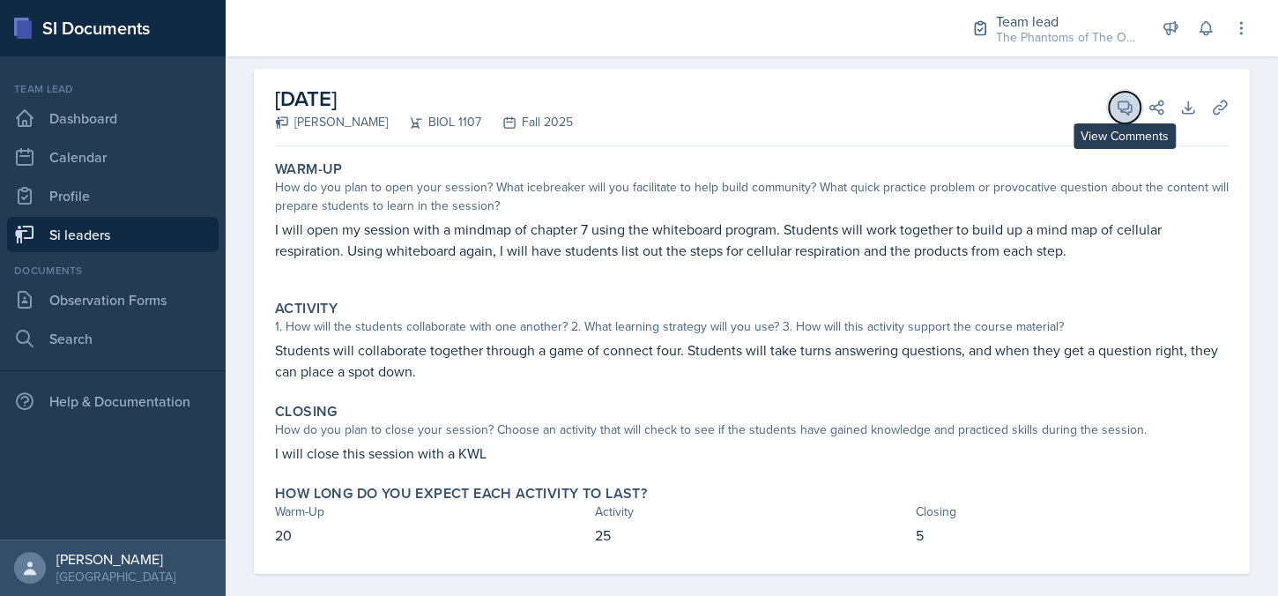
click at [1116, 113] on icon at bounding box center [1125, 108] width 18 height 18
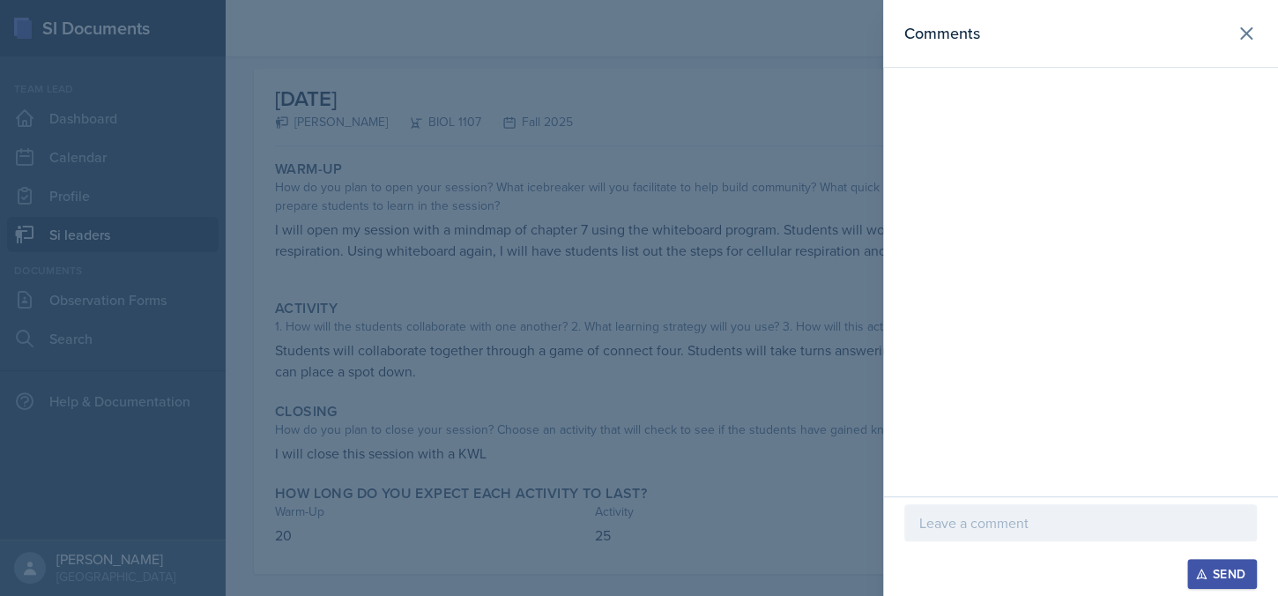
click at [1006, 526] on p at bounding box center [1081, 522] width 323 height 21
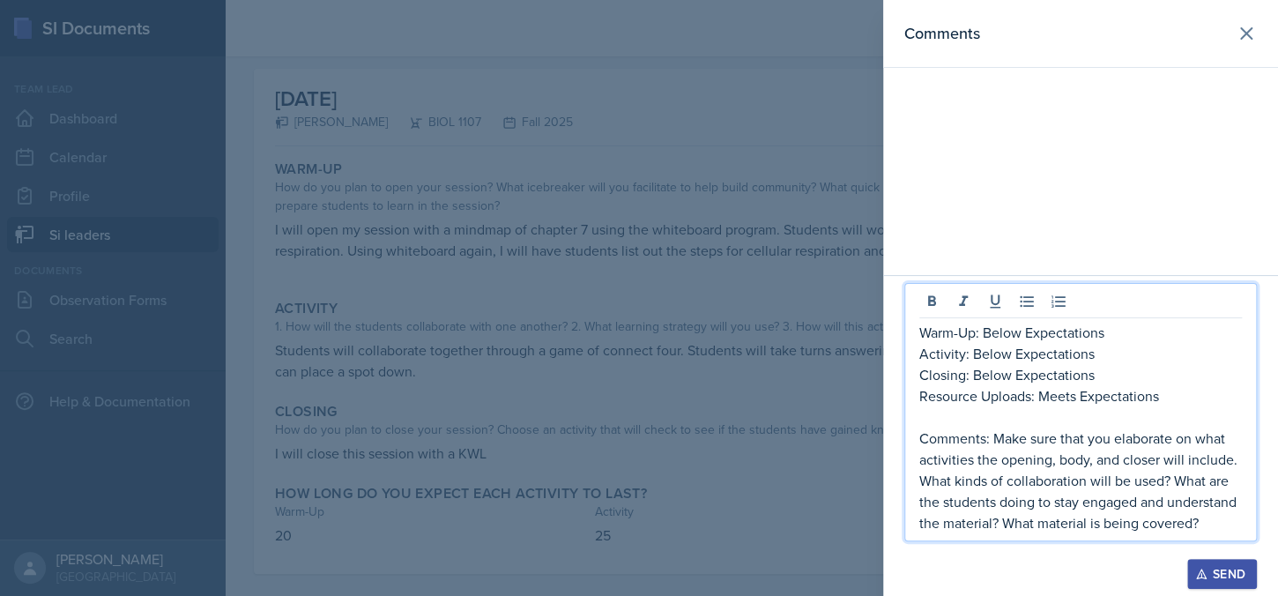
drag, startPoint x: 1221, startPoint y: 569, endPoint x: 1182, endPoint y: 555, distance: 41.0
click at [1222, 569] on div "Send" at bounding box center [1222, 574] width 47 height 14
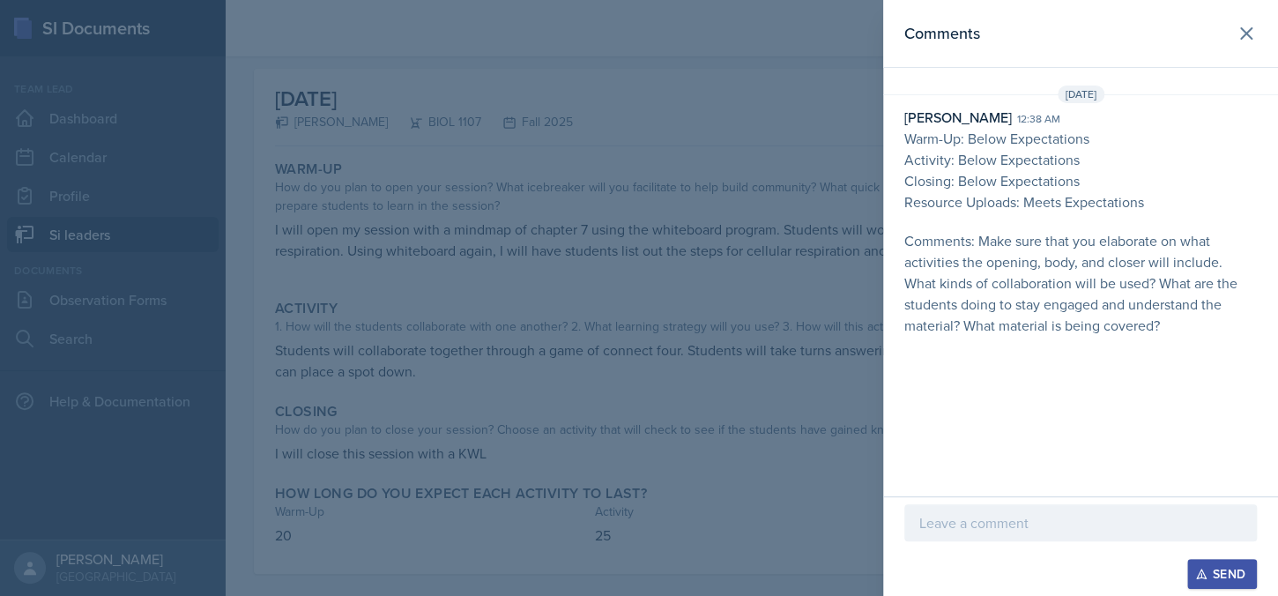
click at [582, 346] on div at bounding box center [639, 298] width 1278 height 596
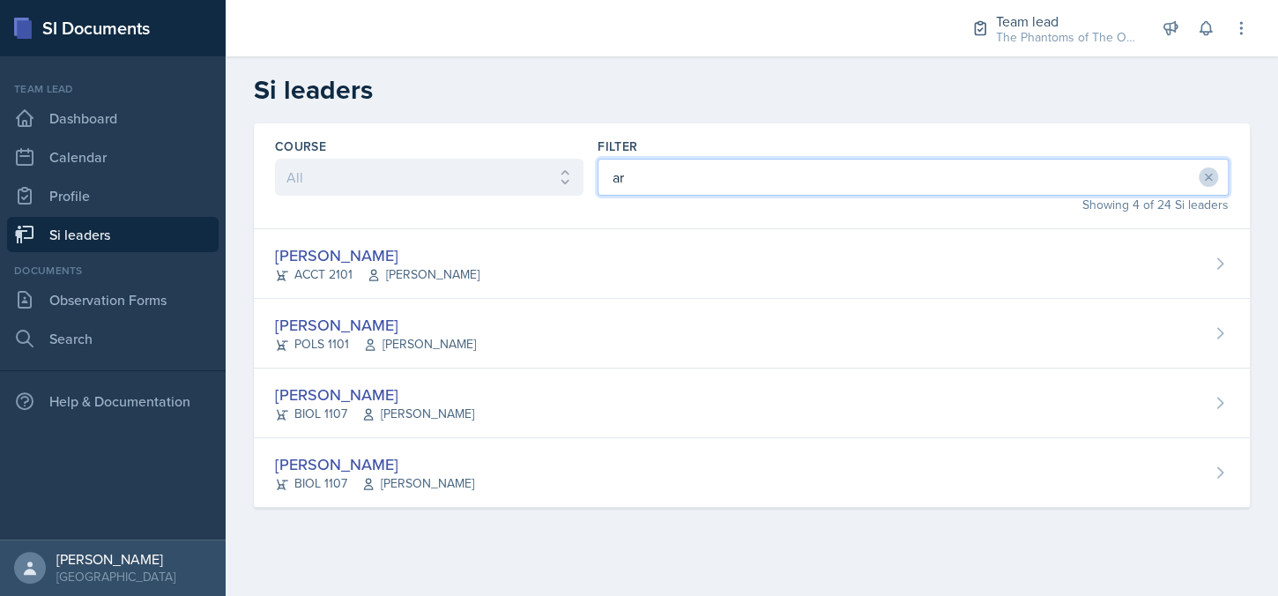
click at [655, 186] on input "ar" at bounding box center [913, 177] width 631 height 37
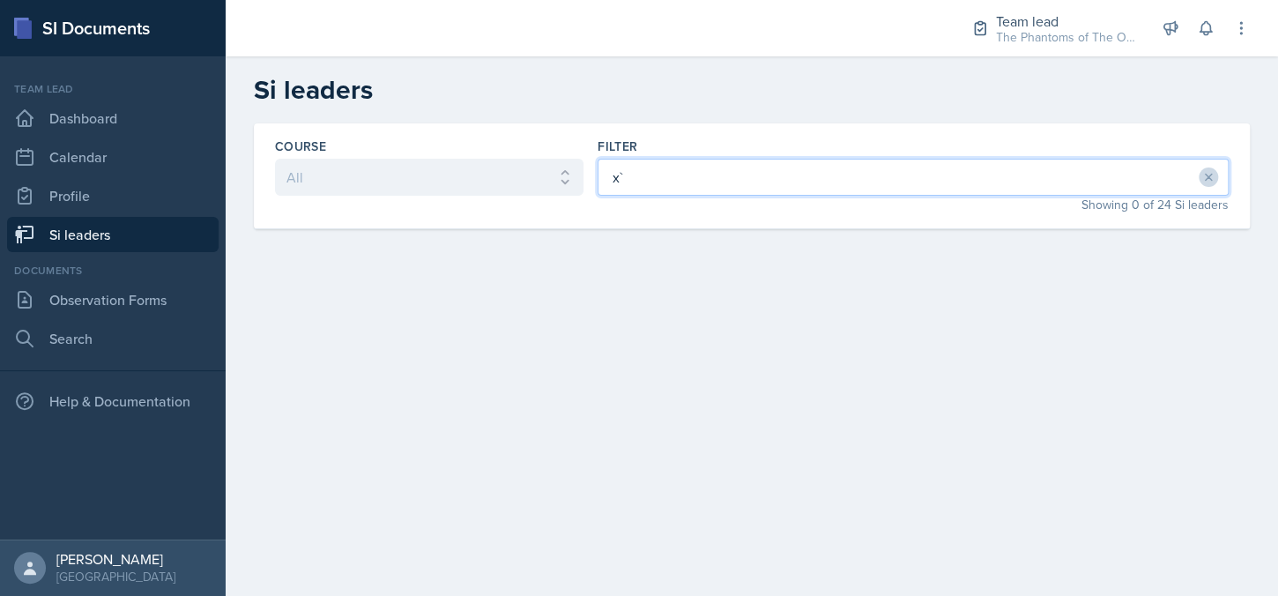
type input "x"
type input "ava"
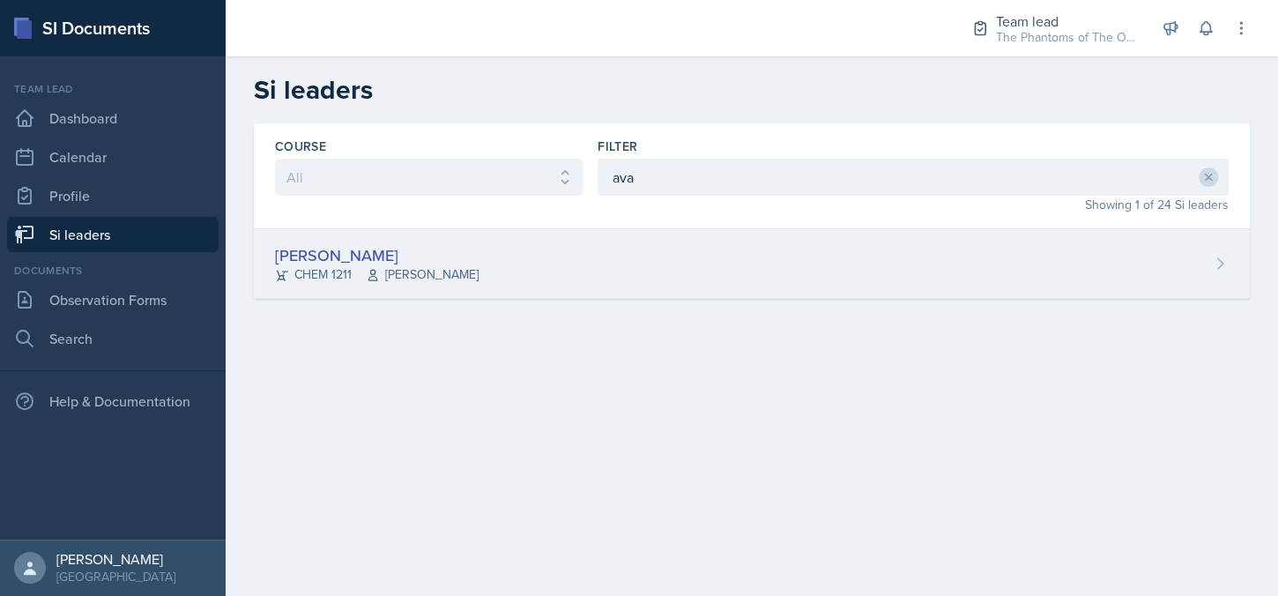
click at [555, 260] on div "[PERSON_NAME] CHEM 1211 [PERSON_NAME]" at bounding box center [752, 264] width 996 height 70
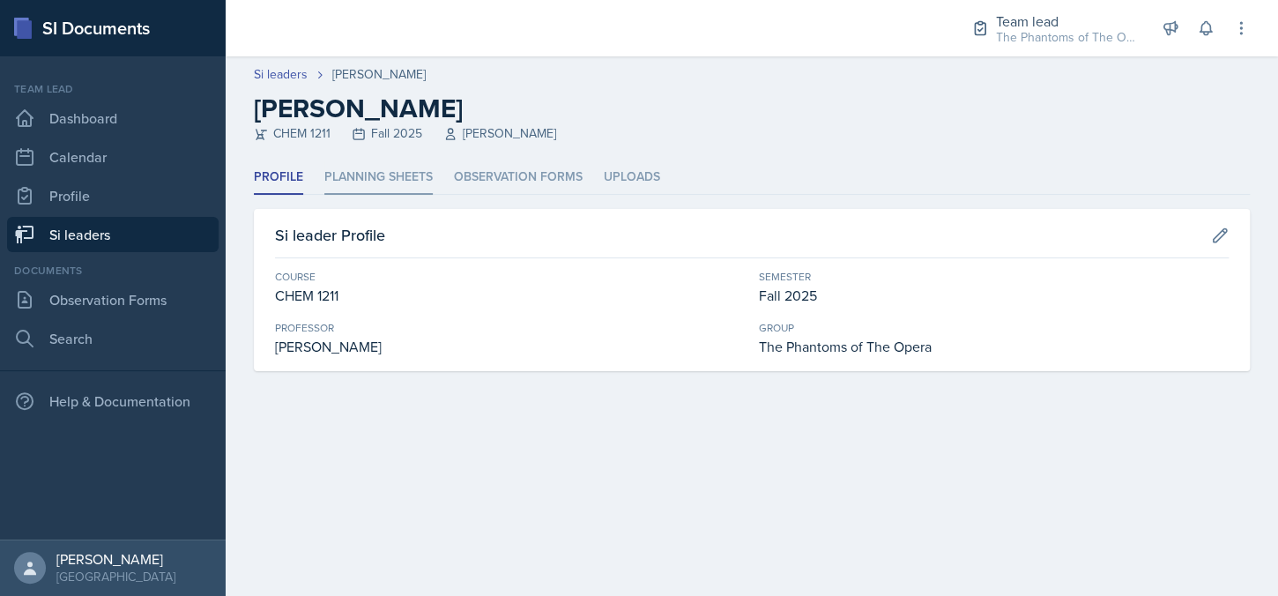
click at [413, 184] on li "Planning Sheets" at bounding box center [378, 177] width 108 height 34
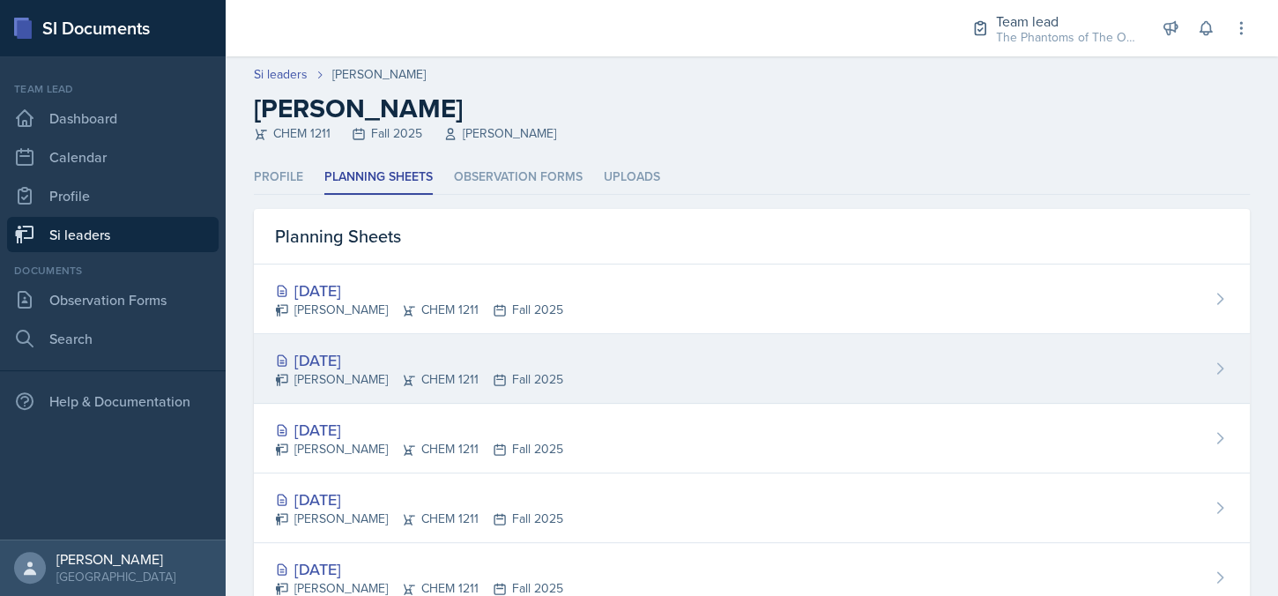
click at [481, 384] on div "[PERSON_NAME] CHEM 1211 Fall 2025" at bounding box center [419, 379] width 288 height 19
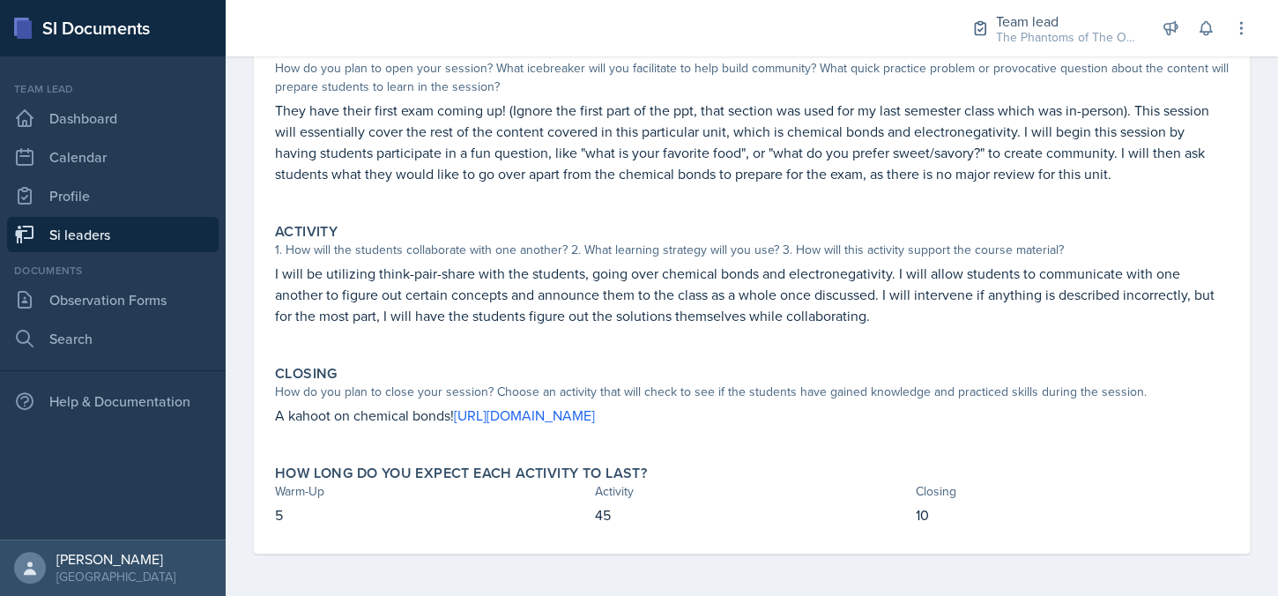
scroll to position [119, 0]
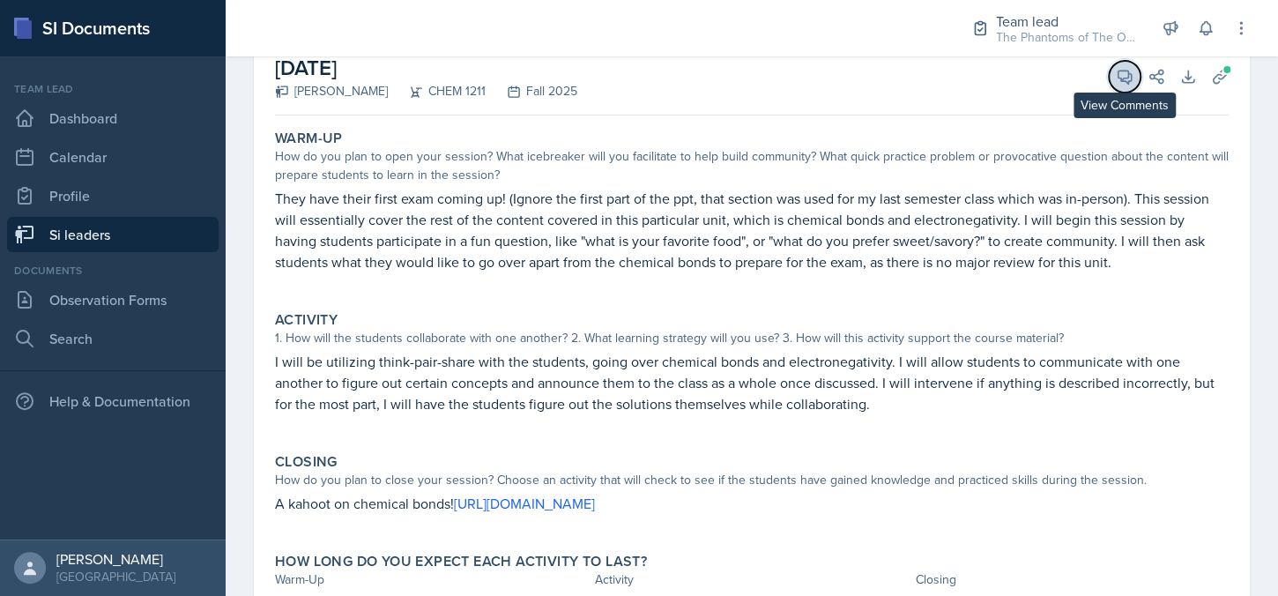
click at [1116, 78] on icon at bounding box center [1125, 77] width 18 height 18
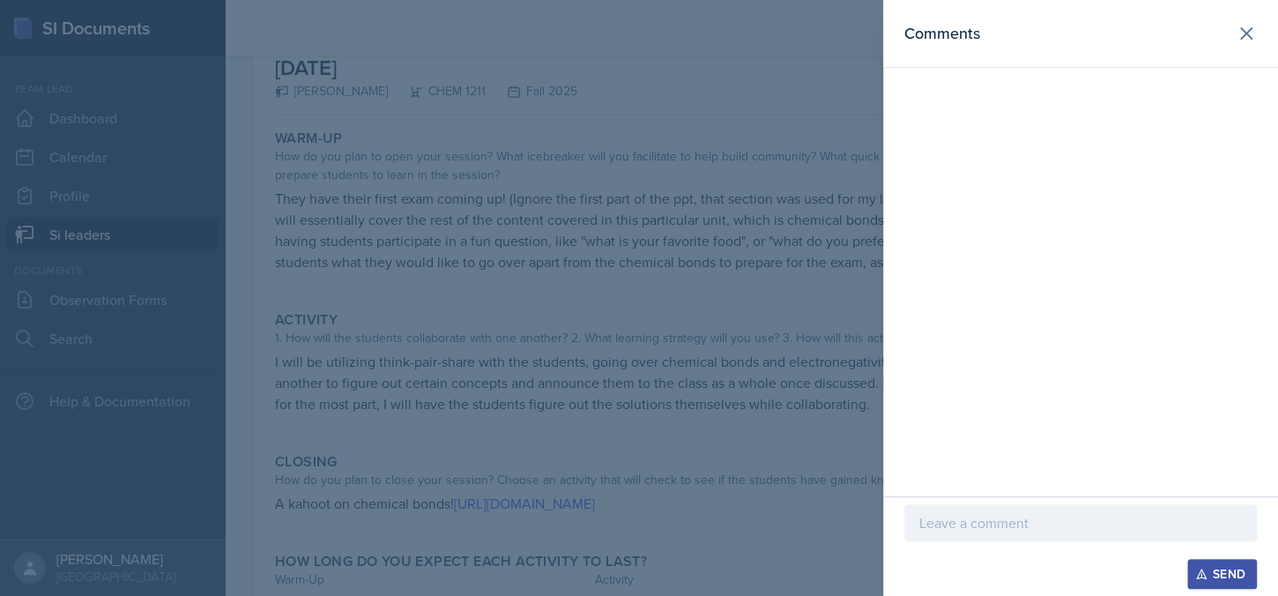
click at [1048, 521] on p at bounding box center [1081, 522] width 323 height 21
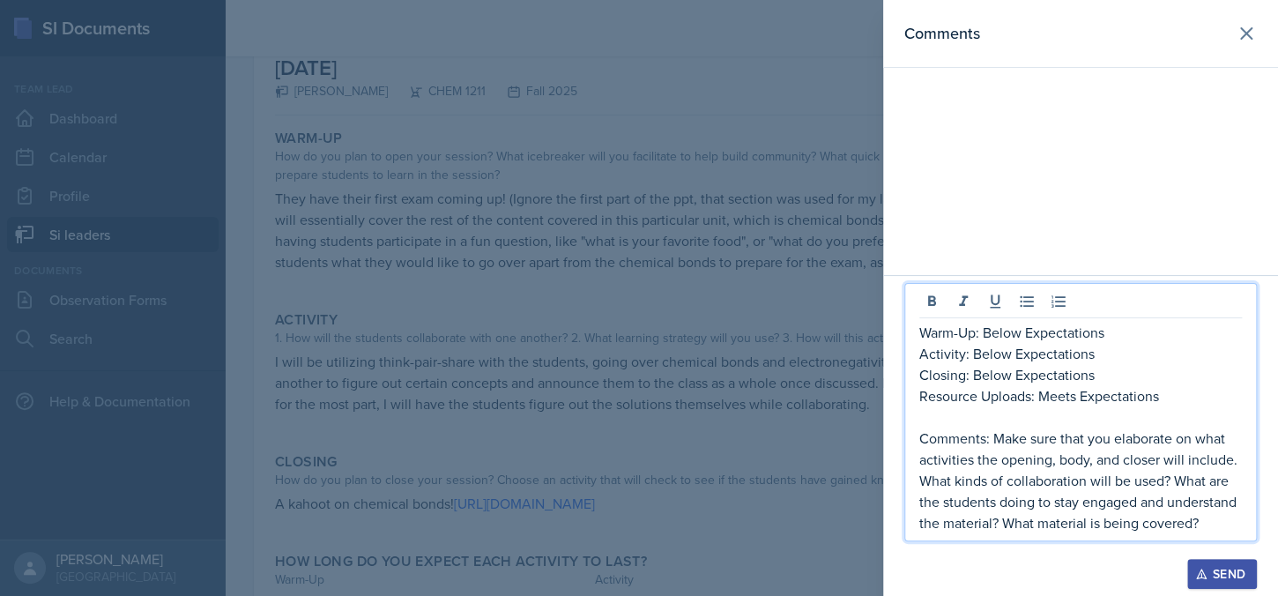
click at [1024, 332] on p "Warm-Up: Below Expectations" at bounding box center [1081, 332] width 323 height 21
click at [985, 332] on p "Warm-Up: Below Expectations" at bounding box center [1081, 332] width 323 height 21
click at [1020, 336] on p "Warm-Up: Below Expectations" at bounding box center [1081, 332] width 323 height 21
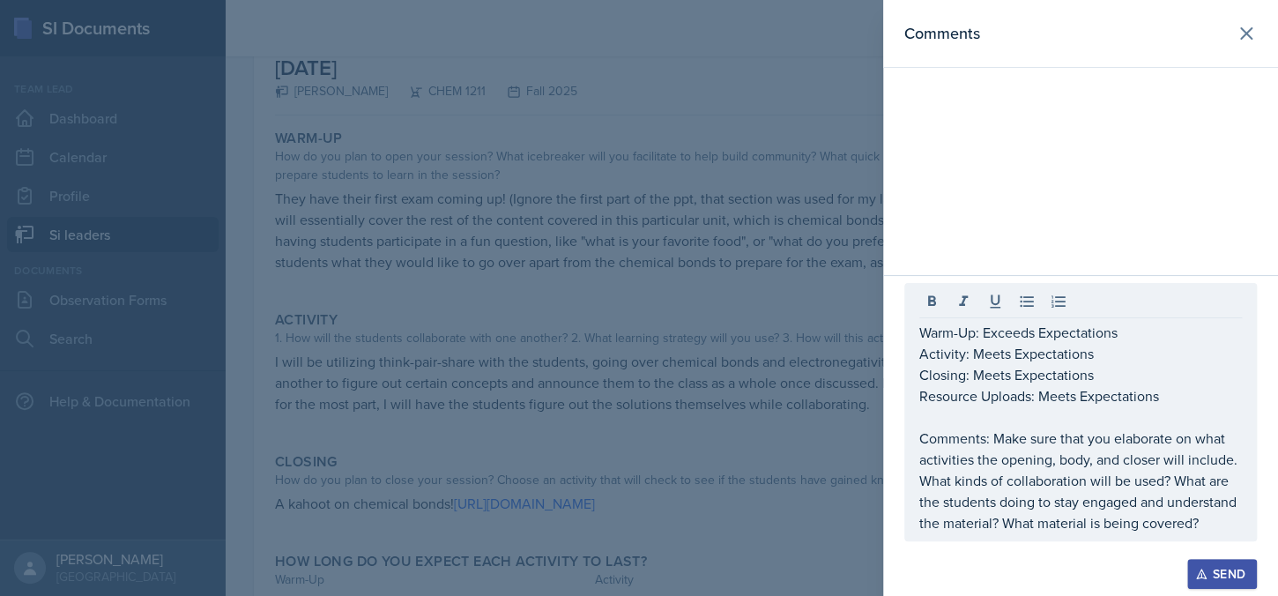
drag, startPoint x: 1126, startPoint y: 0, endPoint x: 600, endPoint y: 93, distance: 533.6
click at [600, 93] on div at bounding box center [639, 298] width 1278 height 596
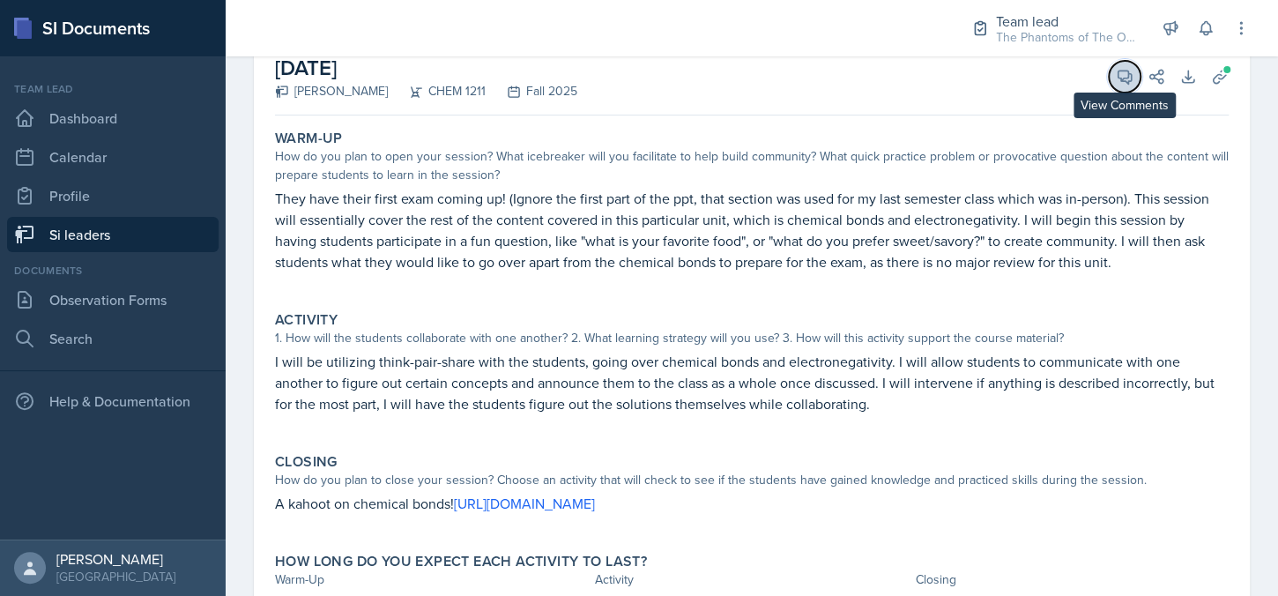
click at [1109, 80] on button "View Comments" at bounding box center [1125, 77] width 32 height 32
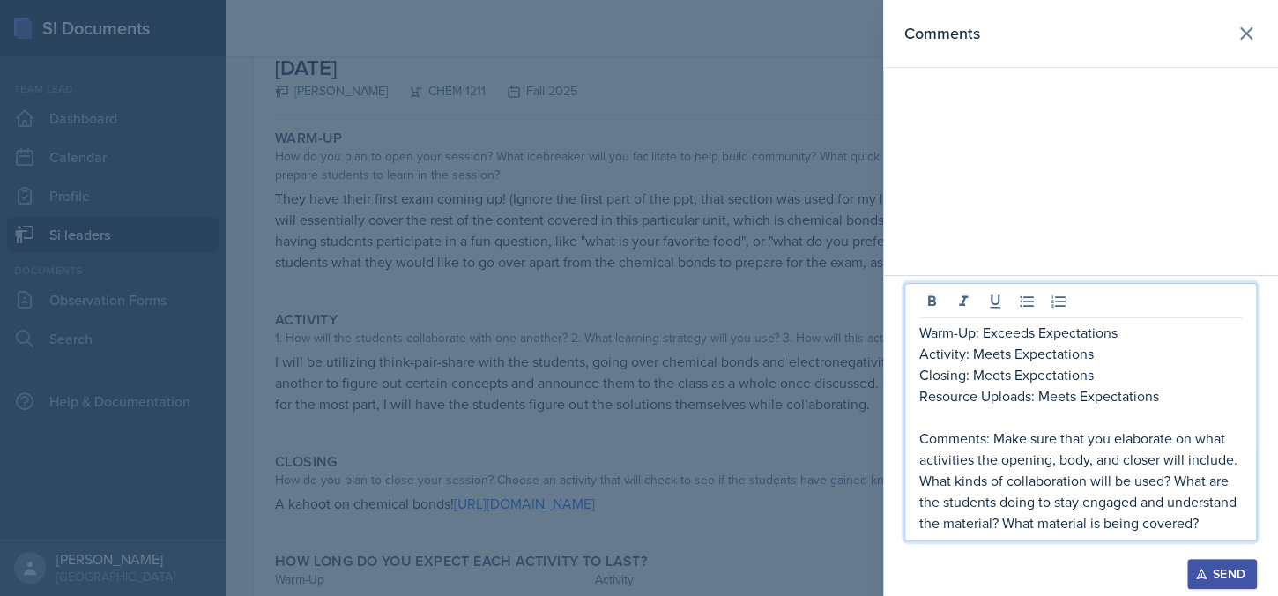
click at [1055, 466] on p "Comments: Make sure that you elaborate on what activities the opening, body, an…" at bounding box center [1081, 481] width 323 height 106
click at [1056, 458] on p "Comments: Make sure that you elaborate on what activities the opening, body, an…" at bounding box center [1081, 481] width 323 height 106
click at [1167, 481] on p "Comments: Make sure that you elaborate on what activities the opening, body, an…" at bounding box center [1081, 481] width 323 height 106
click at [998, 522] on p "Comments: Make sure that you elaborate on what activities the opening, body, an…" at bounding box center [1081, 481] width 323 height 106
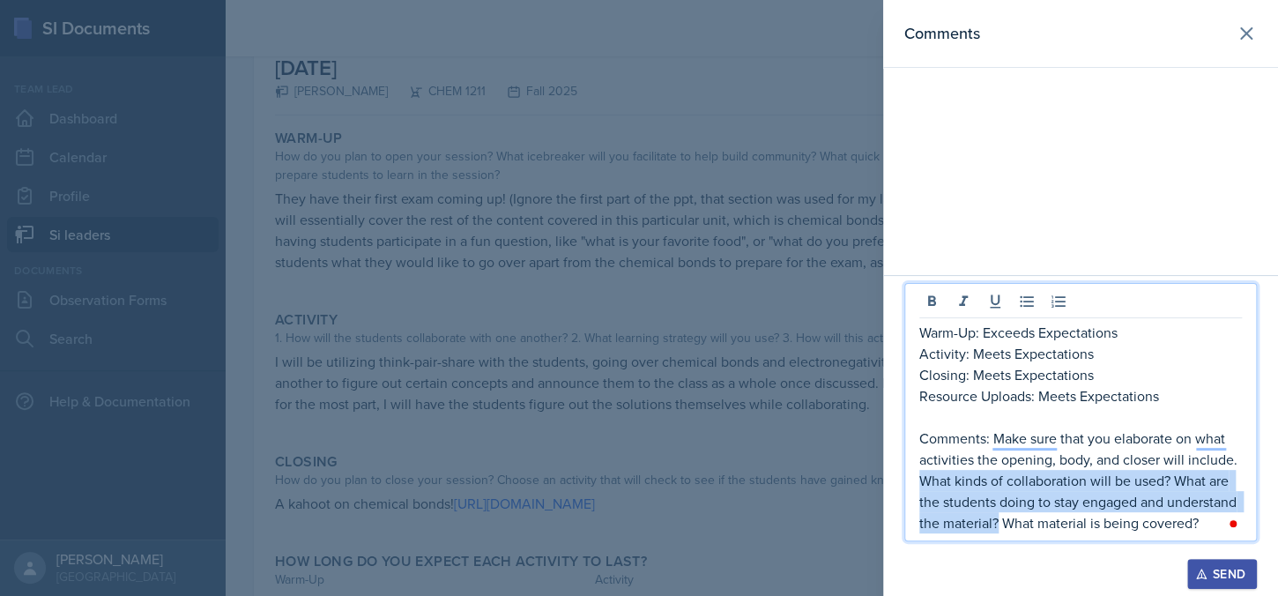
click at [920, 481] on p "Comments: Make sure that you elaborate on what activities the opening, body, an…" at bounding box center [1081, 481] width 323 height 106
click at [1047, 466] on p "Comments: Make sure that you elaborate on what activities the opening, body, an…" at bounding box center [1081, 481] width 323 height 106
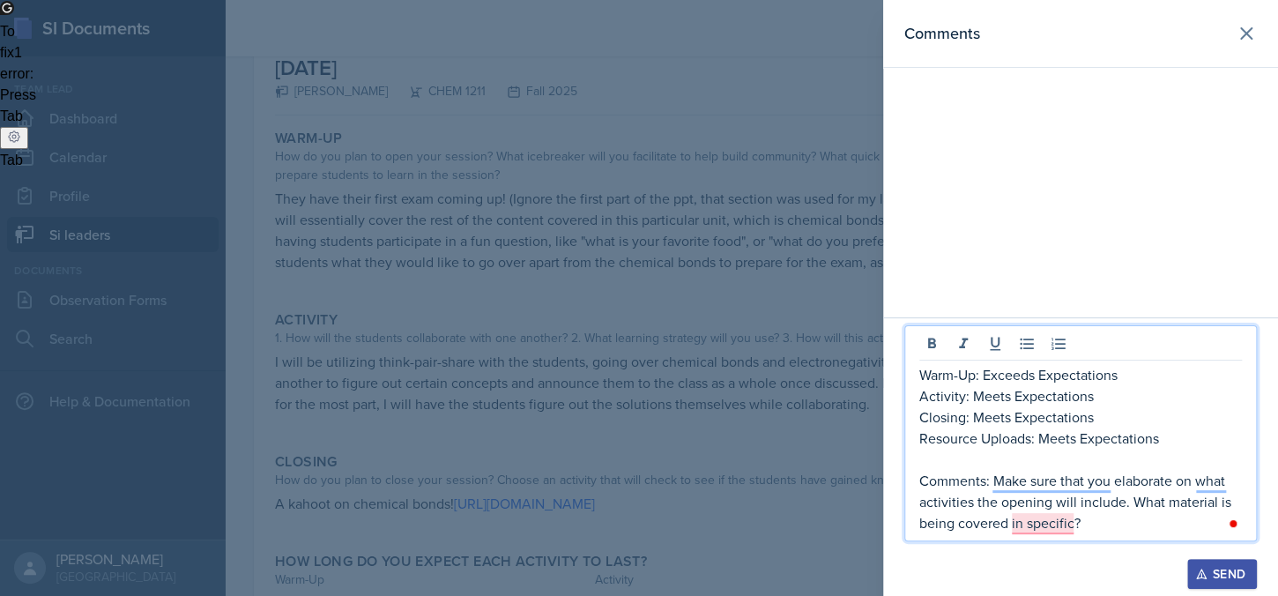
click at [1127, 502] on p "Comments: Make sure that you elaborate on what activities the opening will incl…" at bounding box center [1081, 501] width 323 height 63
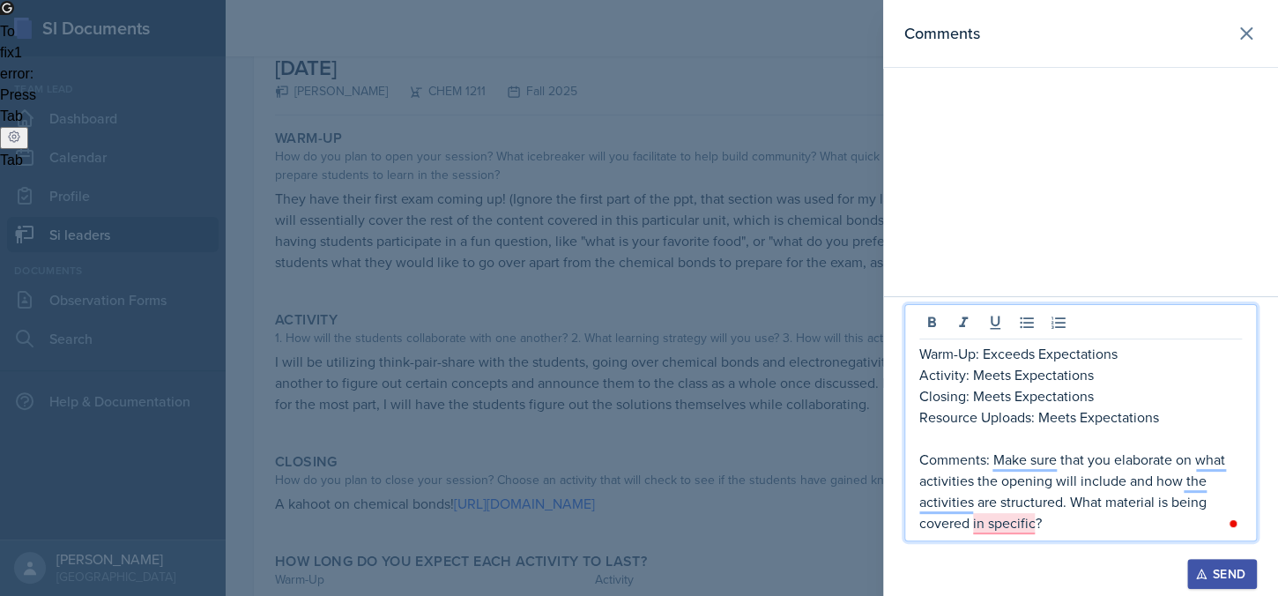
click at [1123, 523] on p "Comments: Make sure that you elaborate on what activities the opening will incl…" at bounding box center [1081, 491] width 323 height 85
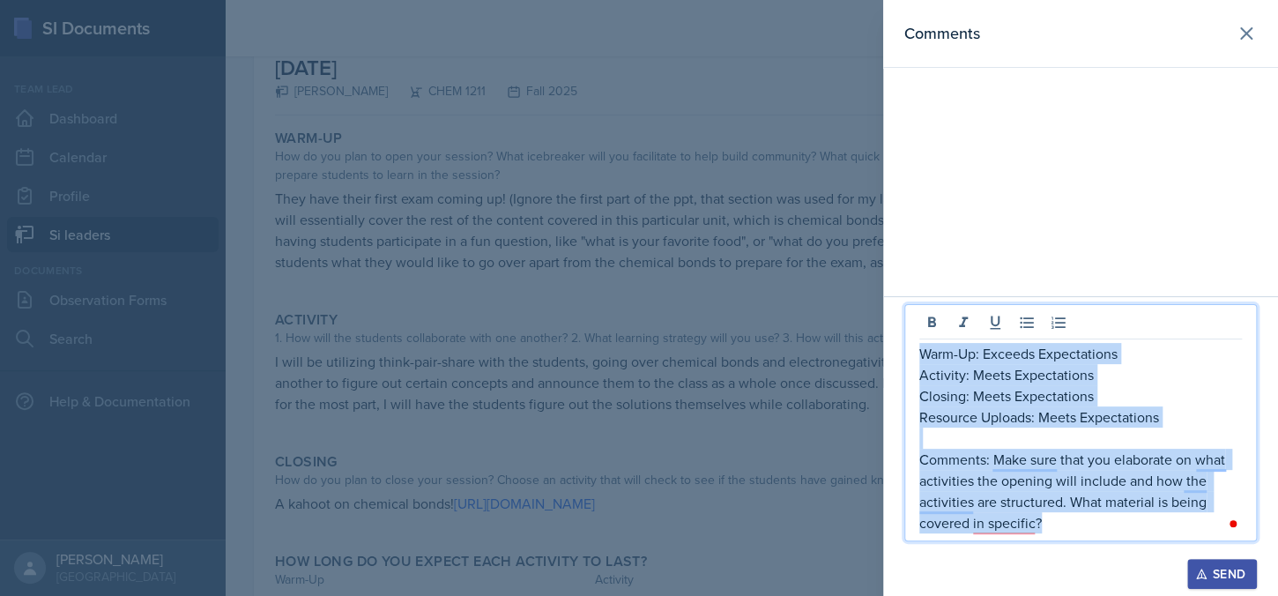
click at [918, 354] on div "Warm-Up: Exceeds Expectations Activity: Meets Expectations Closing: Meets Expec…" at bounding box center [1081, 422] width 353 height 237
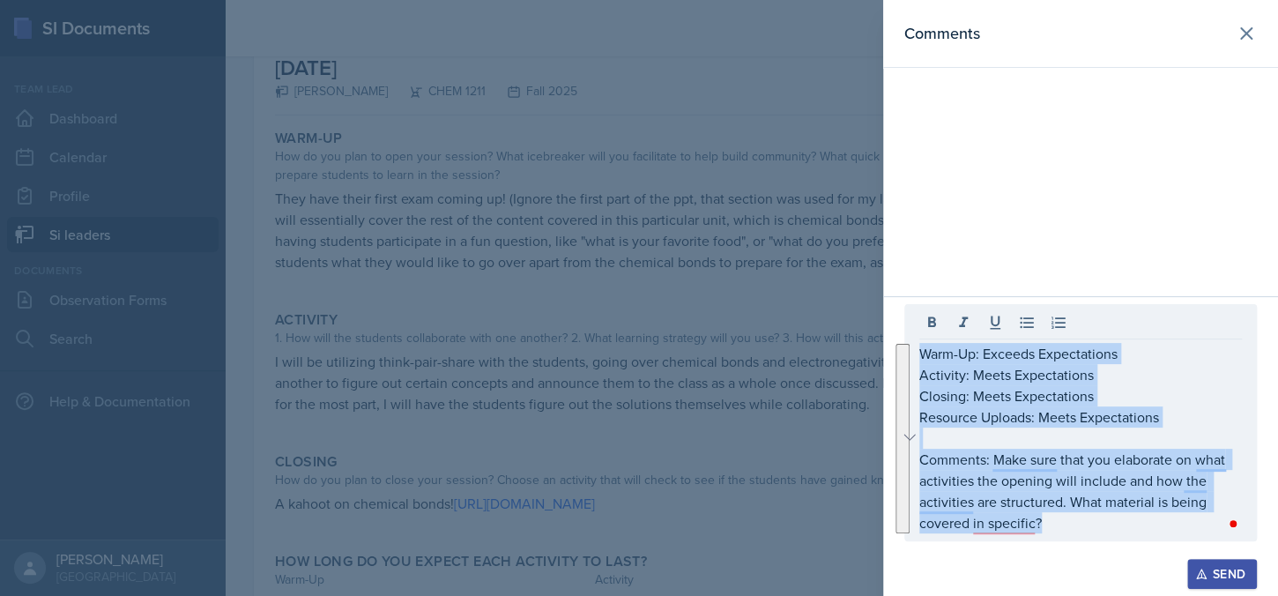
click at [1221, 563] on button "Send" at bounding box center [1223, 574] width 70 height 30
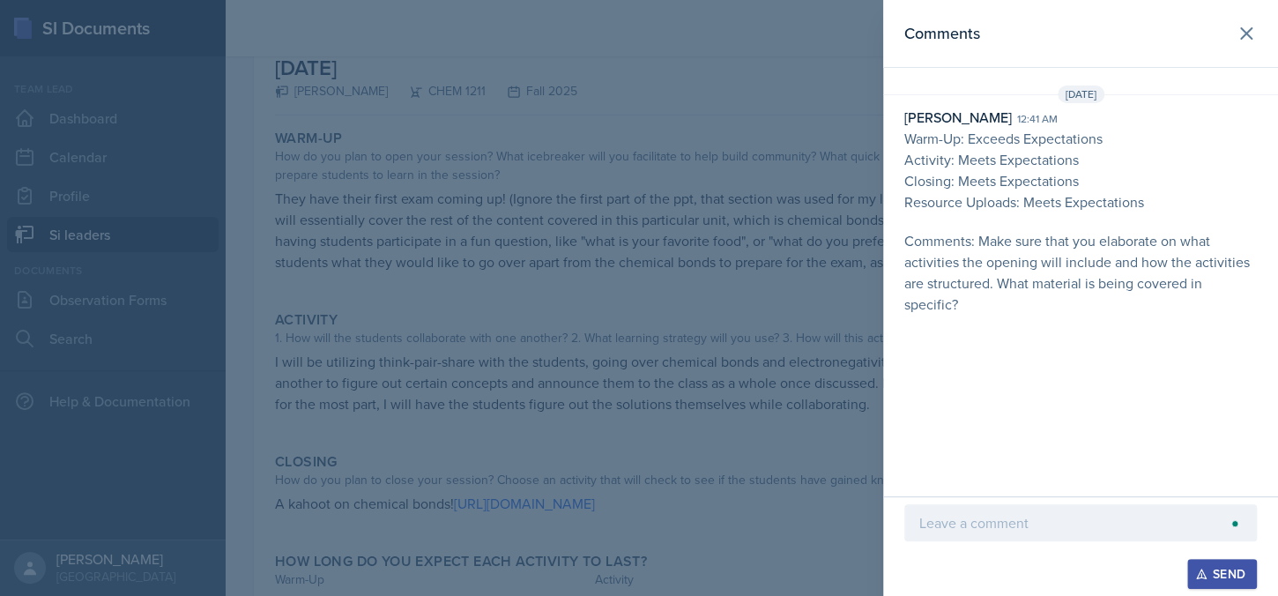
click at [575, 458] on div at bounding box center [639, 298] width 1278 height 596
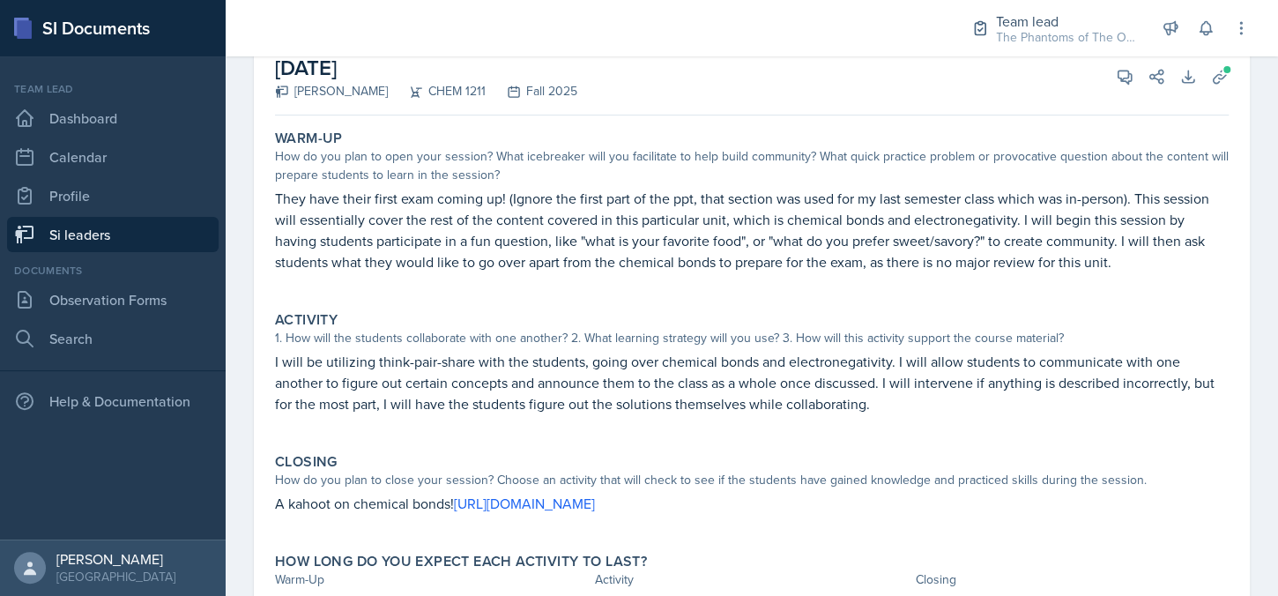
scroll to position [0, 0]
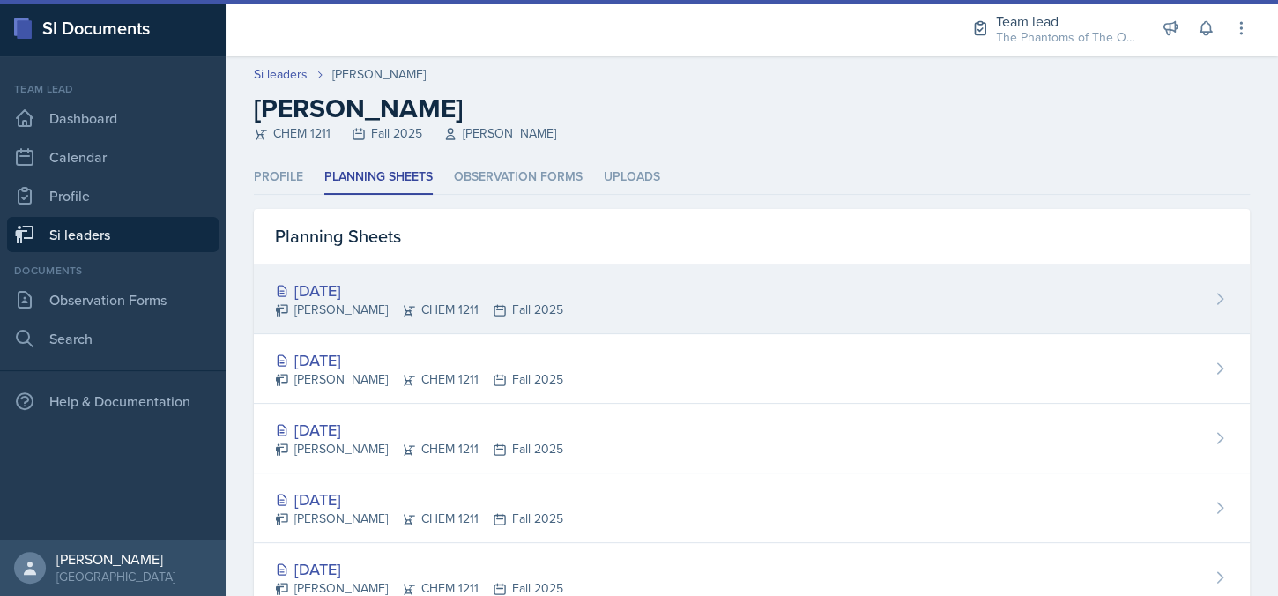
click at [511, 302] on div "[PERSON_NAME] CHEM 1211 Fall 2025" at bounding box center [419, 310] width 288 height 19
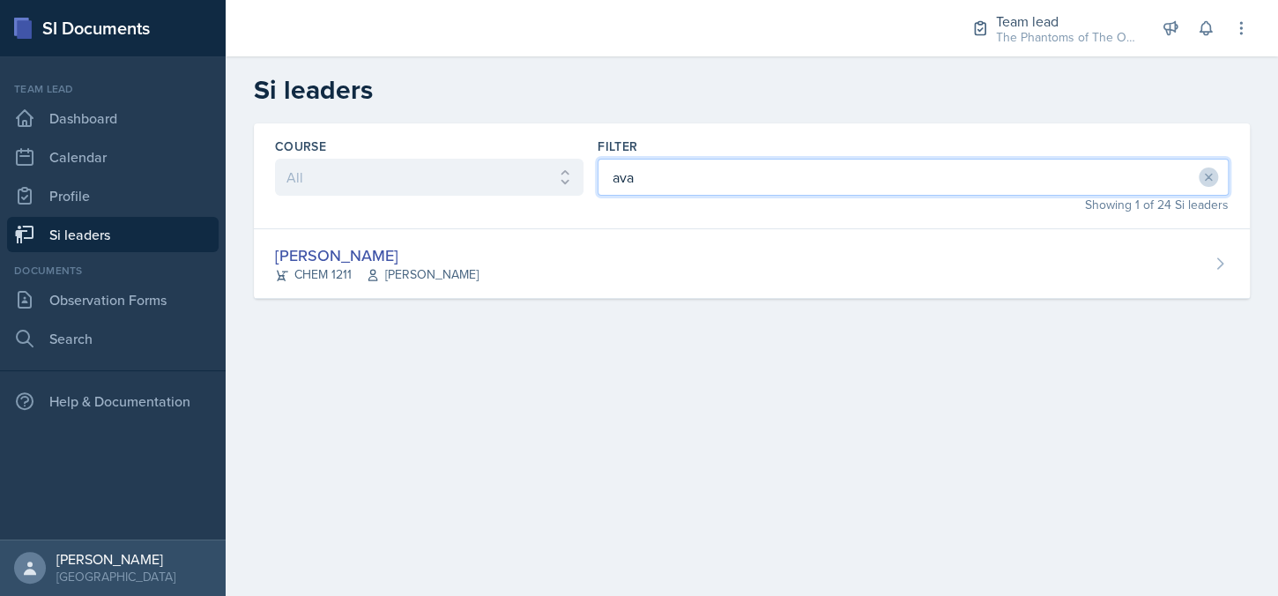
click at [717, 171] on input "ava" at bounding box center [913, 177] width 631 height 37
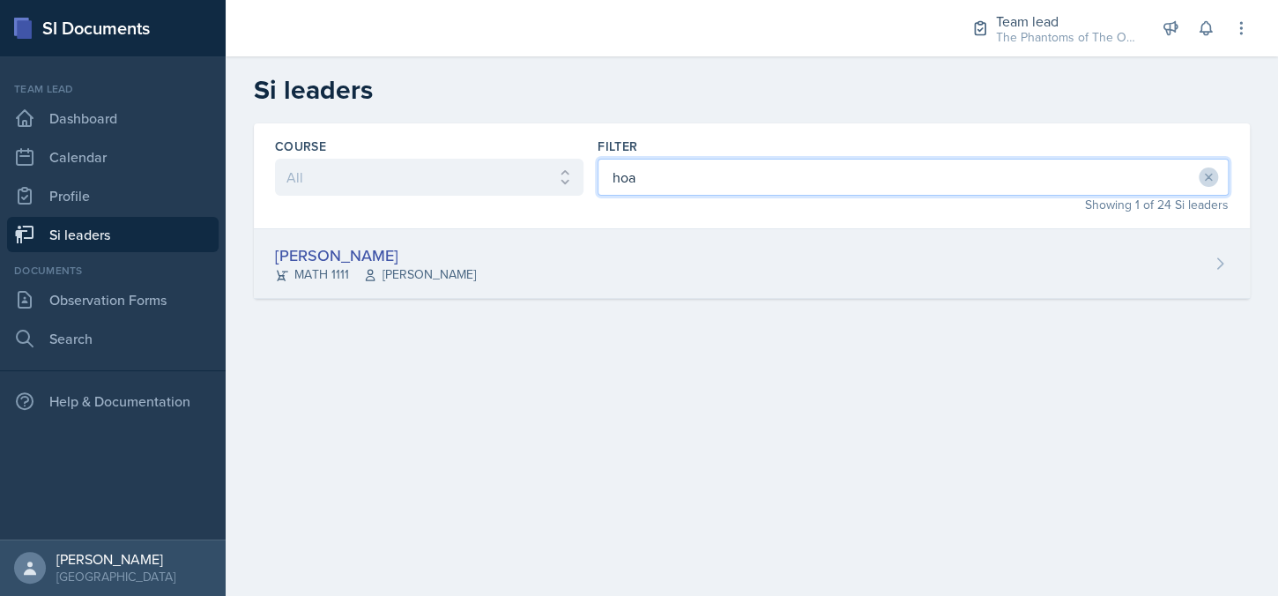
type input "hoa"
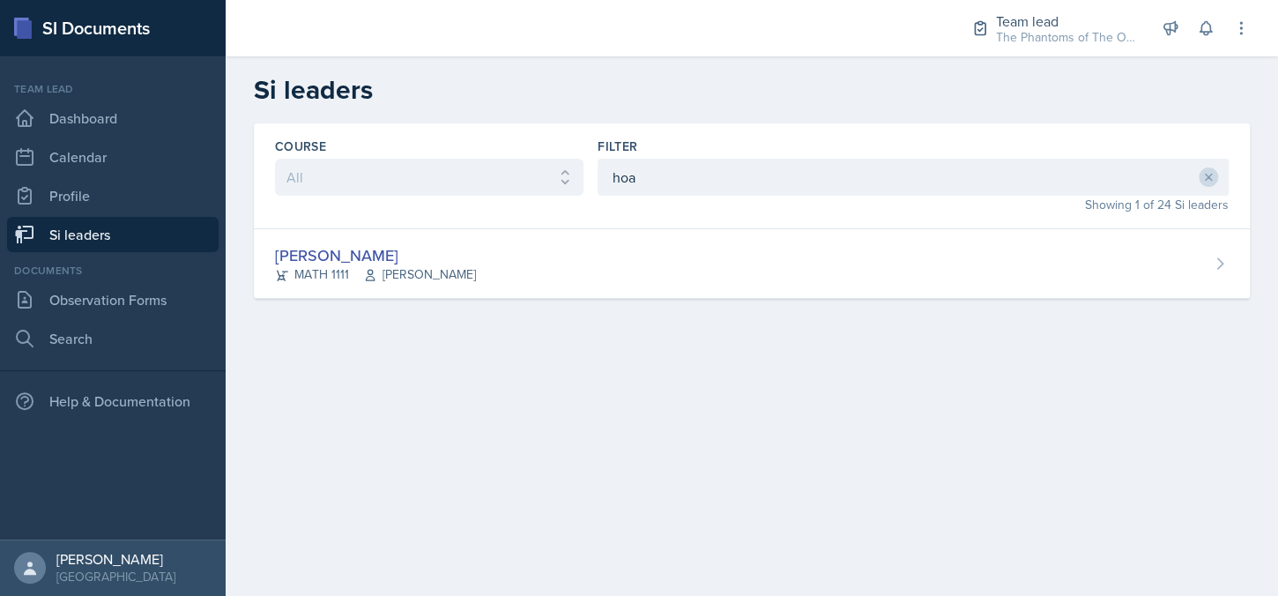
click at [504, 260] on div "[PERSON_NAME] MATH 1111 [PERSON_NAME]" at bounding box center [752, 264] width 996 height 70
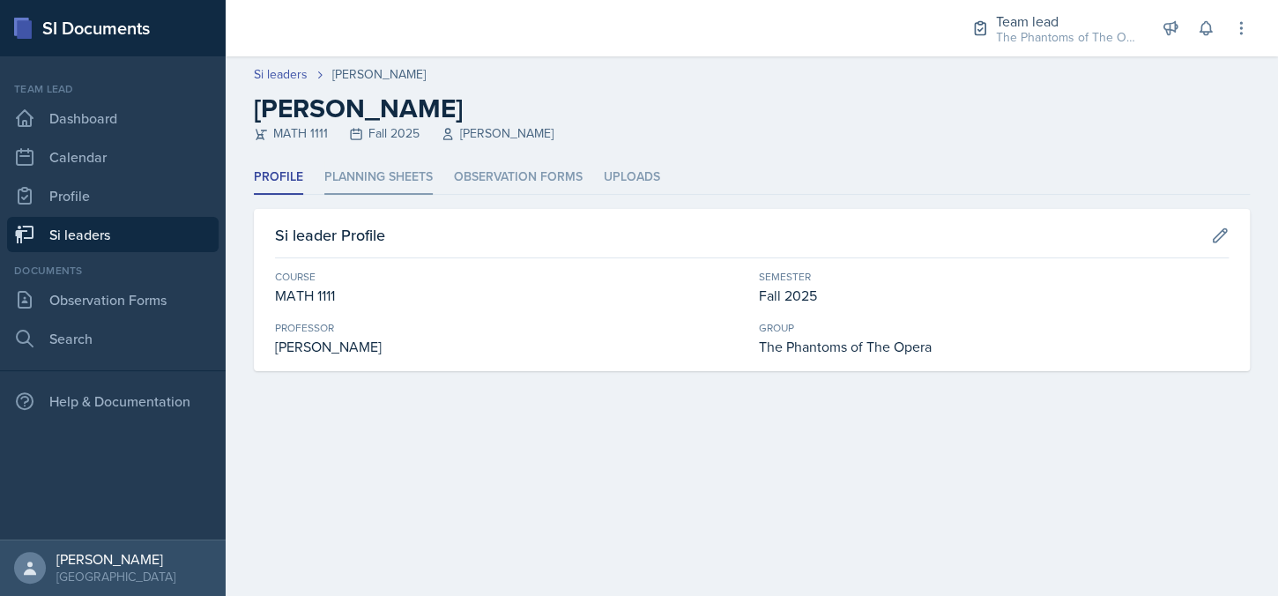
click at [388, 182] on li "Planning Sheets" at bounding box center [378, 177] width 108 height 34
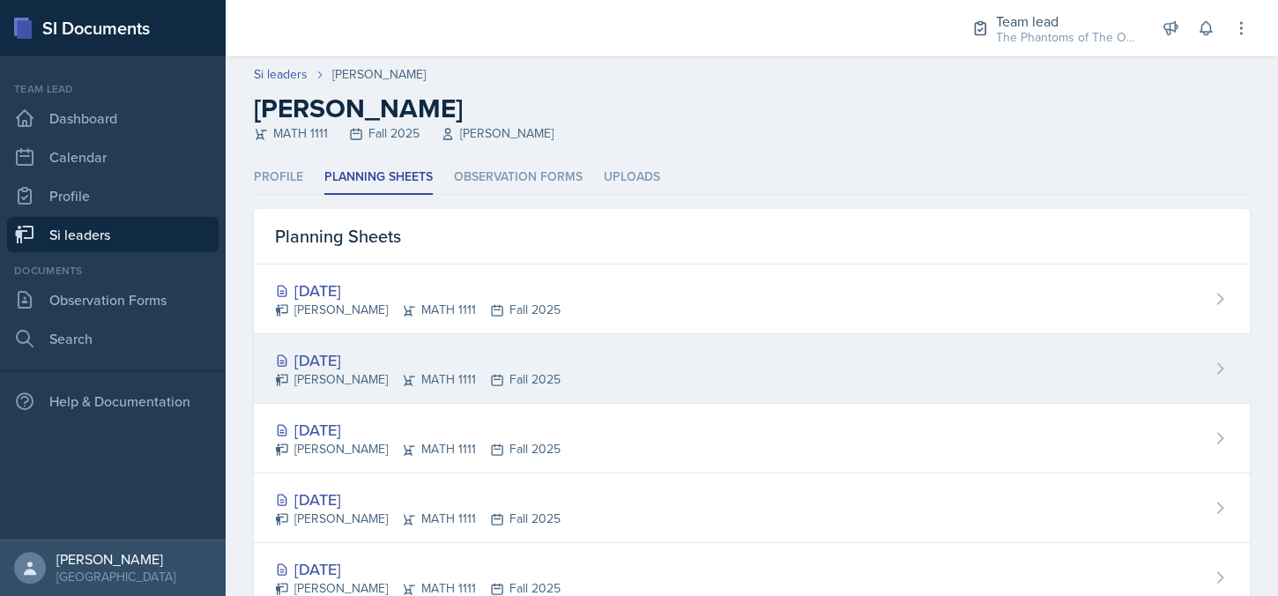
click at [575, 376] on div "[DATE] [PERSON_NAME] MATH 1111 Fall 2025" at bounding box center [752, 369] width 996 height 70
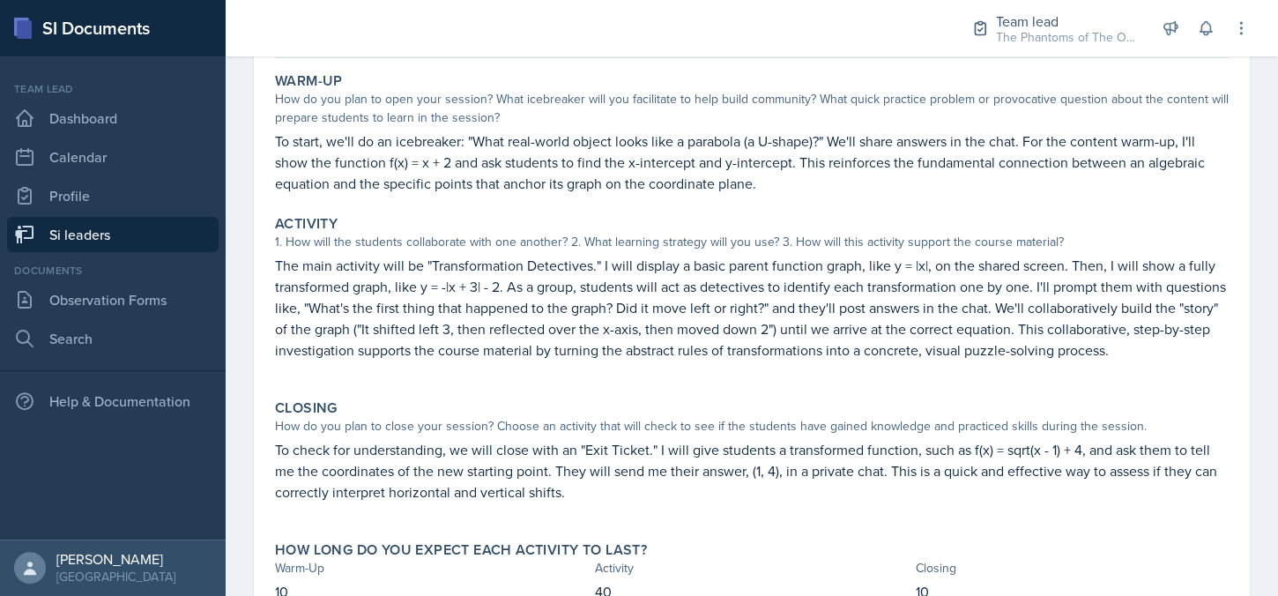
scroll to position [88, 0]
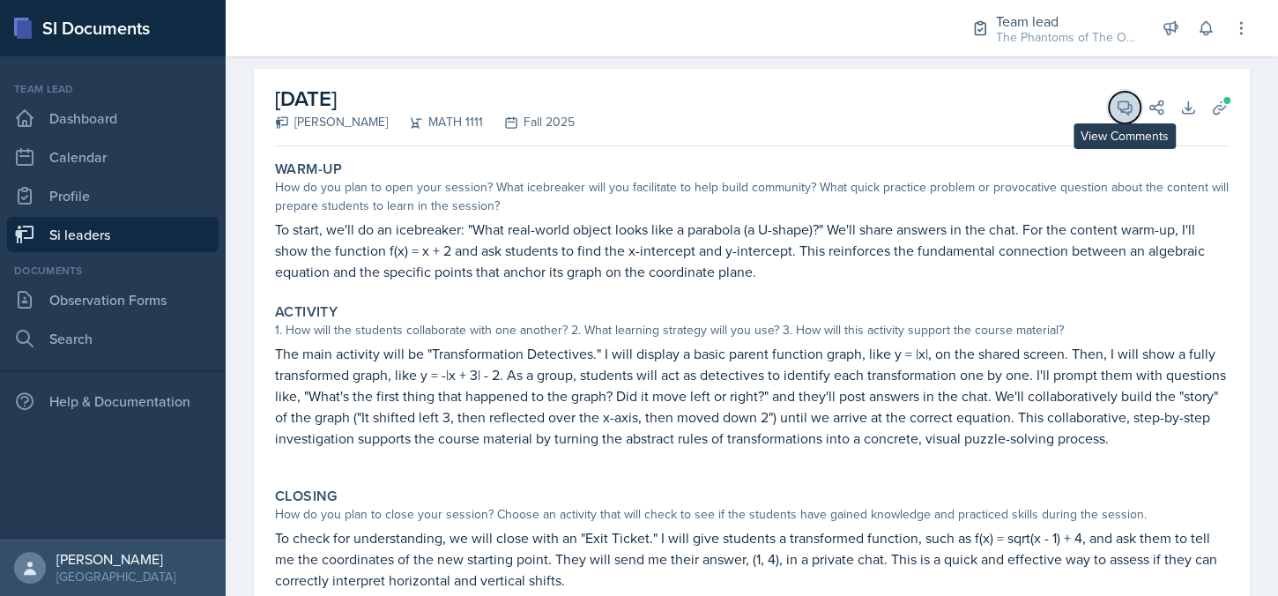
click at [1116, 109] on icon at bounding box center [1125, 108] width 18 height 18
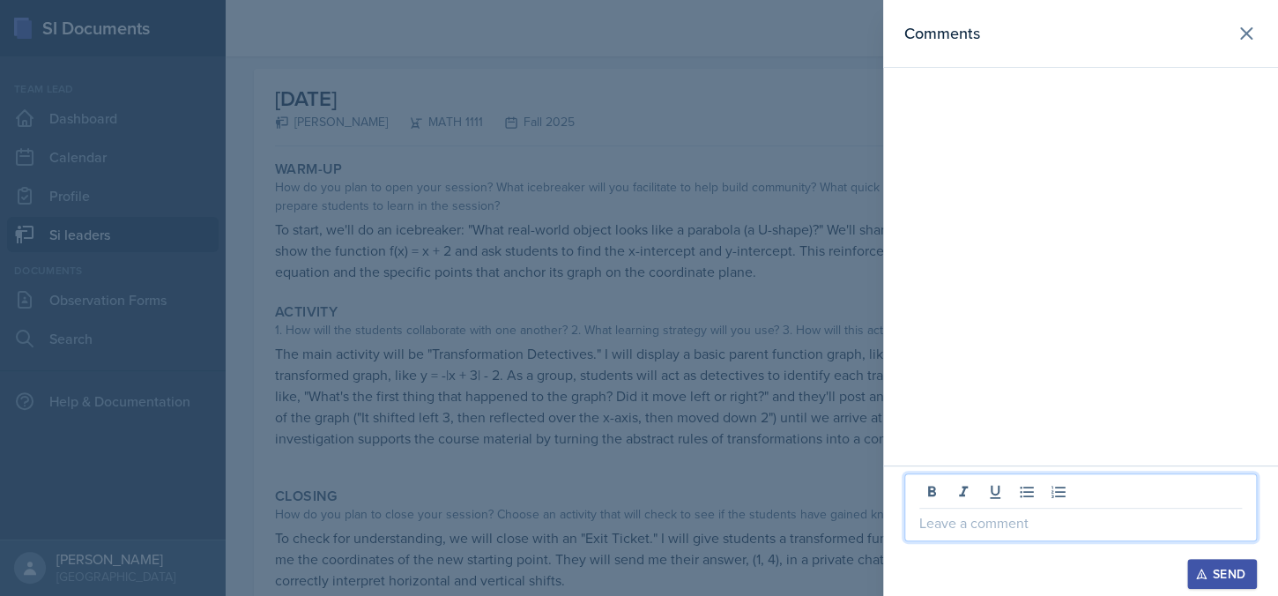
click at [1011, 520] on p at bounding box center [1081, 522] width 323 height 21
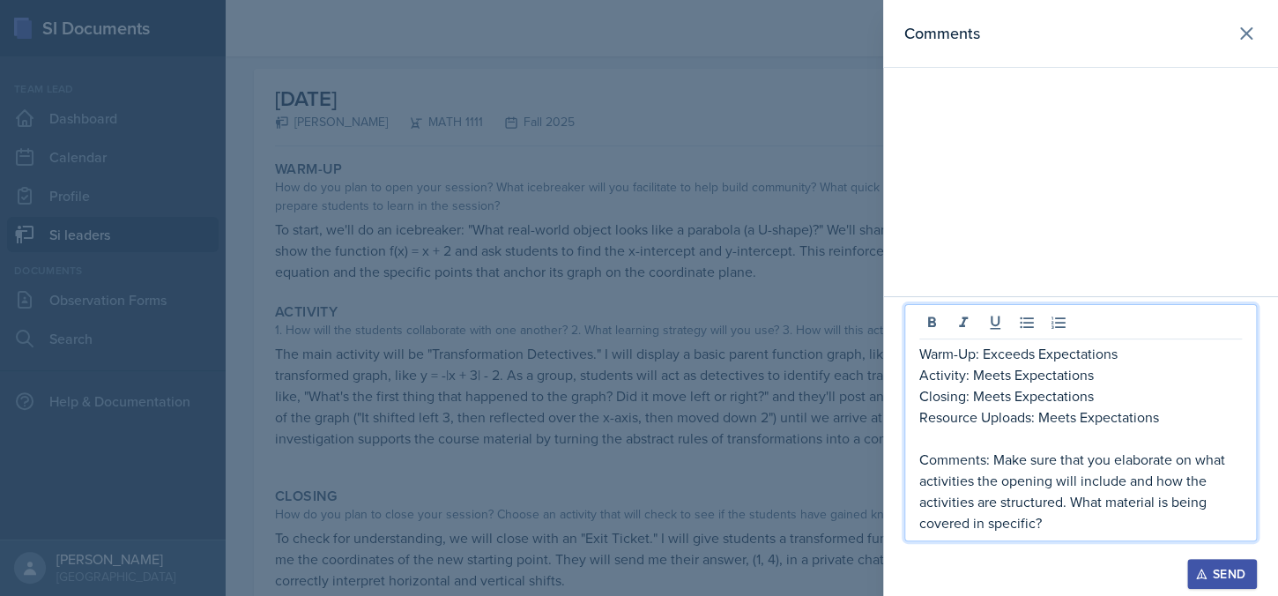
click at [1008, 376] on p "Activity: Meets Expectations" at bounding box center [1081, 374] width 323 height 21
click at [973, 376] on p "Activity: Meets Expectations" at bounding box center [1081, 374] width 323 height 21
click at [1012, 398] on p "Closing: Meets Expectations" at bounding box center [1081, 395] width 323 height 21
click at [1009, 399] on p "Closing: Meets Expectations" at bounding box center [1081, 395] width 323 height 21
click at [977, 399] on p "Closing: Meets Expectations" at bounding box center [1081, 395] width 323 height 21
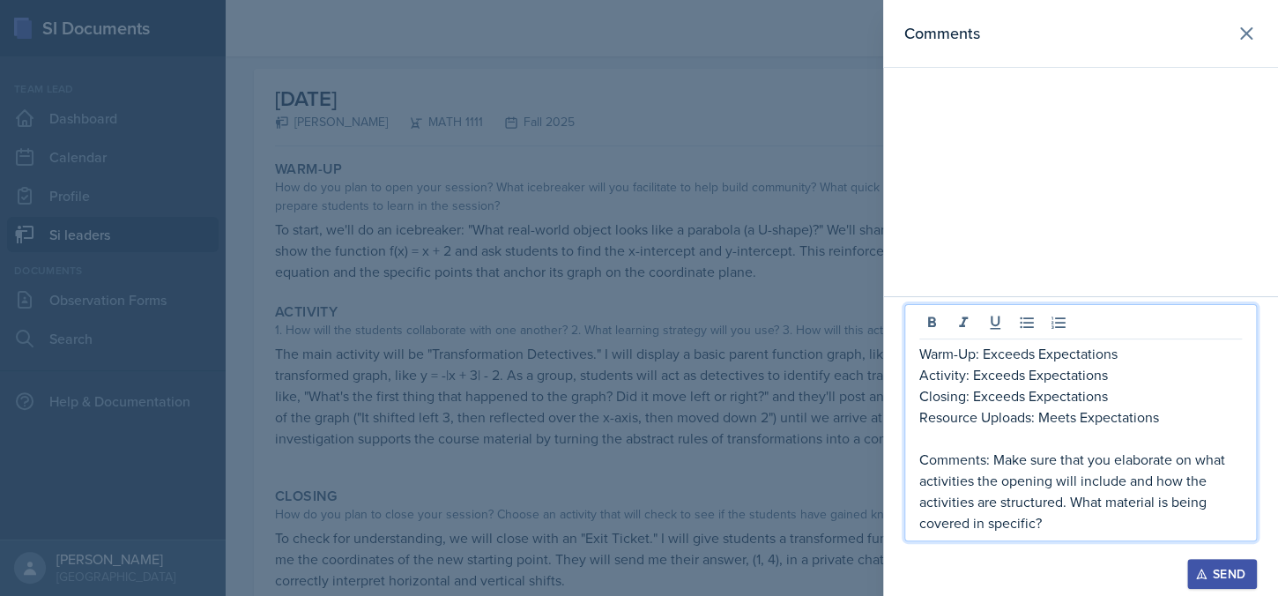
click at [996, 463] on p "Comments: Make sure that you elaborate on what activities the opening will incl…" at bounding box center [1081, 491] width 323 height 85
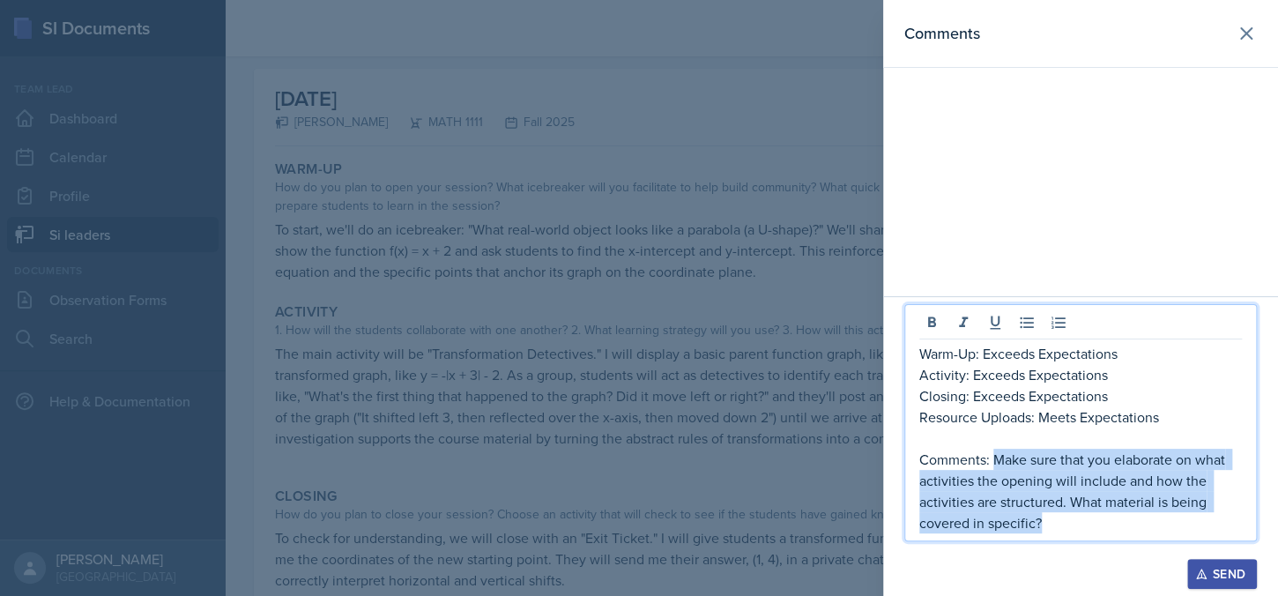
click at [1062, 524] on p "Comments: Make sure that you elaborate on what activities the opening will incl…" at bounding box center [1081, 491] width 323 height 85
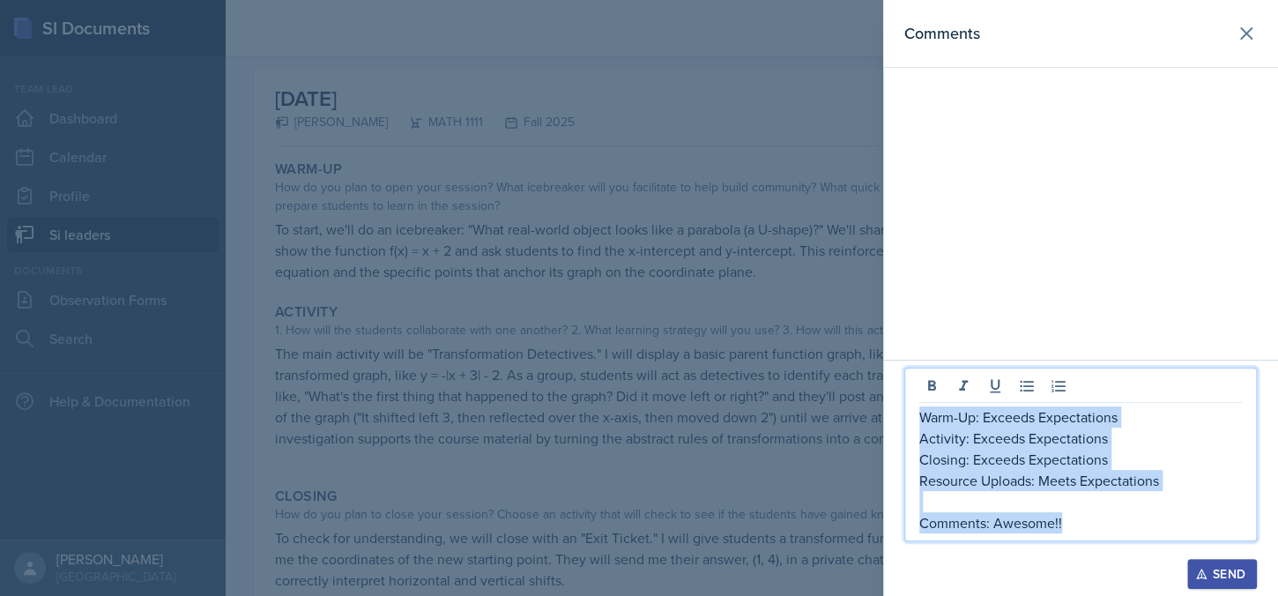
click at [921, 415] on p "Warm-Up: Exceeds Expectations" at bounding box center [1081, 416] width 323 height 21
click at [1240, 580] on div "Send" at bounding box center [1222, 574] width 47 height 14
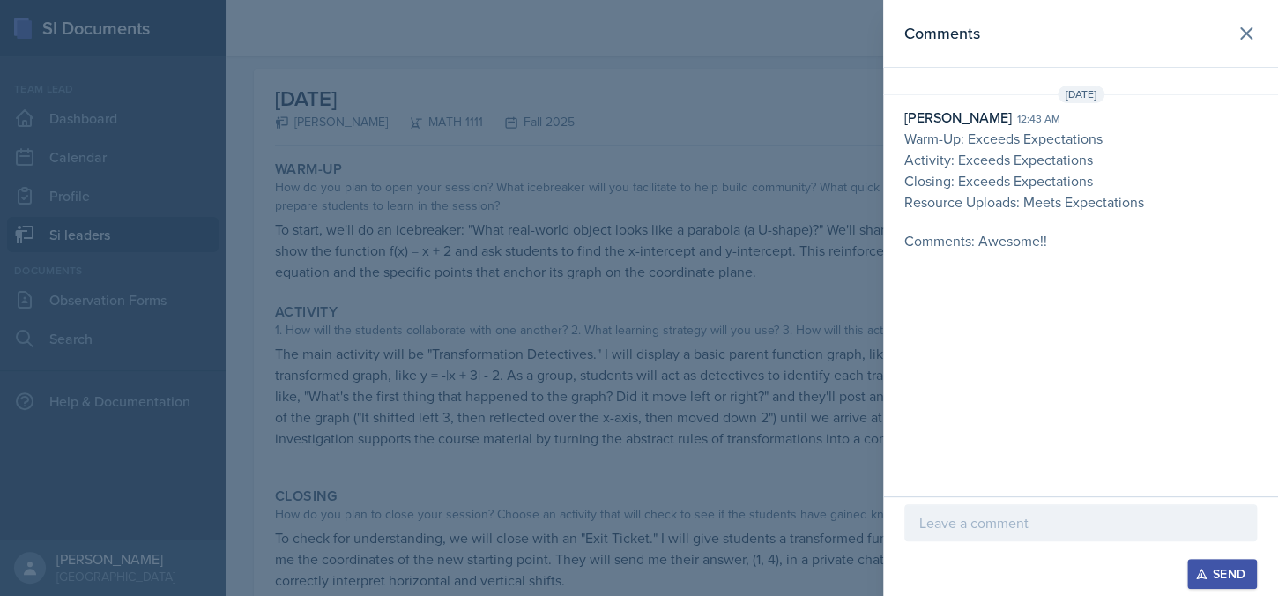
click at [713, 483] on div at bounding box center [639, 298] width 1278 height 596
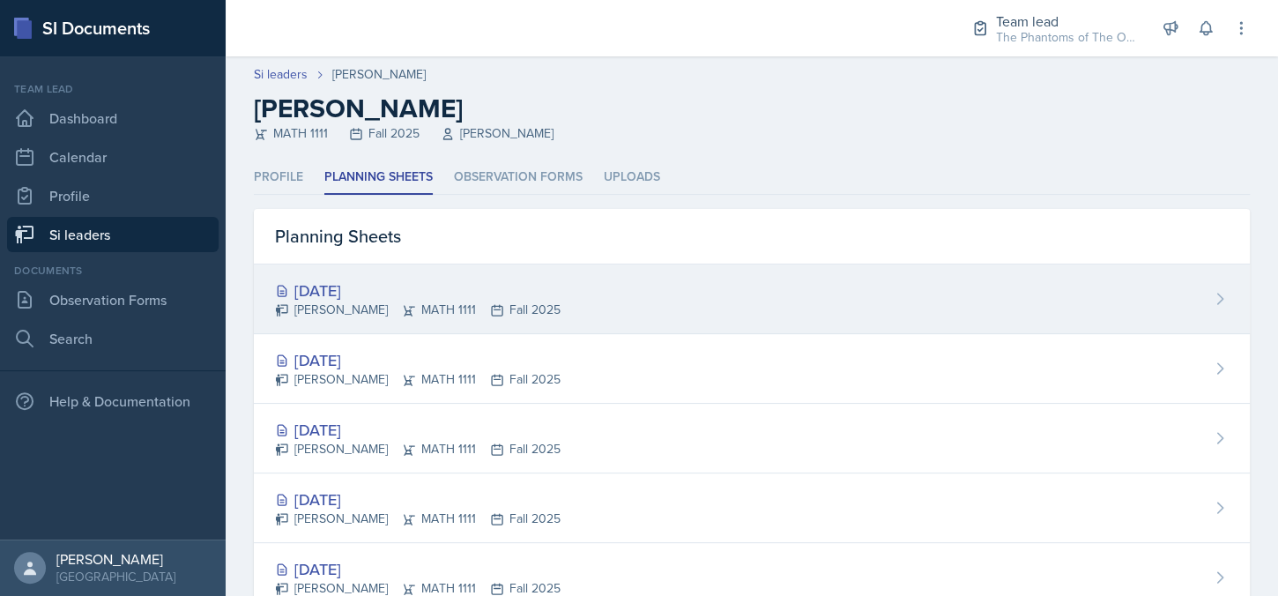
click at [490, 283] on div "[DATE]" at bounding box center [418, 291] width 286 height 24
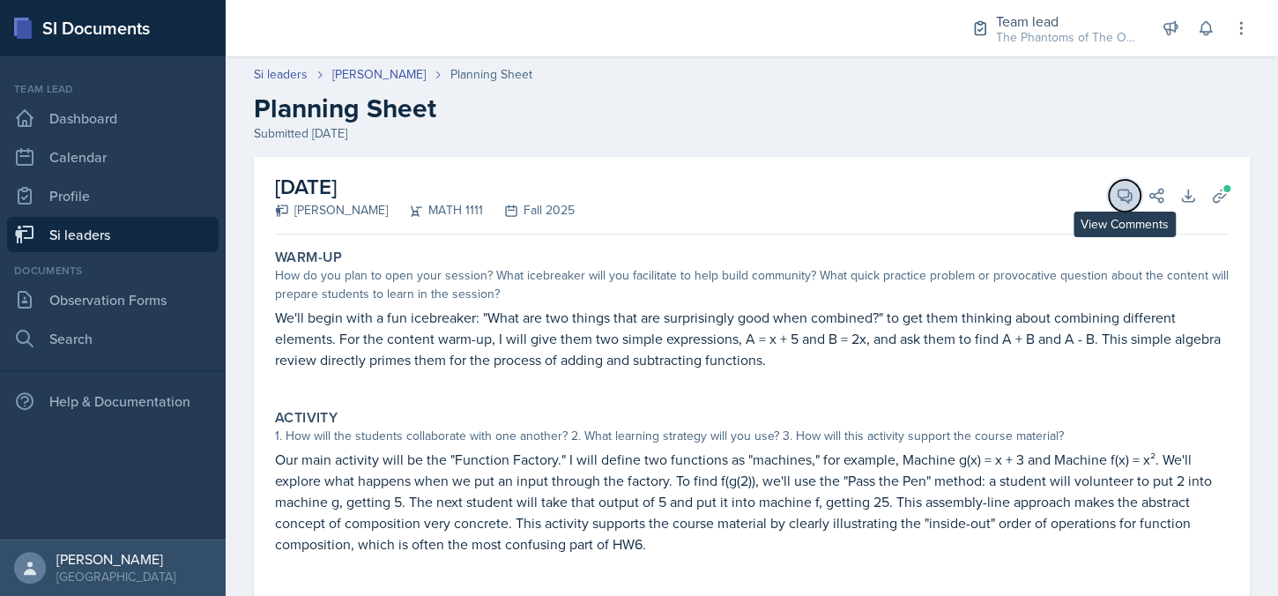
click at [1127, 191] on span at bounding box center [1131, 189] width 9 height 9
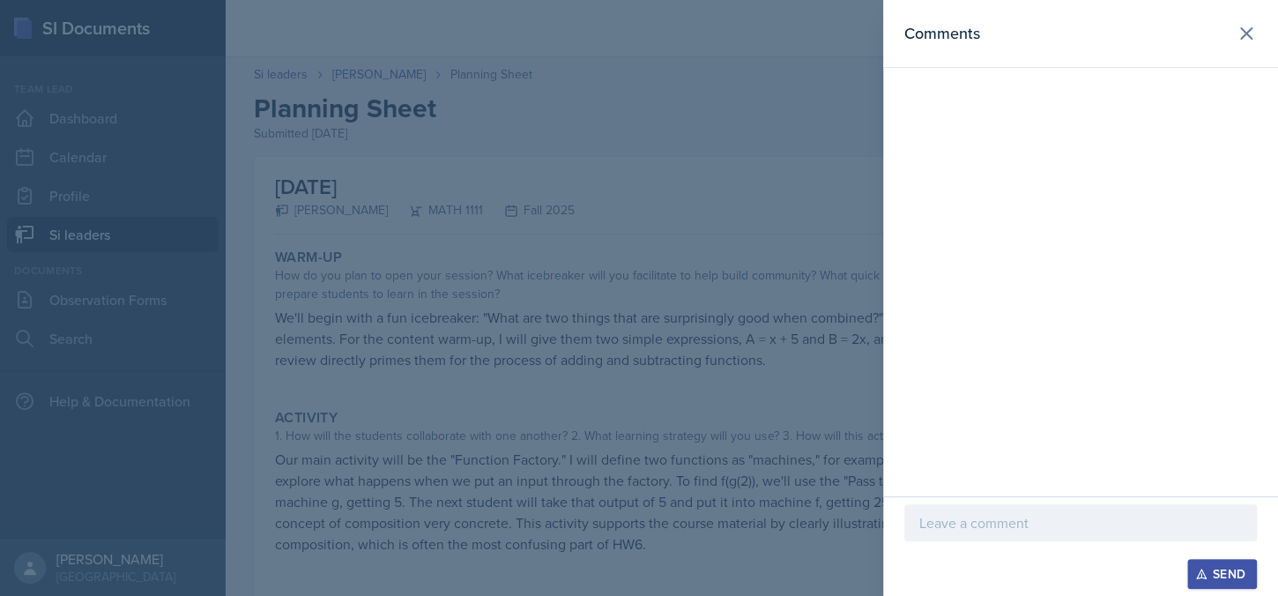
click at [983, 514] on p at bounding box center [1081, 522] width 323 height 21
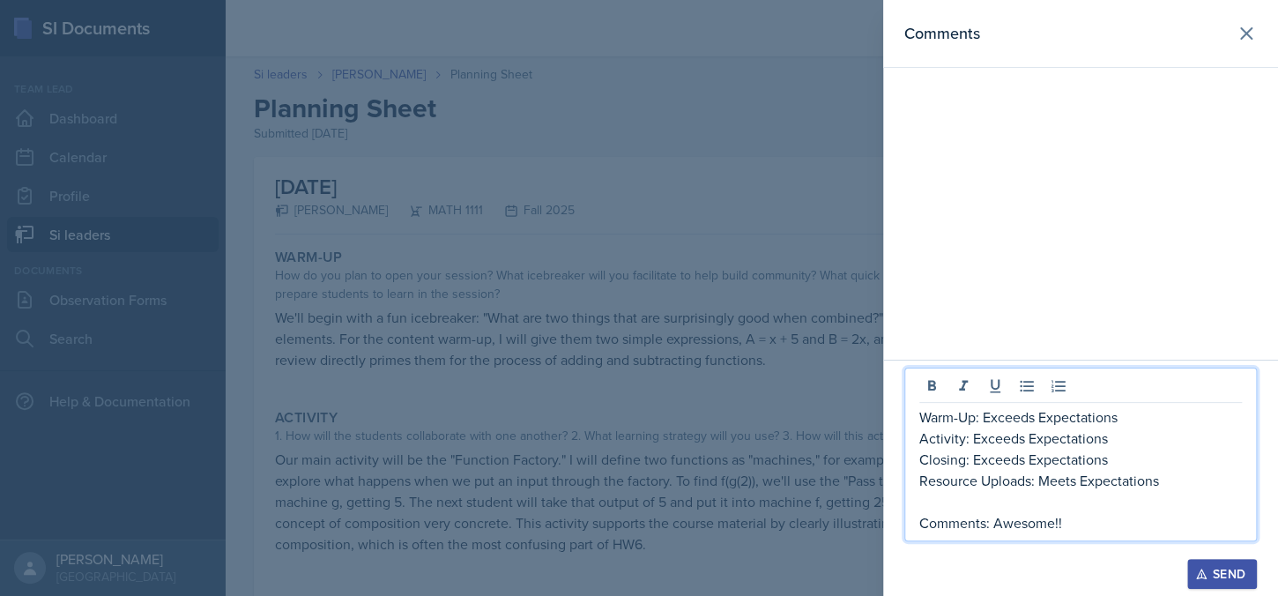
click at [1213, 570] on div "Send" at bounding box center [1222, 574] width 47 height 14
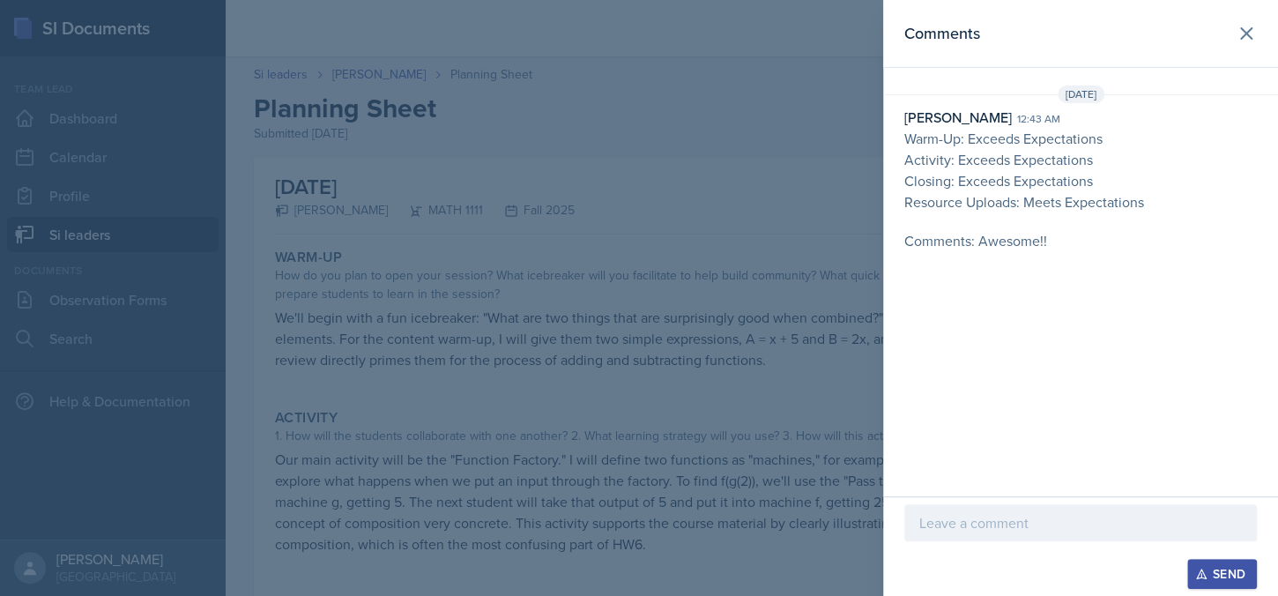
drag, startPoint x: 34, startPoint y: 0, endPoint x: 297, endPoint y: 123, distance: 290.7
click at [327, 167] on div at bounding box center [639, 298] width 1278 height 596
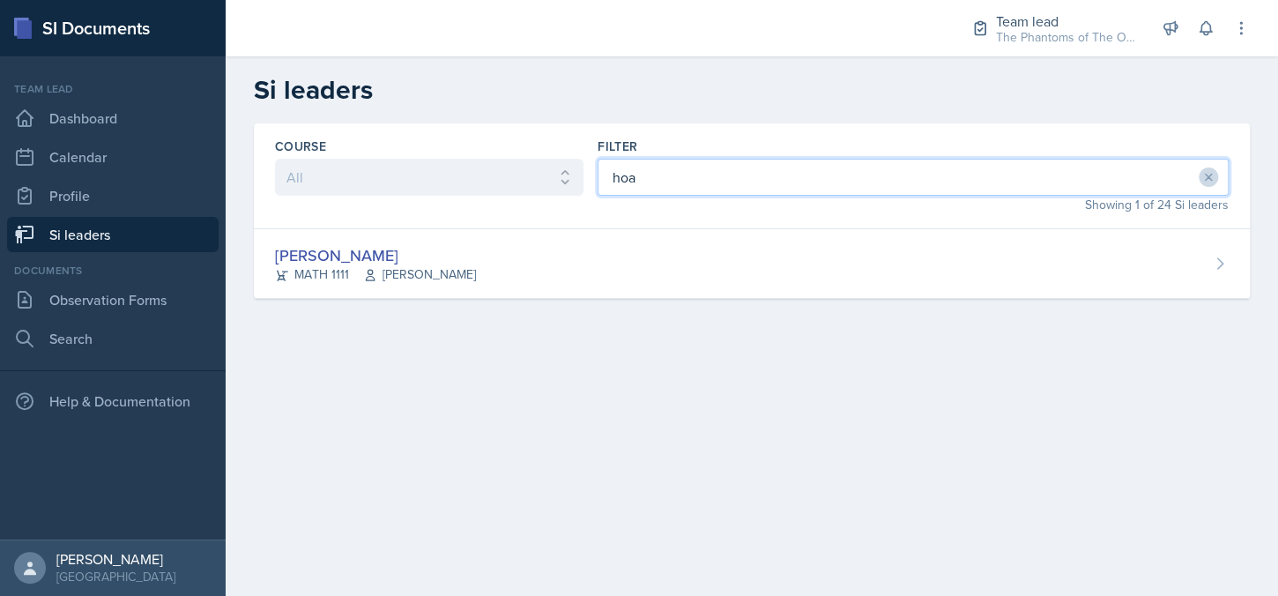
click at [635, 179] on input "hoa" at bounding box center [913, 177] width 631 height 37
type input "c"
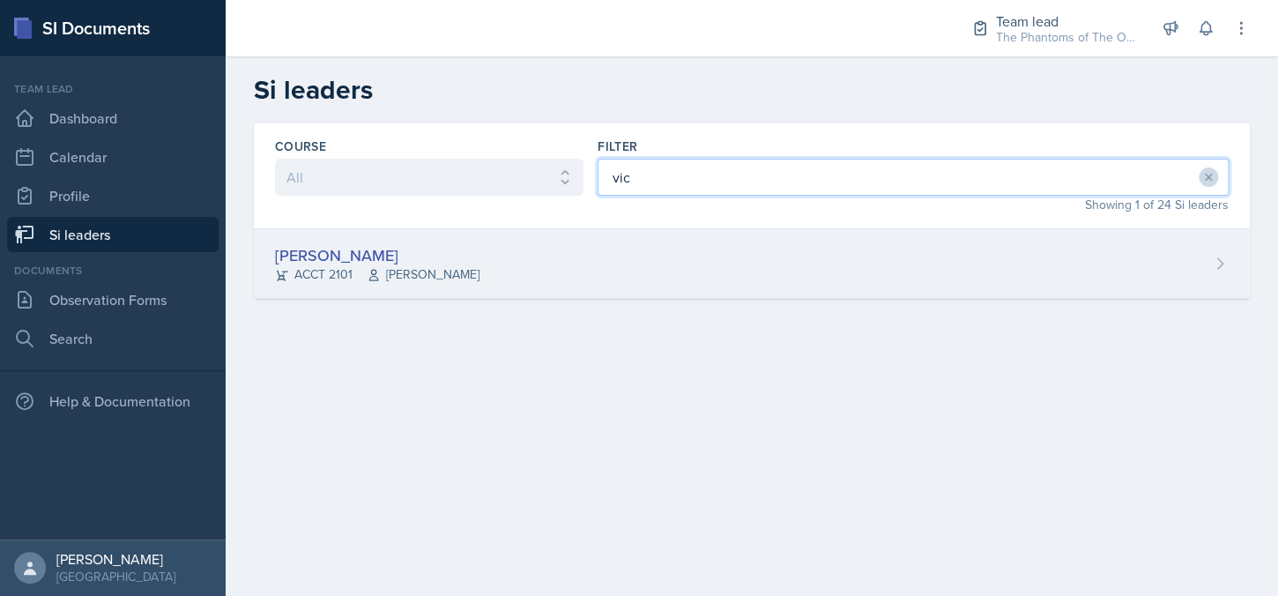
type input "vic"
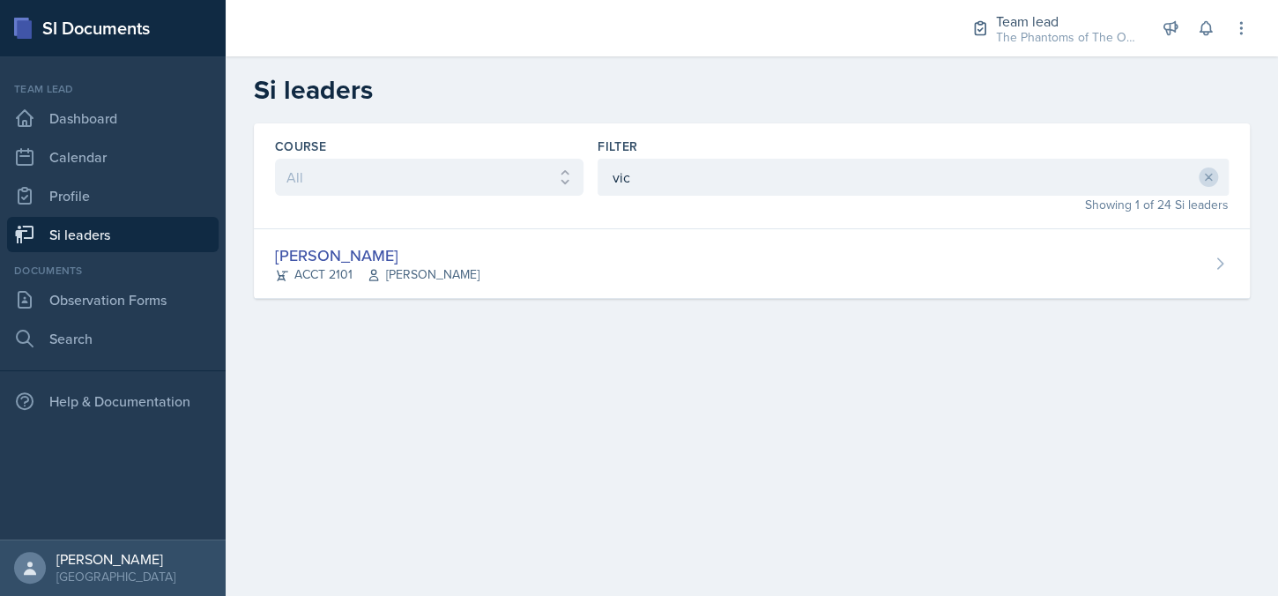
click at [451, 271] on span "[PERSON_NAME]" at bounding box center [423, 274] width 113 height 19
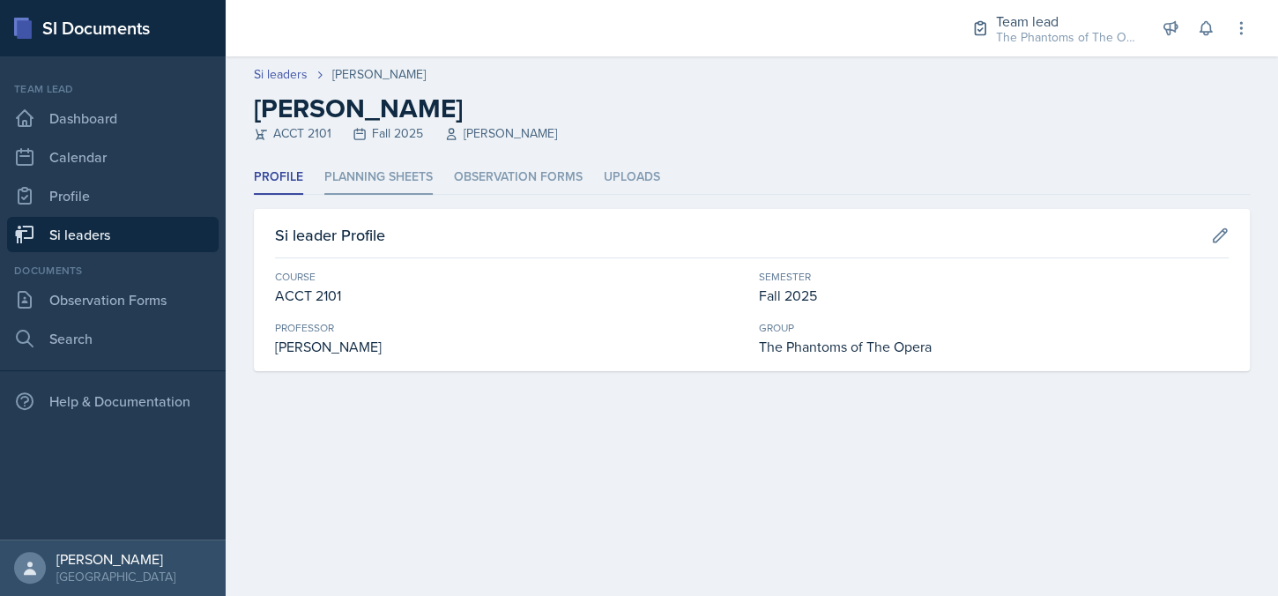
click at [351, 183] on li "Planning Sheets" at bounding box center [378, 177] width 108 height 34
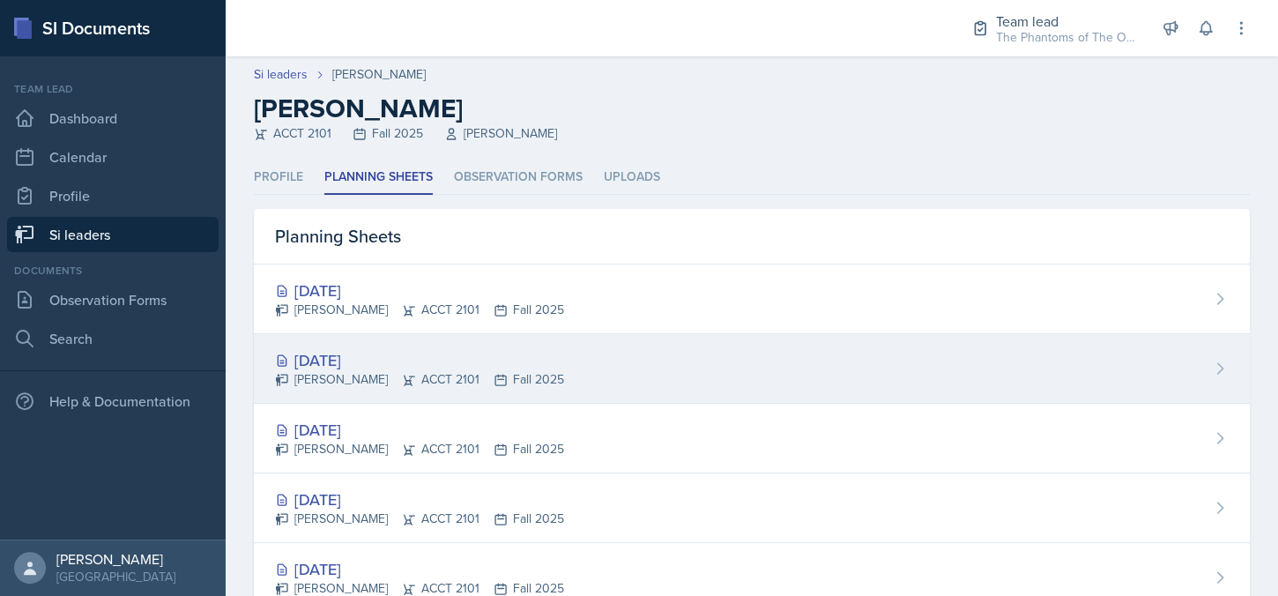
click at [596, 380] on div "[DATE] [PERSON_NAME] ACCT 2101 Fall 2025" at bounding box center [752, 369] width 996 height 70
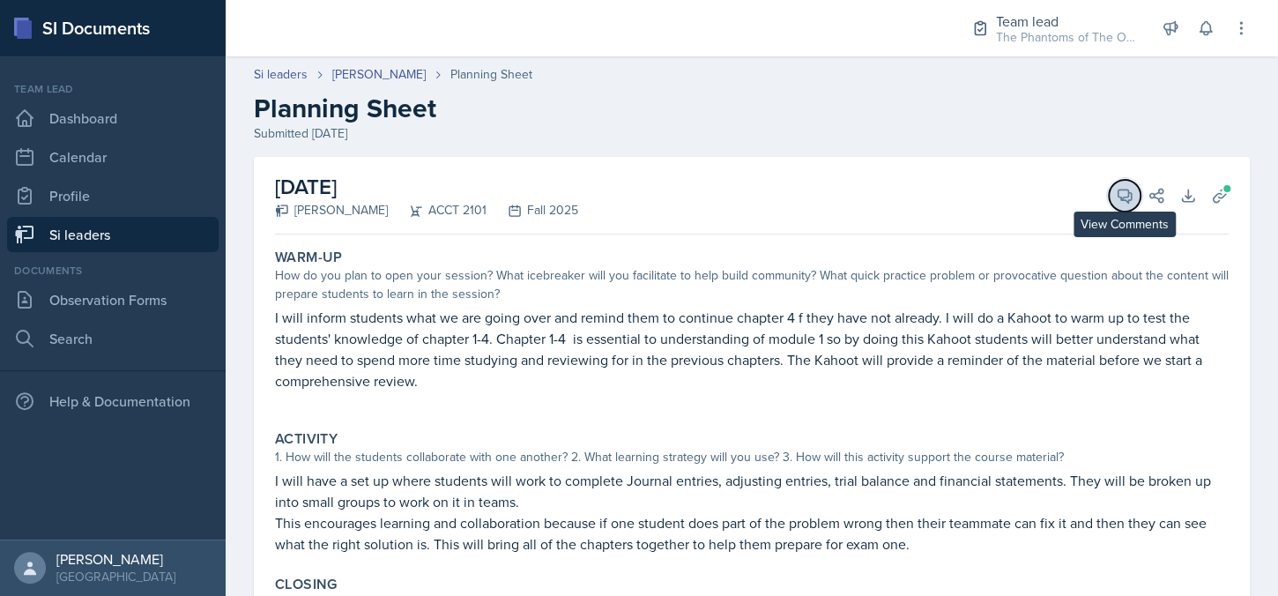
click at [1116, 193] on icon at bounding box center [1125, 196] width 18 height 18
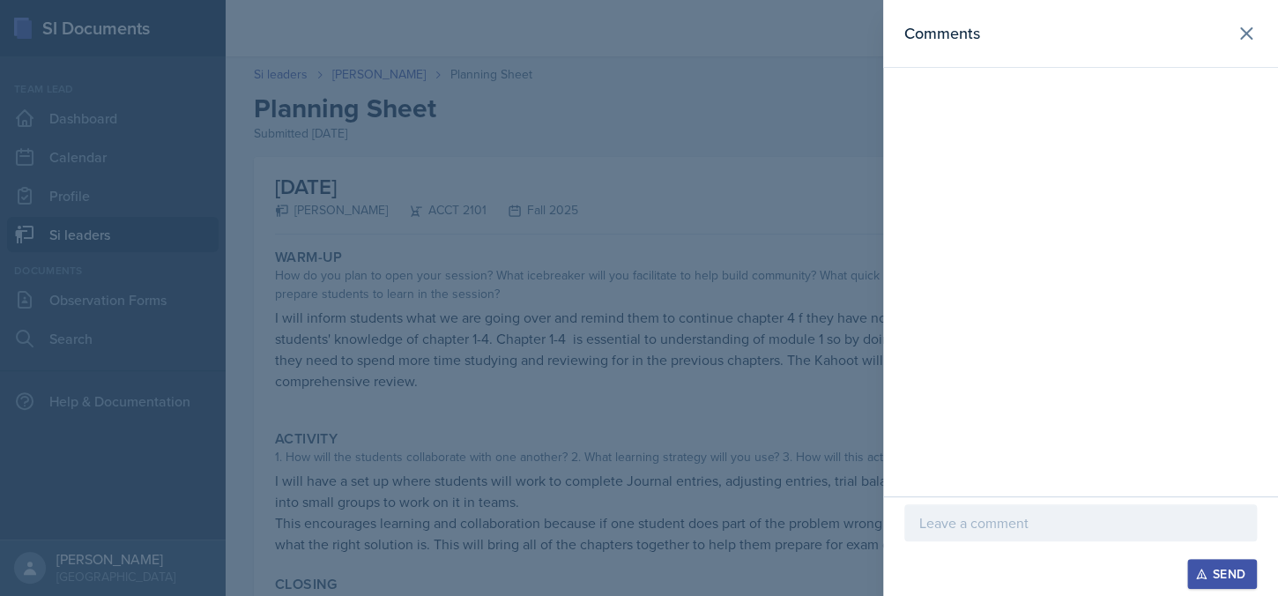
click at [1012, 532] on p at bounding box center [1081, 522] width 323 height 21
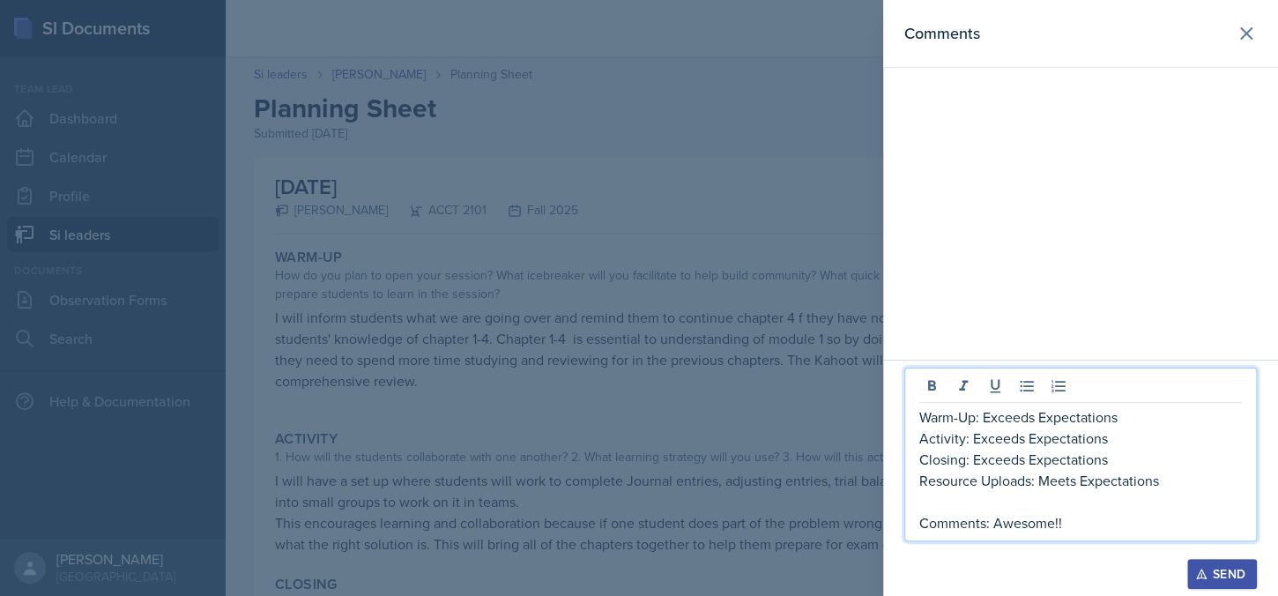
click at [1025, 437] on p "Activity: Exceeds Expectations" at bounding box center [1081, 438] width 323 height 21
click at [1022, 437] on p "Activity: Exceeds Expectations" at bounding box center [1081, 438] width 323 height 21
click at [973, 436] on p "Activity: Exceeds Expectations" at bounding box center [1081, 438] width 323 height 21
click at [1109, 529] on p "Comments: Awesome!!" at bounding box center [1081, 522] width 323 height 21
click at [995, 520] on p "Comments: Awesome!!" at bounding box center [1081, 522] width 323 height 21
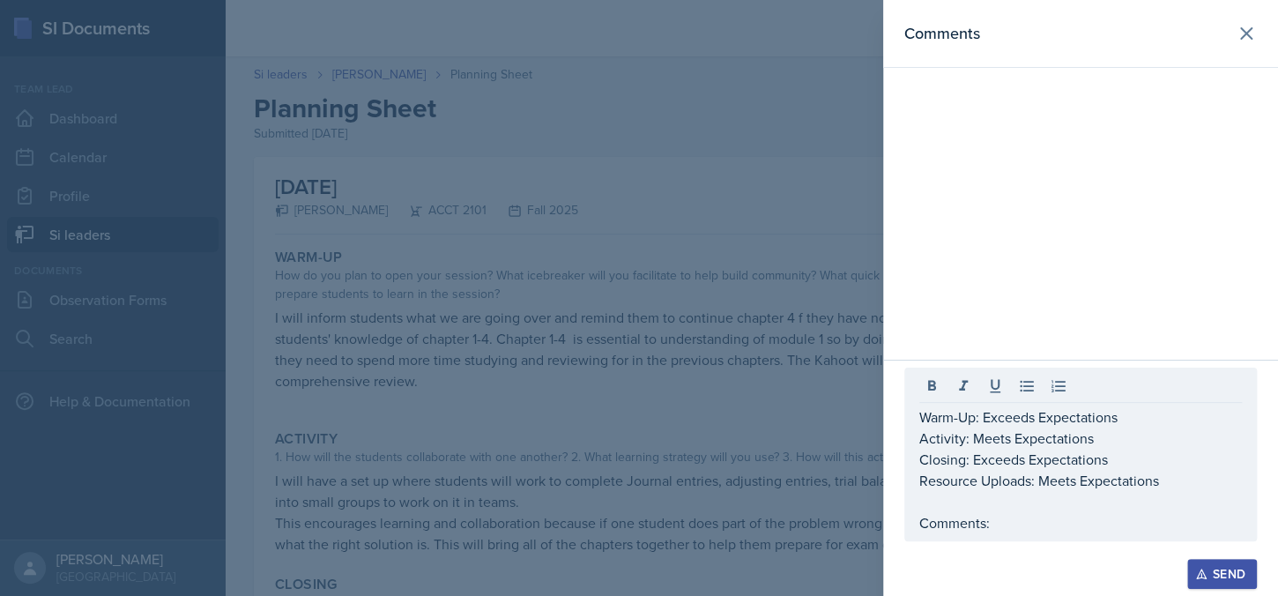
click at [1055, 537] on div "Warm-Up: Exceeds Expectations Activity: Meets Expectations Closing: Exceeds Exp…" at bounding box center [1081, 455] width 353 height 174
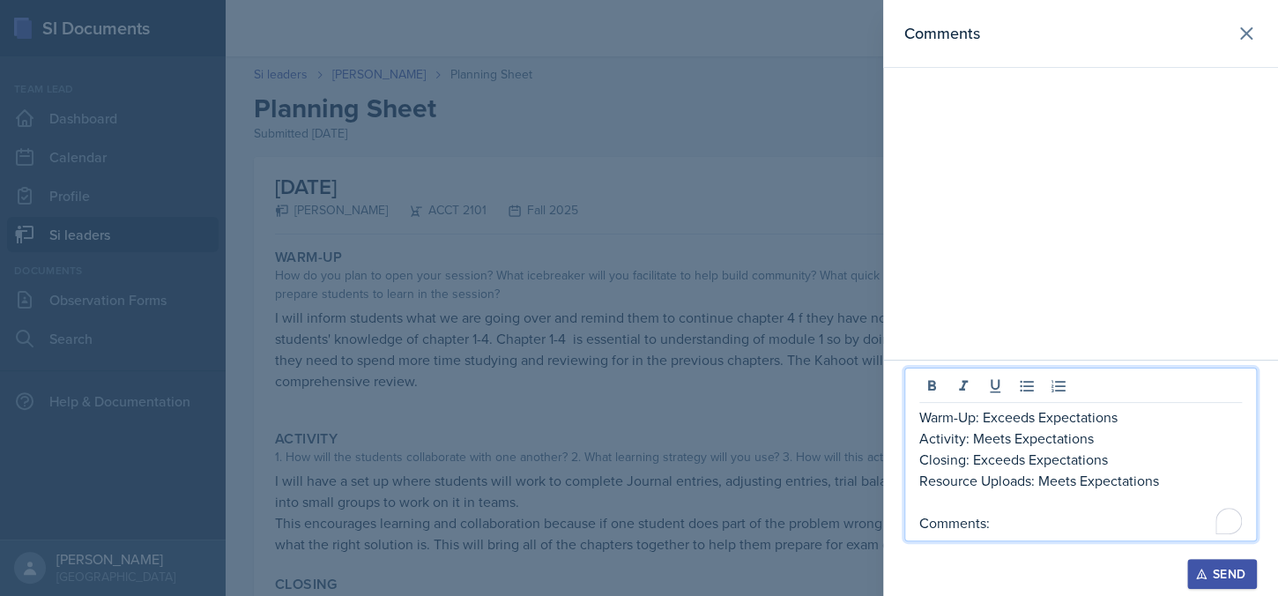
click at [1069, 523] on p "Comments:" at bounding box center [1081, 522] width 323 height 21
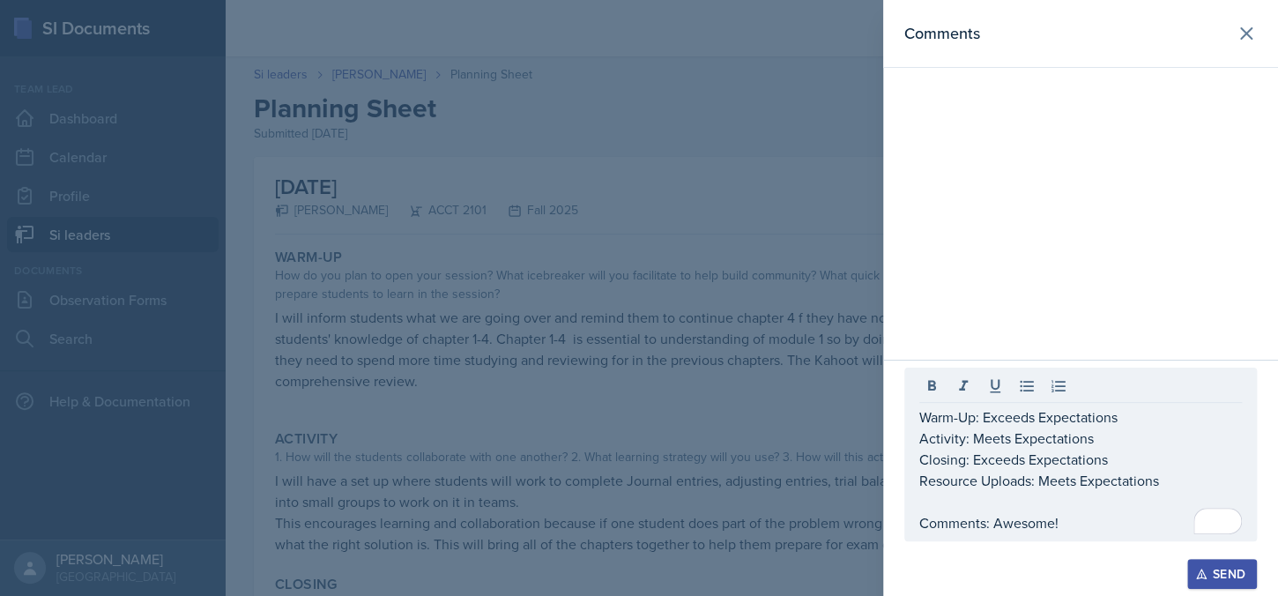
click at [405, 212] on div at bounding box center [639, 298] width 1278 height 596
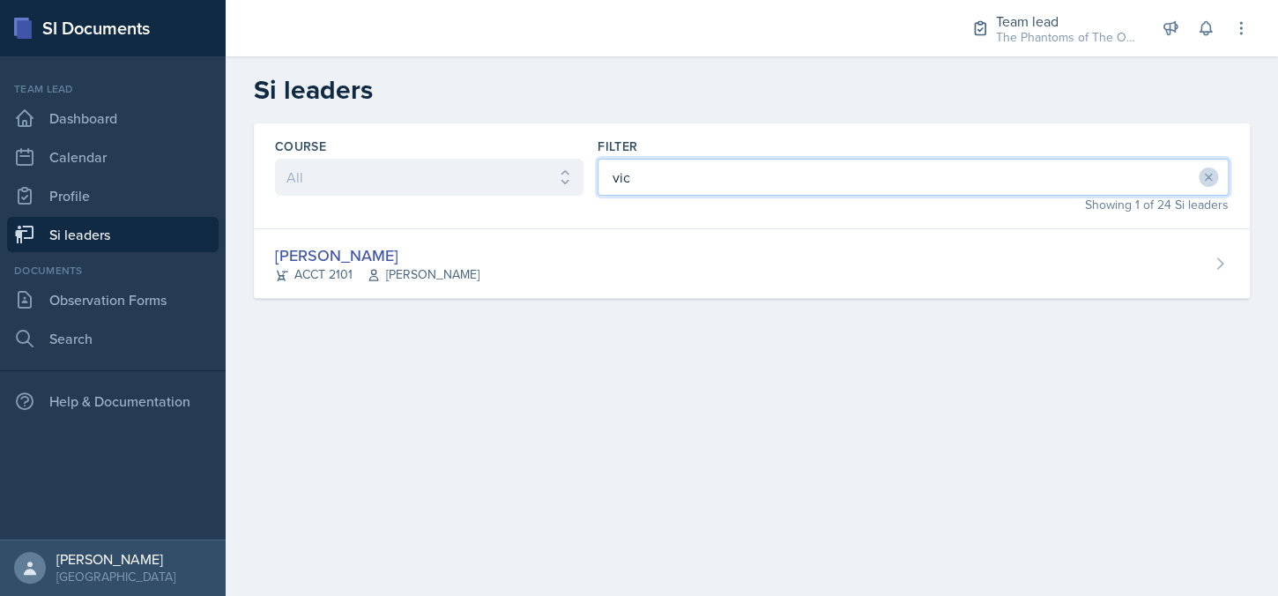
click at [680, 186] on input "vic" at bounding box center [913, 177] width 631 height 37
type input "av"
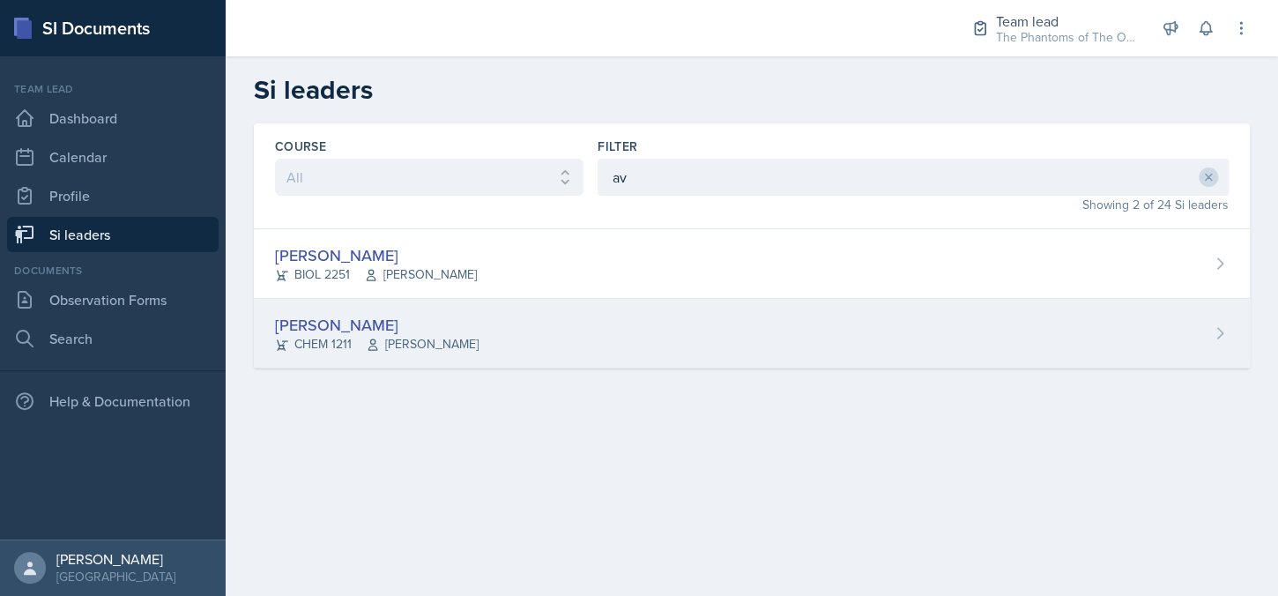
click at [415, 319] on div "[PERSON_NAME]" at bounding box center [377, 325] width 204 height 24
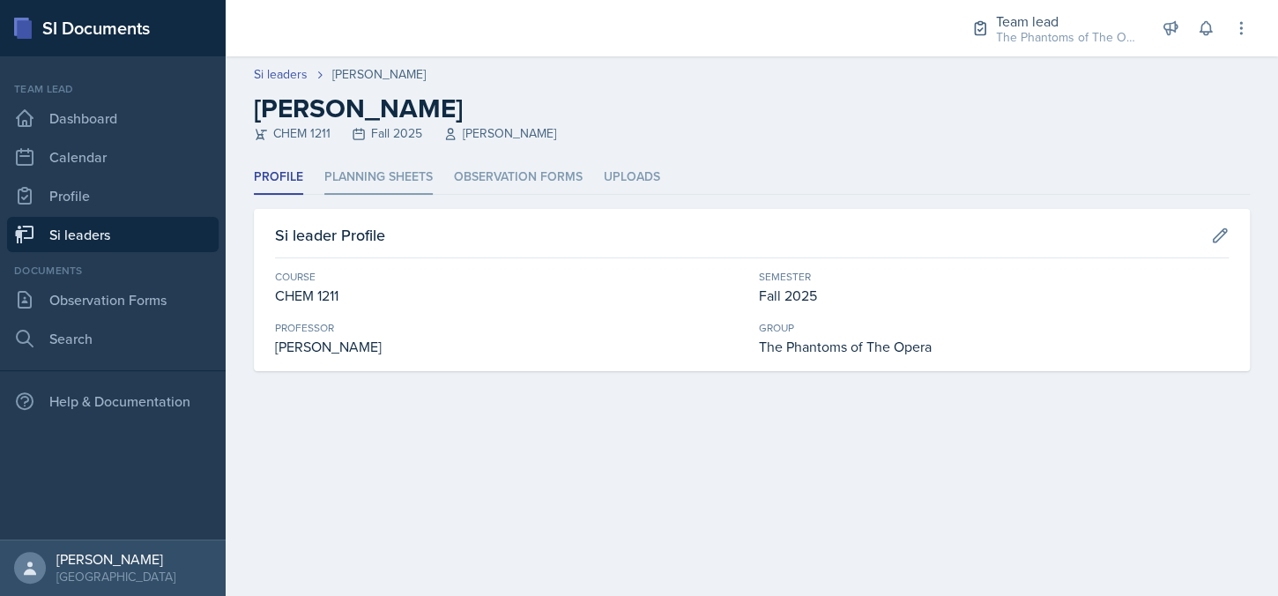
click at [388, 185] on li "Planning Sheets" at bounding box center [378, 177] width 108 height 34
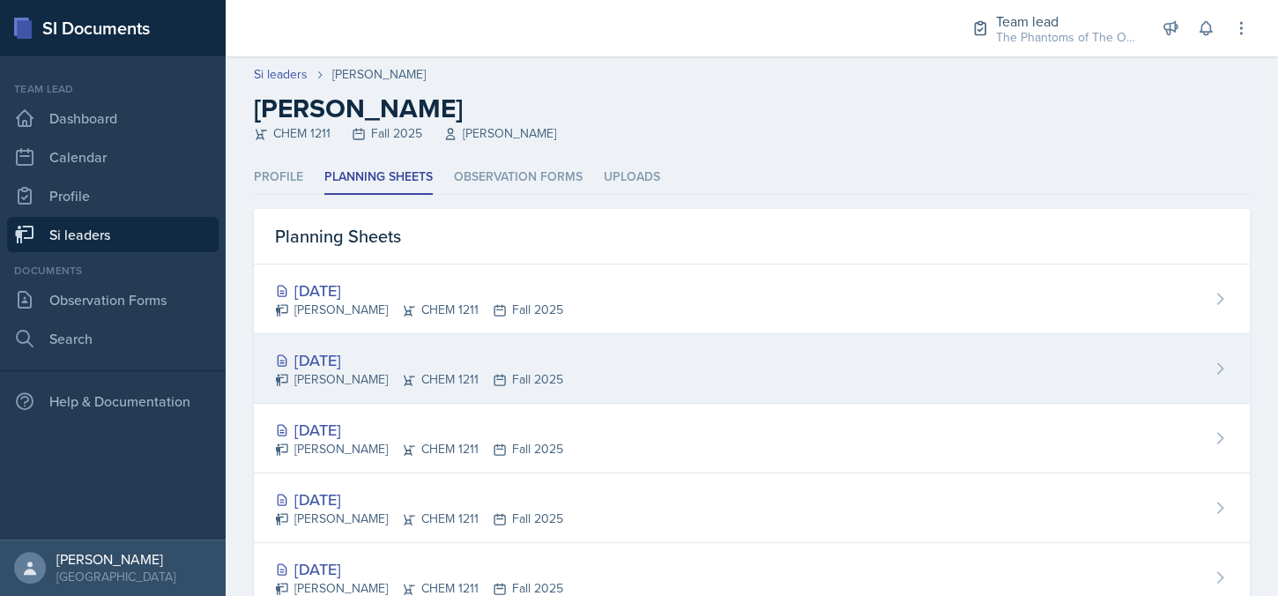
click at [436, 352] on div "[DATE]" at bounding box center [419, 360] width 288 height 24
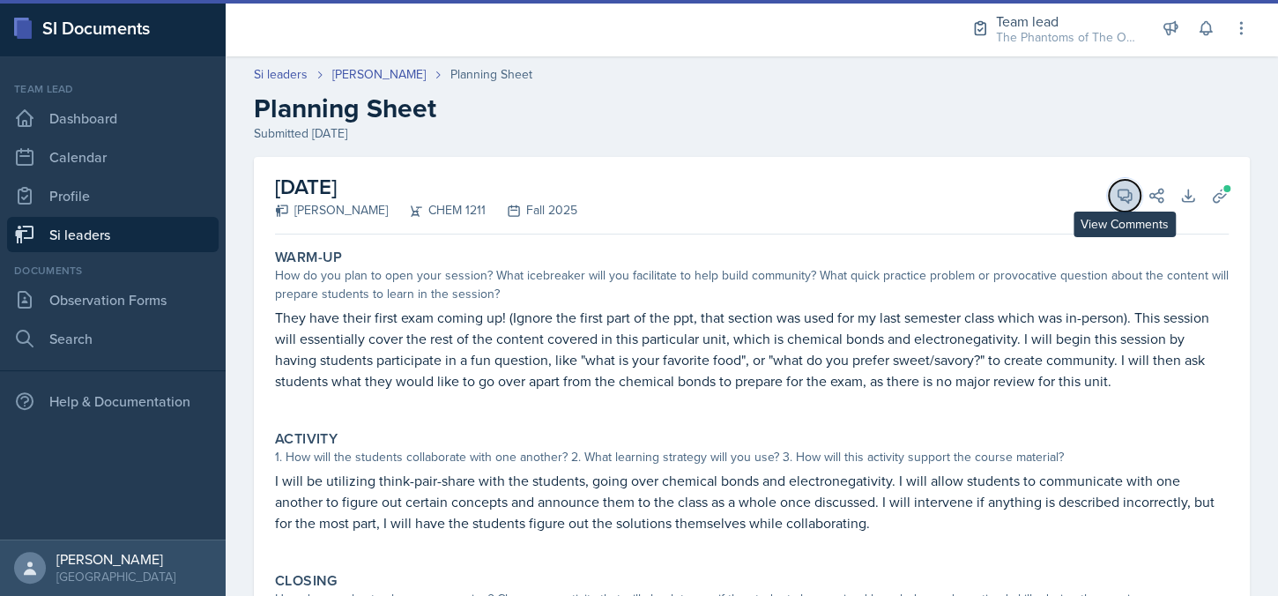
click at [1109, 180] on button "View Comments" at bounding box center [1125, 196] width 32 height 32
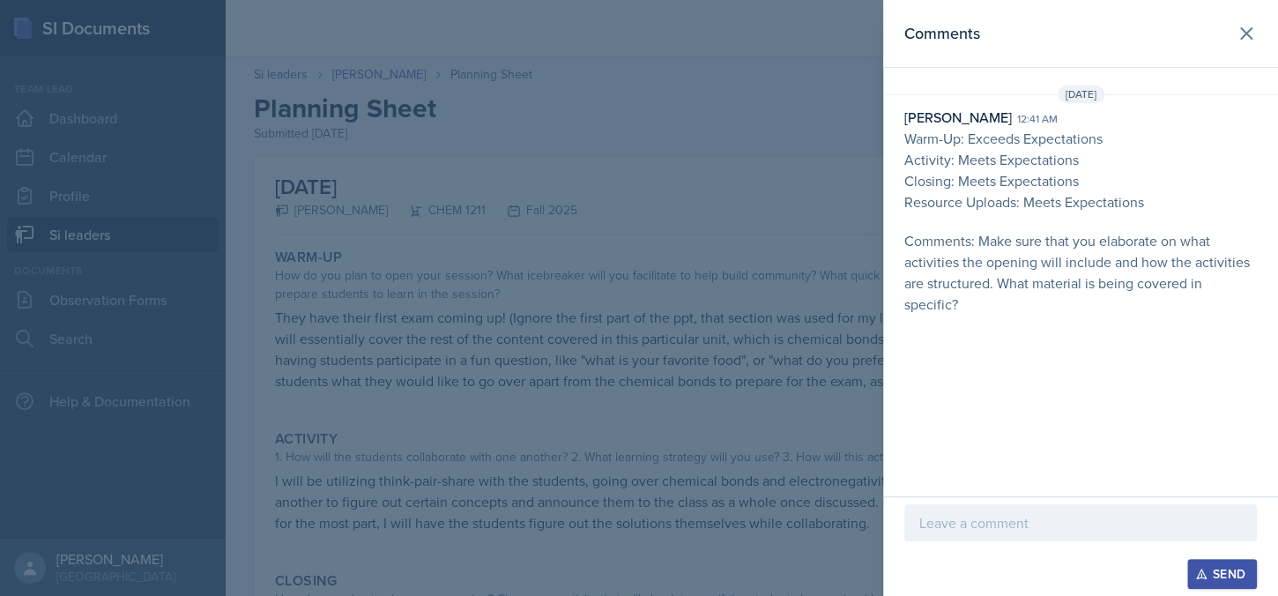
click at [1017, 517] on p at bounding box center [1081, 522] width 323 height 21
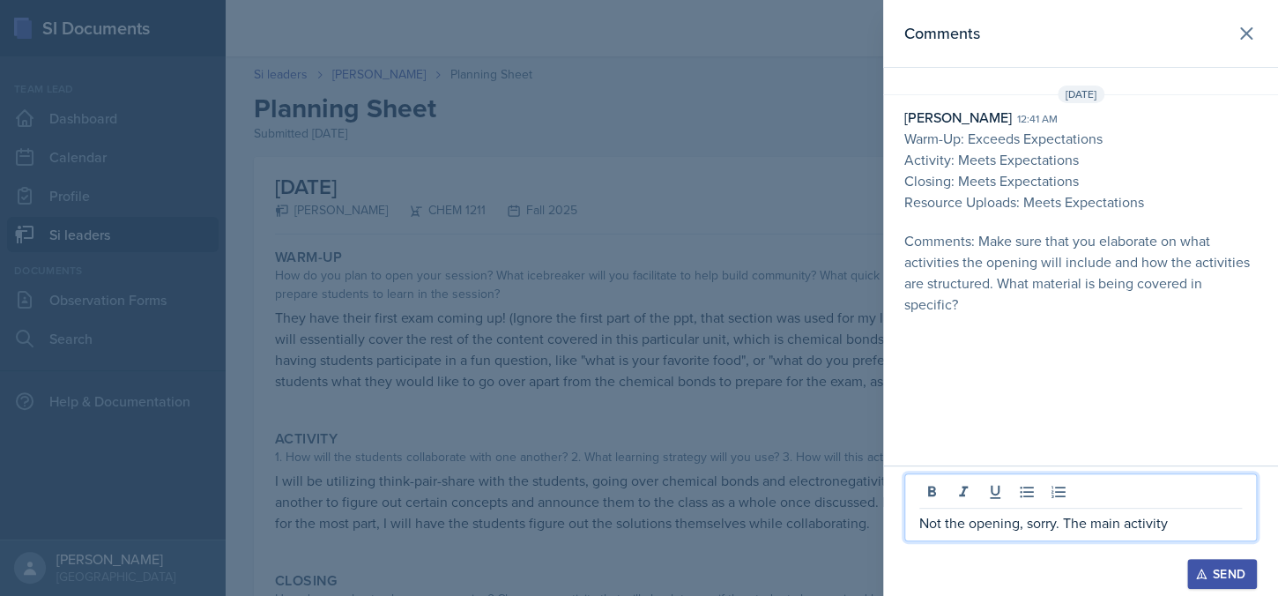
click at [1241, 570] on div "Send" at bounding box center [1222, 574] width 47 height 14
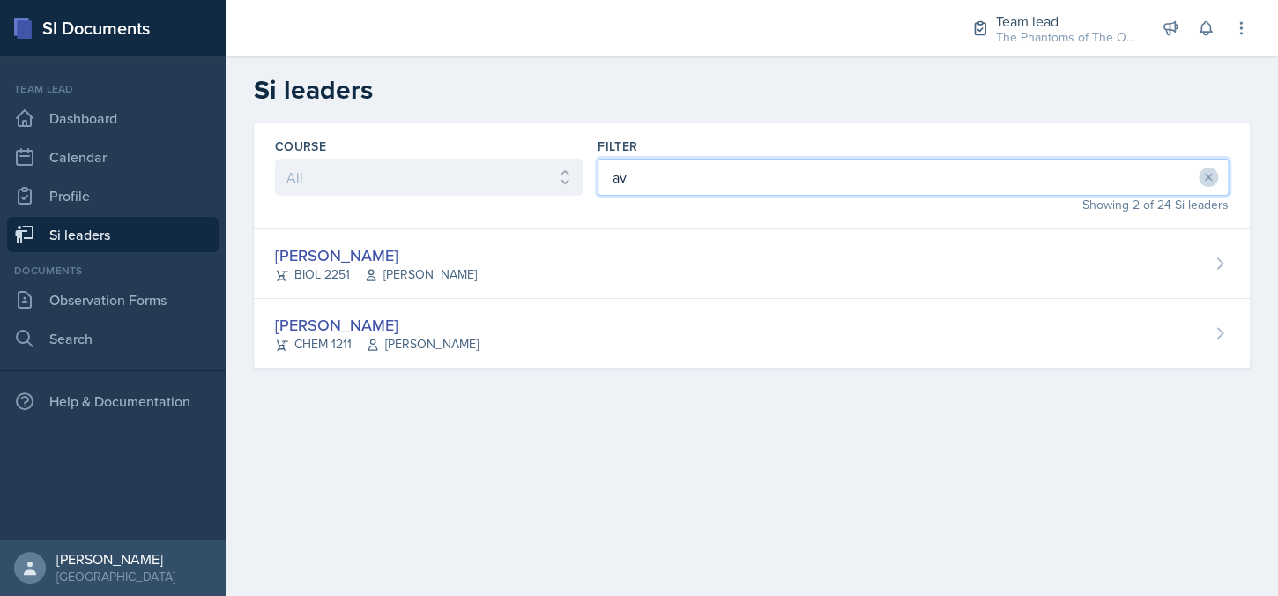
click at [682, 174] on input "av" at bounding box center [913, 177] width 631 height 37
type input "vi"
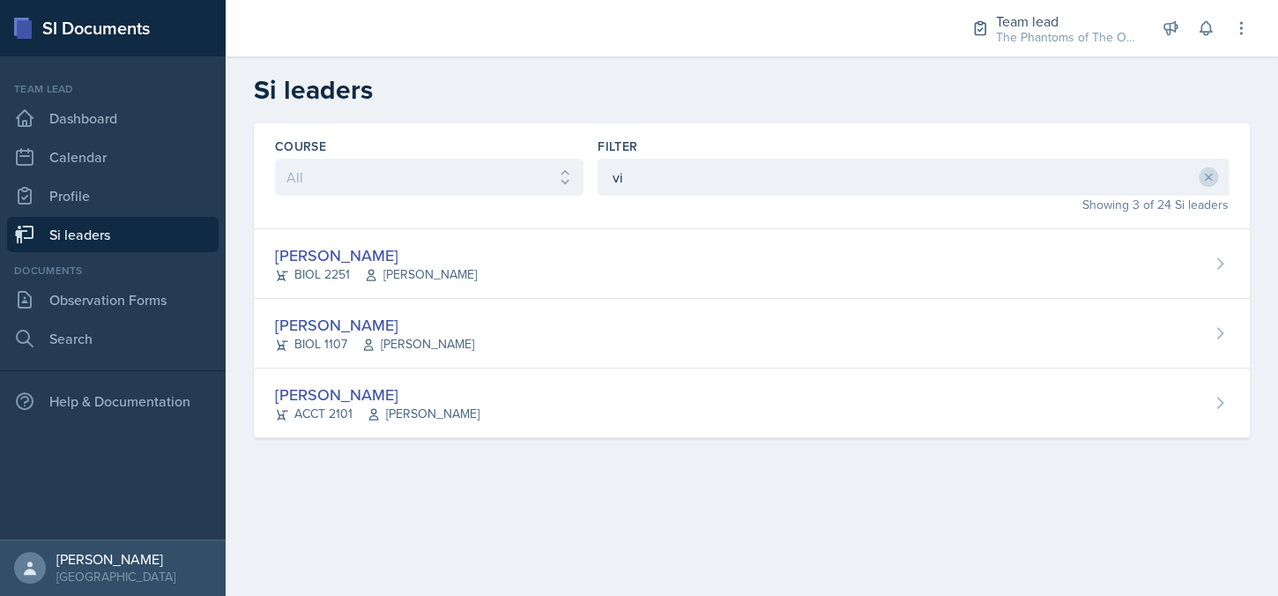
click at [386, 408] on span "[PERSON_NAME]" at bounding box center [423, 414] width 113 height 19
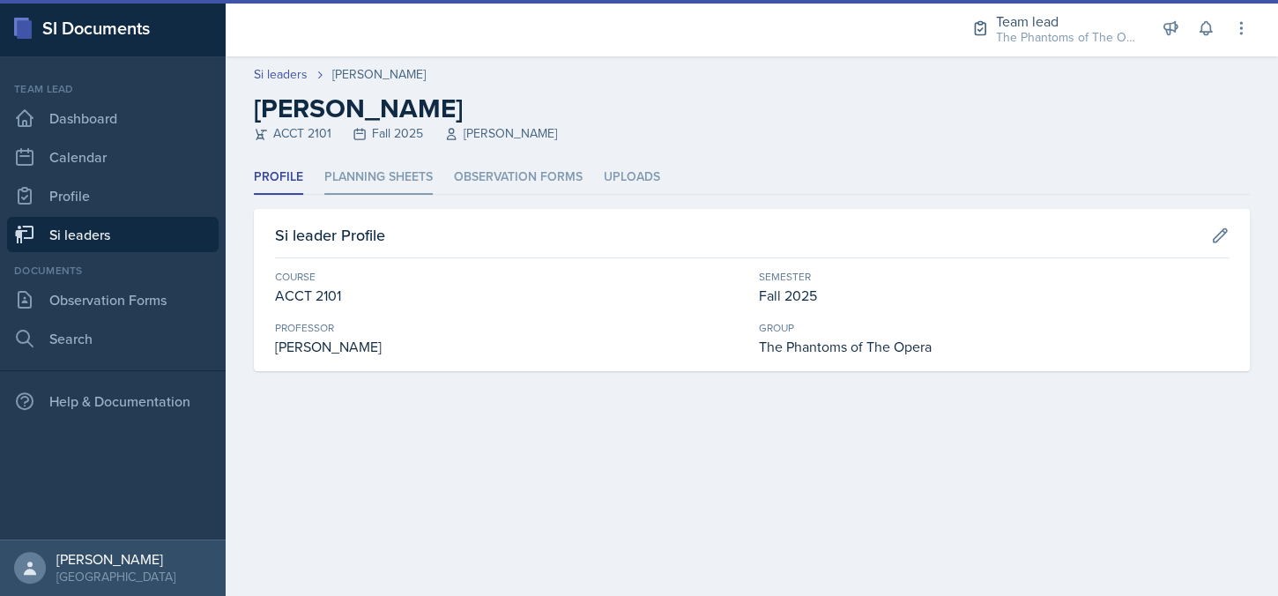
click at [353, 178] on li "Planning Sheets" at bounding box center [378, 177] width 108 height 34
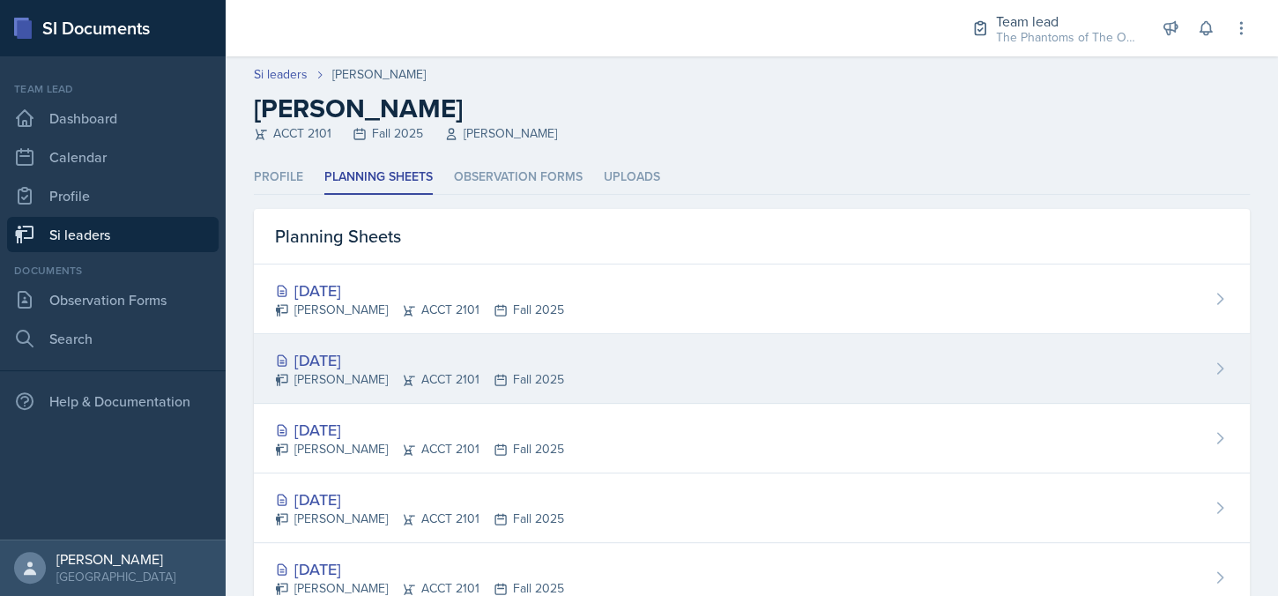
click at [439, 370] on div "[PERSON_NAME] ACCT 2101 Fall 2025" at bounding box center [419, 379] width 289 height 19
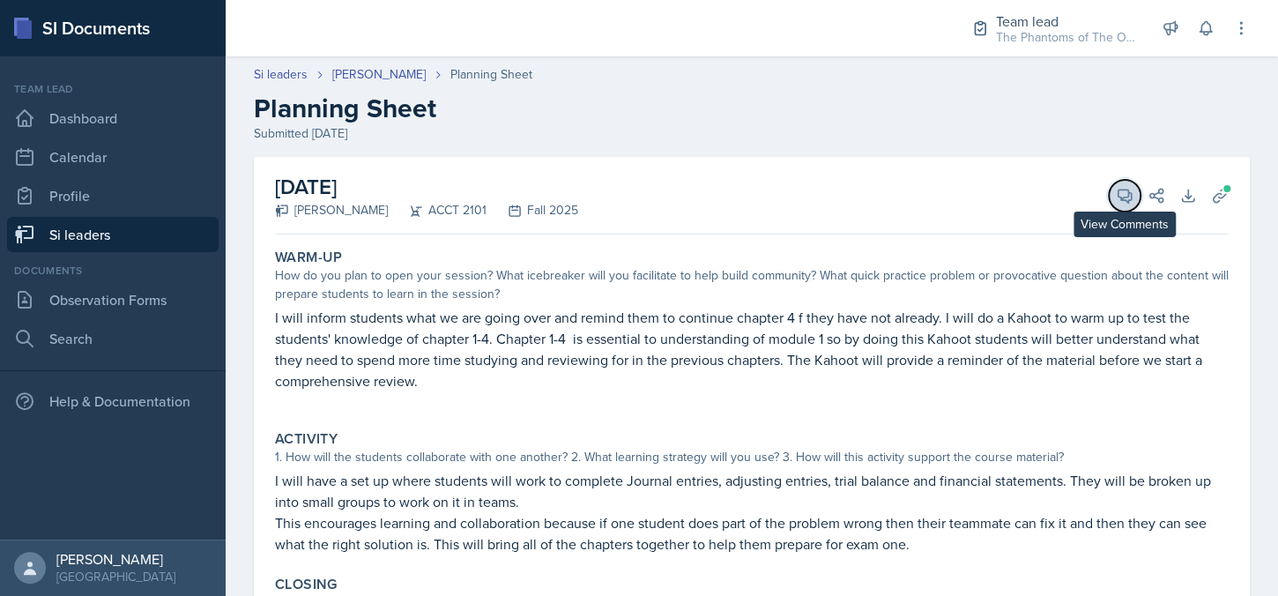
click at [1109, 196] on button "View Comments" at bounding box center [1125, 196] width 32 height 32
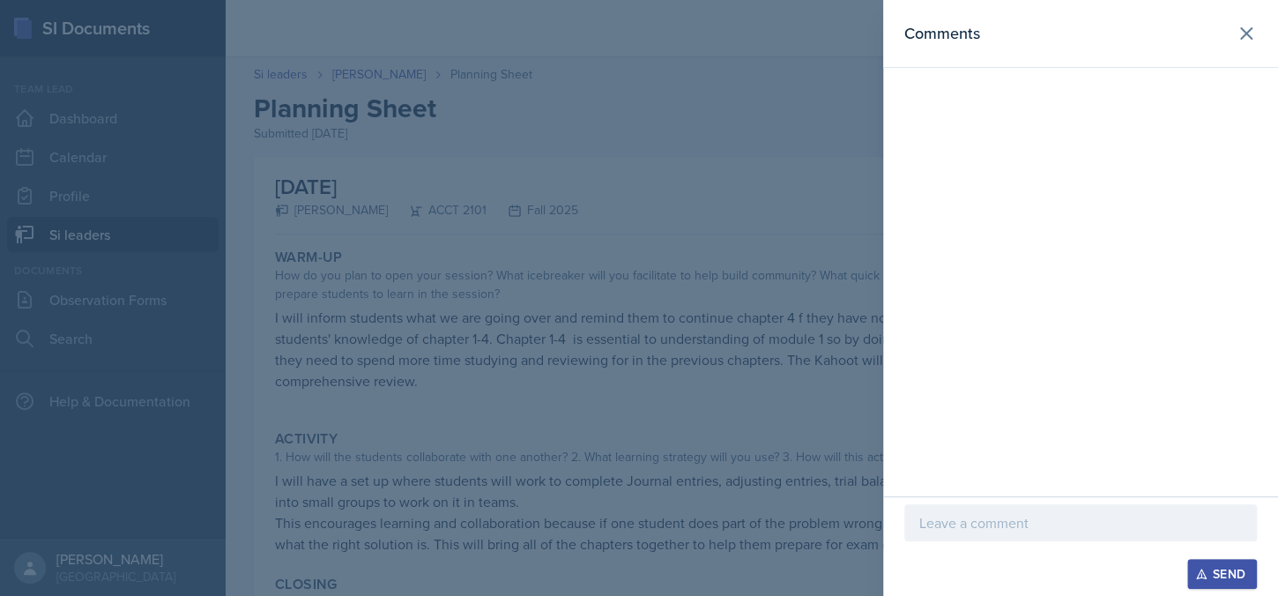
click at [1026, 509] on div at bounding box center [1081, 522] width 353 height 37
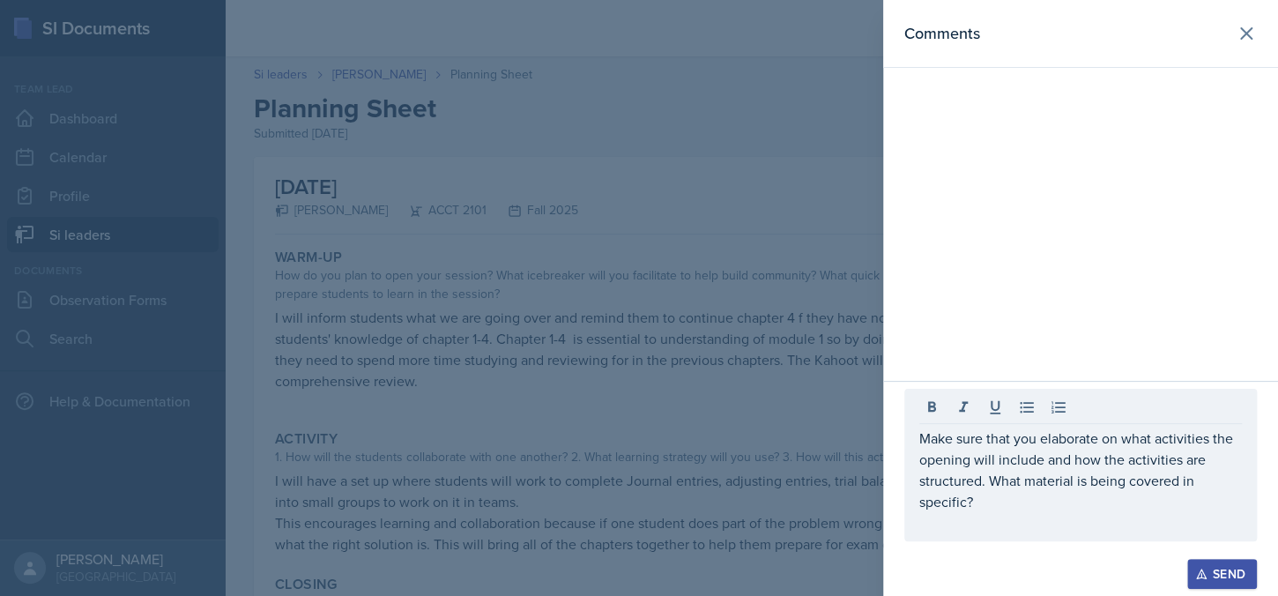
click at [917, 435] on div "Make sure that you elaborate on what activities the opening will include and ho…" at bounding box center [1081, 465] width 353 height 153
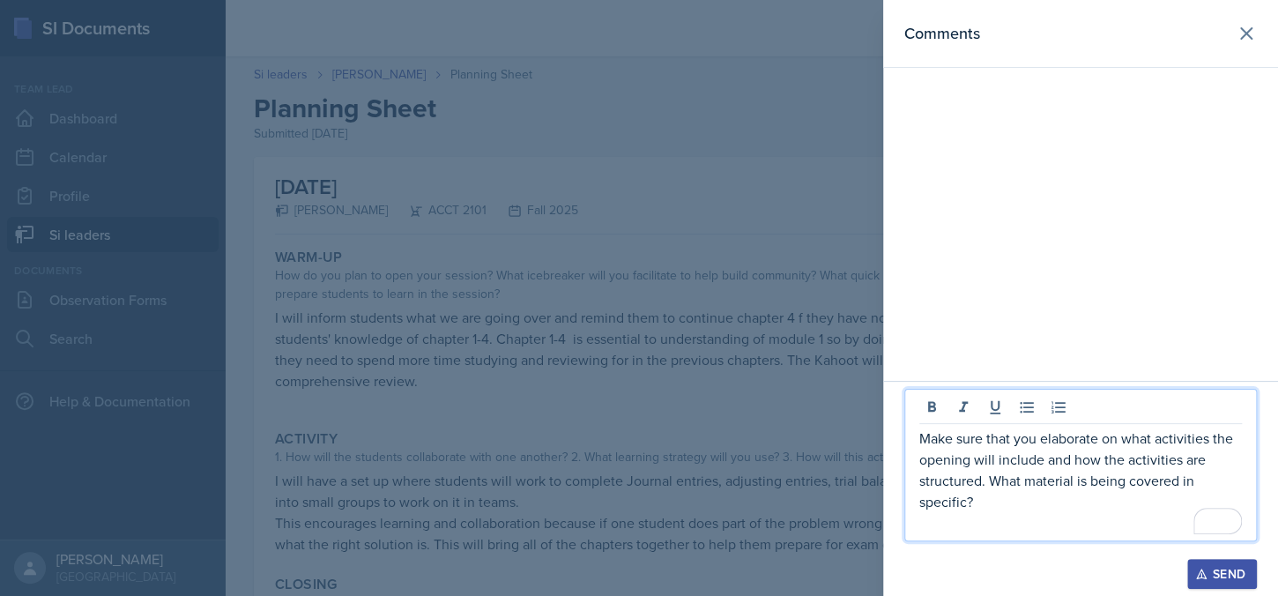
click at [921, 437] on p "Make sure that you elaborate on what activities the opening will include and ho…" at bounding box center [1081, 470] width 323 height 85
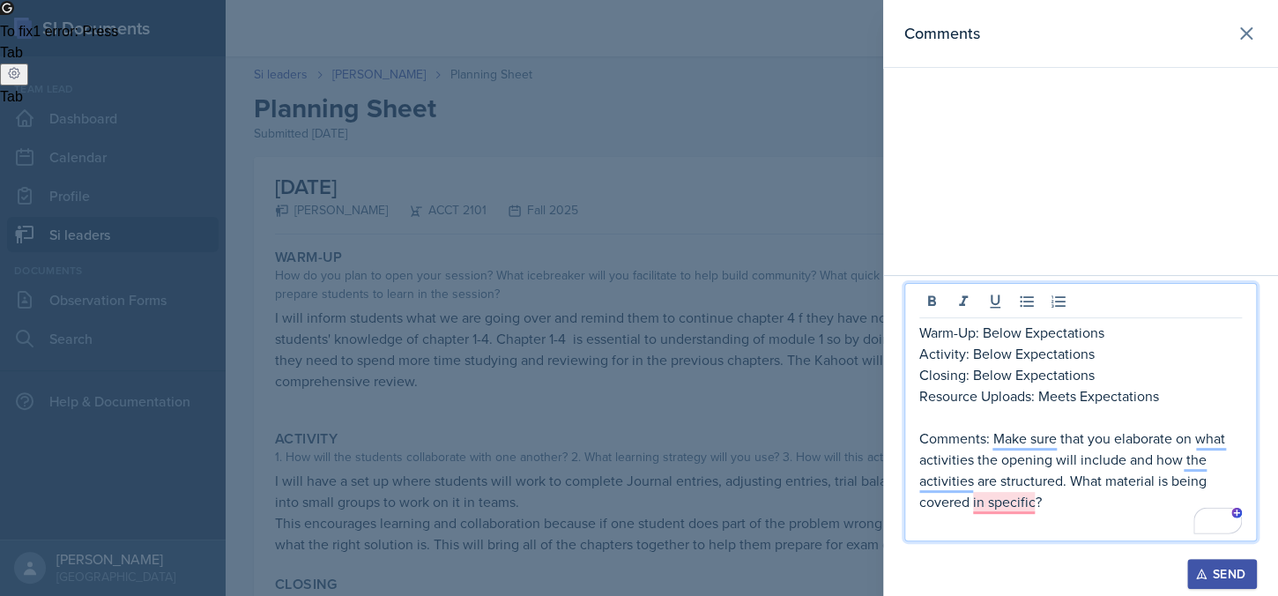
click at [1020, 334] on p "Warm-Up: Below Expectations" at bounding box center [1081, 332] width 323 height 21
click at [986, 332] on p "Warm-Up: Below Expectations" at bounding box center [1081, 332] width 323 height 21
click at [1086, 511] on p "Comments: Make sure that you elaborate on what activities the opening will incl…" at bounding box center [1081, 470] width 323 height 85
click at [1060, 500] on p "Comments: Make sure that you elaborate on what activities the opening will incl…" at bounding box center [1081, 470] width 323 height 85
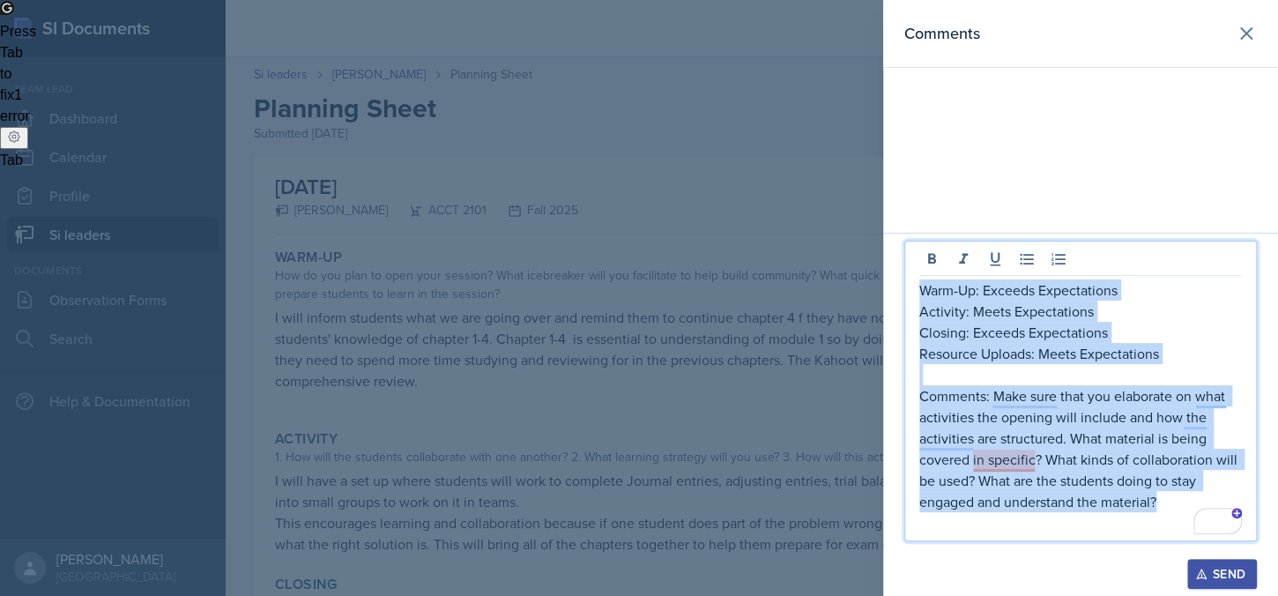
click at [924, 290] on p "Warm-Up: Exceeds Expectations" at bounding box center [1081, 290] width 323 height 21
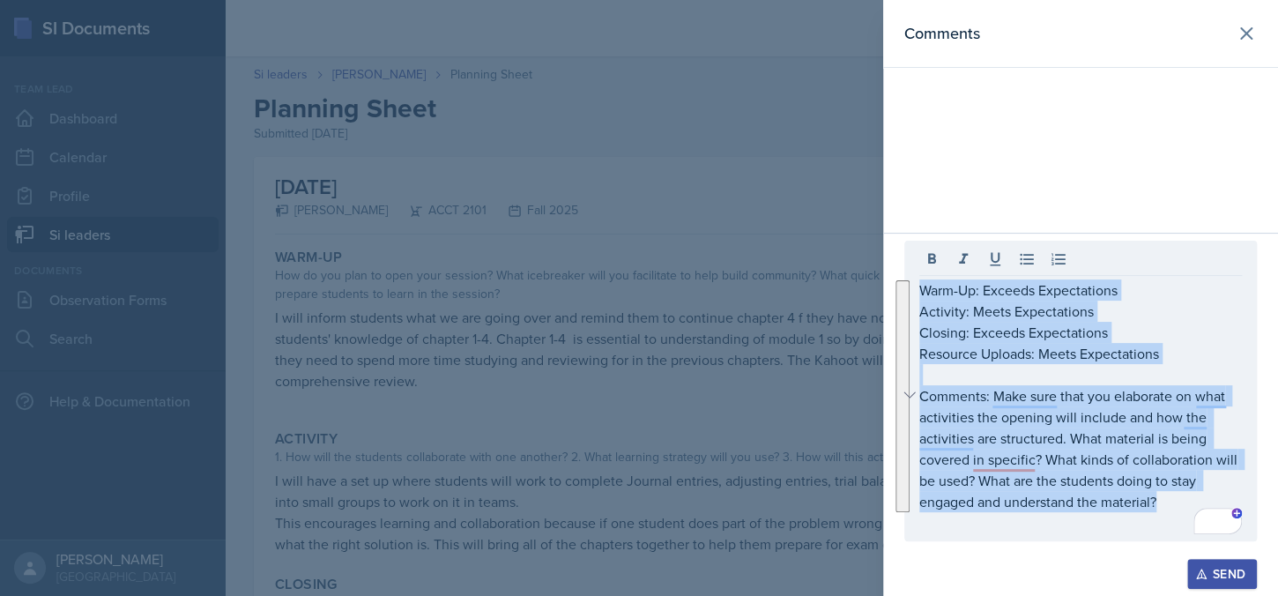
click at [1204, 571] on icon "button" at bounding box center [1202, 574] width 12 height 12
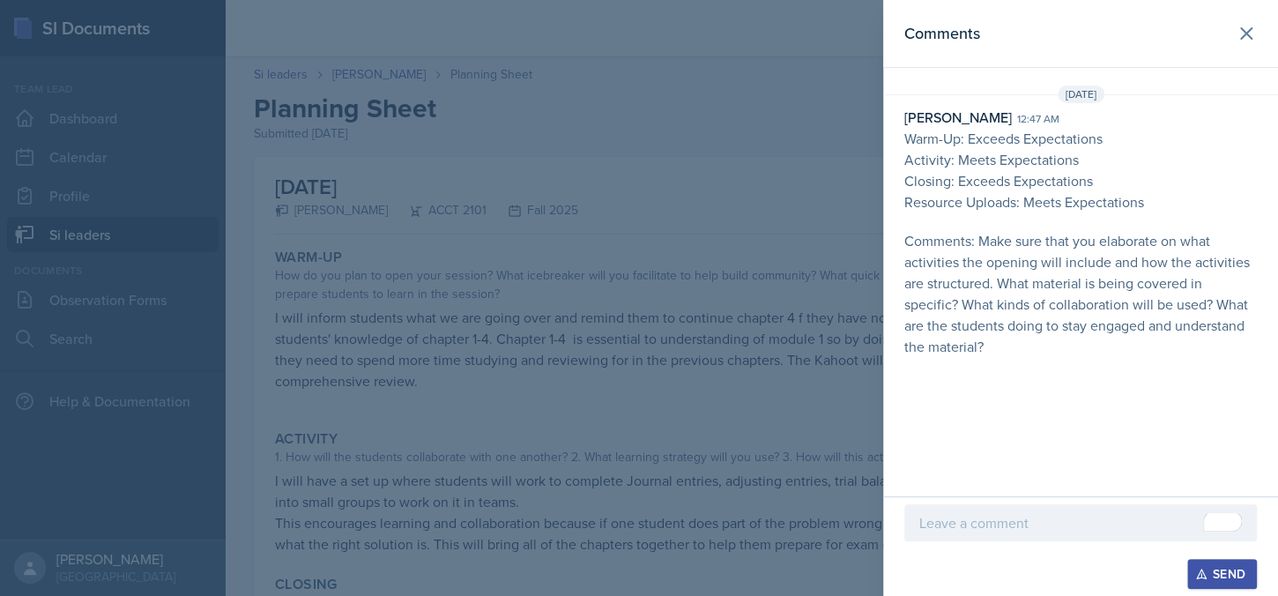
click at [738, 394] on div at bounding box center [639, 298] width 1278 height 596
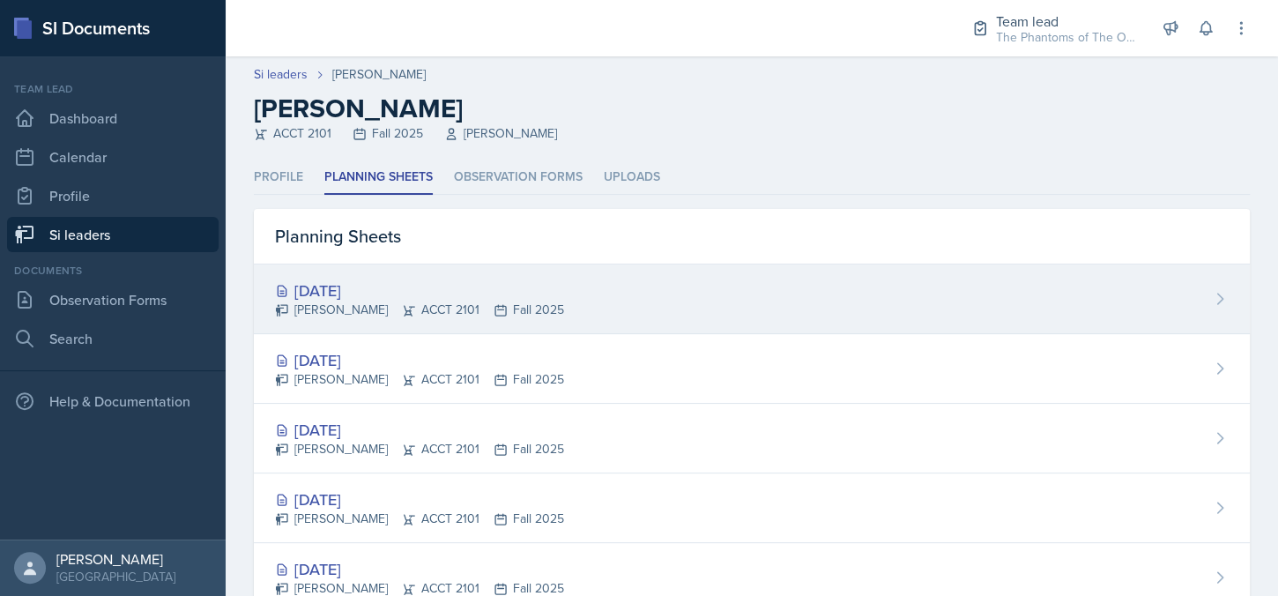
click at [430, 292] on div "[DATE]" at bounding box center [419, 291] width 289 height 24
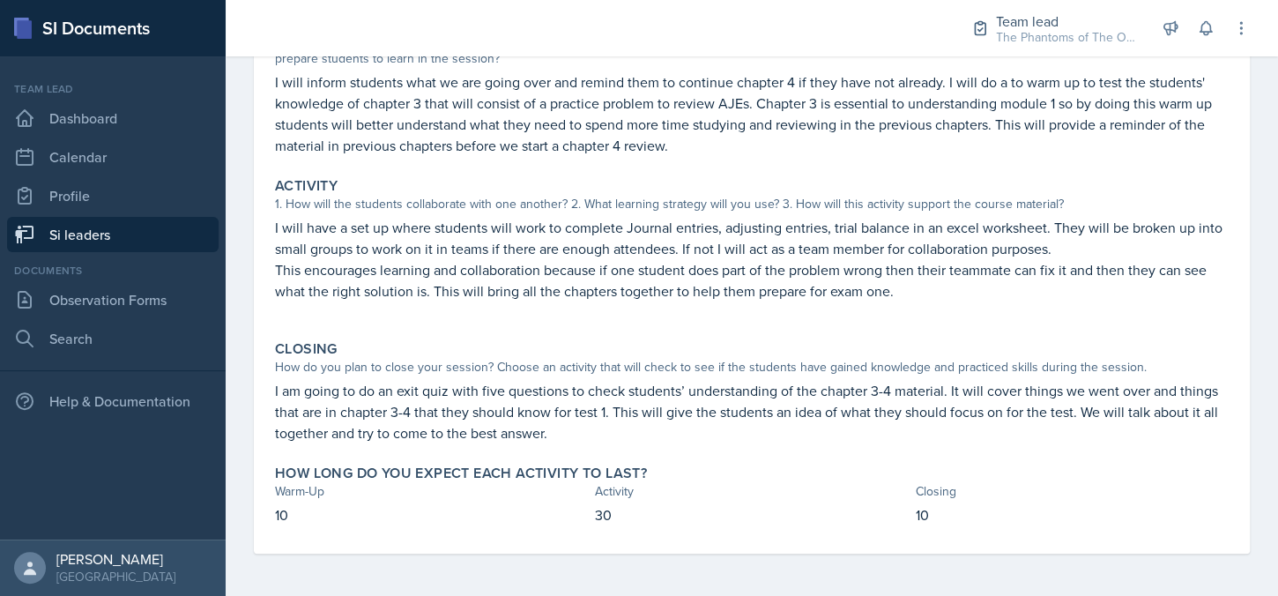
scroll to position [59, 0]
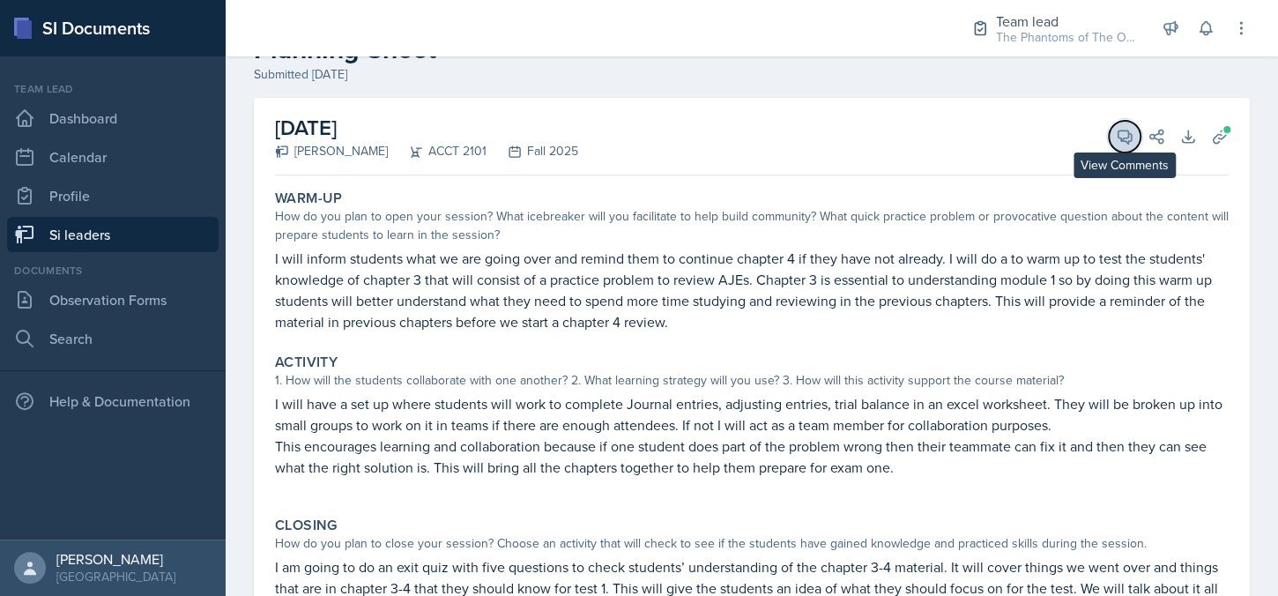
click at [1109, 146] on button "View Comments" at bounding box center [1125, 137] width 32 height 32
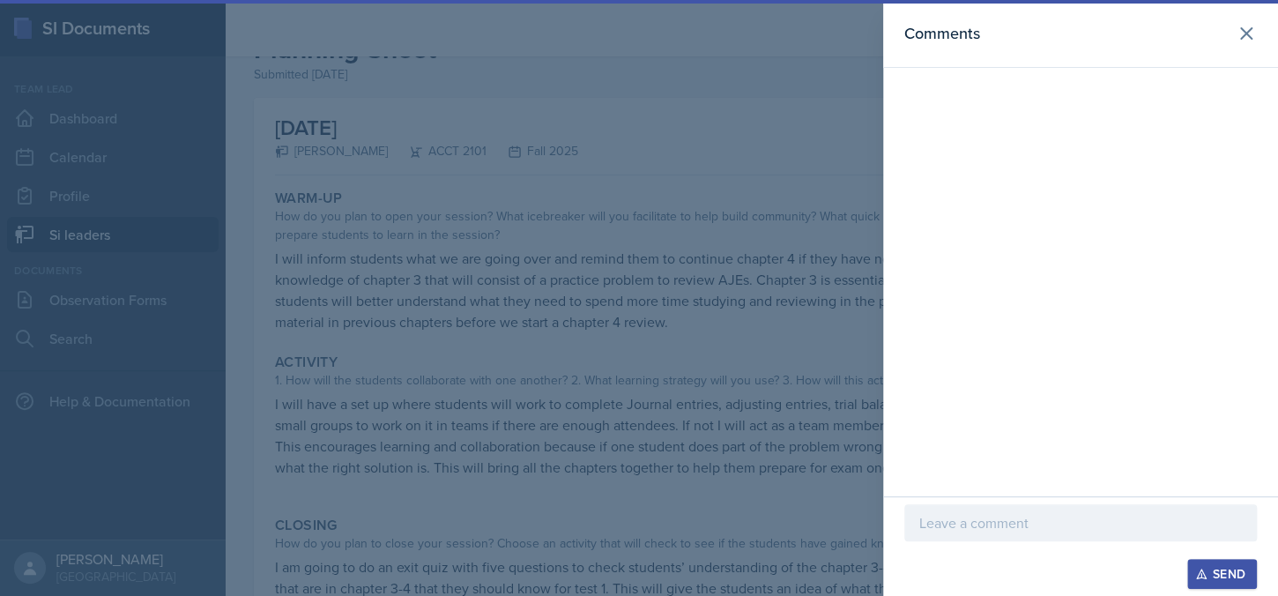
click at [989, 528] on p at bounding box center [1081, 522] width 323 height 21
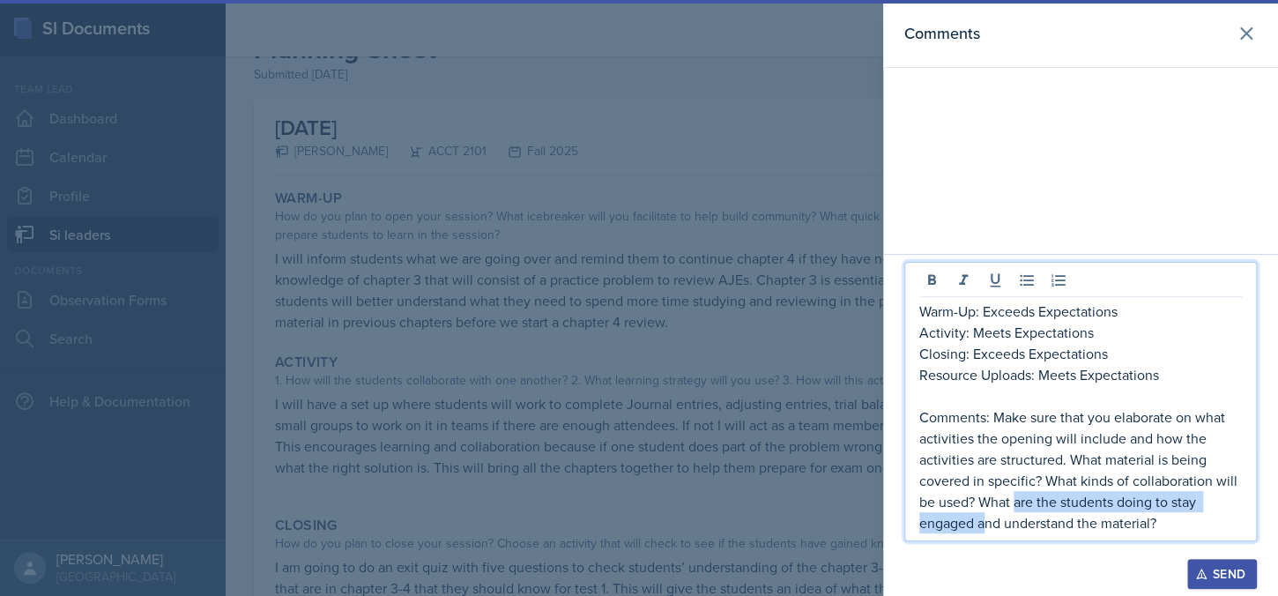
click at [1014, 508] on p "Comments: Make sure that you elaborate on what activities the opening will incl…" at bounding box center [1081, 469] width 323 height 127
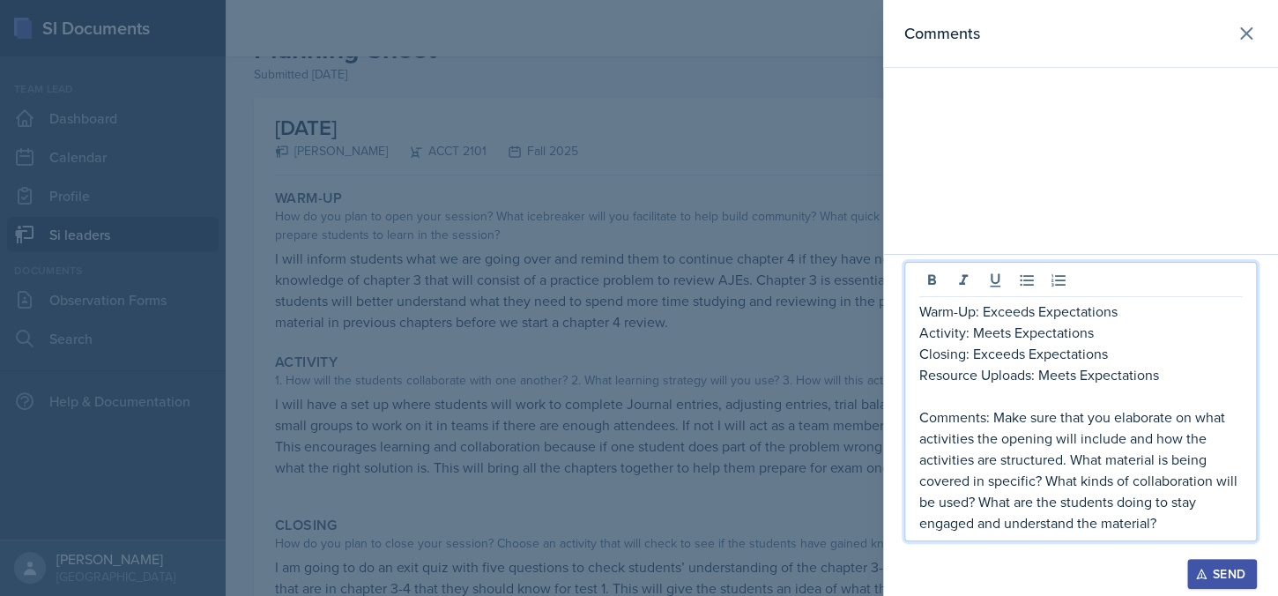
click at [1144, 520] on p "Comments: Make sure that you elaborate on what activities the opening will incl…" at bounding box center [1081, 469] width 323 height 127
drag, startPoint x: 1234, startPoint y: 578, endPoint x: 1218, endPoint y: 573, distance: 17.3
click at [1234, 578] on div "Send" at bounding box center [1222, 574] width 47 height 14
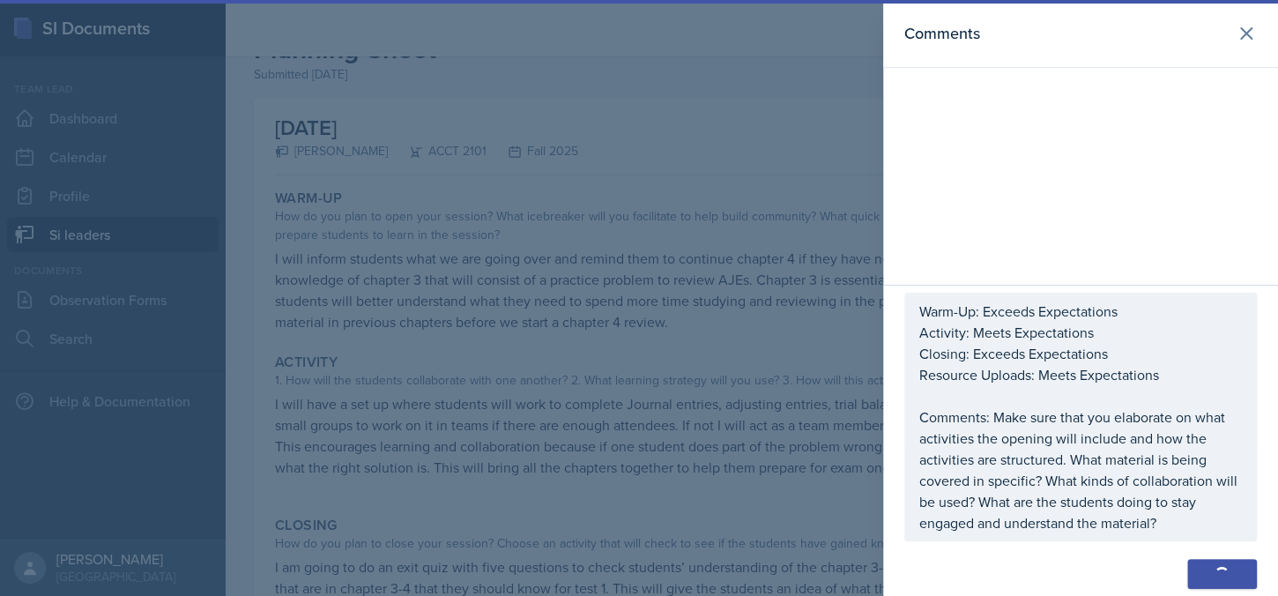
click at [576, 429] on div at bounding box center [639, 298] width 1278 height 596
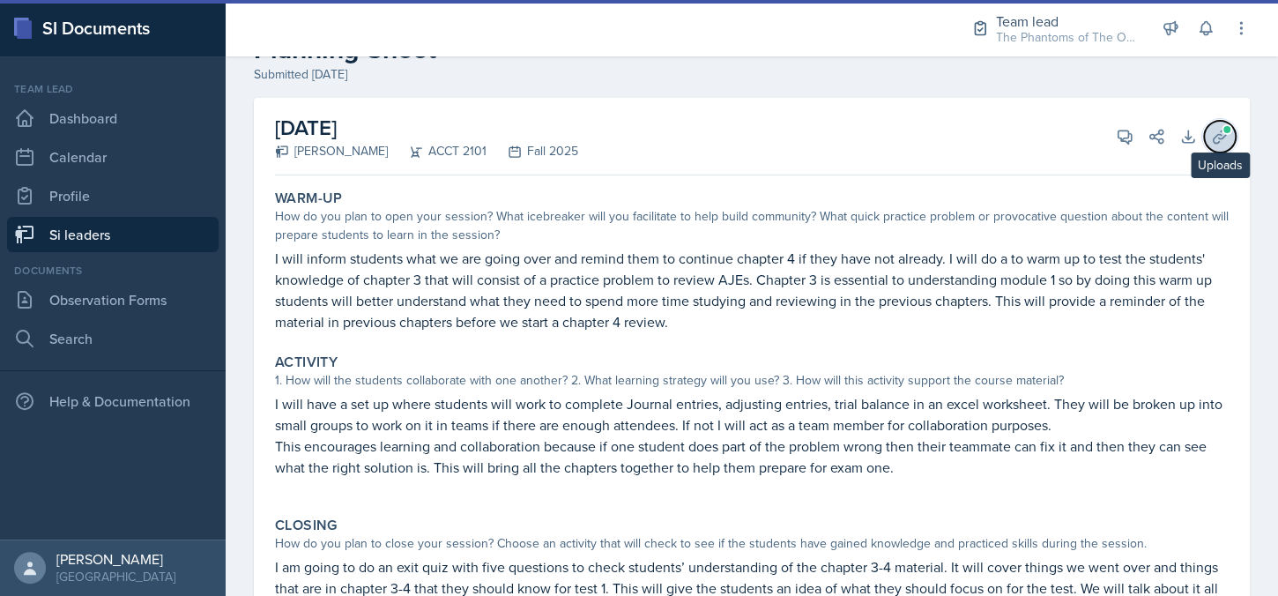
click at [1204, 127] on button "Uploads" at bounding box center [1220, 137] width 32 height 32
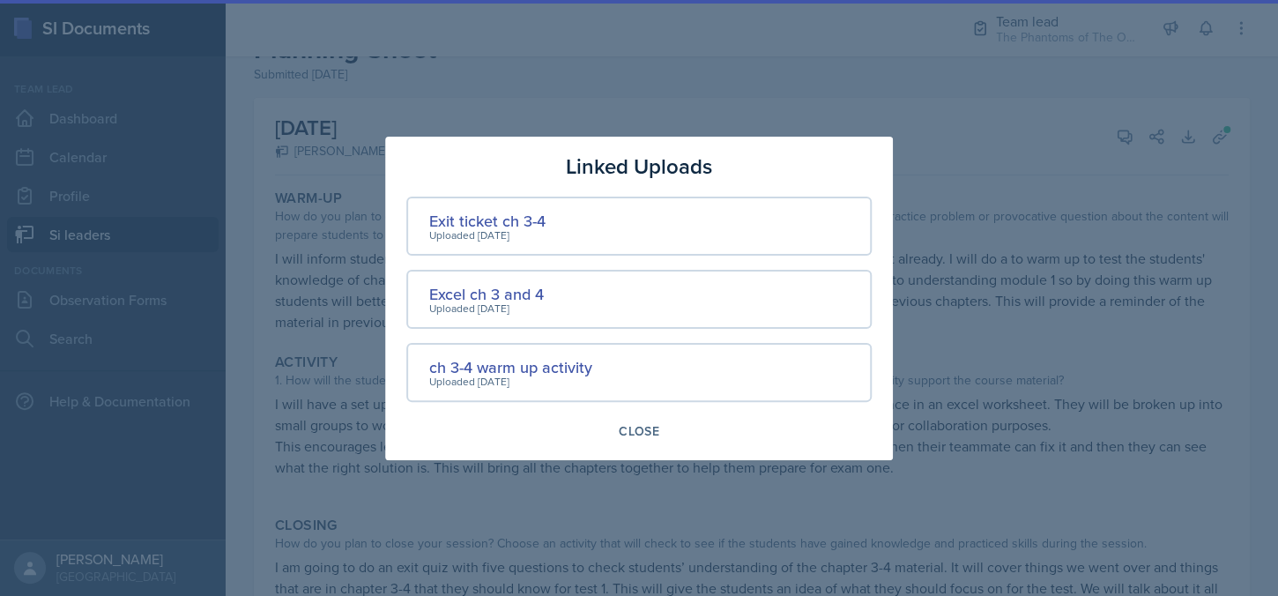
drag, startPoint x: 1106, startPoint y: 262, endPoint x: 1084, endPoint y: 186, distance: 79.0
click at [1103, 261] on div at bounding box center [639, 298] width 1278 height 596
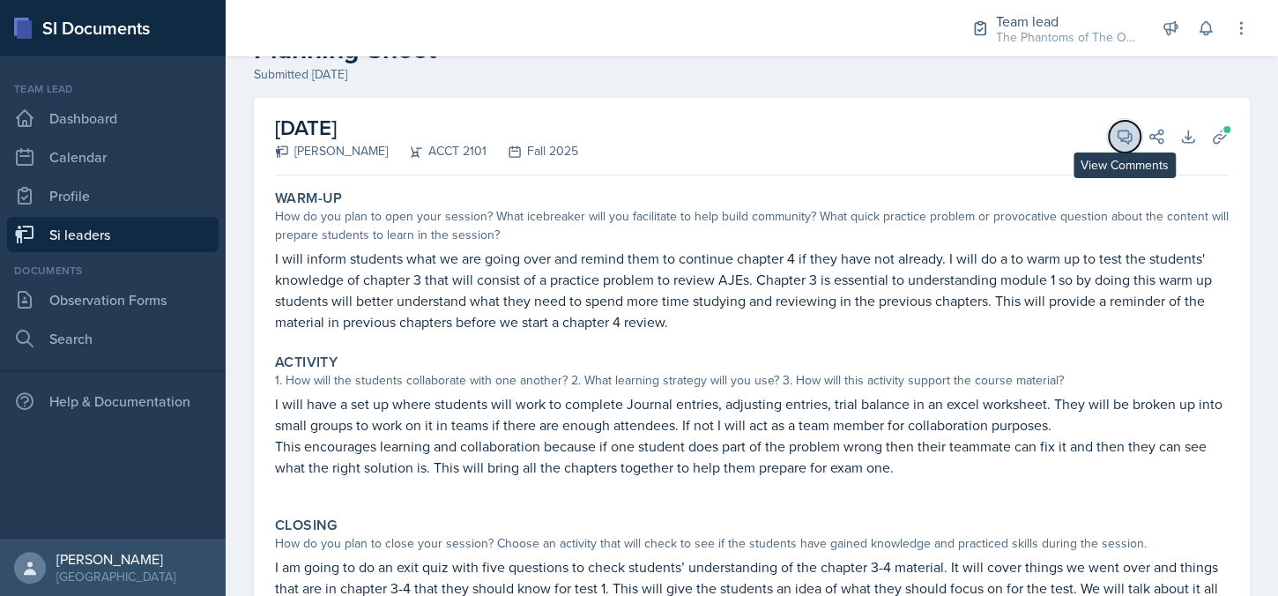
click at [1109, 140] on button "View Comments" at bounding box center [1125, 137] width 32 height 32
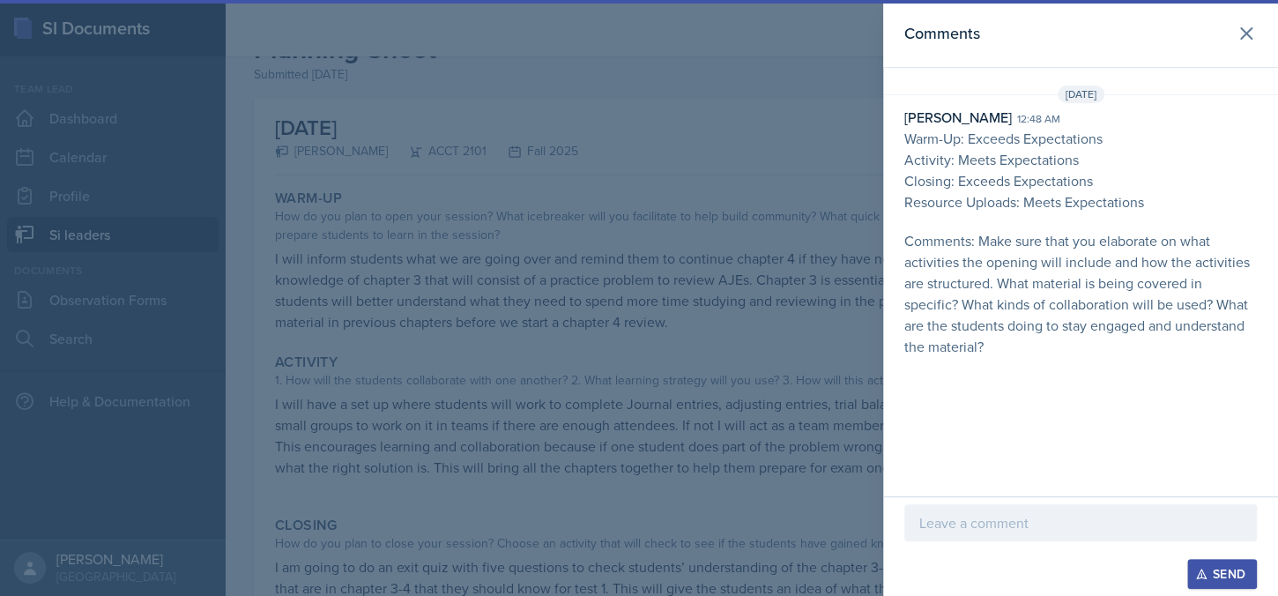
click at [741, 266] on div at bounding box center [639, 298] width 1278 height 596
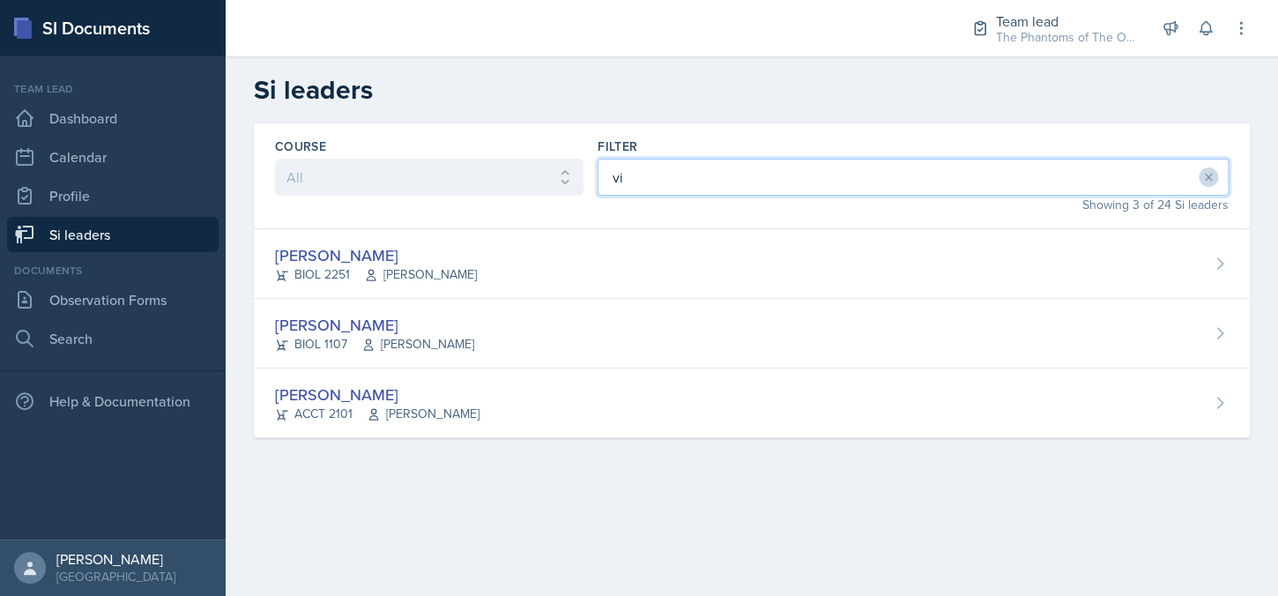
click at [681, 183] on input "vi" at bounding box center [913, 177] width 631 height 37
click at [677, 184] on input "vi" at bounding box center [913, 177] width 631 height 37
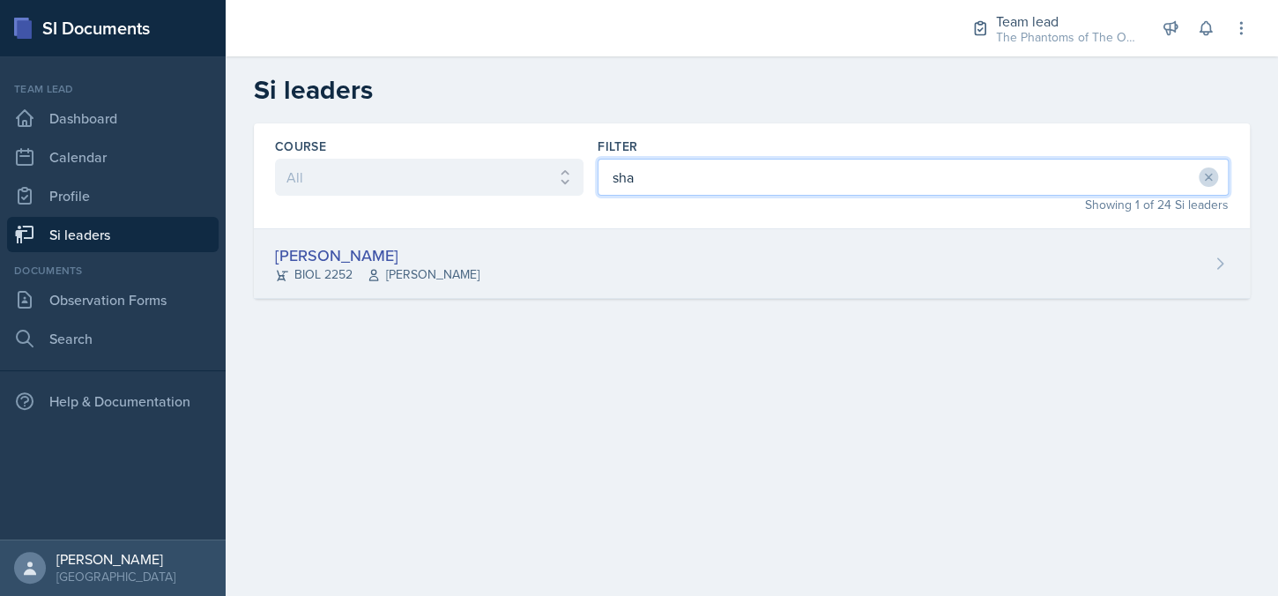
type input "sha"
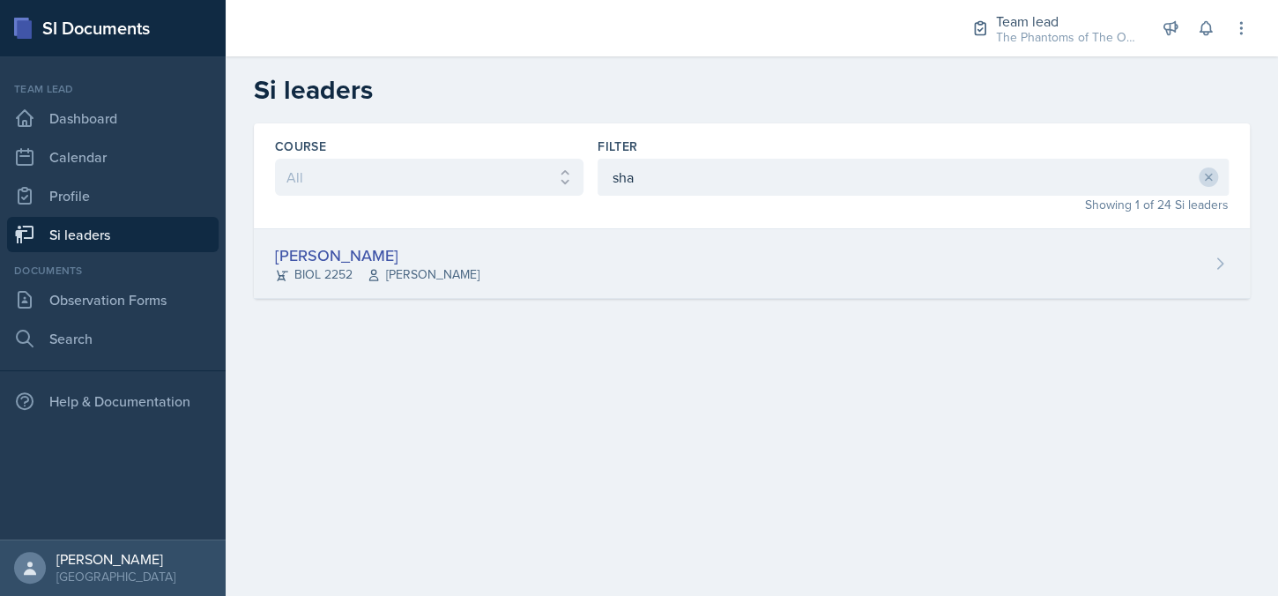
click at [440, 280] on span "[PERSON_NAME]" at bounding box center [423, 274] width 113 height 19
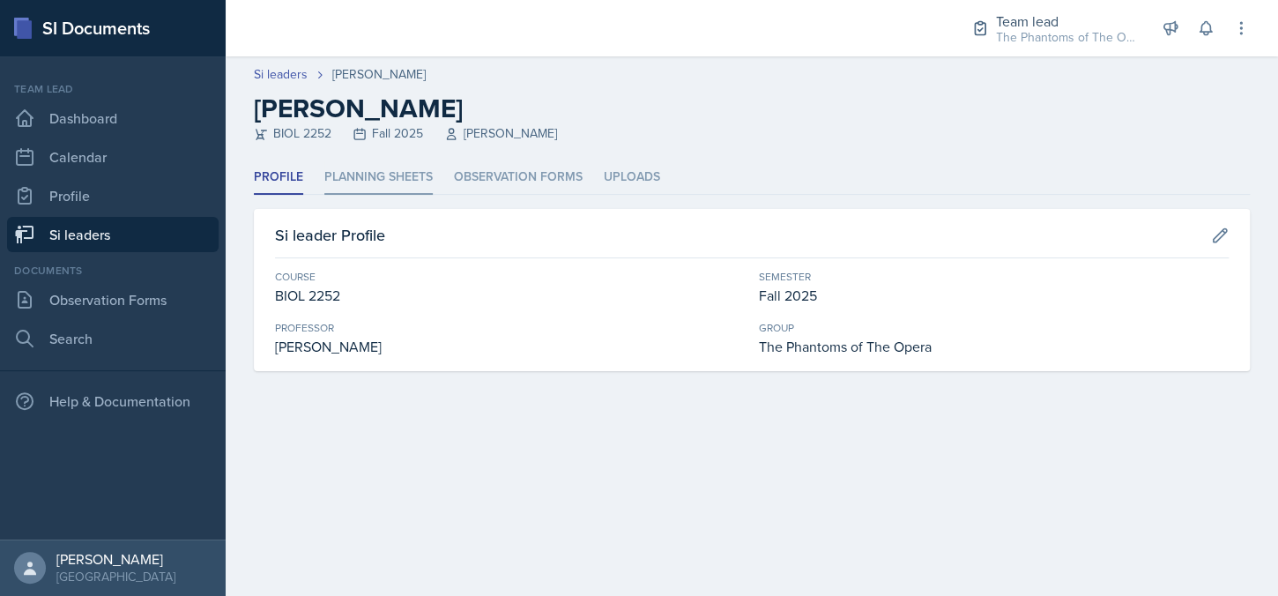
click at [399, 189] on li "Planning Sheets" at bounding box center [378, 177] width 108 height 34
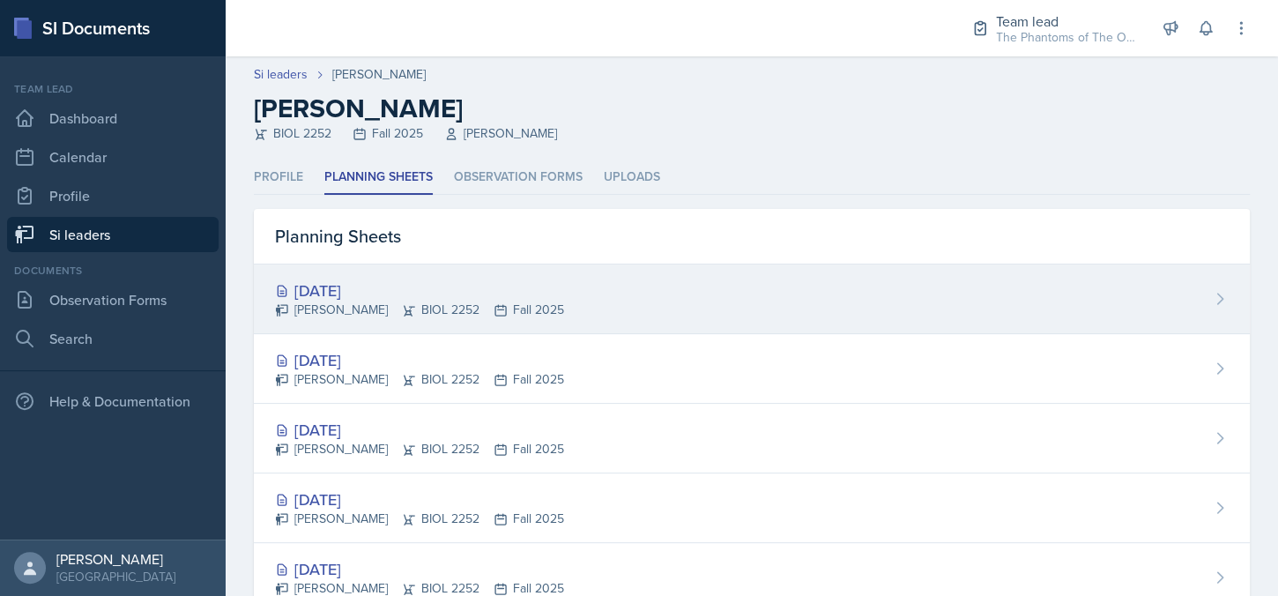
click at [675, 298] on div "[DATE] [PERSON_NAME] BIOL 2252 Fall 2025" at bounding box center [752, 300] width 996 height 70
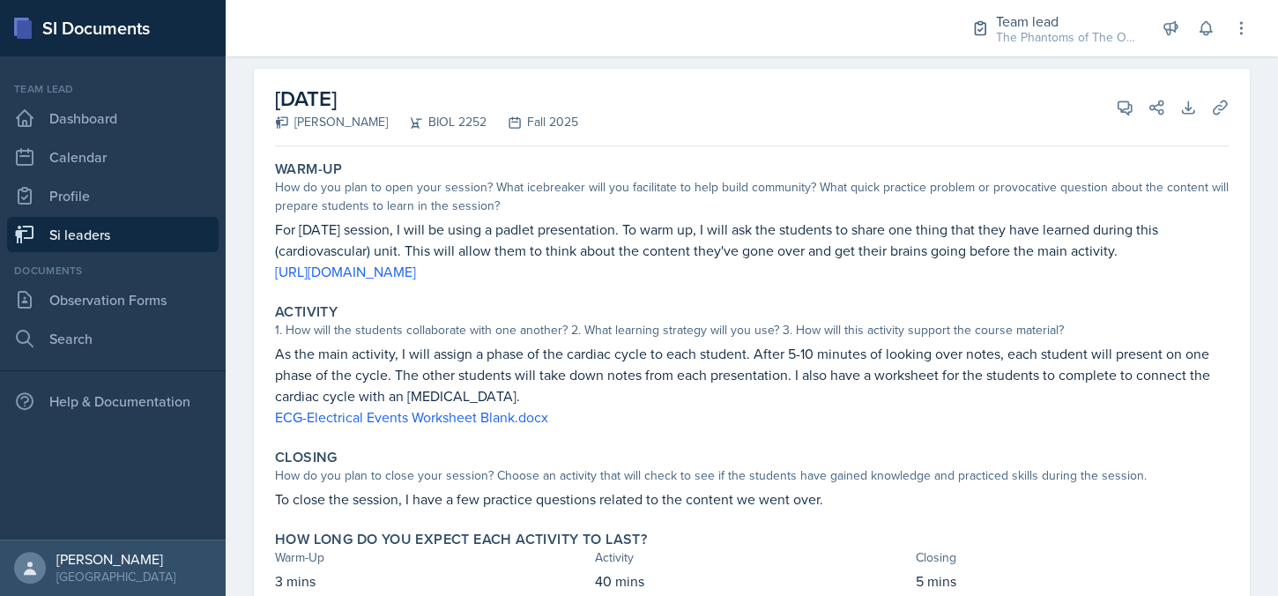
scroll to position [154, 0]
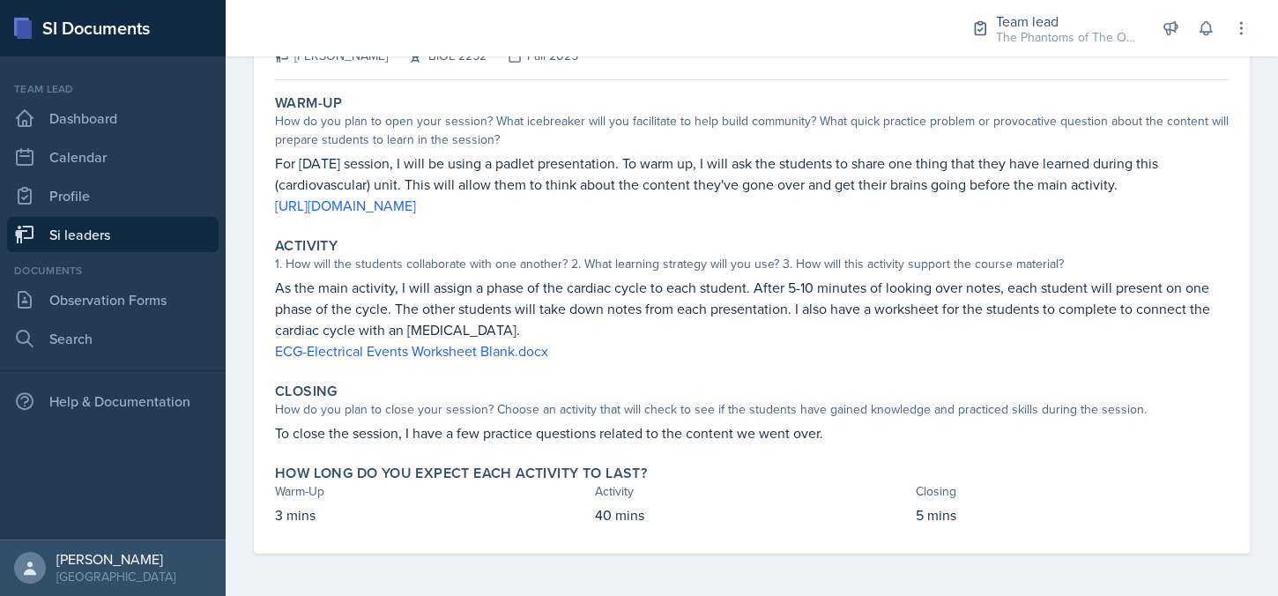
click at [755, 267] on div "1. How will the students collaborate with one another? 2. What learning strateg…" at bounding box center [752, 264] width 954 height 19
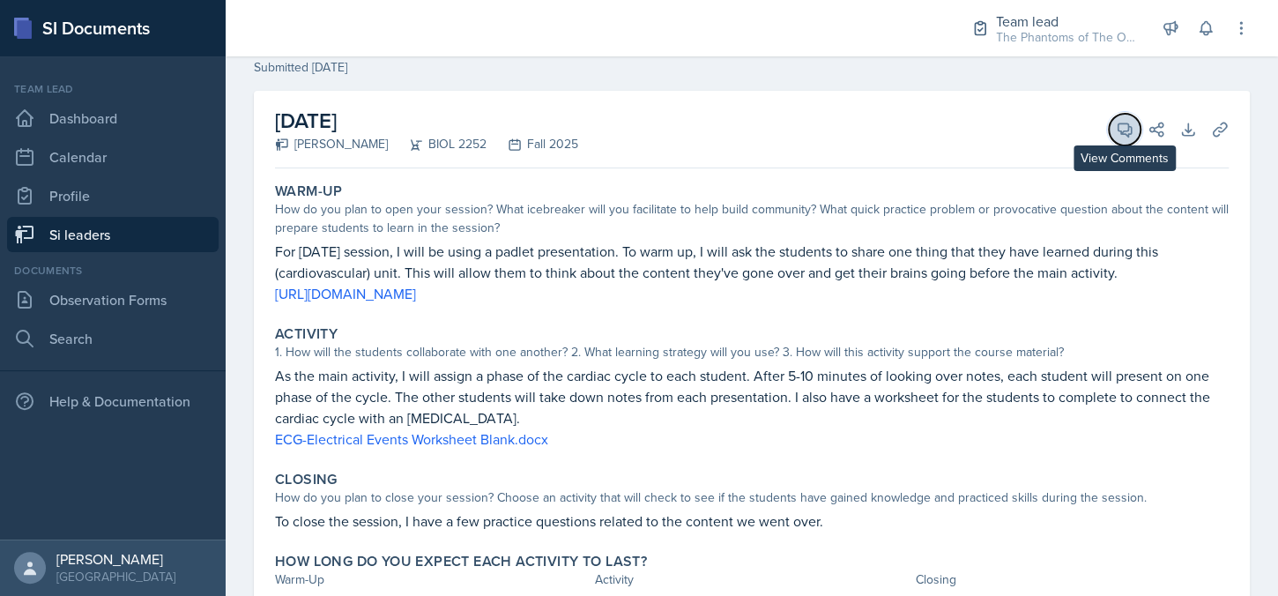
click at [1116, 134] on icon at bounding box center [1125, 130] width 18 height 18
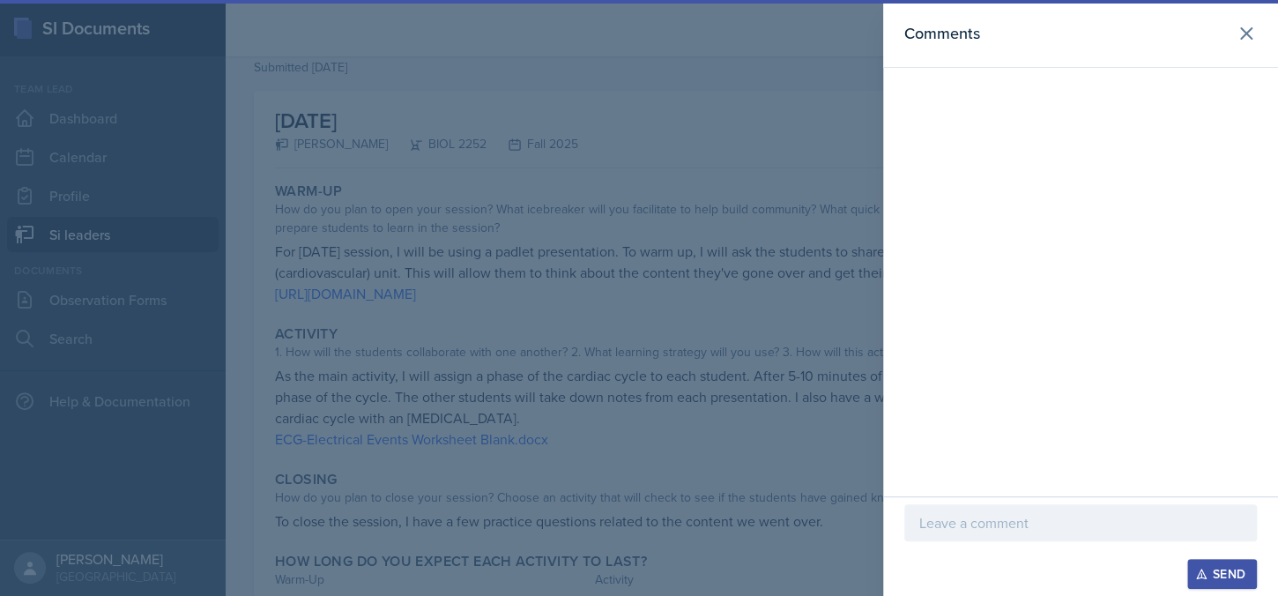
click at [984, 529] on p at bounding box center [1081, 522] width 323 height 21
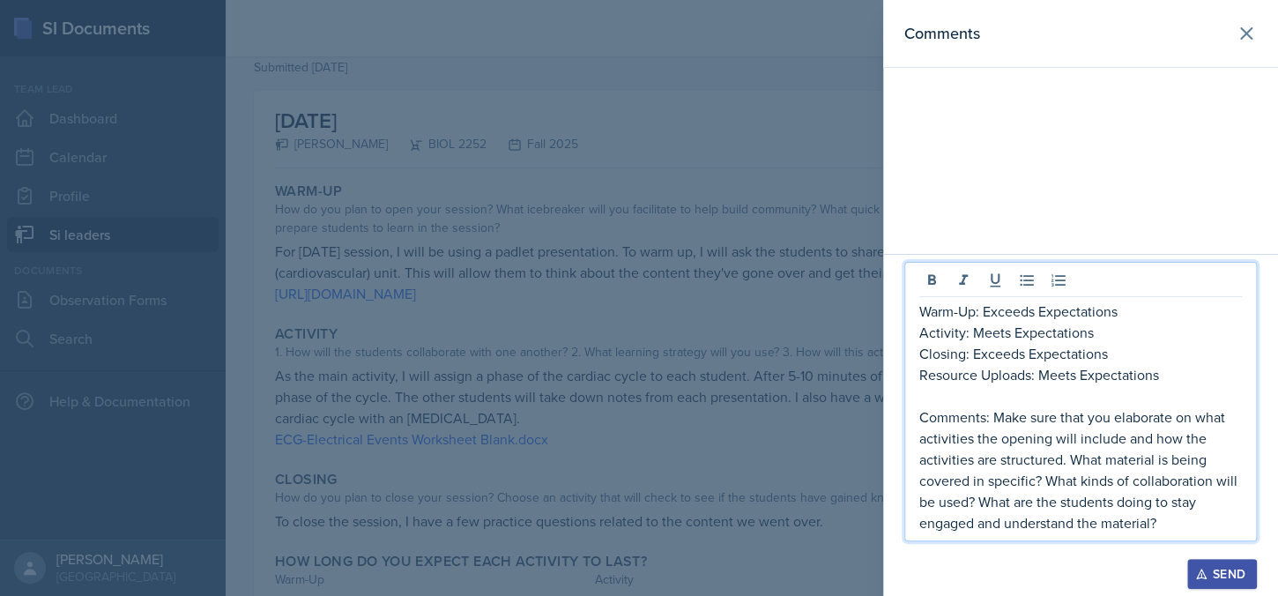
click at [1051, 444] on p "Comments: Make sure that you elaborate on what activities the opening will incl…" at bounding box center [1081, 469] width 323 height 127
click at [1003, 436] on p "Comments: Make sure that you elaborate on what activities the opening will incl…" at bounding box center [1081, 469] width 323 height 127
click at [1082, 464] on p "Comments: Make sure that you elaborate on what activities the main activity wil…" at bounding box center [1081, 469] width 323 height 127
click at [1180, 527] on p "Comments: Make sure that you elaborate on what activities the main activity wil…" at bounding box center [1081, 469] width 323 height 127
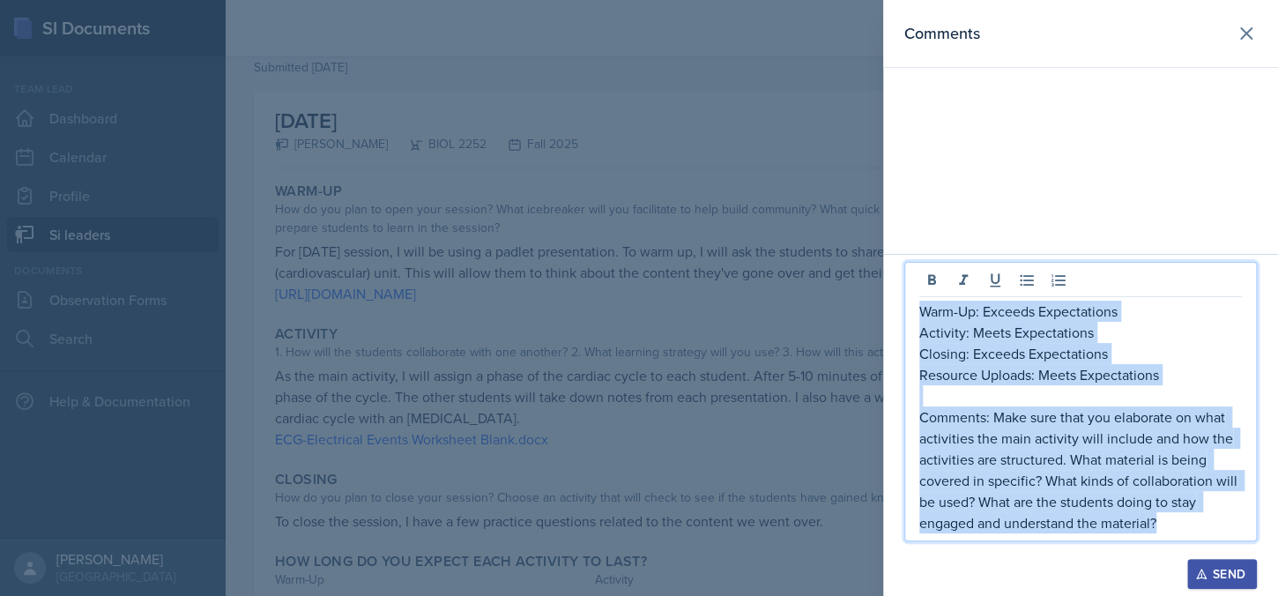
click at [921, 313] on p "Warm-Up: Exceeds Expectations" at bounding box center [1081, 311] width 323 height 21
click at [1181, 380] on p "Resource Uploads: Meets Expectations" at bounding box center [1081, 374] width 323 height 21
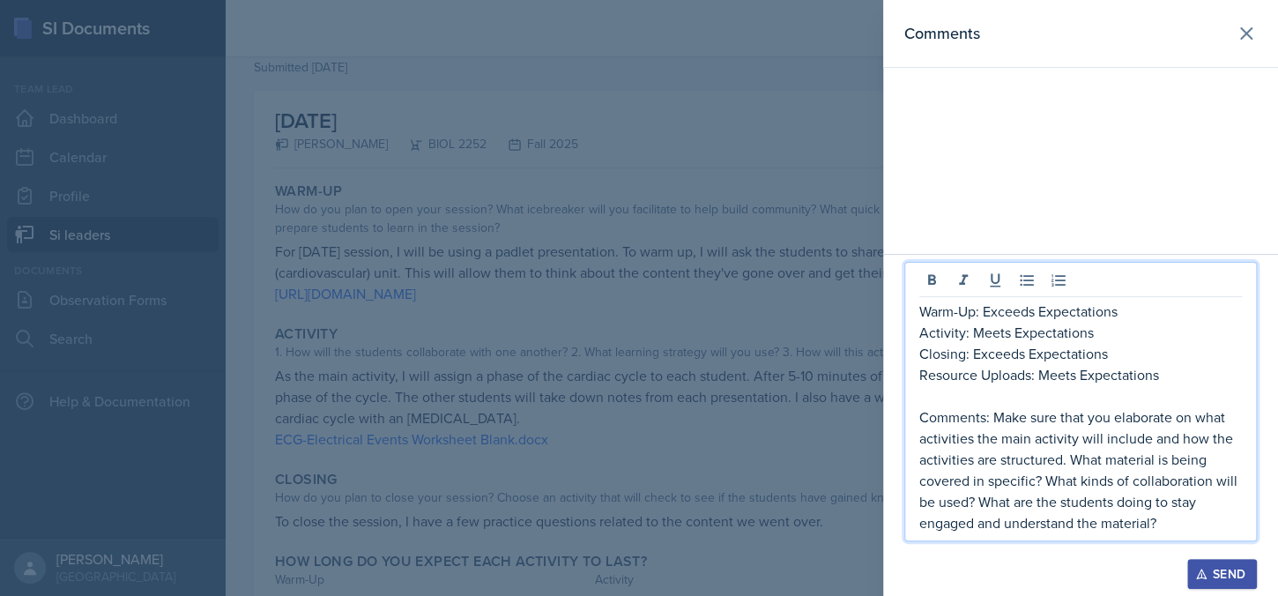
click at [1184, 526] on p "Comments: Make sure that you elaborate on what activities the main activity wil…" at bounding box center [1081, 469] width 323 height 127
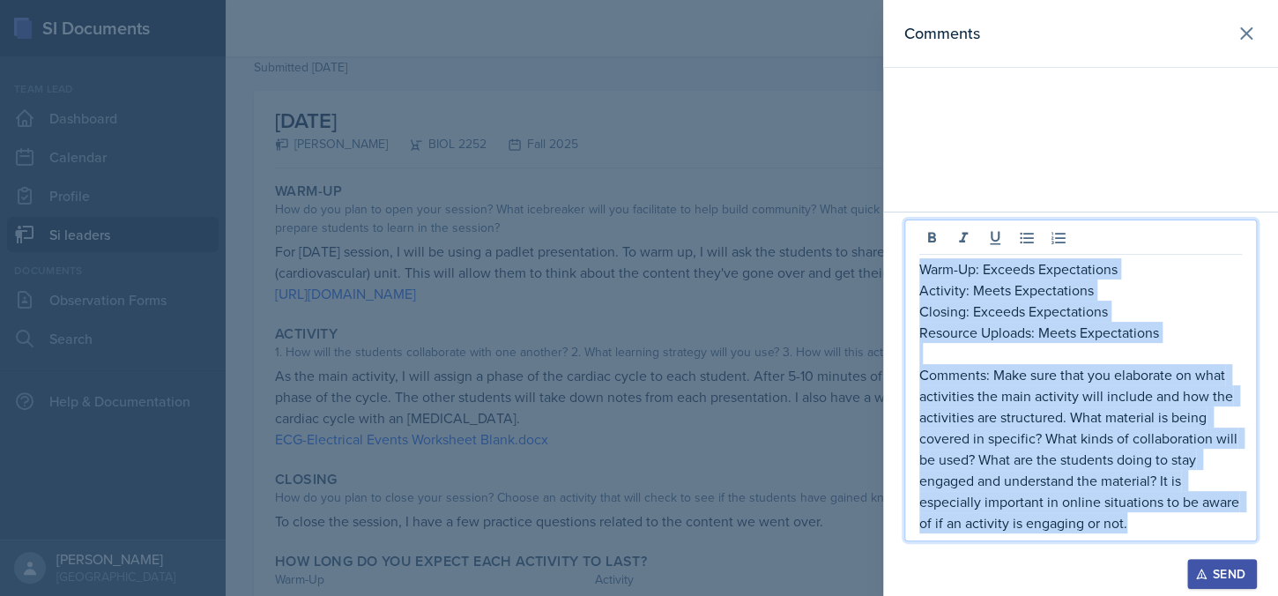
click at [1224, 569] on div "Send" at bounding box center [1222, 574] width 47 height 14
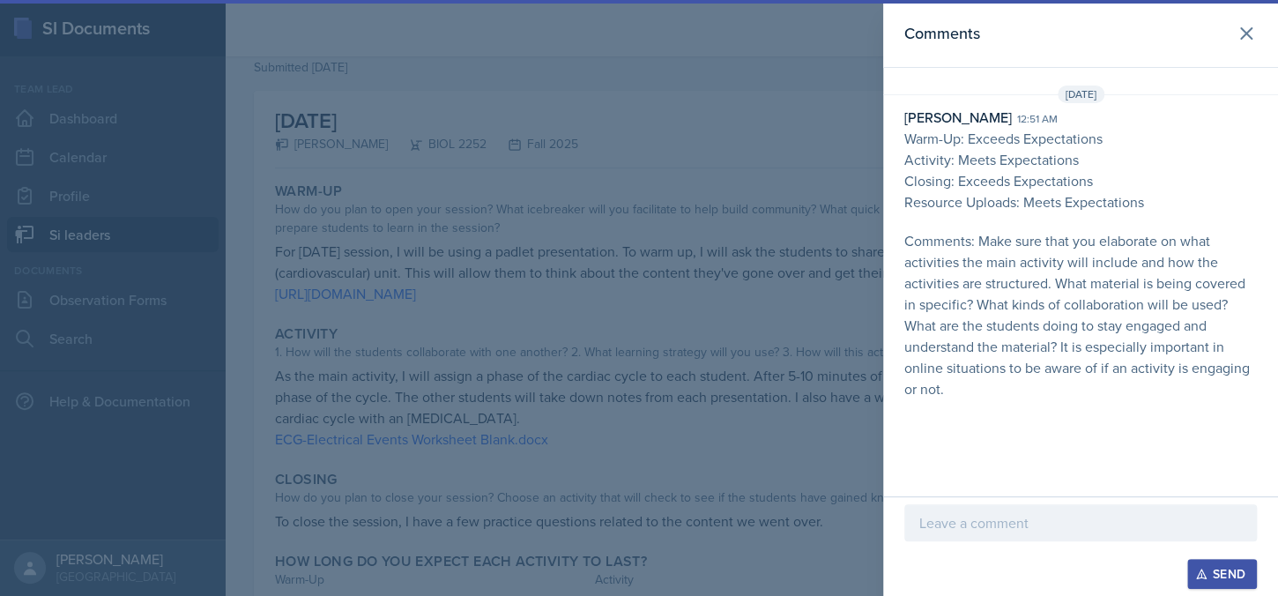
click at [712, 353] on div at bounding box center [639, 298] width 1278 height 596
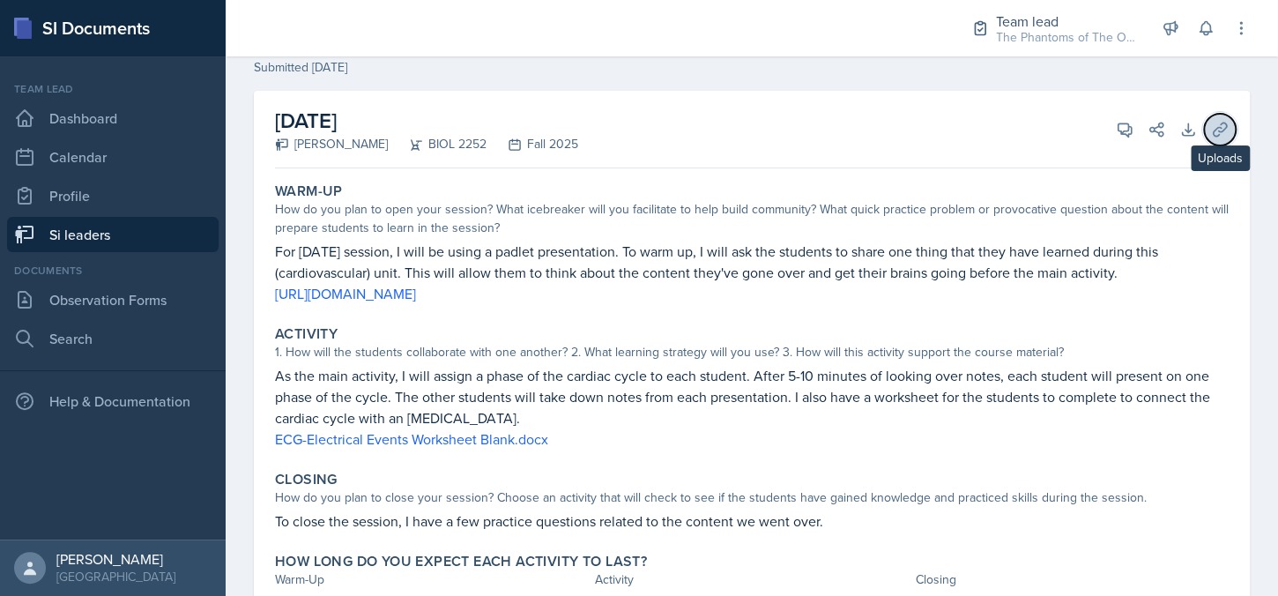
click at [1211, 133] on icon at bounding box center [1220, 130] width 18 height 18
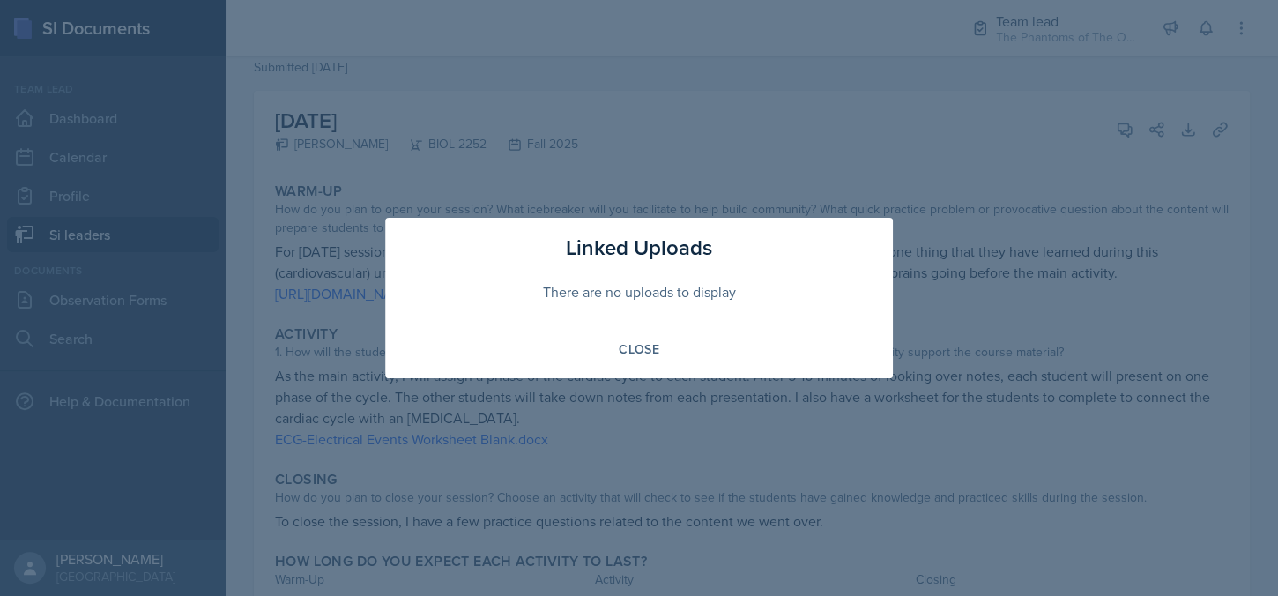
drag, startPoint x: 629, startPoint y: 352, endPoint x: 704, endPoint y: 340, distance: 75.8
click at [630, 352] on div "Close" at bounding box center [639, 349] width 41 height 14
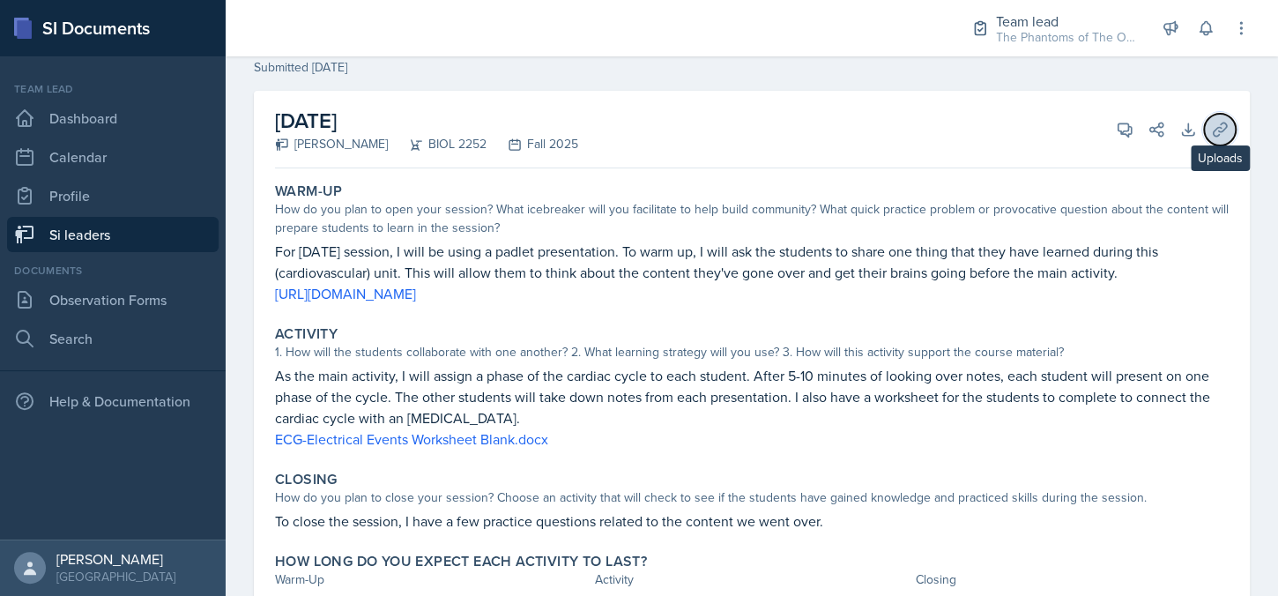
click at [1211, 142] on button "Uploads" at bounding box center [1220, 130] width 32 height 32
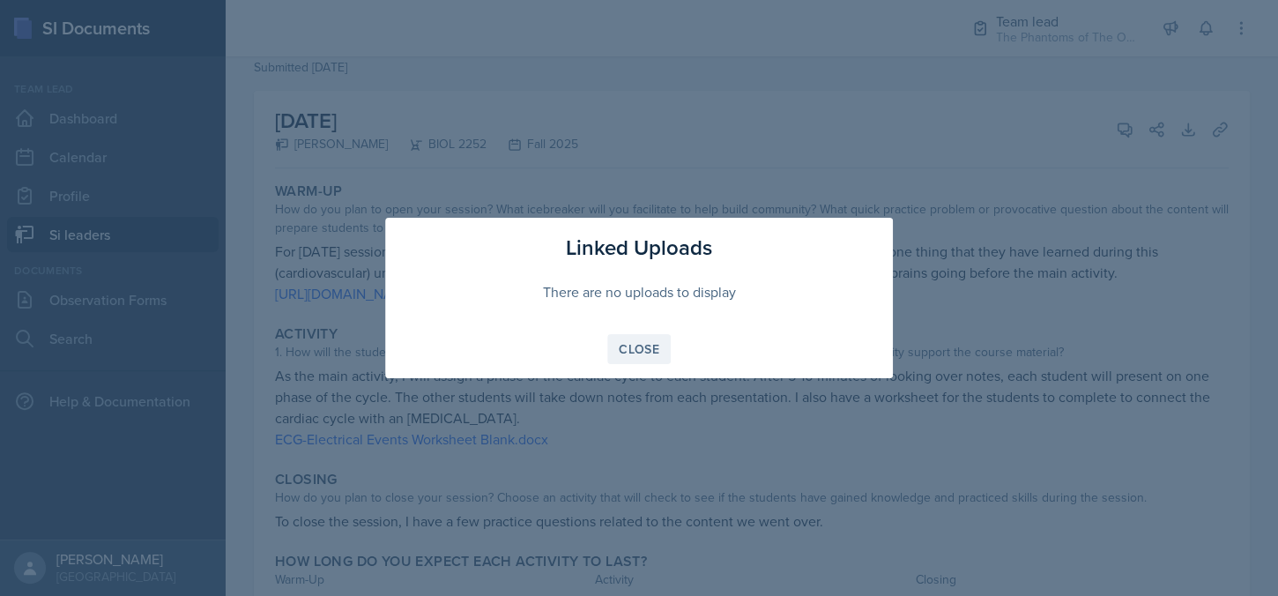
click at [642, 338] on button "Close" at bounding box center [639, 349] width 63 height 30
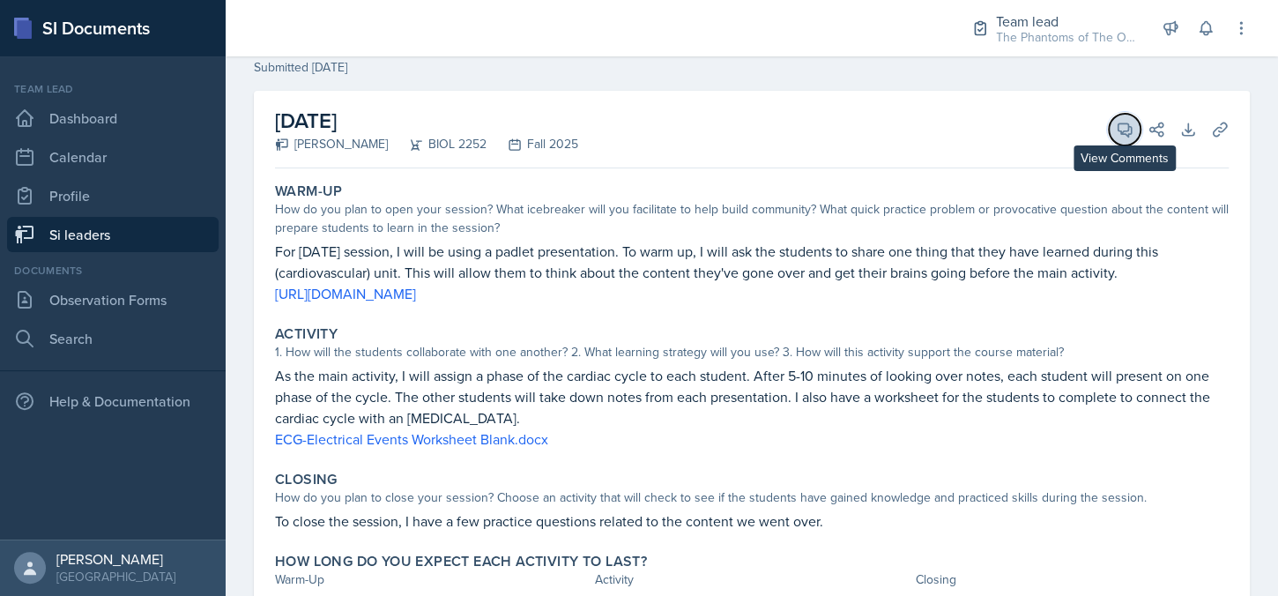
click at [1112, 138] on button "View Comments" at bounding box center [1125, 130] width 32 height 32
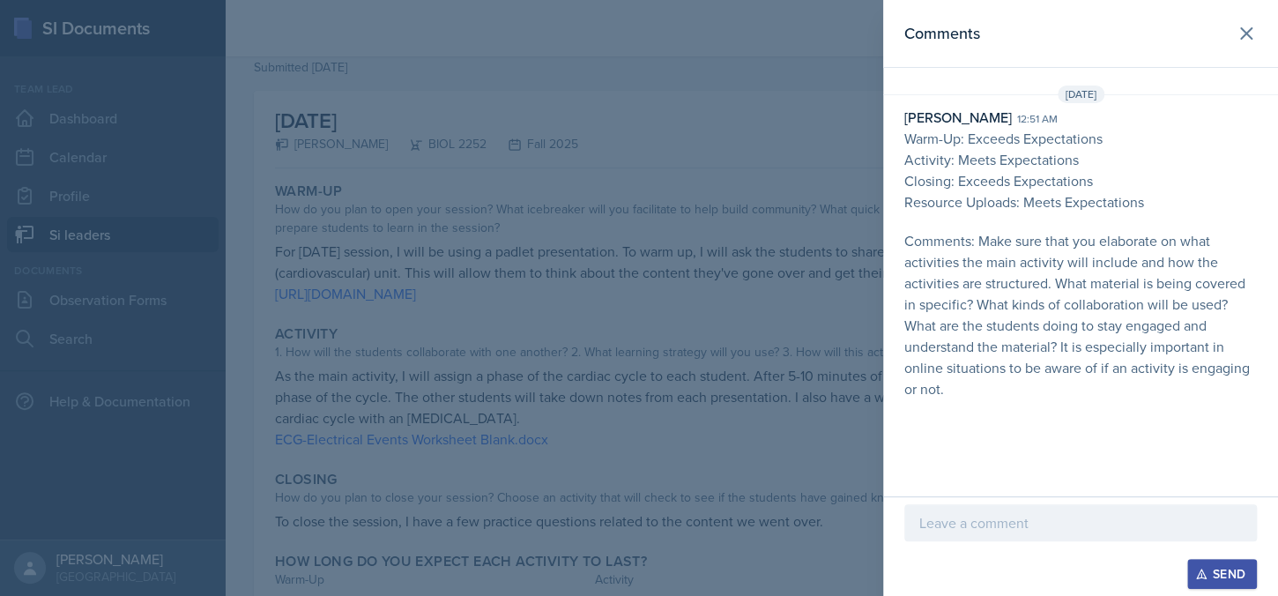
click at [1045, 513] on p at bounding box center [1081, 522] width 323 height 21
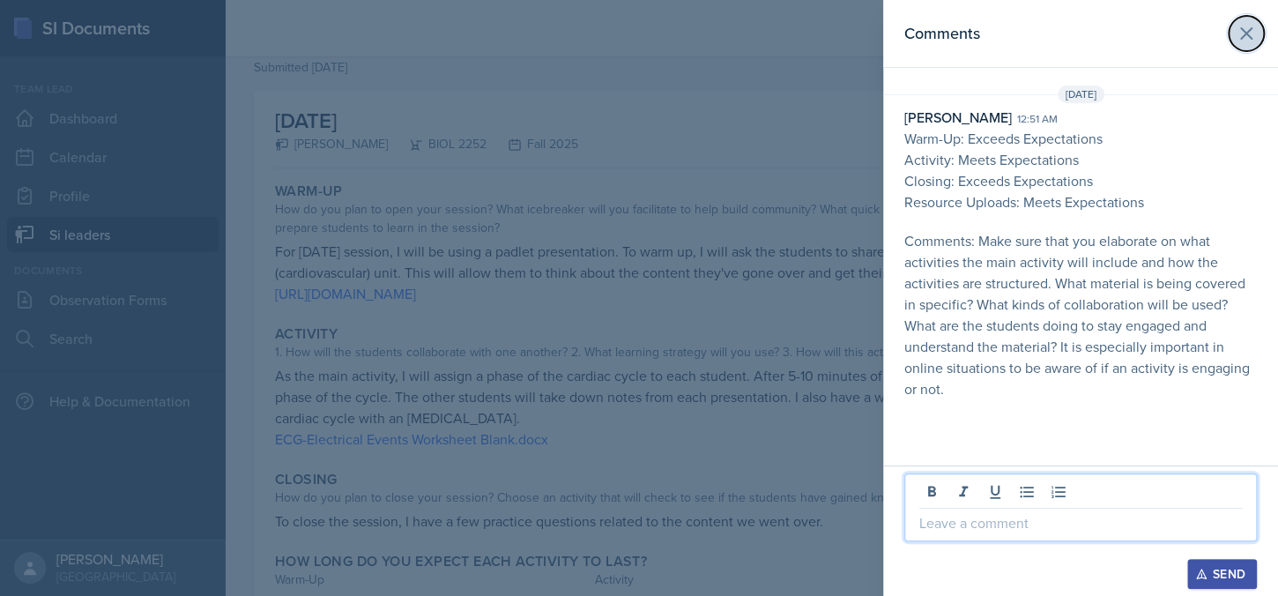
click at [1245, 31] on icon at bounding box center [1246, 33] width 11 height 11
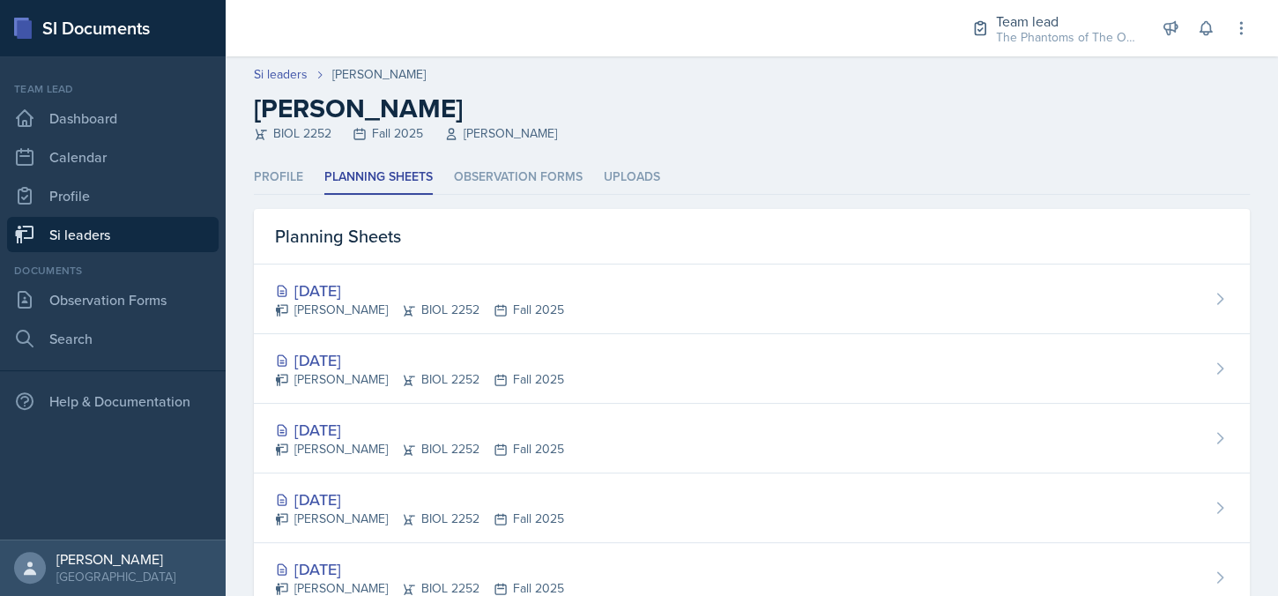
click at [454, 313] on div "[PERSON_NAME] BIOL 2252 Fall 2025" at bounding box center [419, 310] width 289 height 19
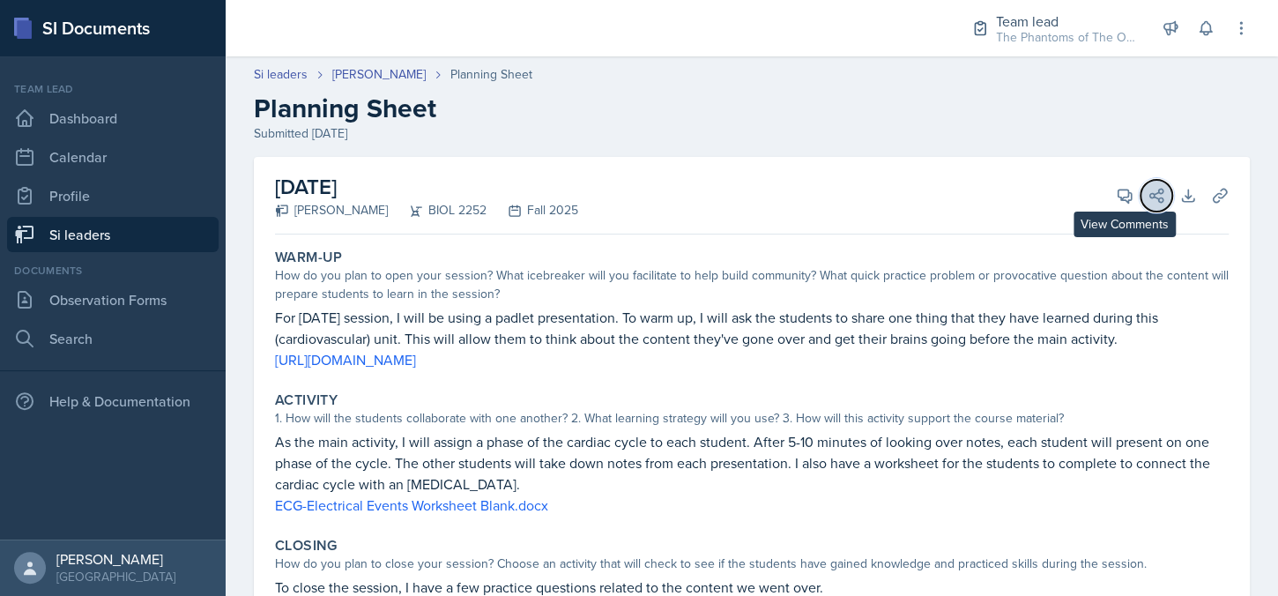
click at [1141, 197] on button "Share" at bounding box center [1157, 196] width 32 height 32
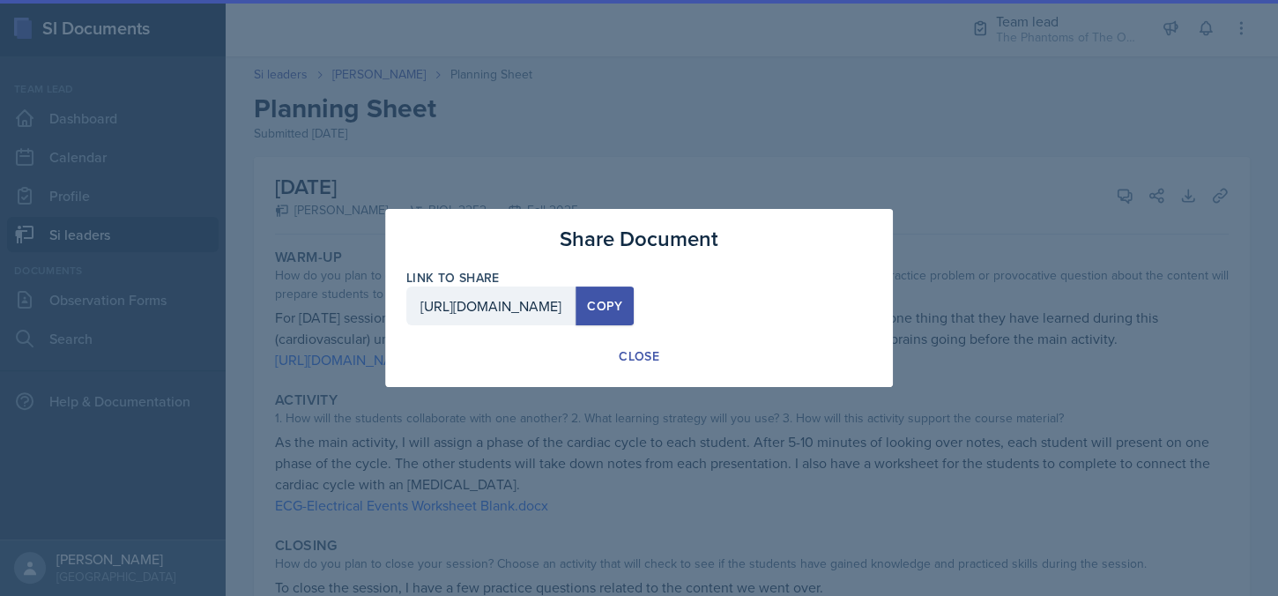
click at [1113, 190] on div at bounding box center [639, 298] width 1278 height 596
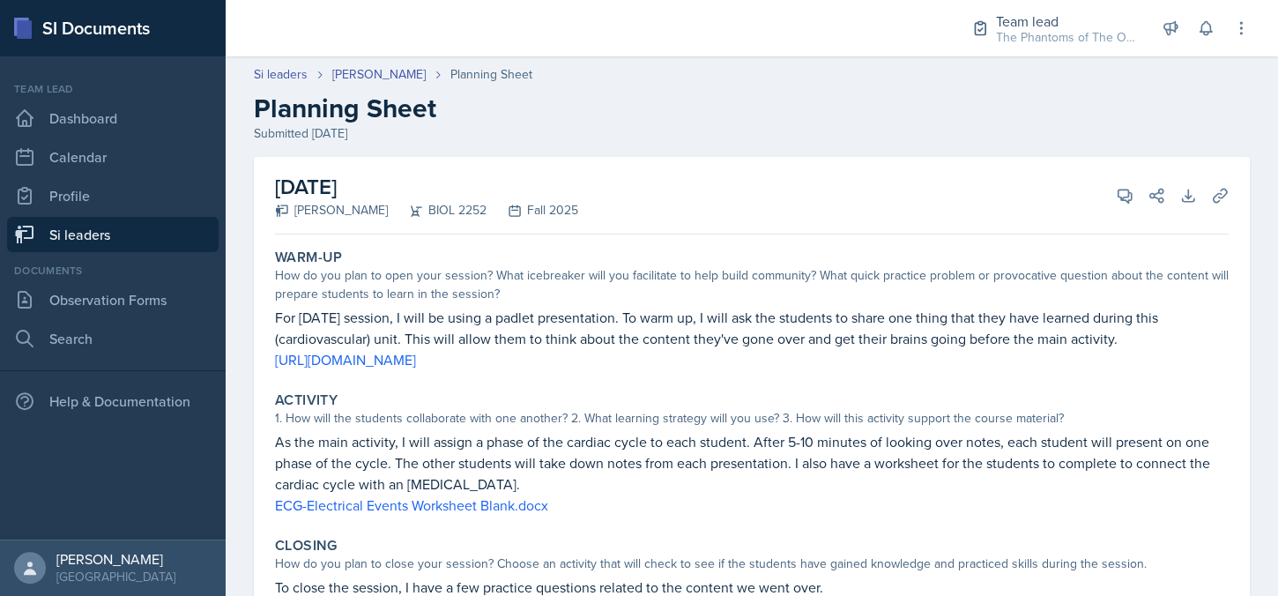
click at [1109, 190] on div "[DATE] [PERSON_NAME] BIOL 2252 Fall 2025 View Comments Comments [DATE] [PERSON_…" at bounding box center [752, 432] width 996 height 551
click at [1127, 189] on span at bounding box center [1131, 189] width 9 height 9
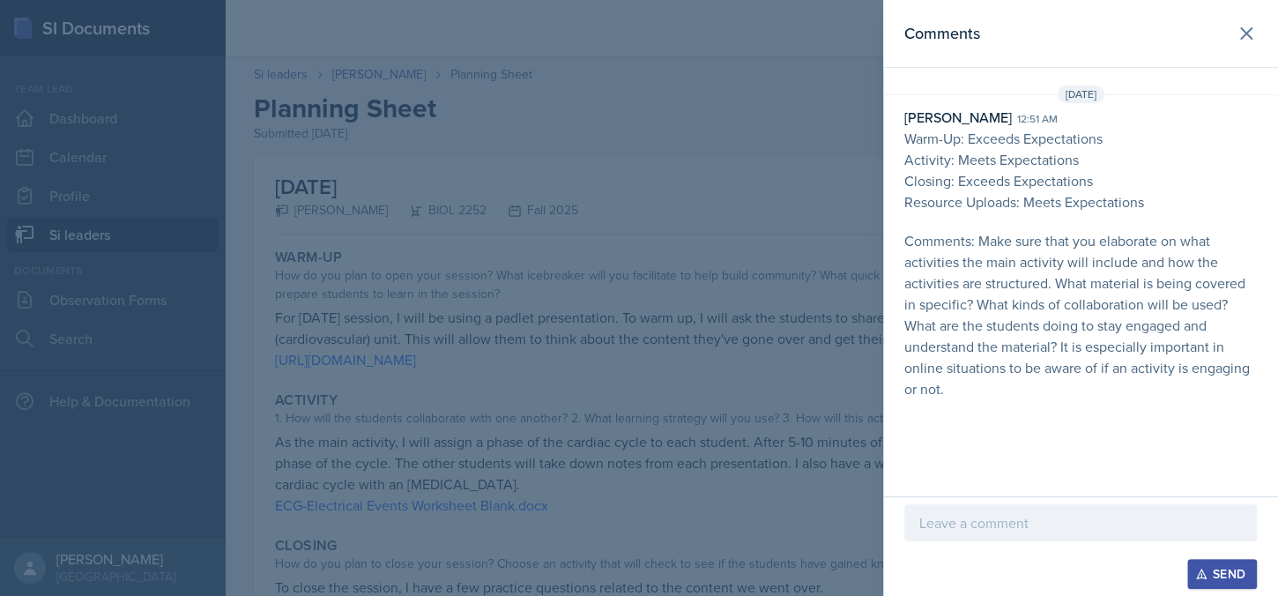
click at [1109, 180] on button "View Comments" at bounding box center [1125, 196] width 32 height 32
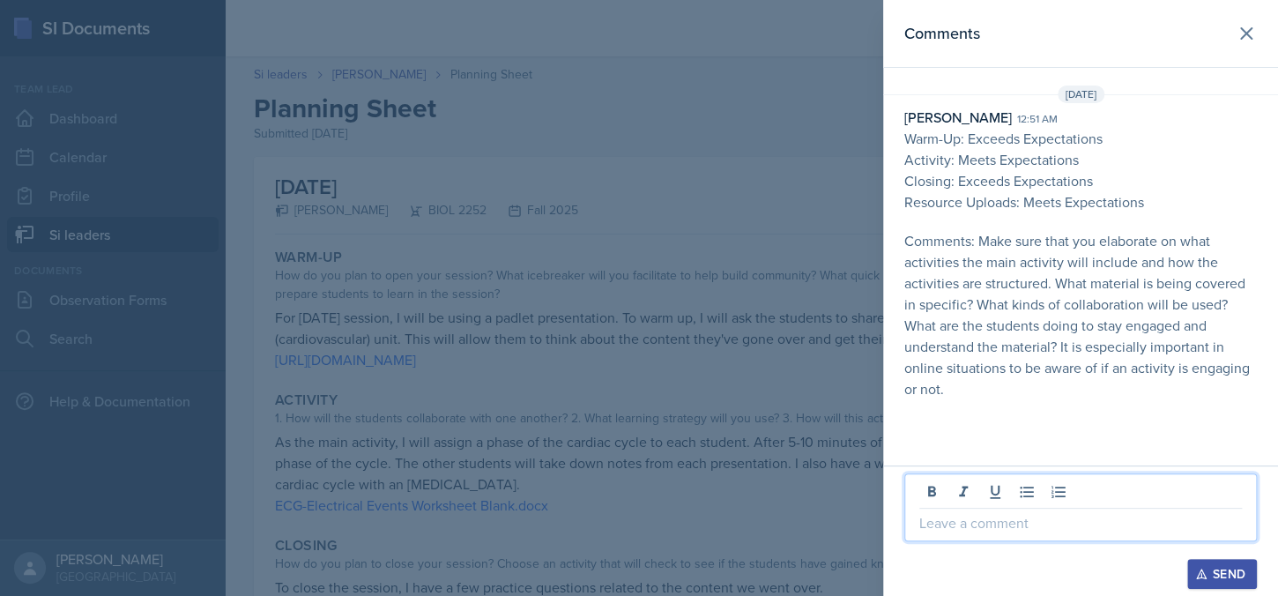
click at [1055, 528] on p at bounding box center [1081, 522] width 323 height 21
click at [1047, 527] on p "Also remember that f=if you're" at bounding box center [1081, 522] width 323 height 21
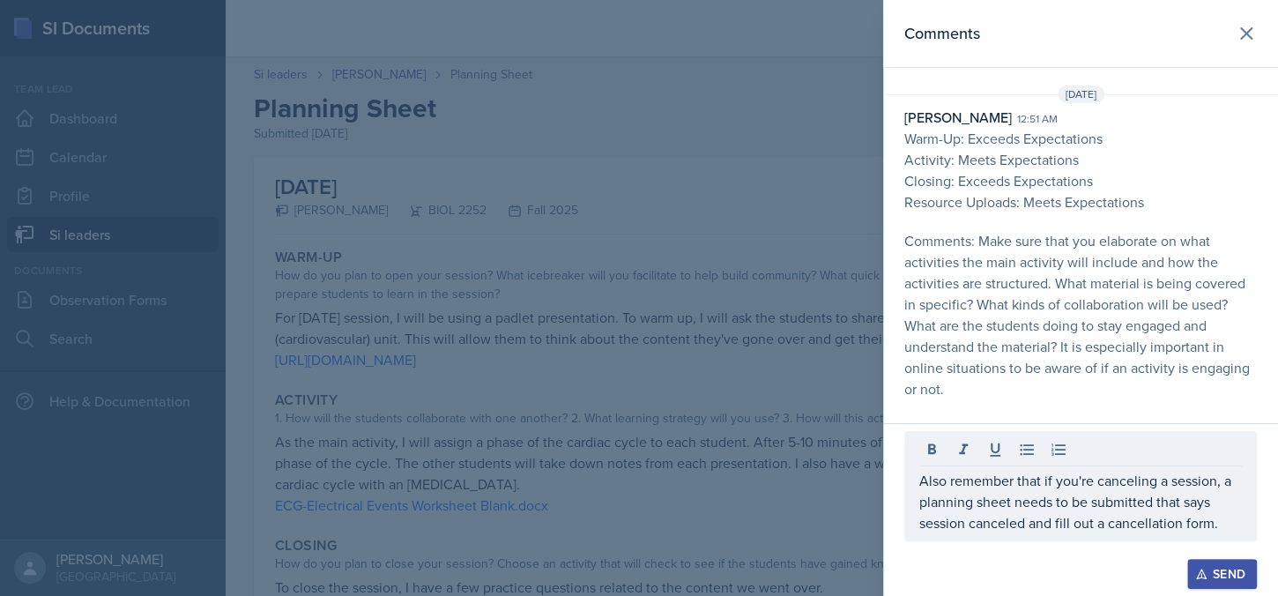
click at [1219, 588] on button "Send" at bounding box center [1223, 574] width 70 height 30
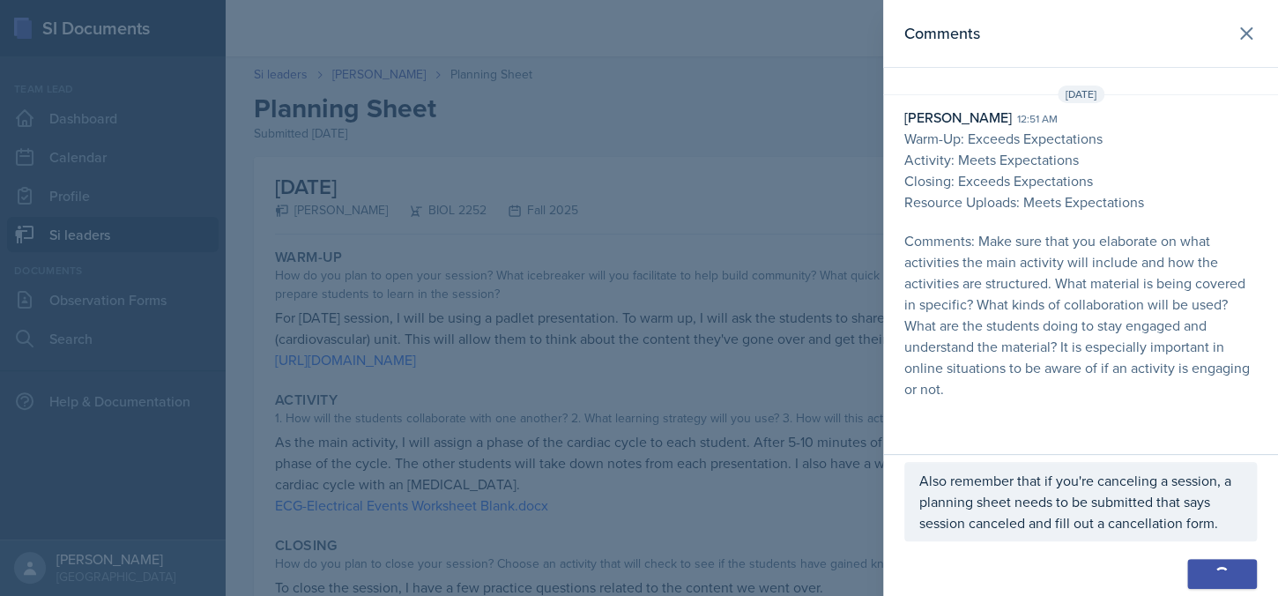
scroll to position [4, 0]
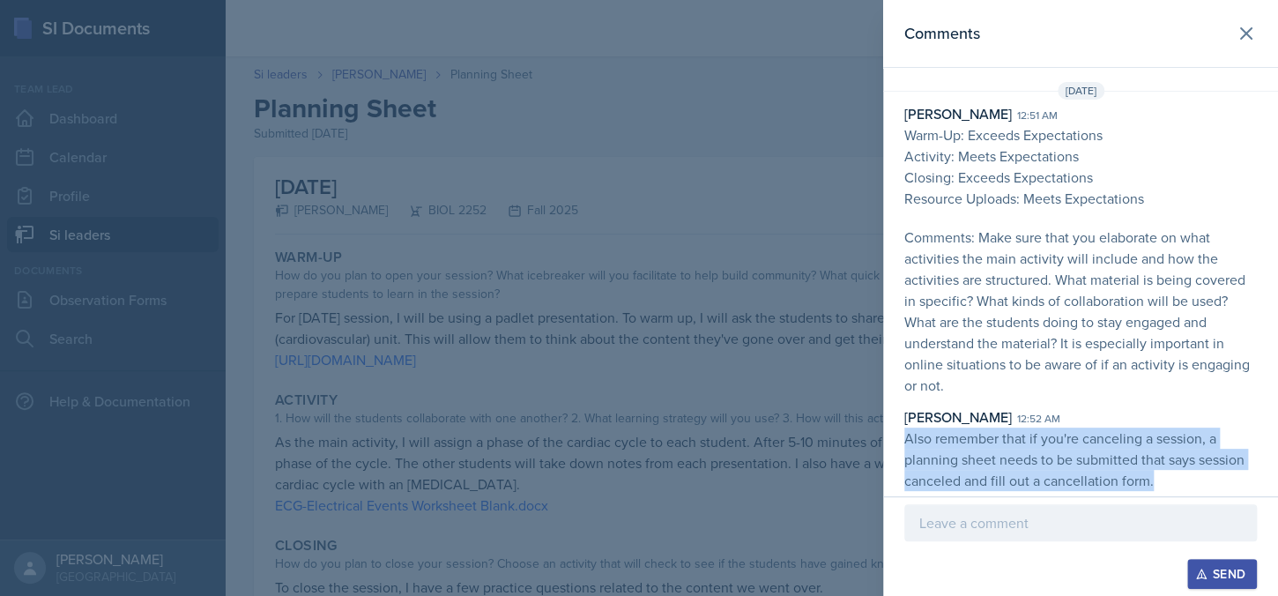
drag, startPoint x: 921, startPoint y: 434, endPoint x: 1247, endPoint y: 493, distance: 331.5
click at [1247, 493] on div "[DATE] [PERSON_NAME] 12:51 am Warm-Up: Exceeds Expectations Activity: Meets Exp…" at bounding box center [1080, 290] width 395 height 416
click at [1237, 443] on p "Also remember that if you're canceling a session, a planning sheet needs to be …" at bounding box center [1081, 459] width 353 height 63
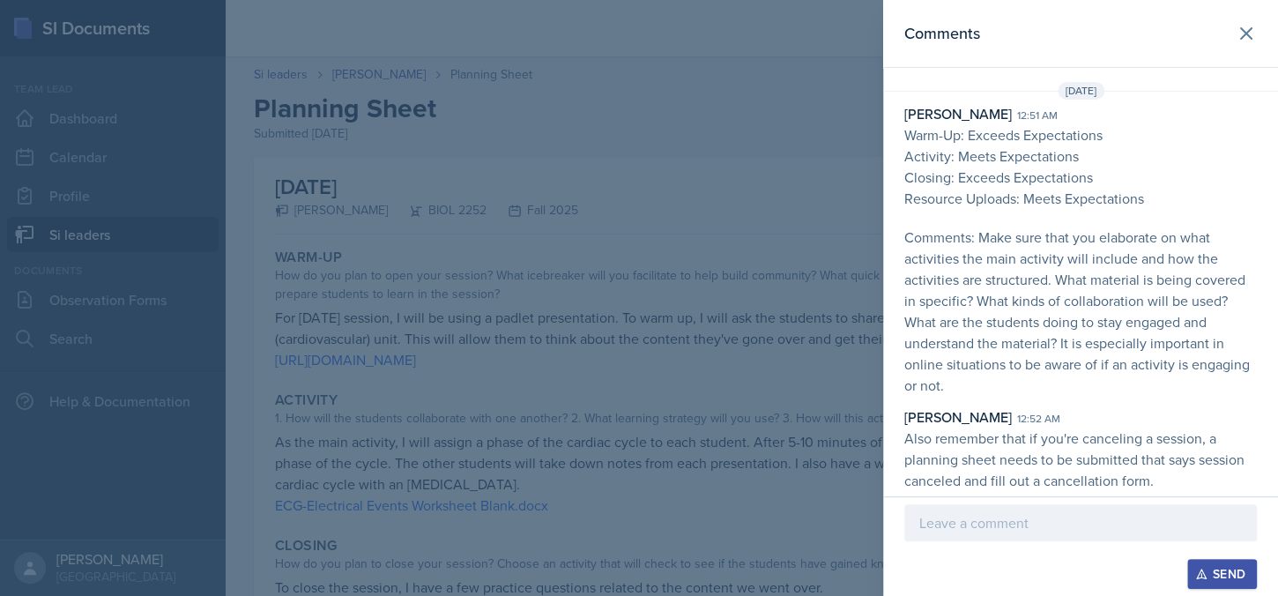
click at [845, 578] on div at bounding box center [639, 298] width 1278 height 596
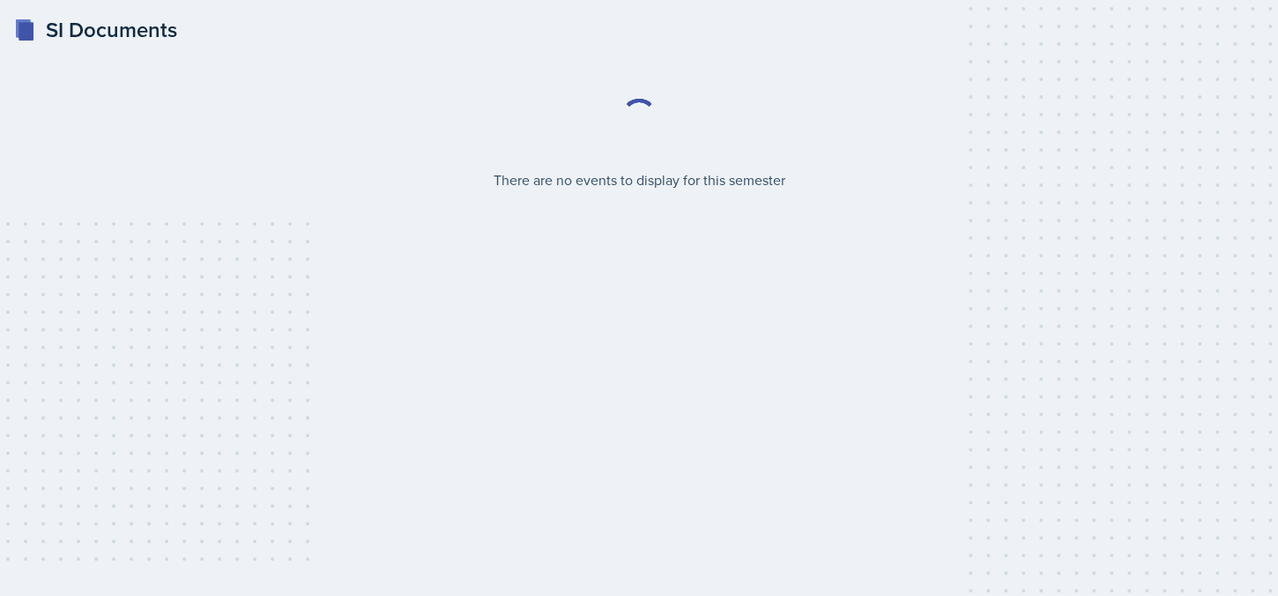
select select "2bed604d-1099-4043-b1bc-2365e8740244"
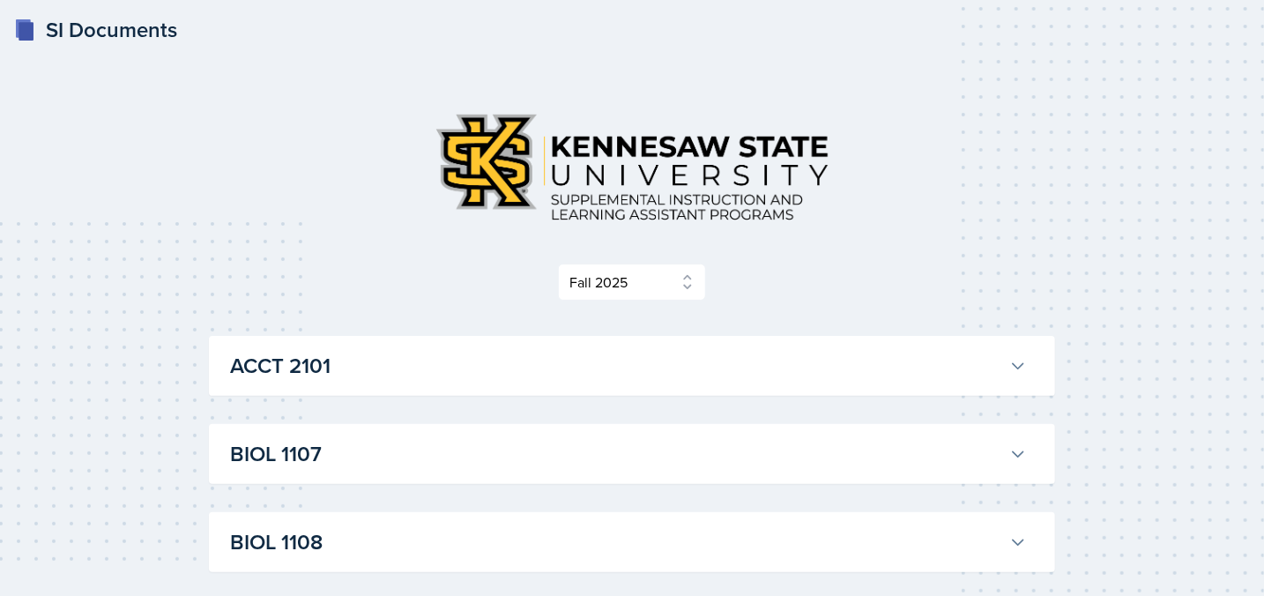
click at [441, 355] on h3 "ACCT 2101" at bounding box center [616, 366] width 772 height 32
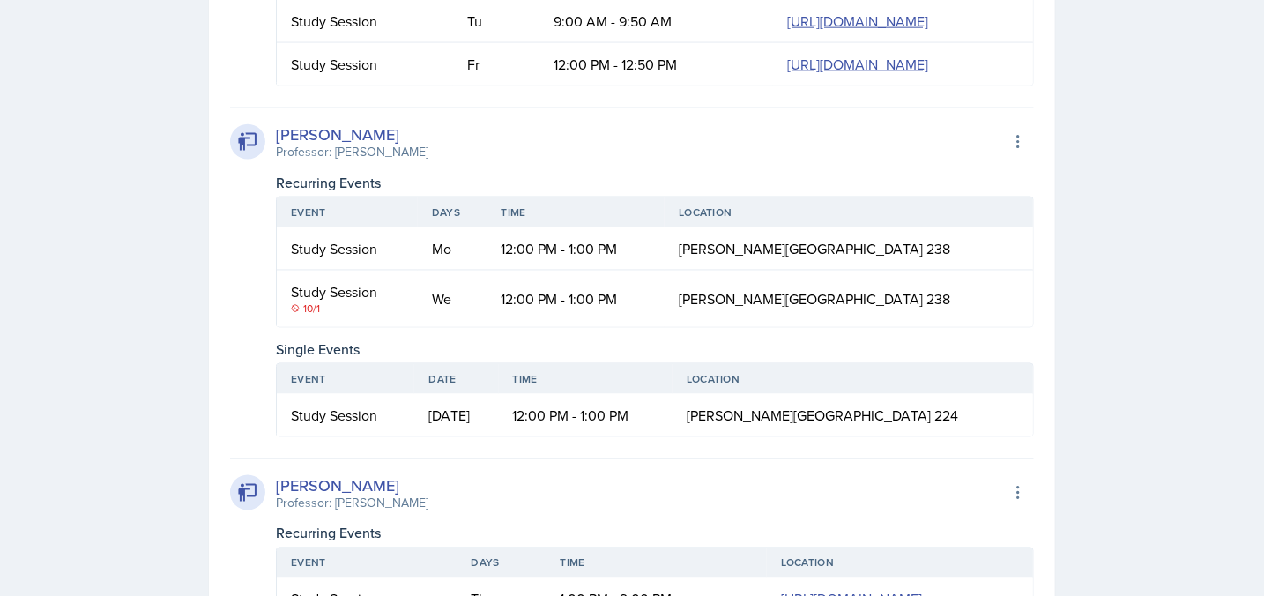
scroll to position [0, 103]
drag, startPoint x: 473, startPoint y: 260, endPoint x: 1069, endPoint y: 345, distance: 602.0
copy table "Event Days Time Location Study Session Tu 9:00 AM - 9:50 AM https://teams.micro…"
